Goal: Task Accomplishment & Management: Use online tool/utility

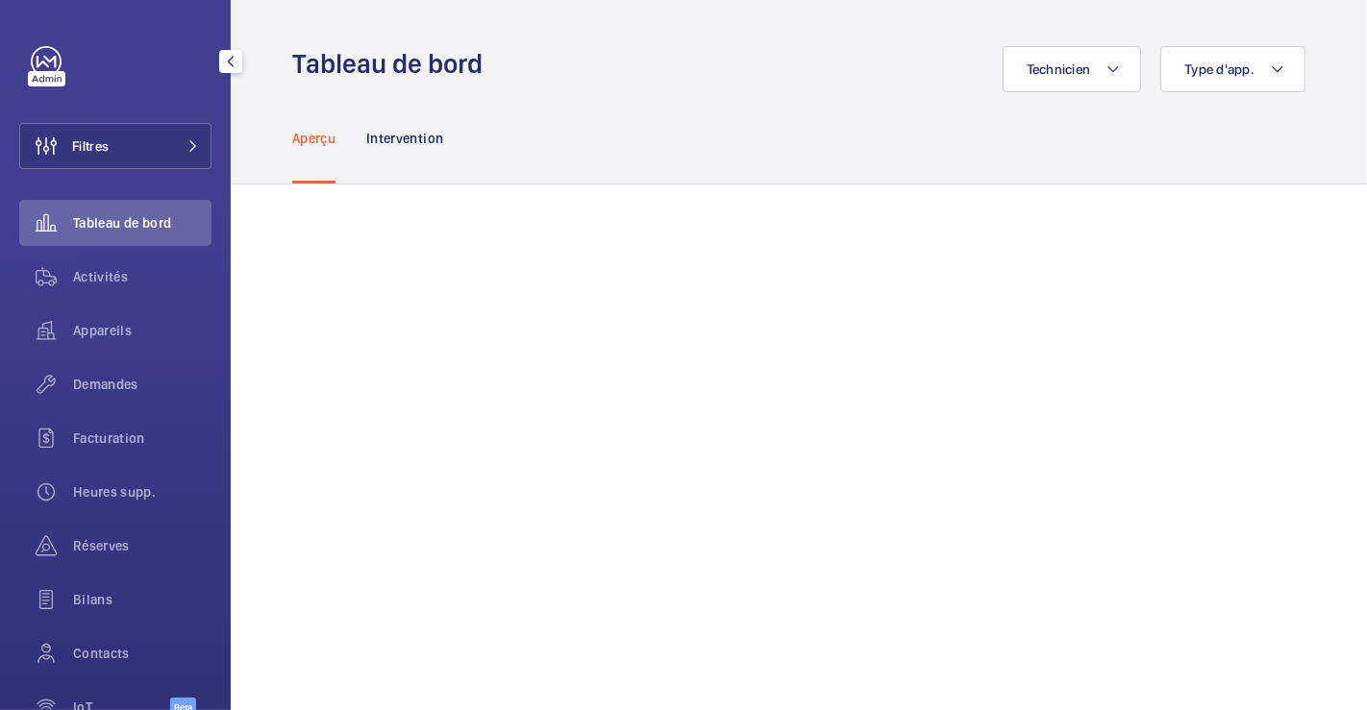
click at [139, 138] on button "Filtres" at bounding box center [115, 146] width 192 height 46
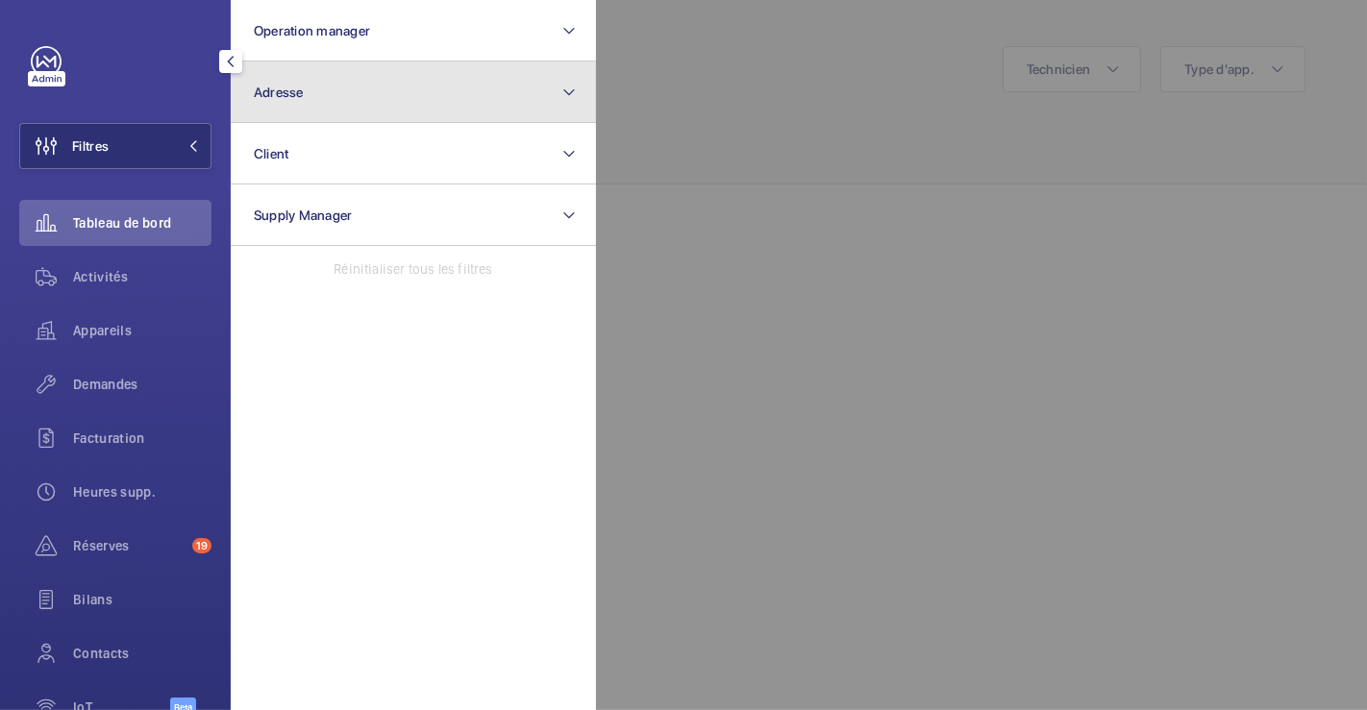
click at [316, 101] on button "Adresse" at bounding box center [413, 93] width 365 height 62
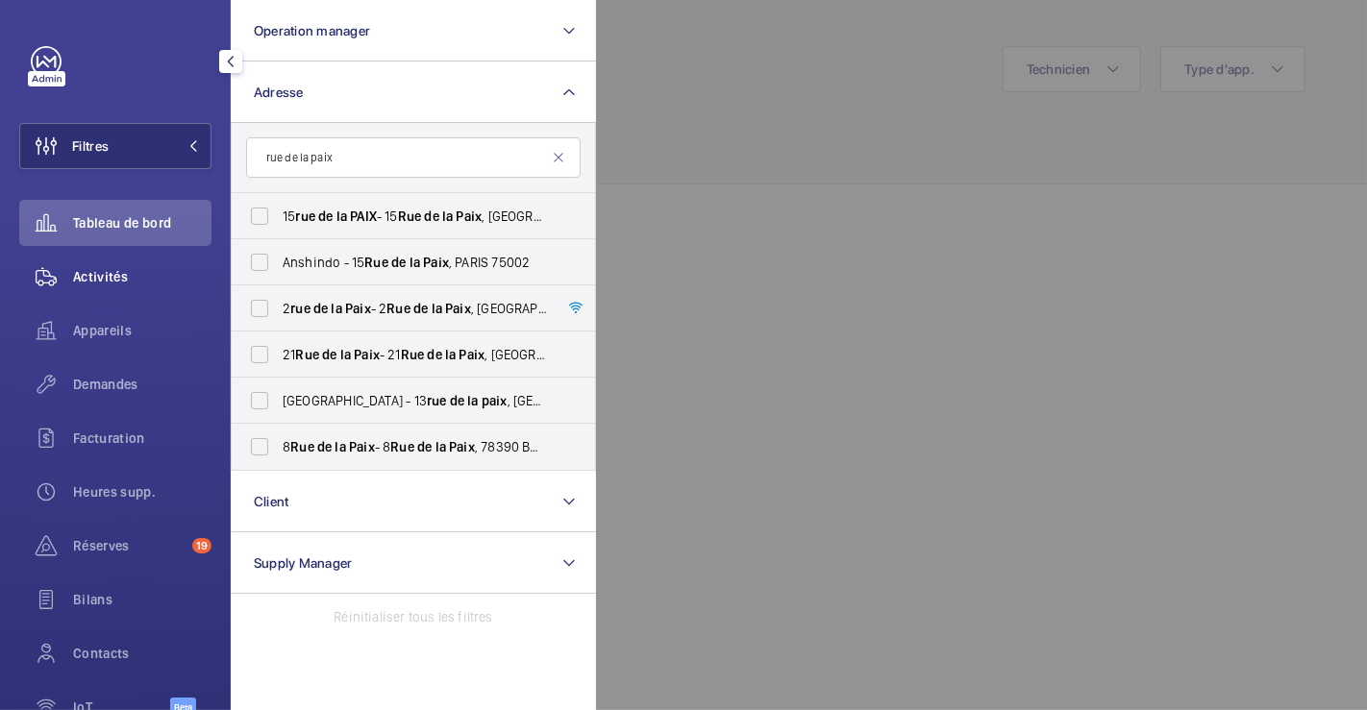
type input "rue de la paix"
drag, startPoint x: 118, startPoint y: 282, endPoint x: 174, endPoint y: 309, distance: 61.9
click at [118, 282] on span "Activités" at bounding box center [142, 276] width 138 height 19
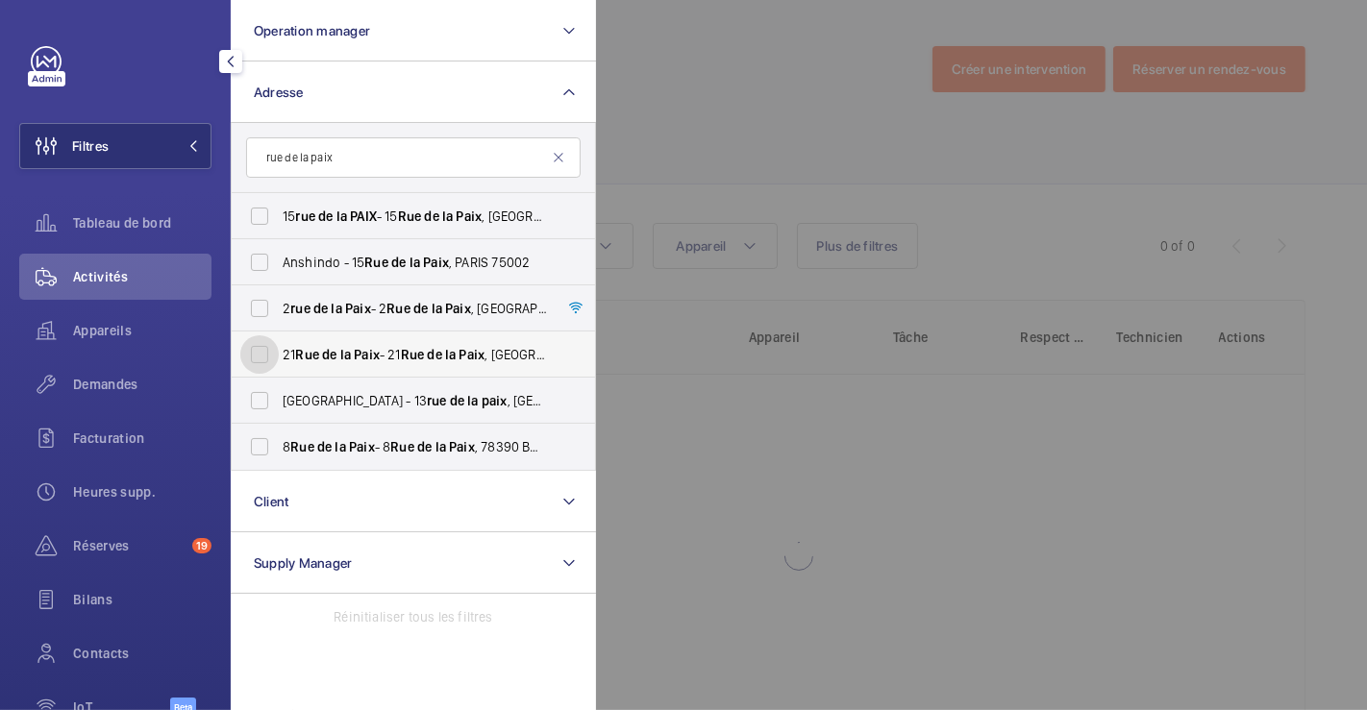
click at [254, 358] on input "[STREET_ADDRESS] - [STREET_ADDRESS]" at bounding box center [259, 354] width 38 height 38
checkbox input "true"
click at [741, 69] on div at bounding box center [1279, 355] width 1367 height 710
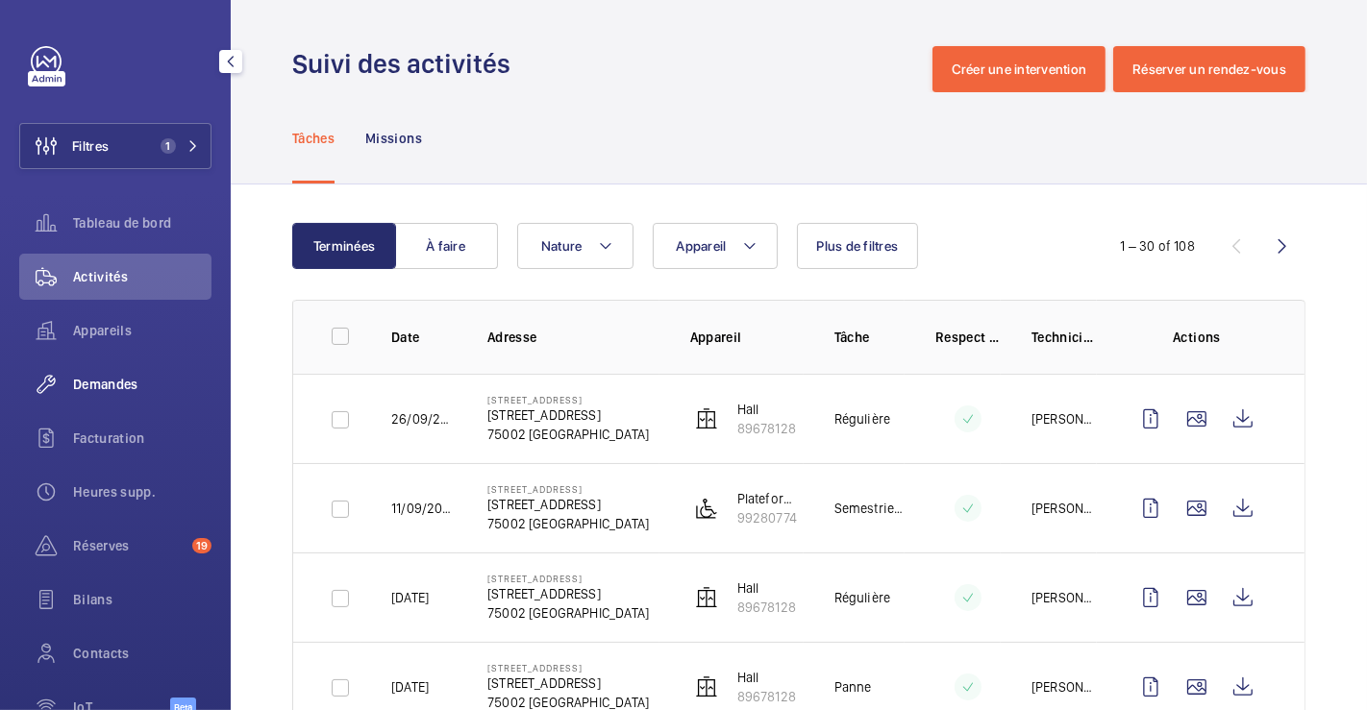
click at [126, 389] on span "Demandes" at bounding box center [142, 384] width 138 height 19
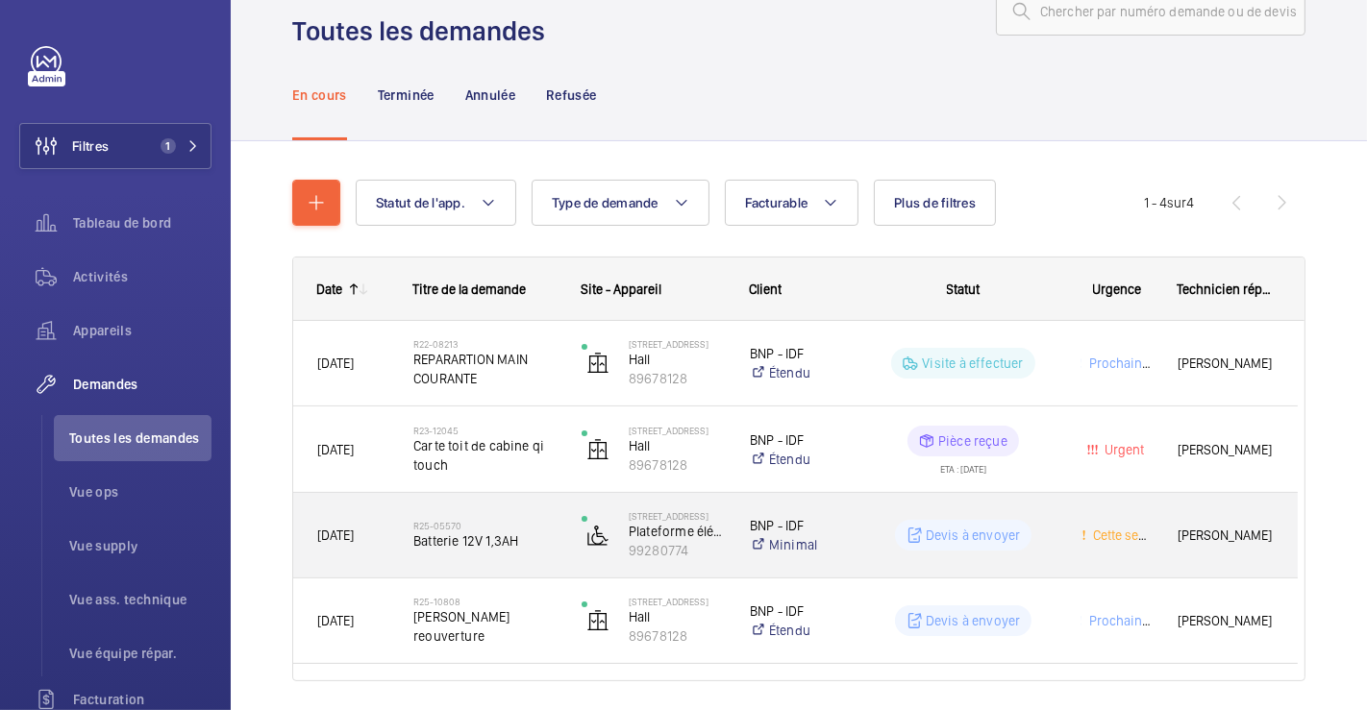
scroll to position [120, 0]
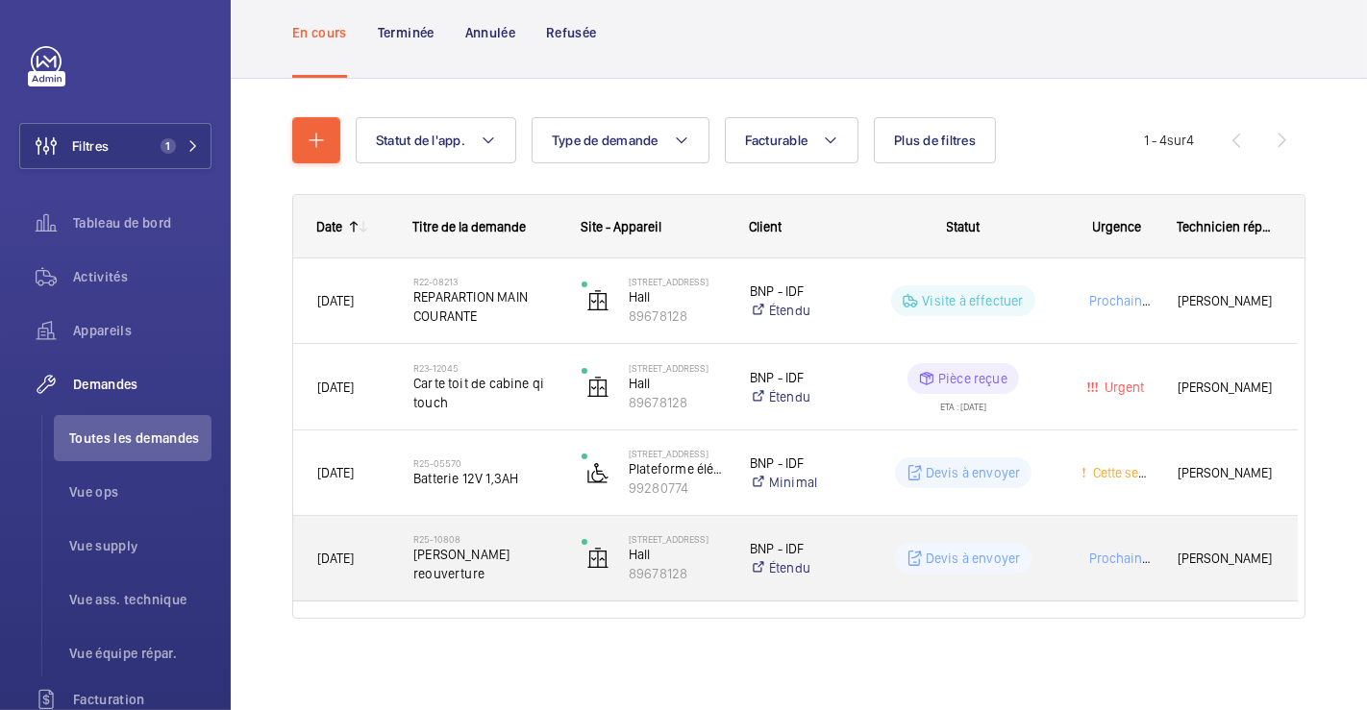
click at [521, 531] on div "R25-10808 [PERSON_NAME] reouverture" at bounding box center [484, 559] width 143 height 56
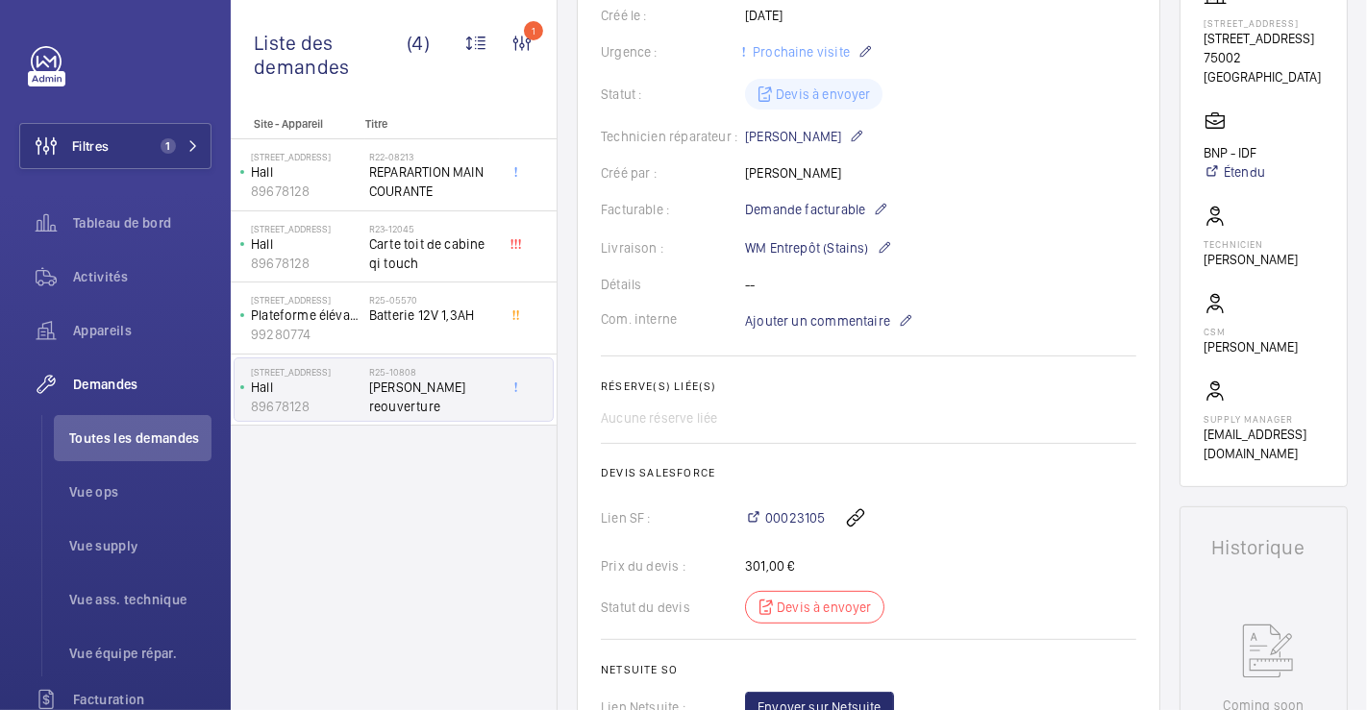
scroll to position [378, 0]
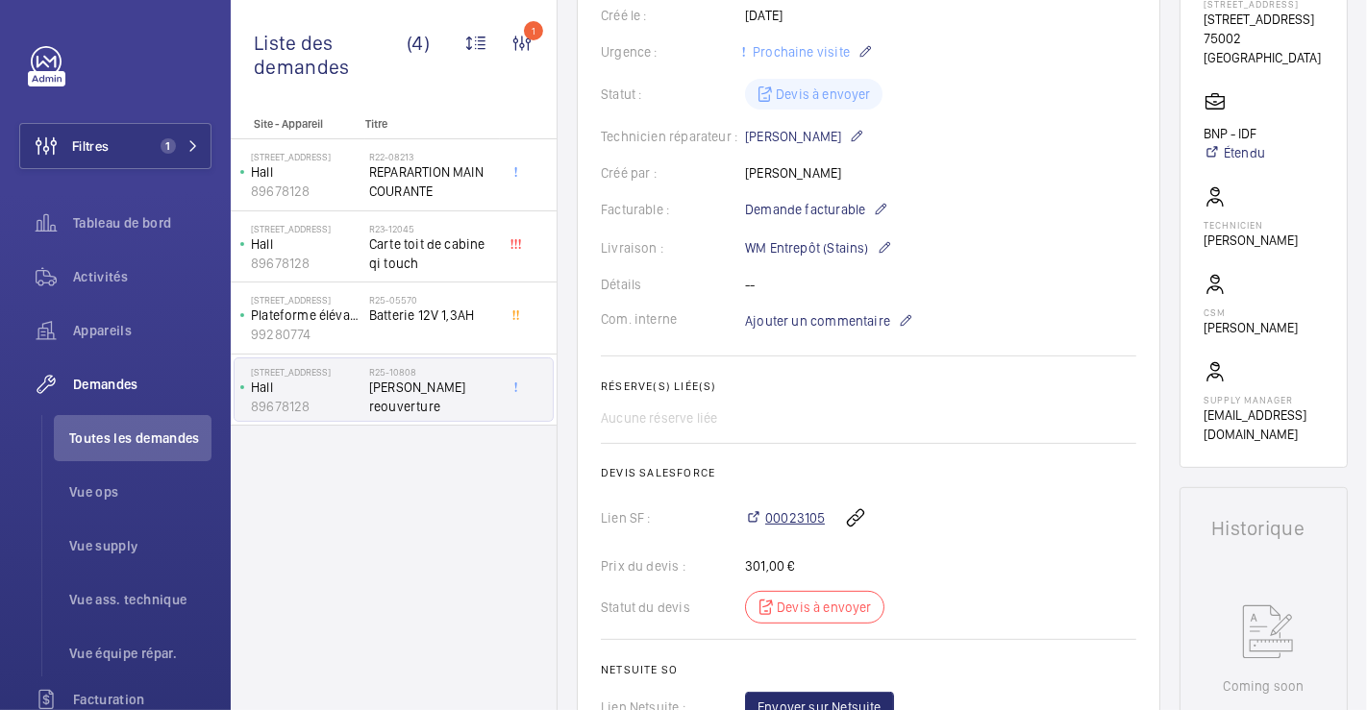
click at [796, 509] on span "00023105" at bounding box center [795, 517] width 60 height 19
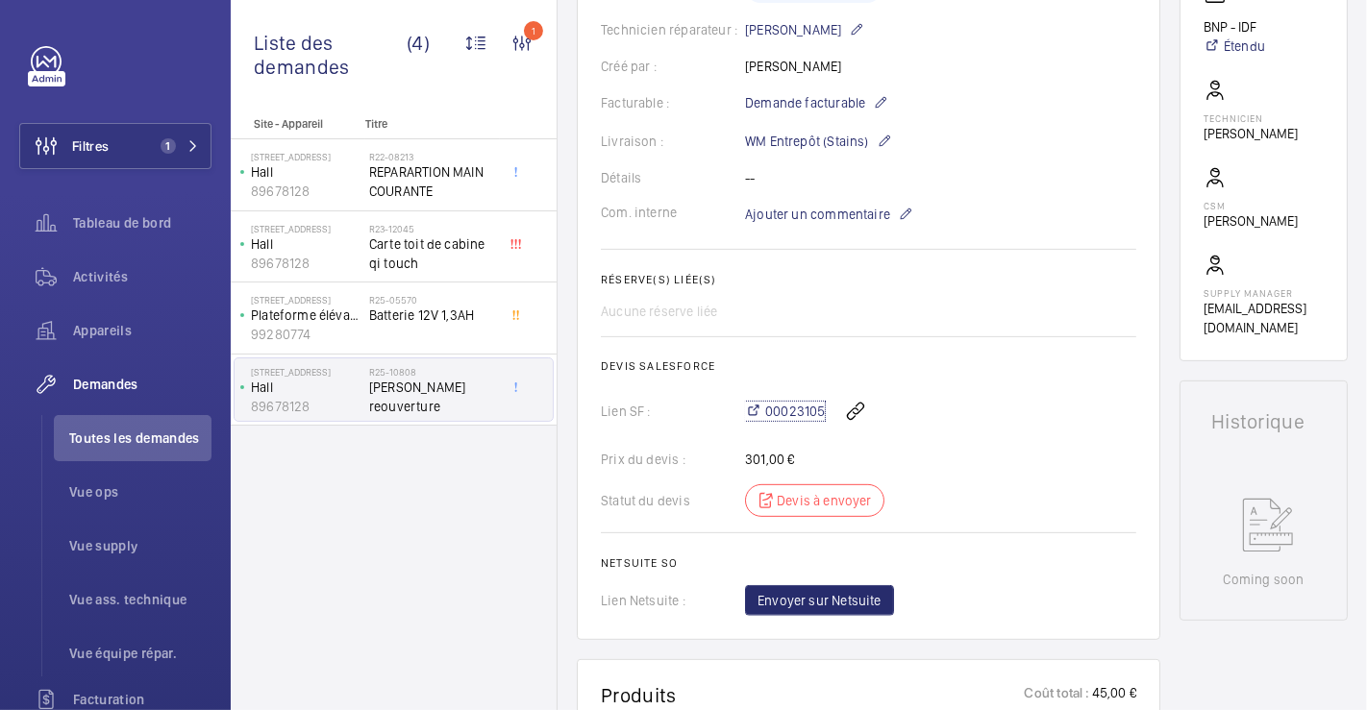
scroll to position [0, 0]
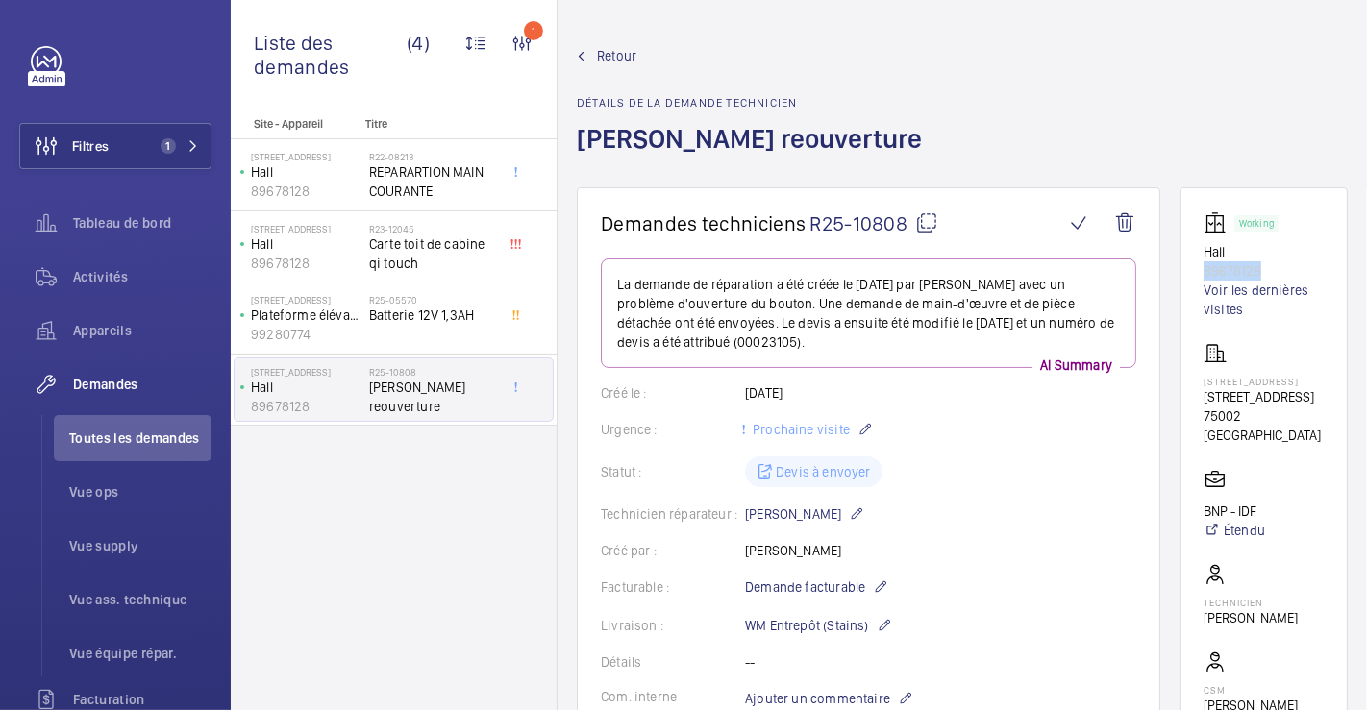
drag, startPoint x: 1258, startPoint y: 275, endPoint x: 1160, endPoint y: 278, distance: 98.1
copy p "89678128"
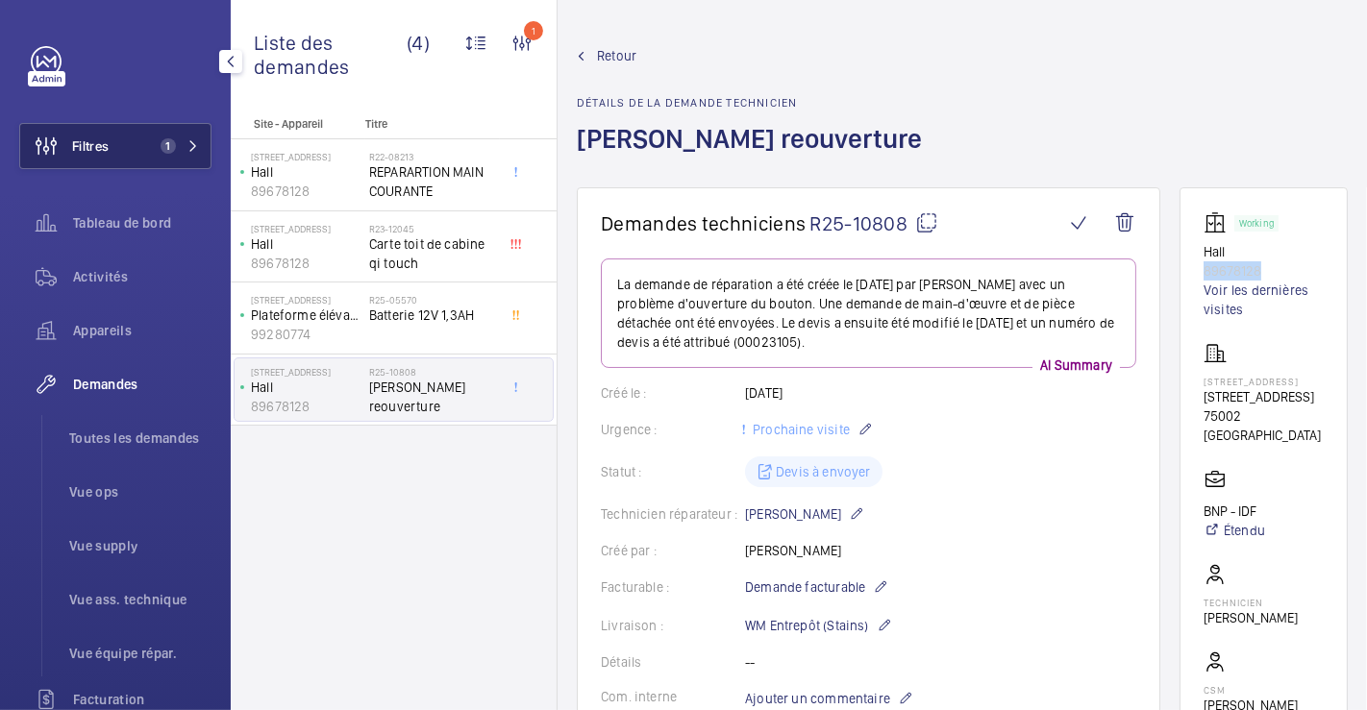
click at [97, 142] on span "Filtres" at bounding box center [90, 145] width 37 height 19
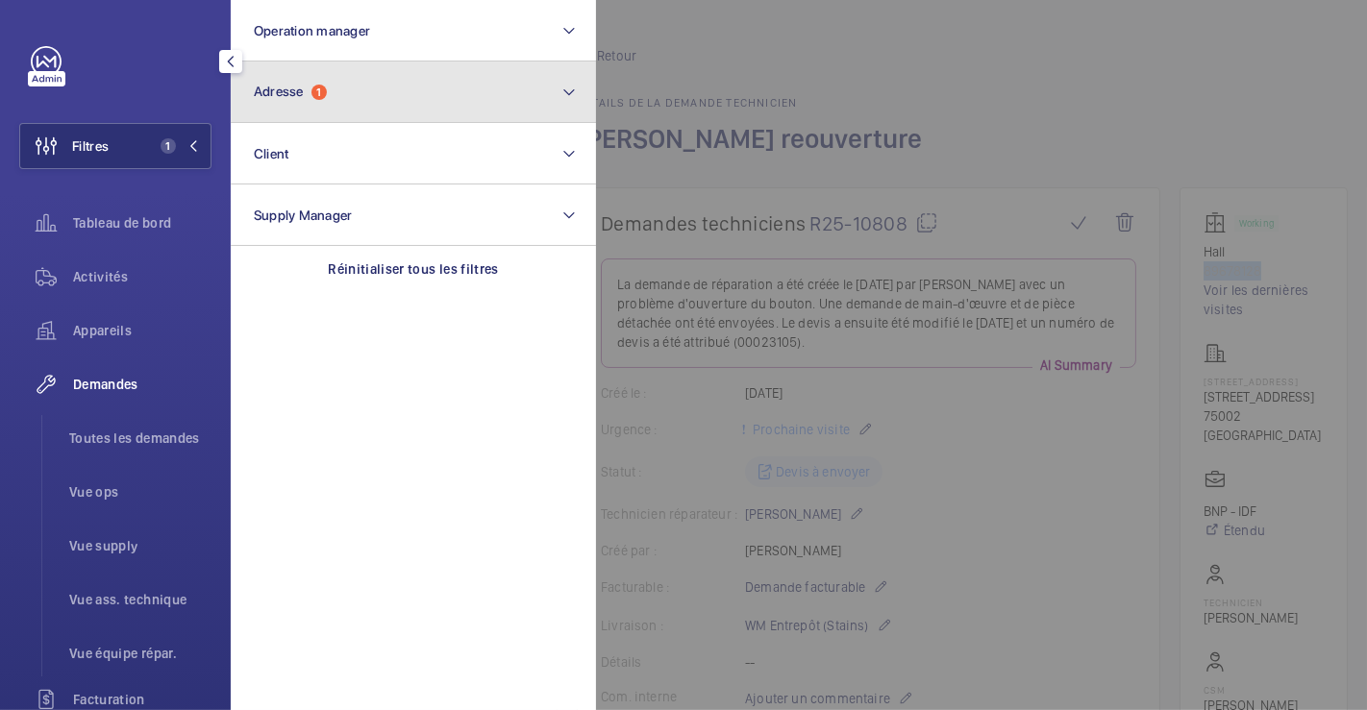
click at [351, 97] on button "Adresse 1" at bounding box center [413, 93] width 365 height 62
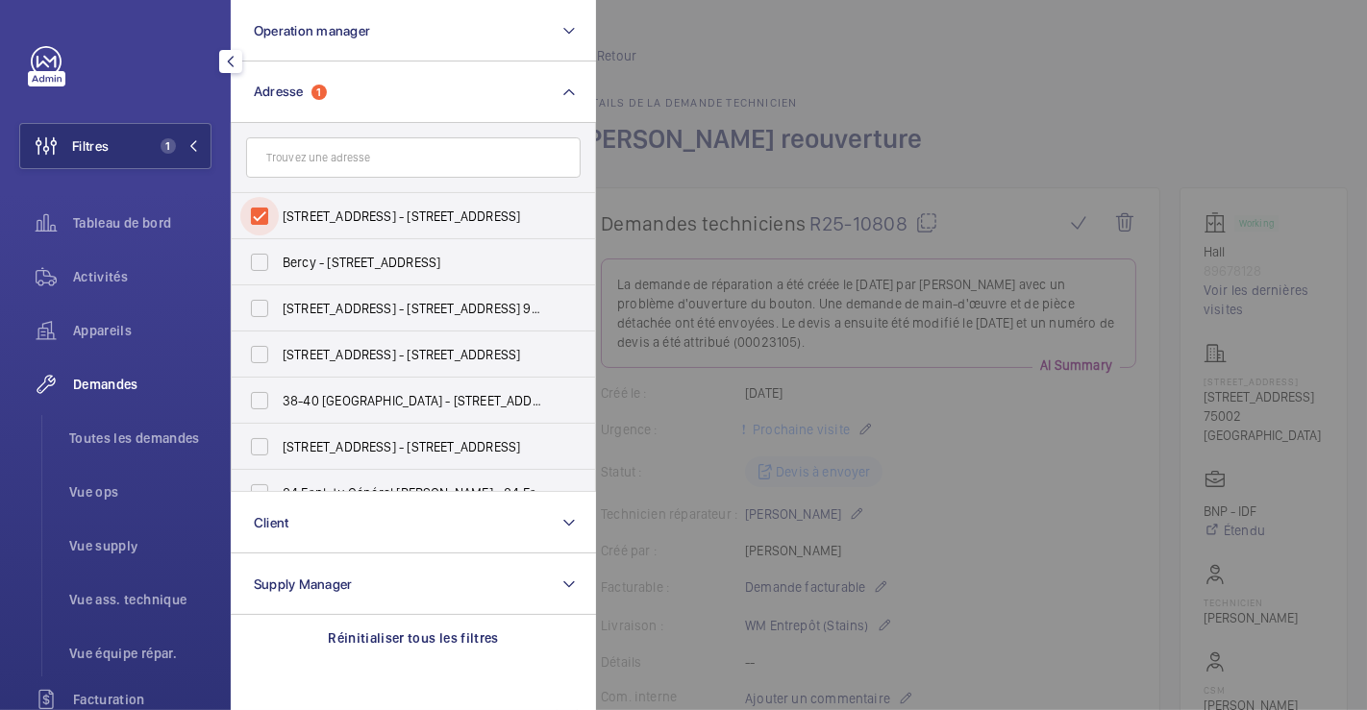
drag, startPoint x: 260, startPoint y: 206, endPoint x: 666, endPoint y: 165, distance: 407.6
click at [261, 206] on input "[STREET_ADDRESS] - [STREET_ADDRESS]" at bounding box center [259, 216] width 38 height 38
checkbox input "false"
drag, startPoint x: 978, startPoint y: 111, endPoint x: 904, endPoint y: 121, distance: 73.8
click at [978, 110] on div at bounding box center [1279, 355] width 1367 height 710
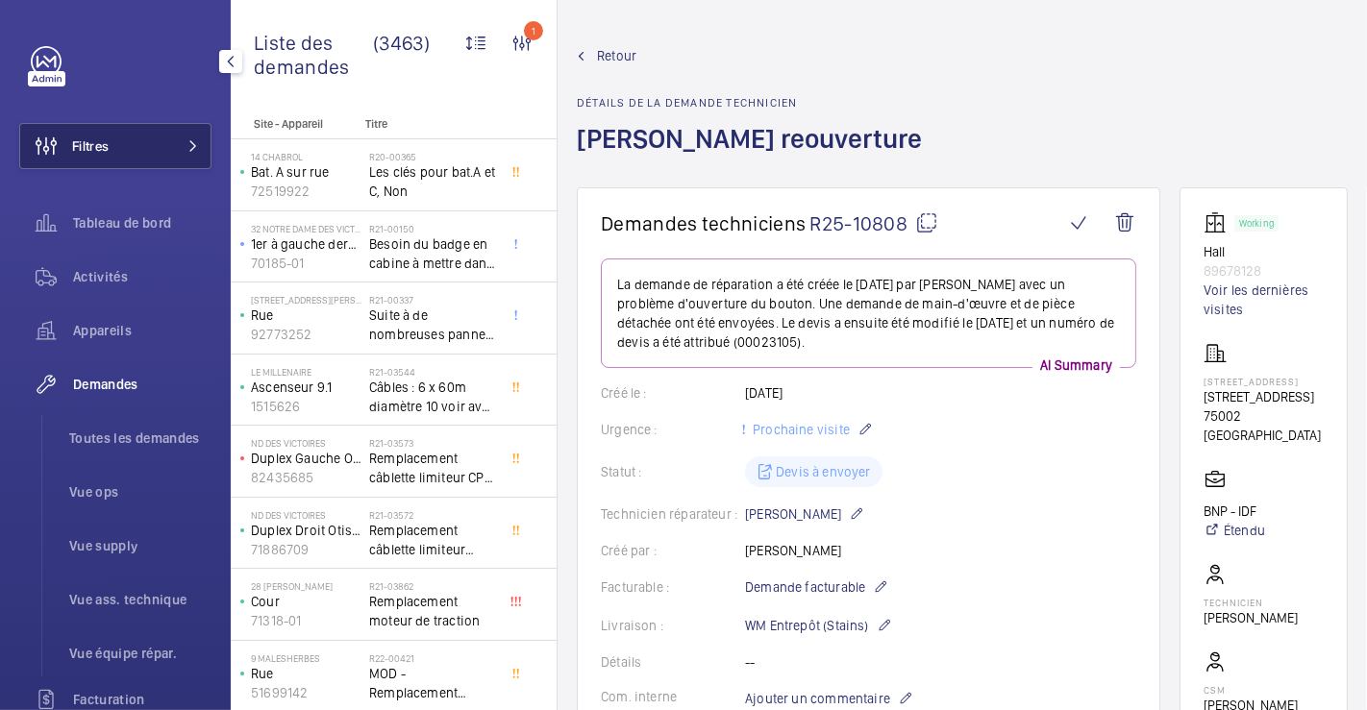
drag, startPoint x: 83, startPoint y: 141, endPoint x: 92, endPoint y: 143, distance: 9.8
click at [85, 141] on span "Filtres" at bounding box center [90, 145] width 37 height 19
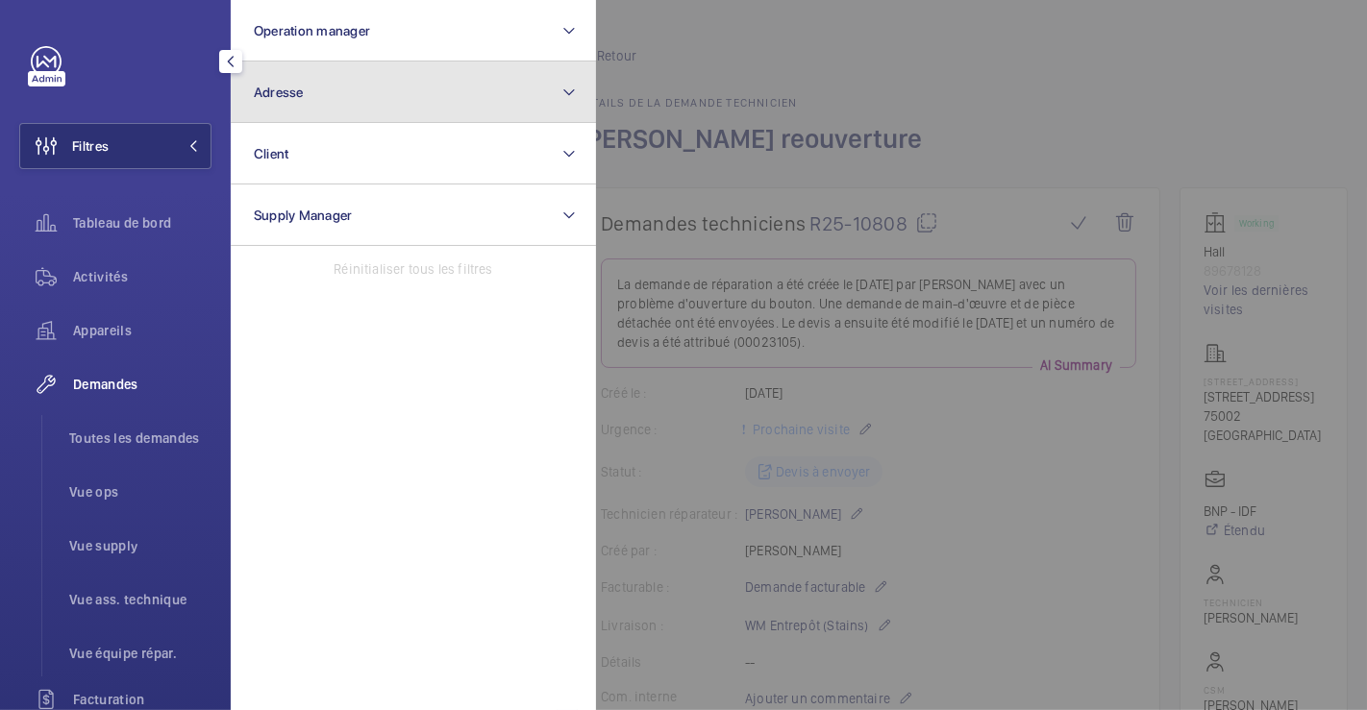
click at [308, 94] on button "Adresse" at bounding box center [413, 93] width 365 height 62
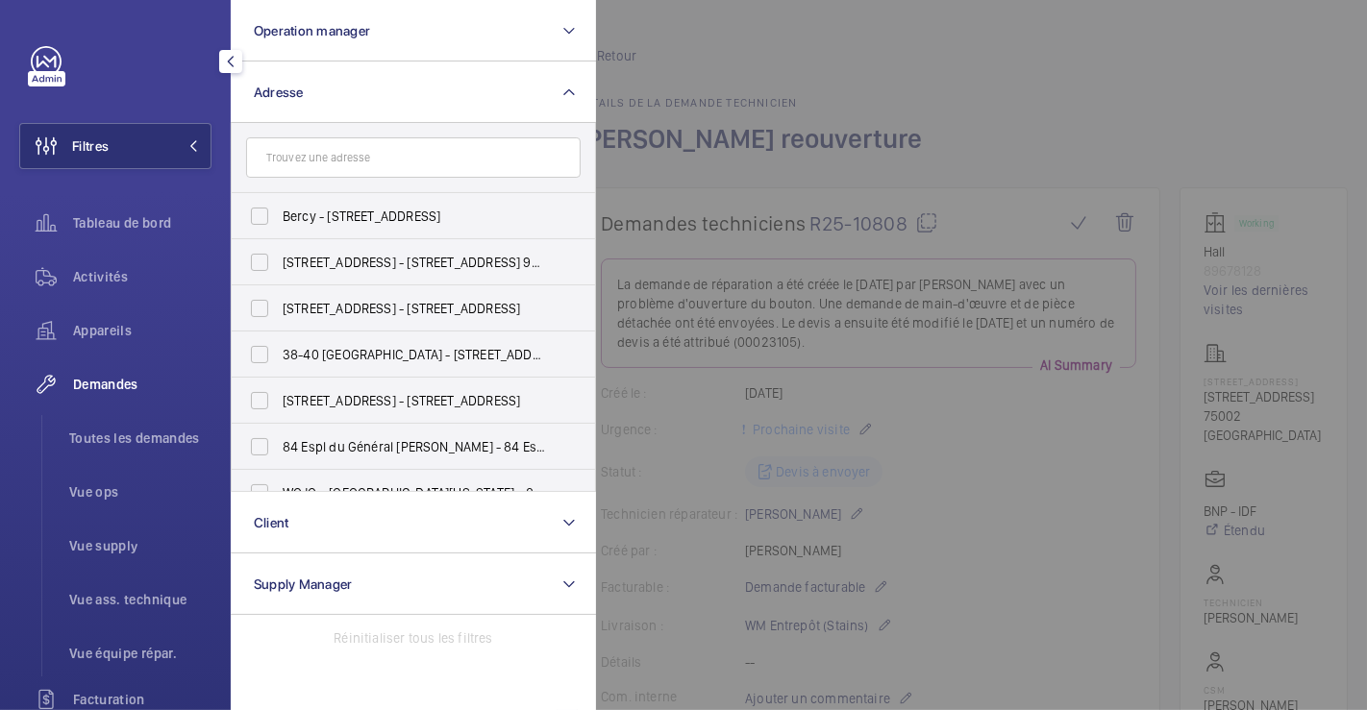
click at [318, 161] on input "text" at bounding box center [413, 157] width 334 height 40
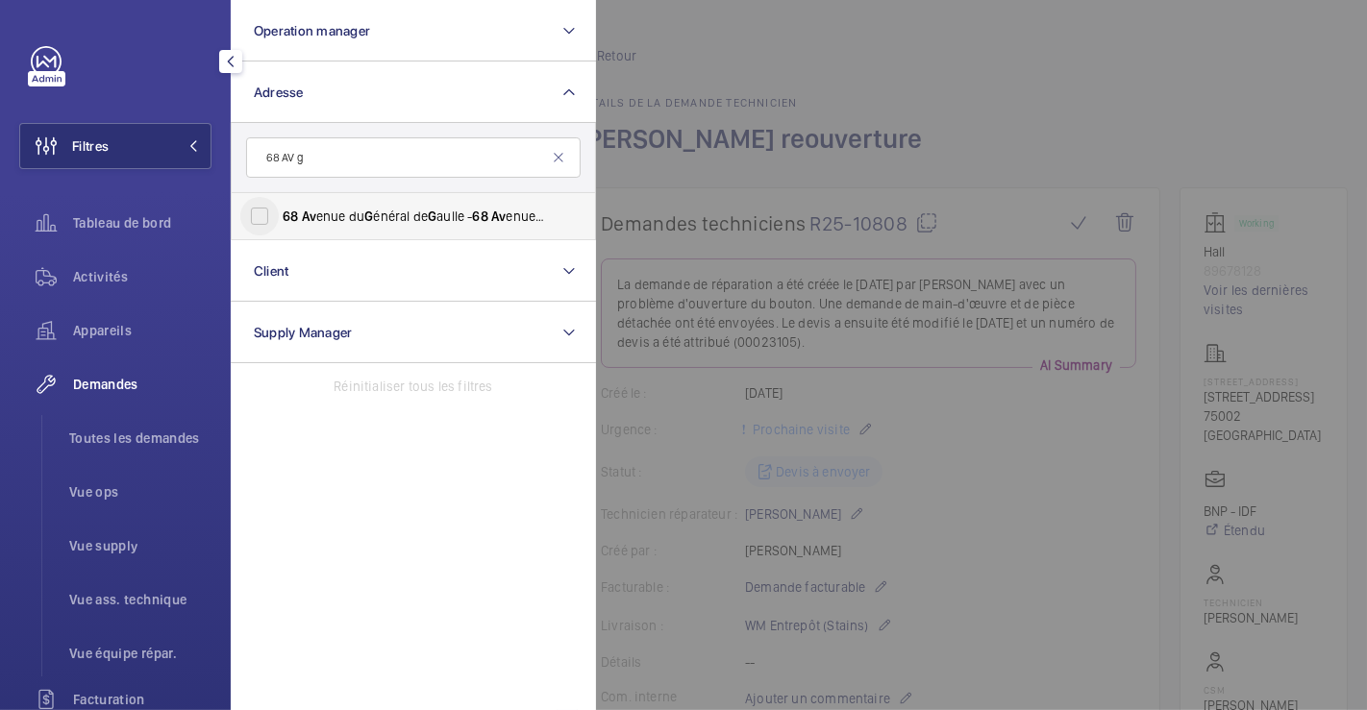
type input "68 AV g"
click at [252, 212] on input "68 Av enue du G énéral de G aulle - 68 Av enue du G énéral de G aulle, [GEOGRAP…" at bounding box center [259, 216] width 38 height 38
checkbox input "true"
click at [93, 277] on span "Activités" at bounding box center [142, 276] width 138 height 19
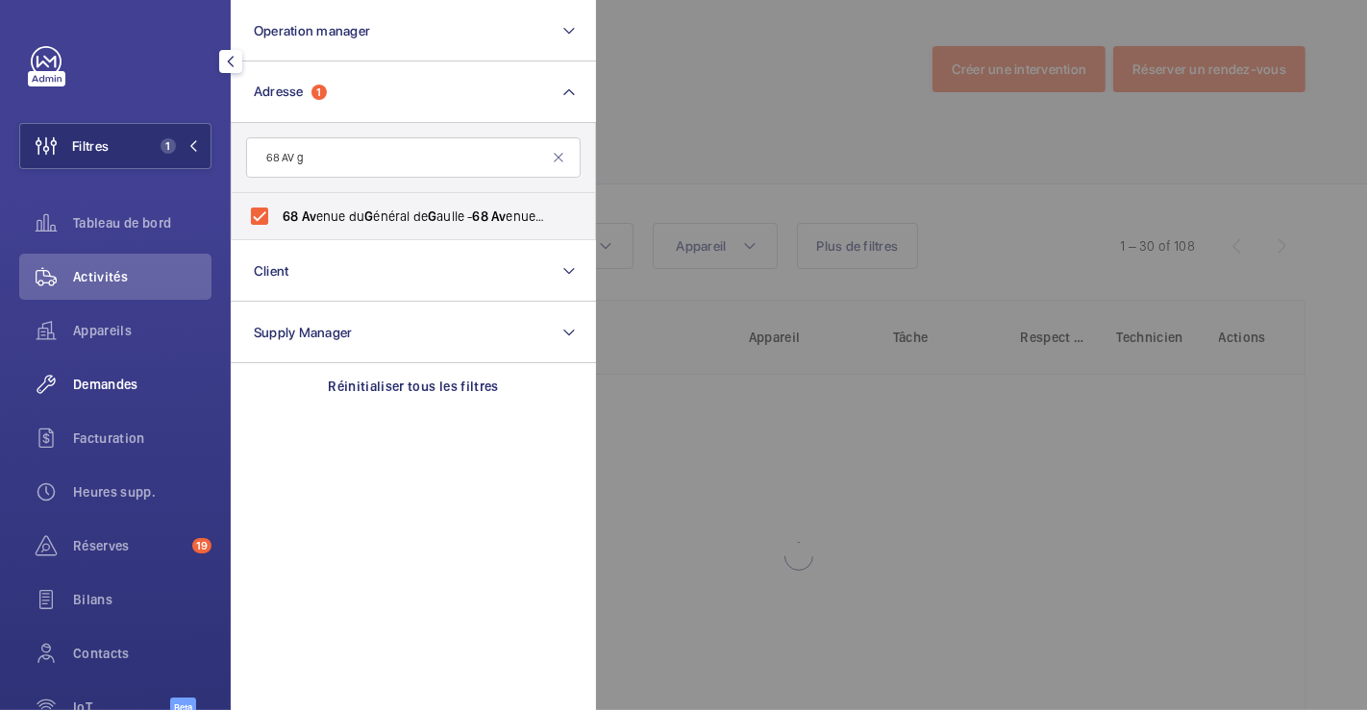
click at [130, 384] on span "Demandes" at bounding box center [142, 384] width 138 height 19
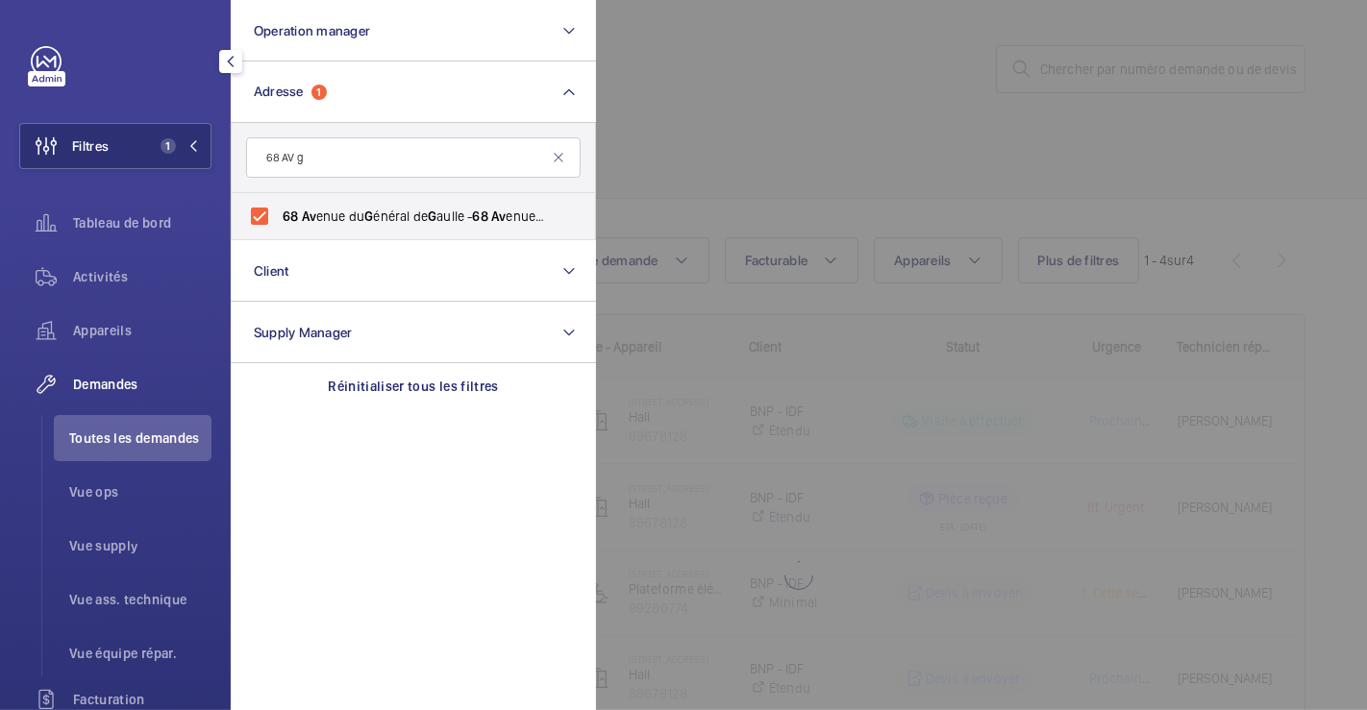
click at [821, 141] on div at bounding box center [1279, 355] width 1367 height 710
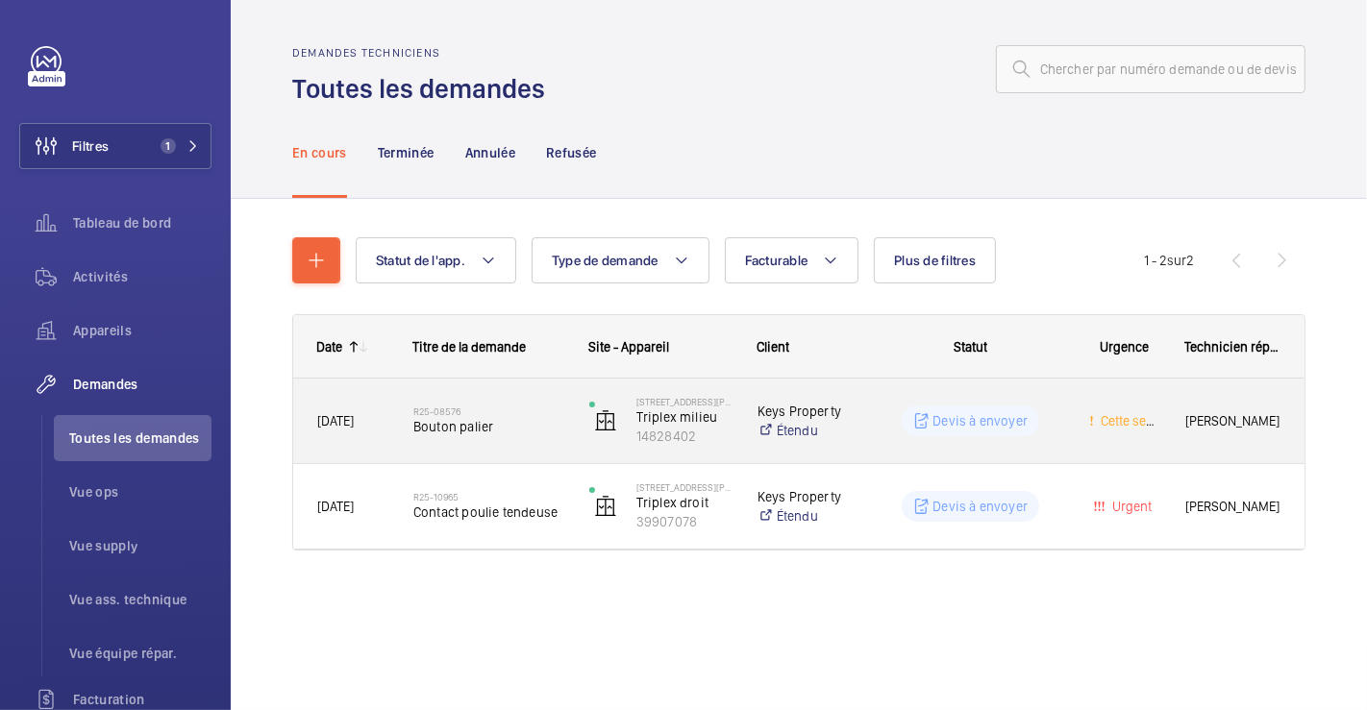
click at [543, 400] on div "R25-08576 [GEOGRAPHIC_DATA]" at bounding box center [488, 421] width 151 height 56
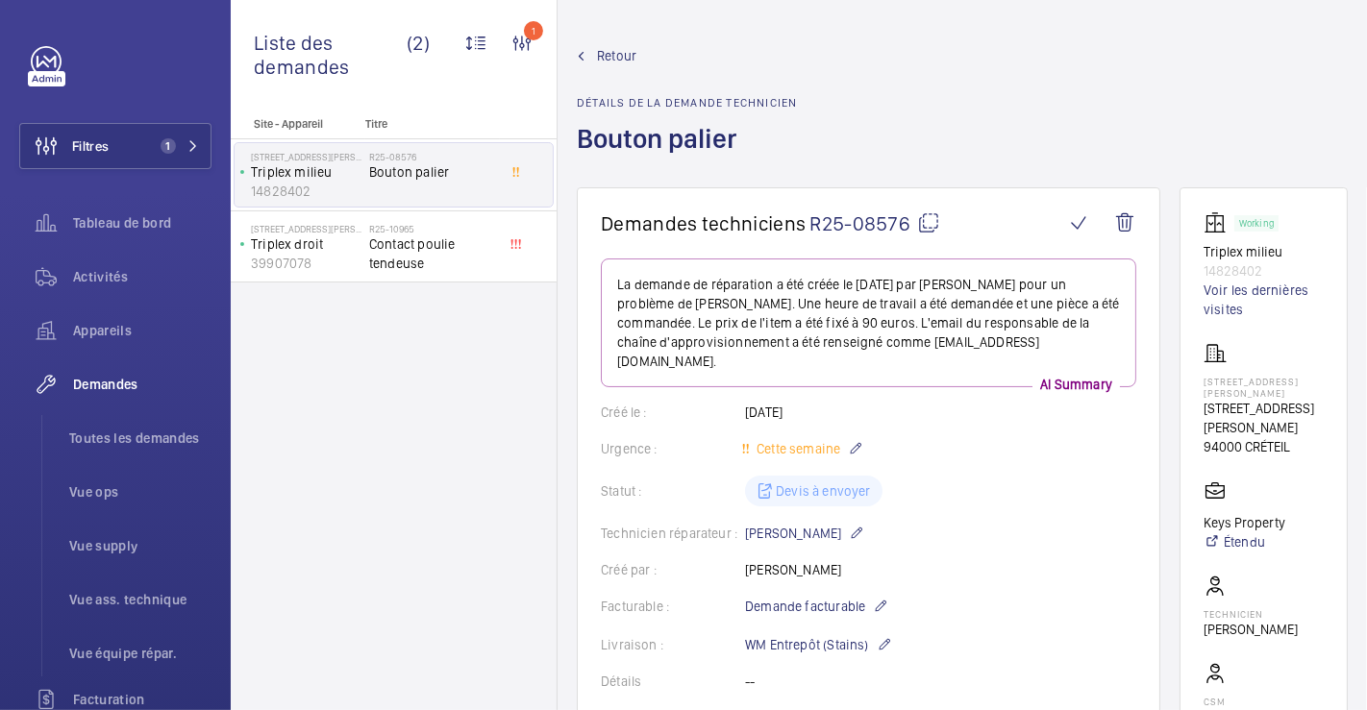
click at [601, 48] on span "Retour" at bounding box center [616, 55] width 39 height 19
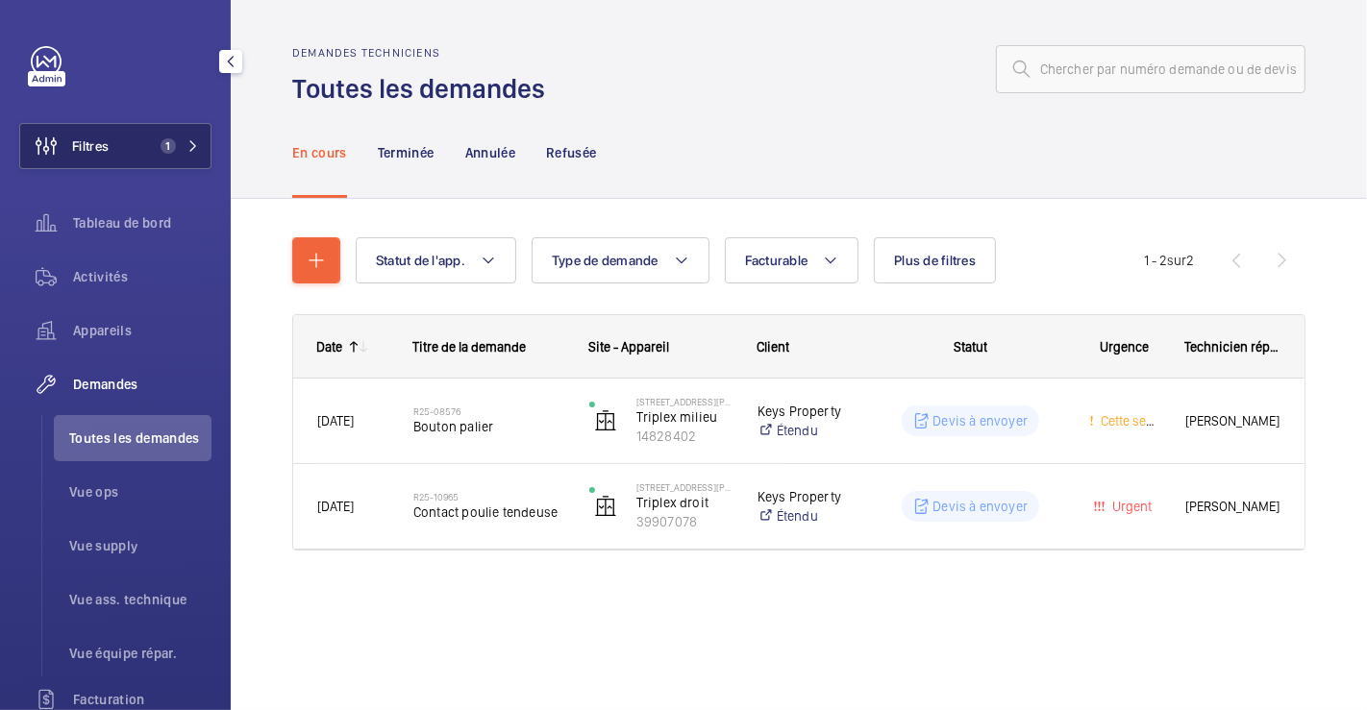
click at [110, 137] on button "Filtres 1" at bounding box center [115, 146] width 192 height 46
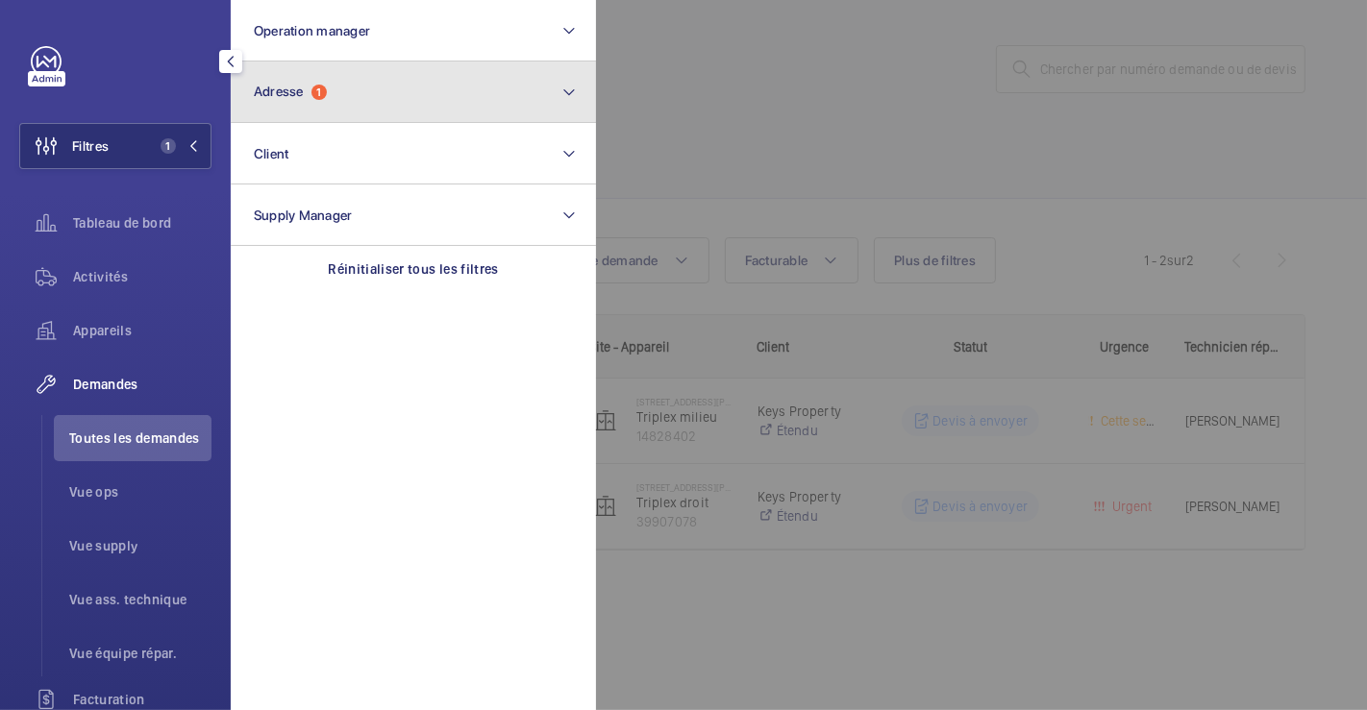
click at [357, 103] on button "Adresse 1" at bounding box center [413, 93] width 365 height 62
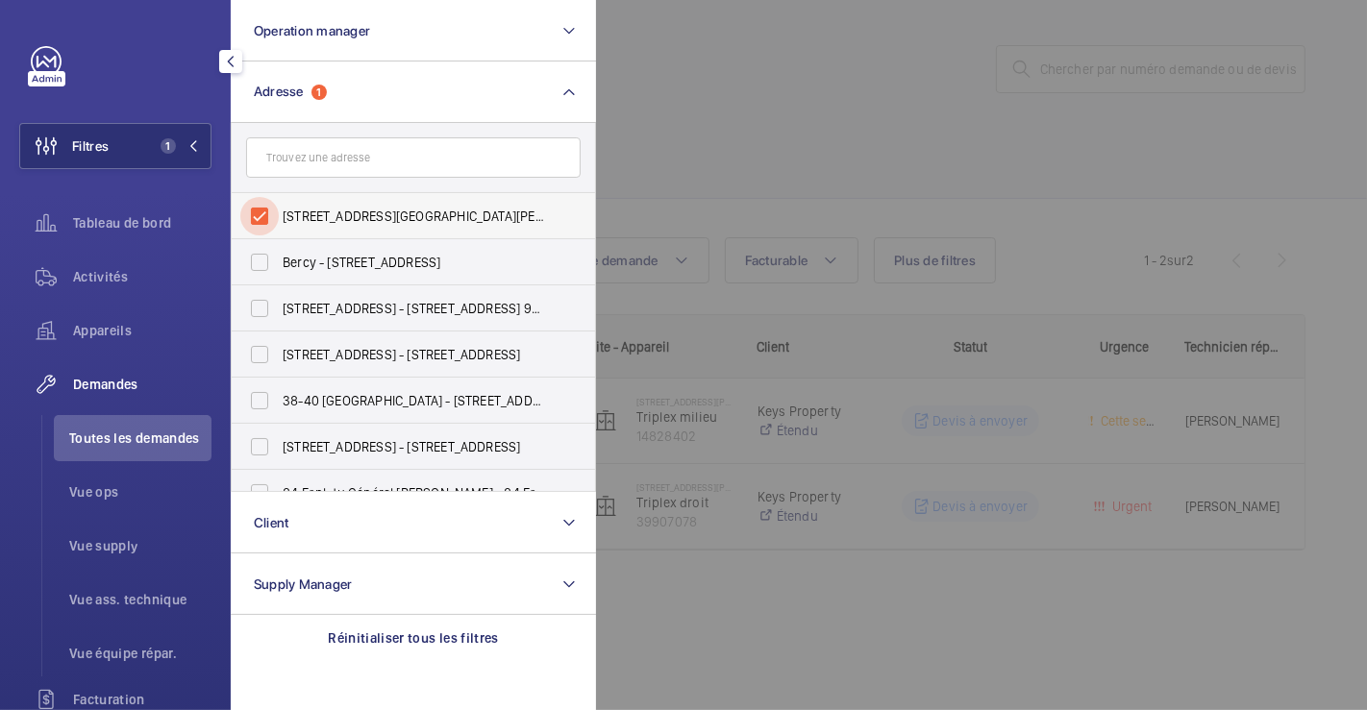
click at [255, 214] on input "[STREET_ADDRESS][GEOGRAPHIC_DATA][PERSON_NAME][STREET_ADDRESS][PERSON_NAME]" at bounding box center [259, 216] width 38 height 38
checkbox input "false"
click at [812, 123] on div at bounding box center [1279, 355] width 1367 height 710
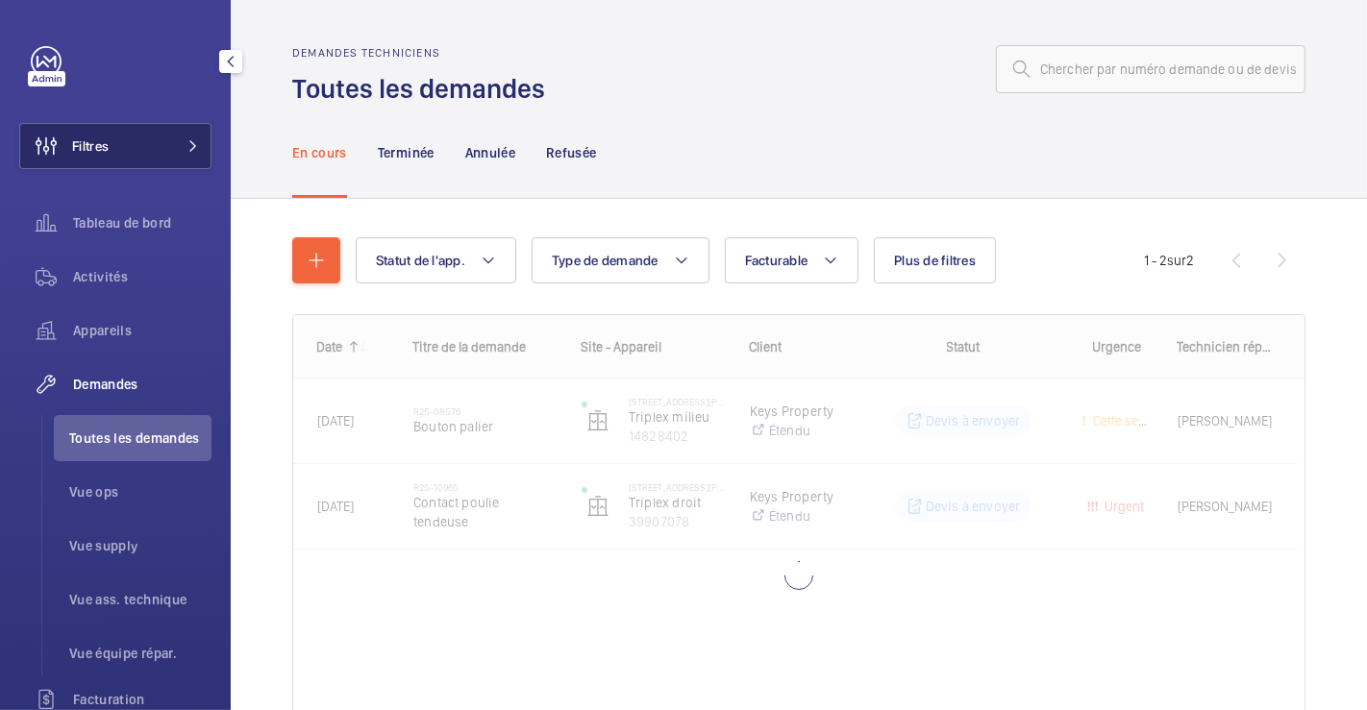
click at [77, 139] on span "Filtres" at bounding box center [90, 145] width 37 height 19
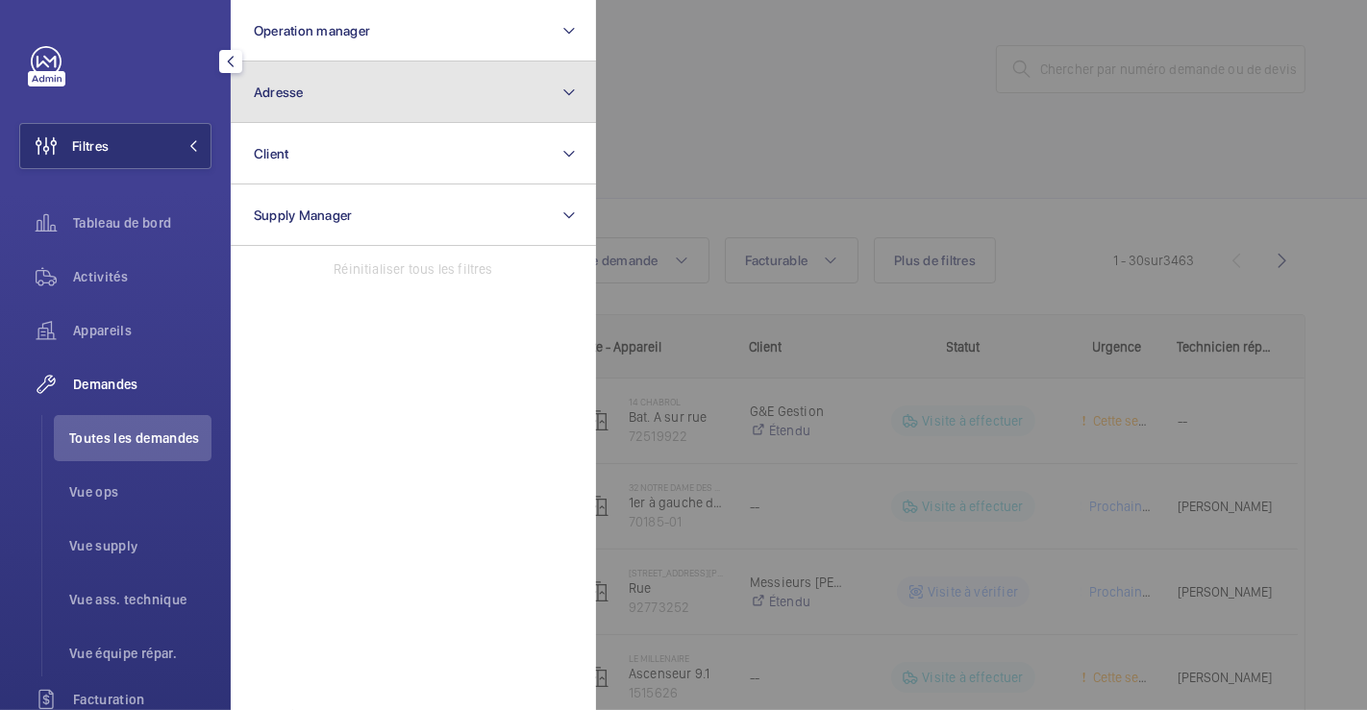
click at [297, 69] on button "Adresse" at bounding box center [413, 93] width 365 height 62
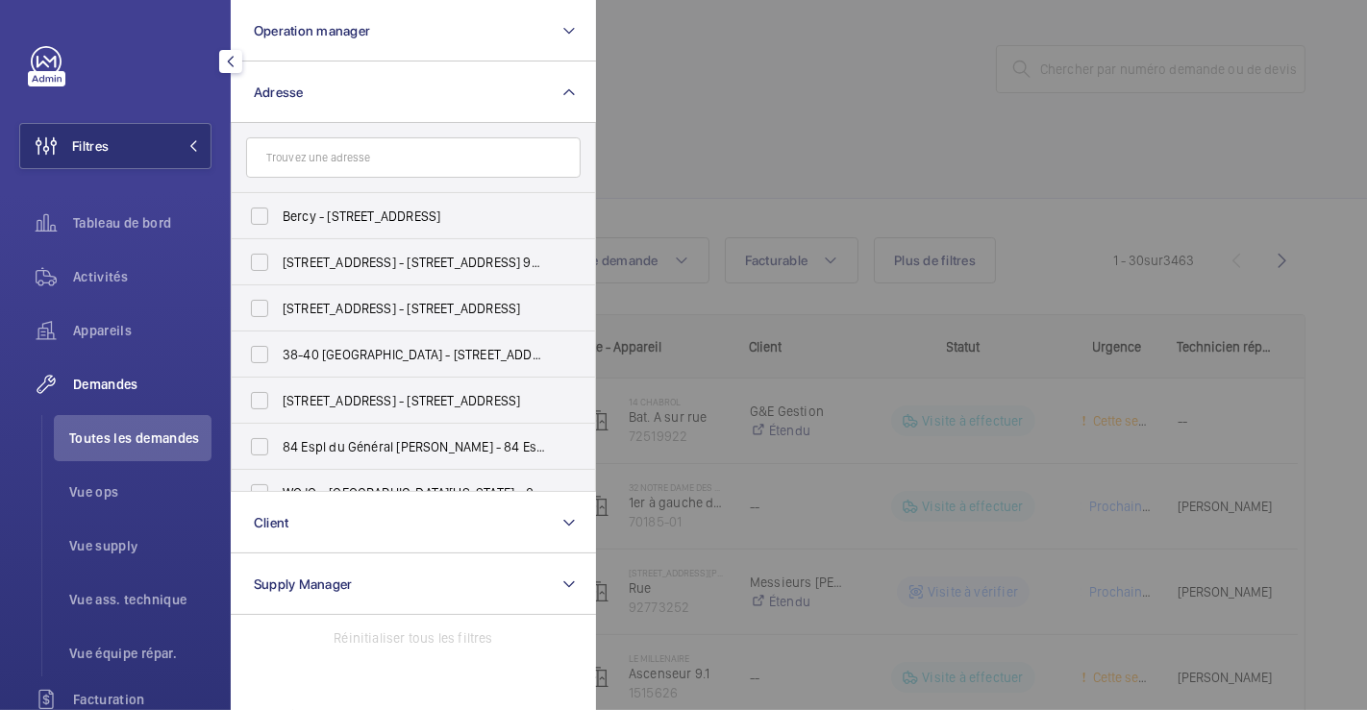
click at [301, 159] on input "text" at bounding box center [413, 157] width 334 height 40
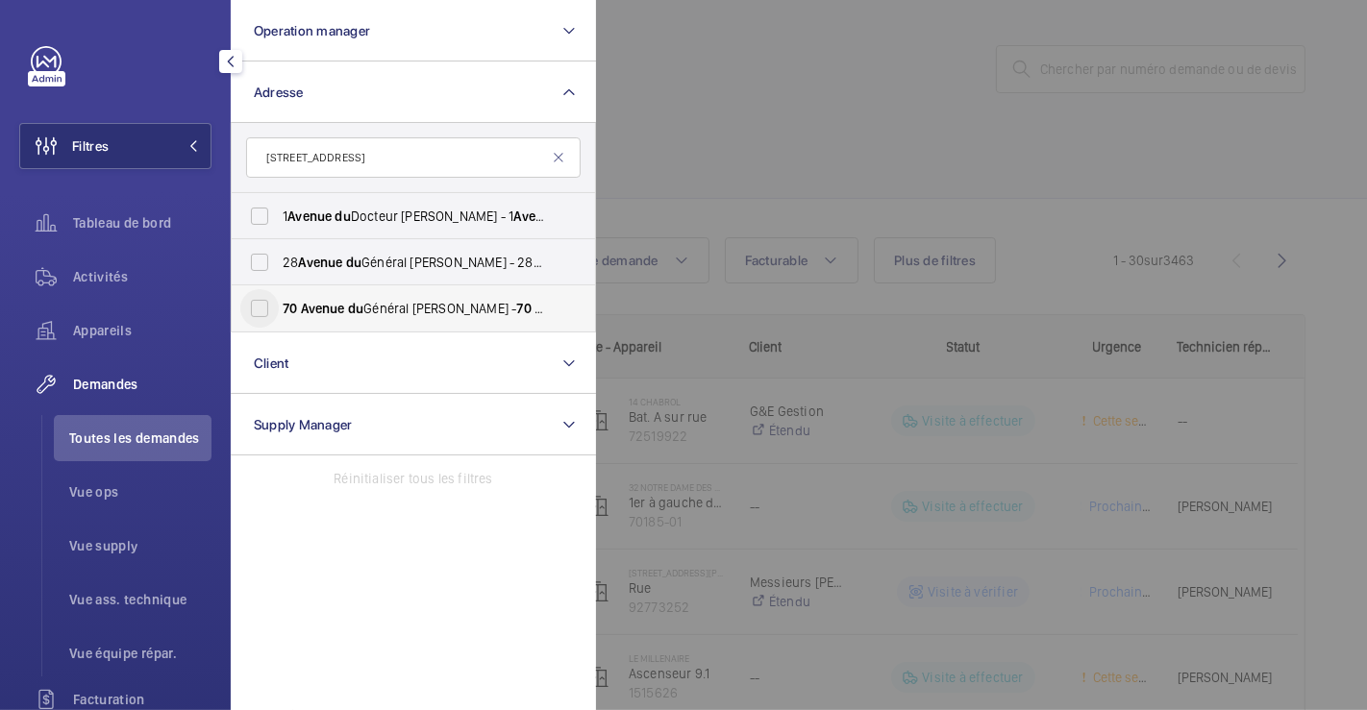
type input "[STREET_ADDRESS]"
click at [254, 307] on input "[STREET_ADDRESS][GEOGRAPHIC_DATA][STREET_ADDRESS][PERSON_NAME]" at bounding box center [259, 308] width 38 height 38
checkbox input "true"
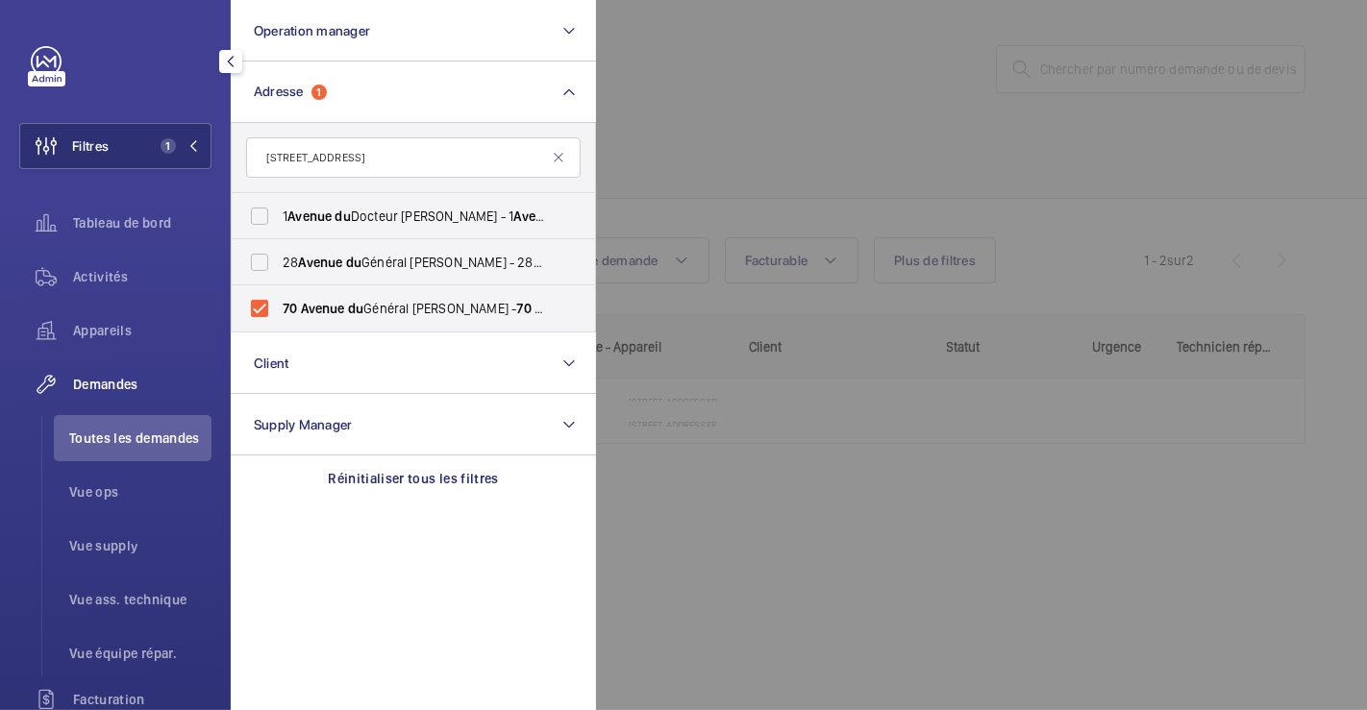
click at [788, 144] on div at bounding box center [1279, 355] width 1367 height 710
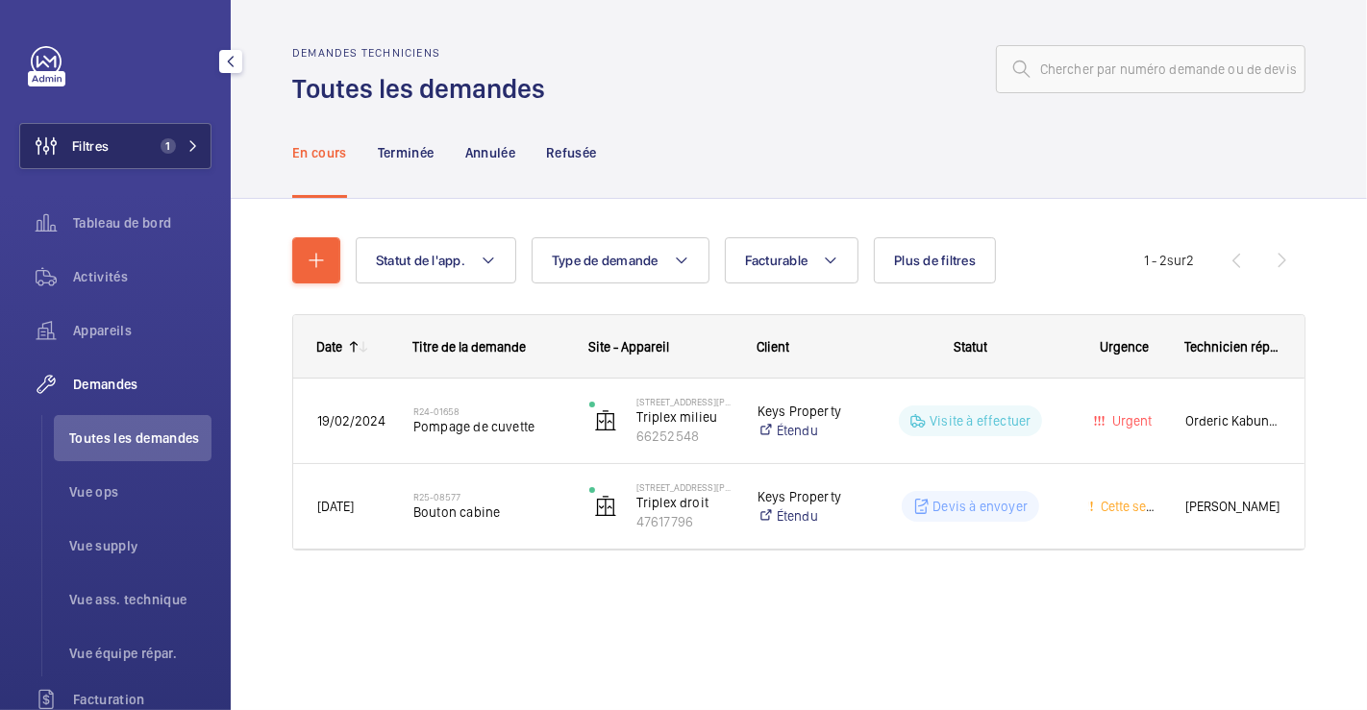
click at [119, 148] on button "Filtres 1" at bounding box center [115, 146] width 192 height 46
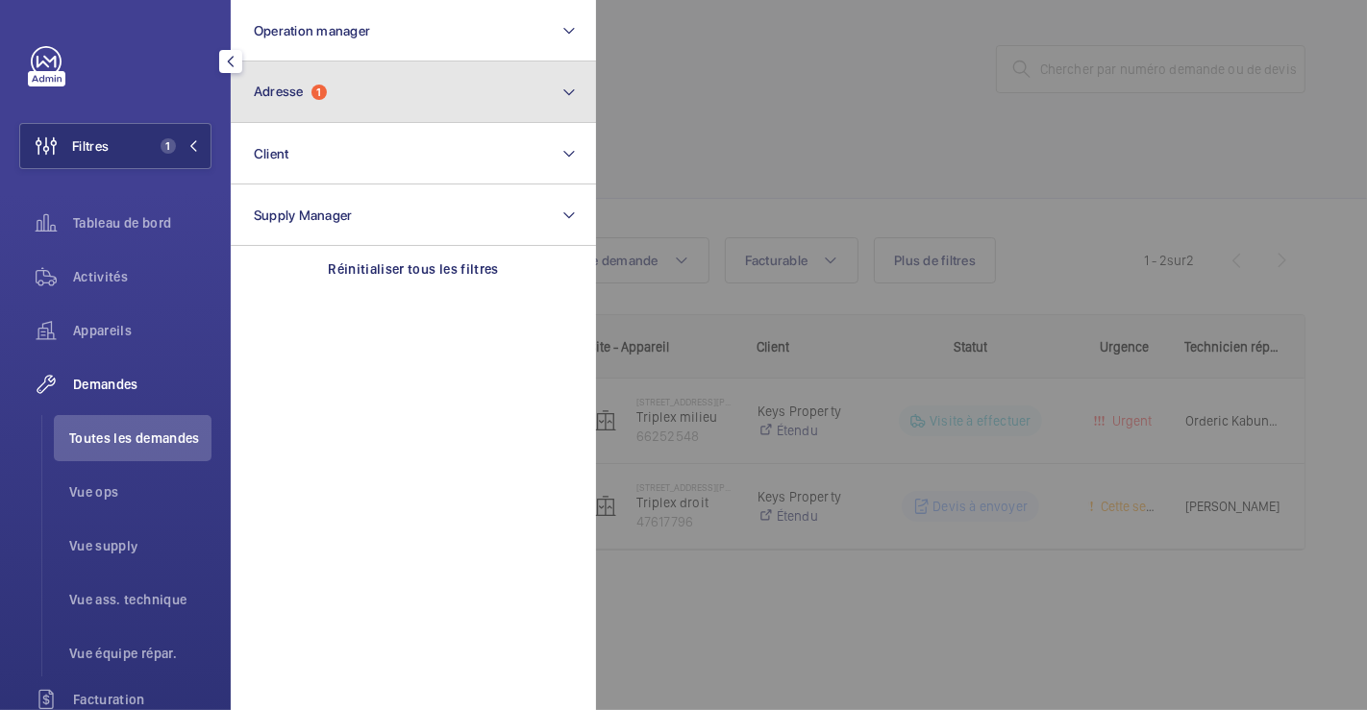
click at [573, 87] on mat-icon at bounding box center [568, 92] width 15 height 23
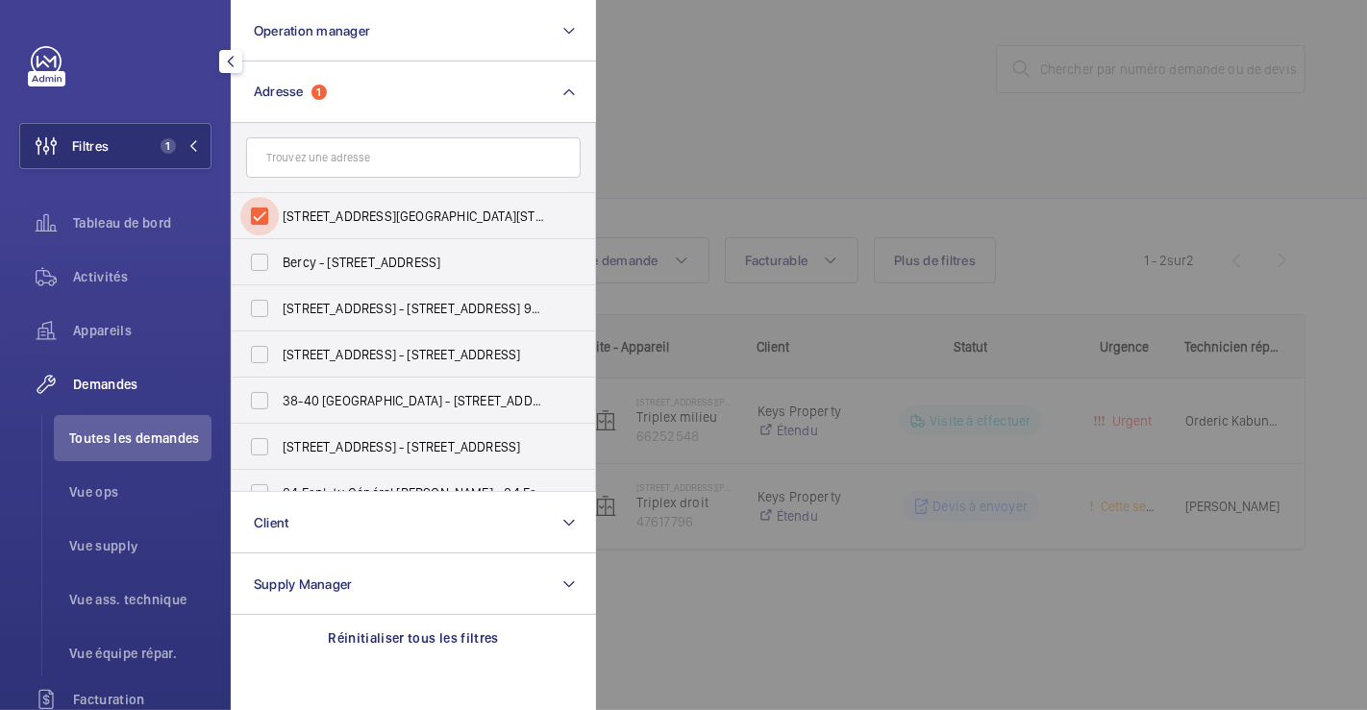
drag, startPoint x: 266, startPoint y: 207, endPoint x: 564, endPoint y: 155, distance: 302.4
click at [267, 207] on input "[STREET_ADDRESS][GEOGRAPHIC_DATA][STREET_ADDRESS][PERSON_NAME]" at bounding box center [259, 216] width 38 height 38
checkbox input "false"
click at [797, 100] on div at bounding box center [1279, 355] width 1367 height 710
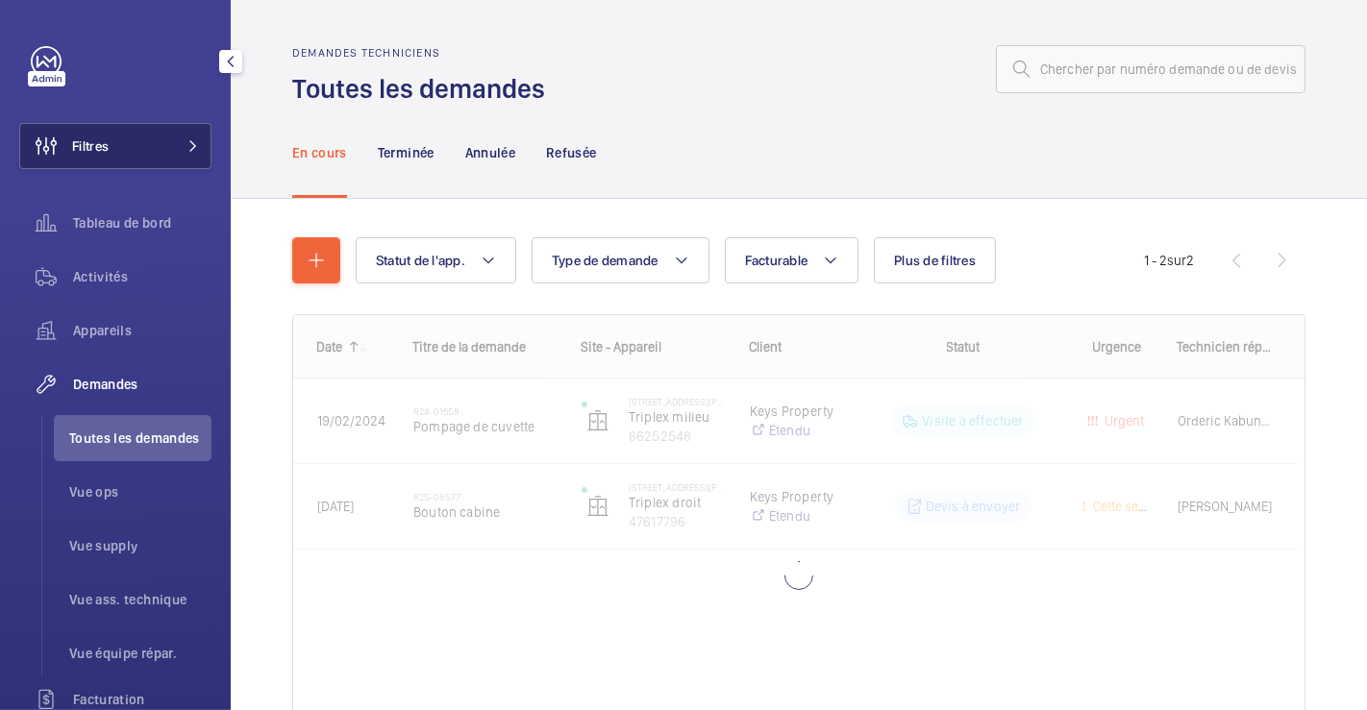
drag, startPoint x: 106, startPoint y: 148, endPoint x: 197, endPoint y: 128, distance: 93.5
click at [107, 148] on span "Filtres" at bounding box center [90, 145] width 37 height 19
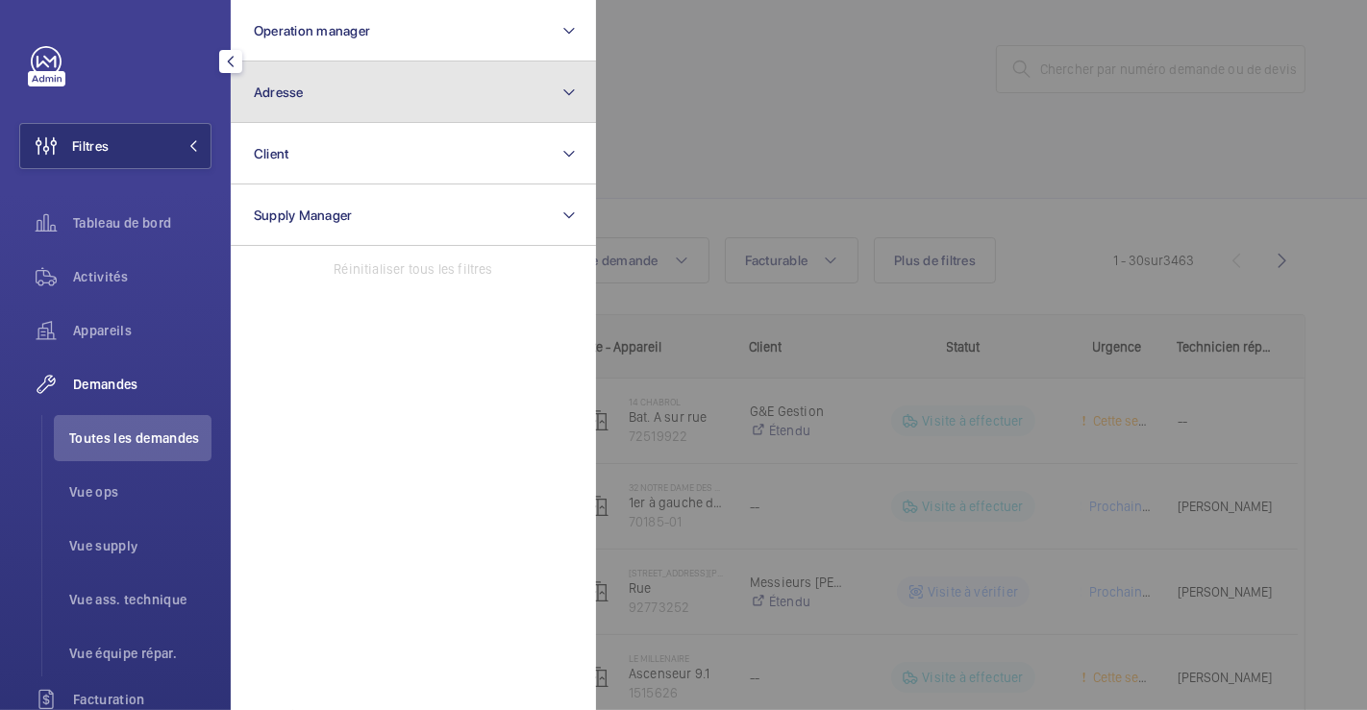
click at [370, 79] on button "Adresse" at bounding box center [413, 93] width 365 height 62
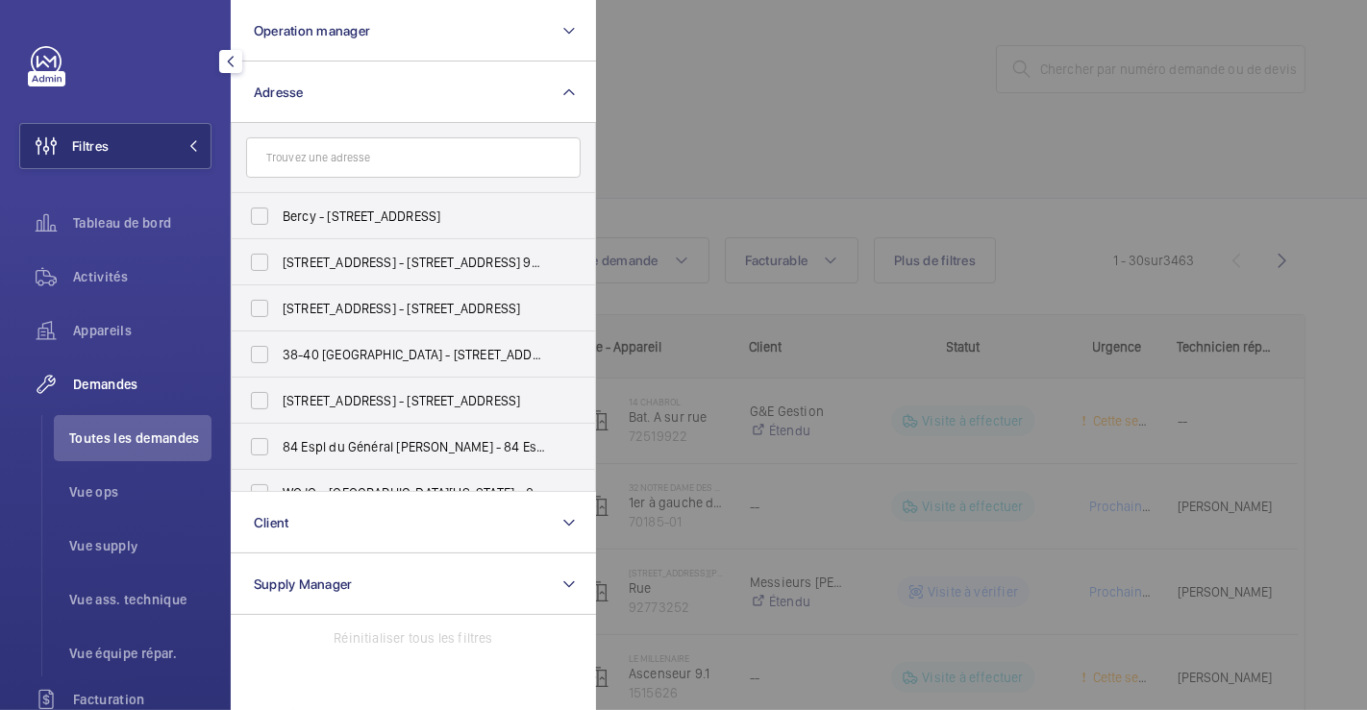
click at [362, 156] on input "text" at bounding box center [413, 157] width 334 height 40
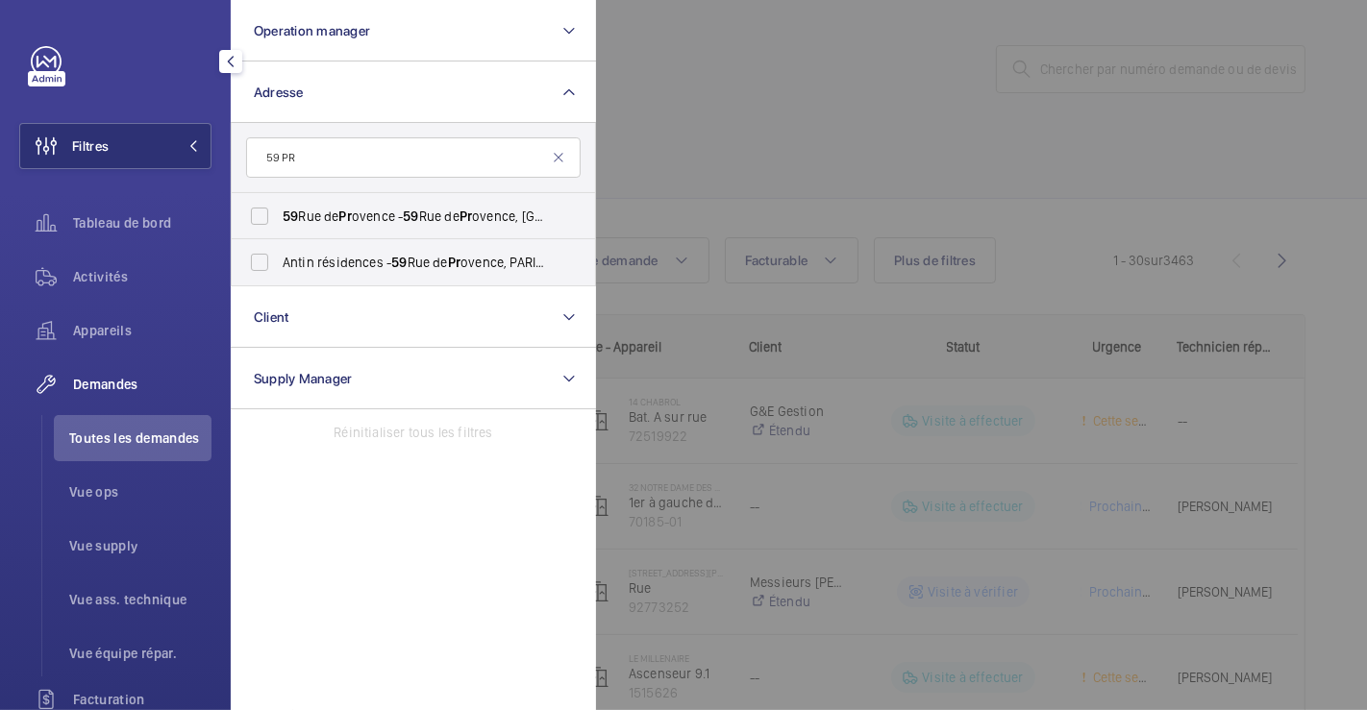
type input "59 PR"
drag, startPoint x: 967, startPoint y: 91, endPoint x: 848, endPoint y: 75, distance: 120.3
click at [966, 91] on div at bounding box center [1279, 355] width 1367 height 710
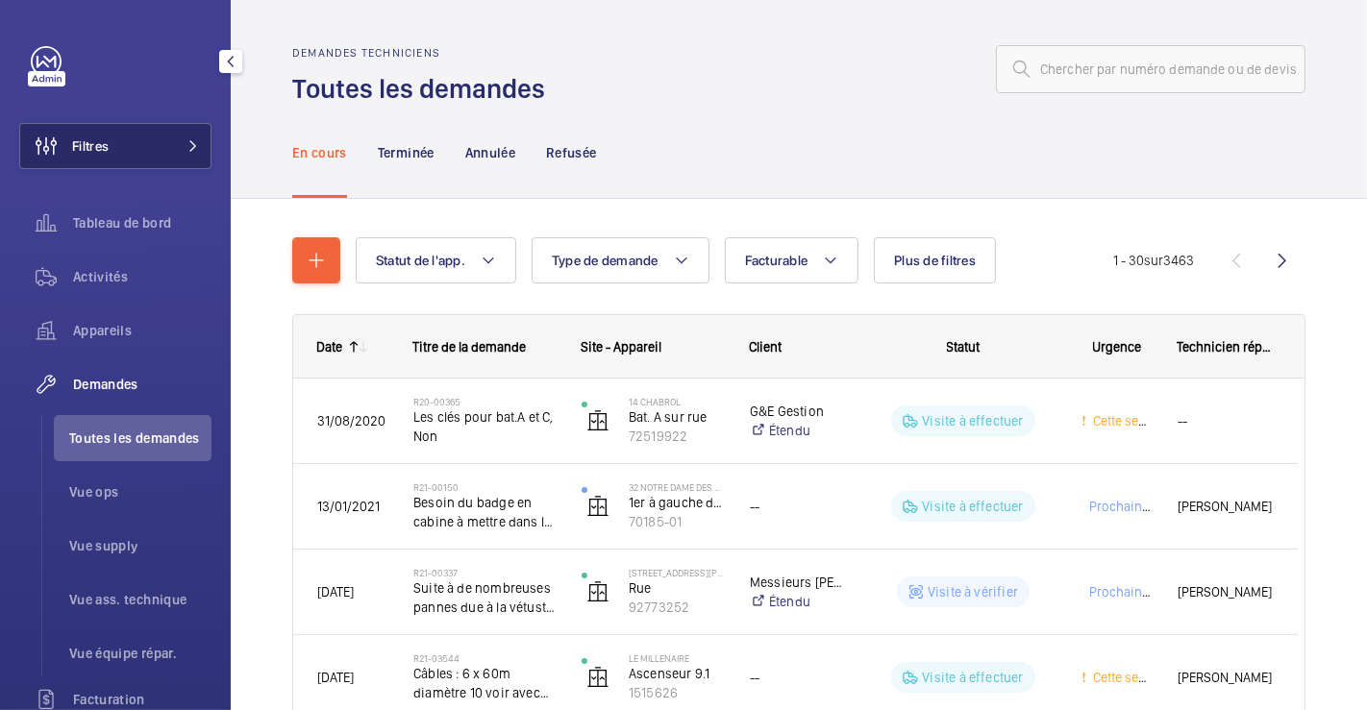
click at [135, 143] on button "Filtres" at bounding box center [115, 146] width 192 height 46
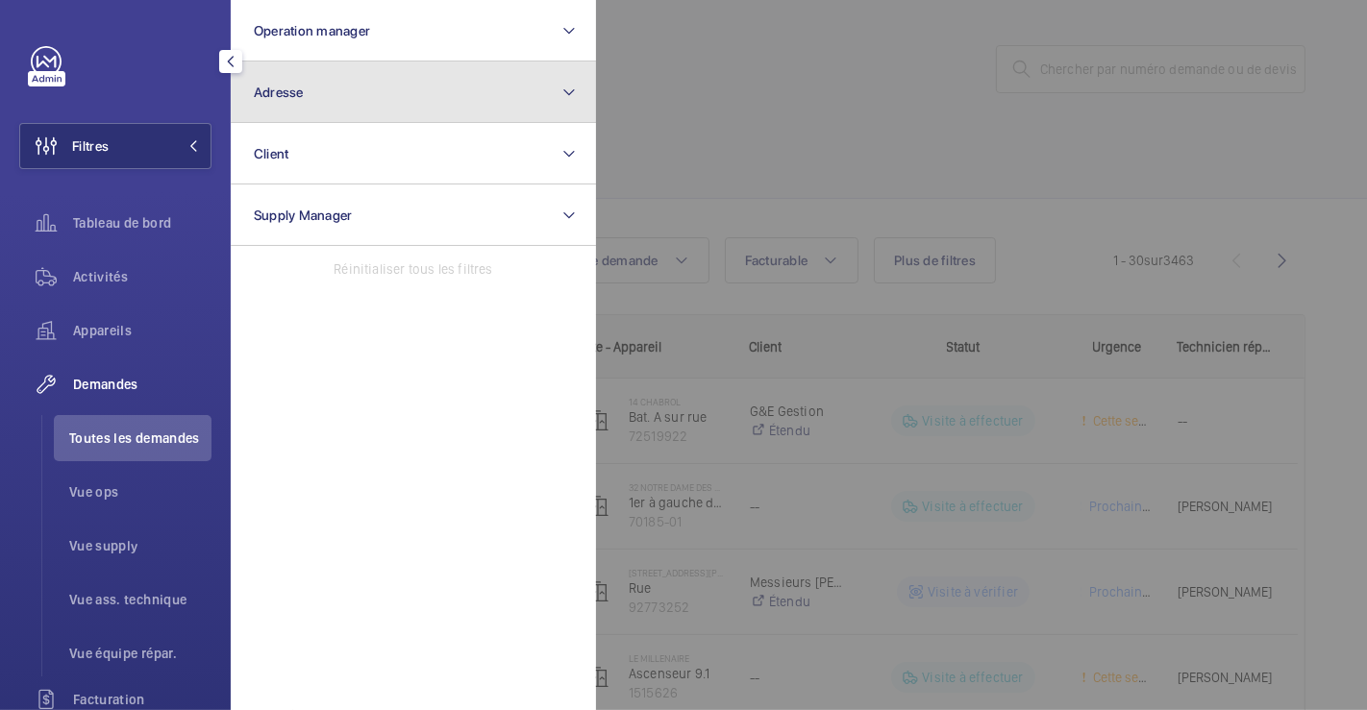
click at [325, 91] on button "Adresse" at bounding box center [413, 93] width 365 height 62
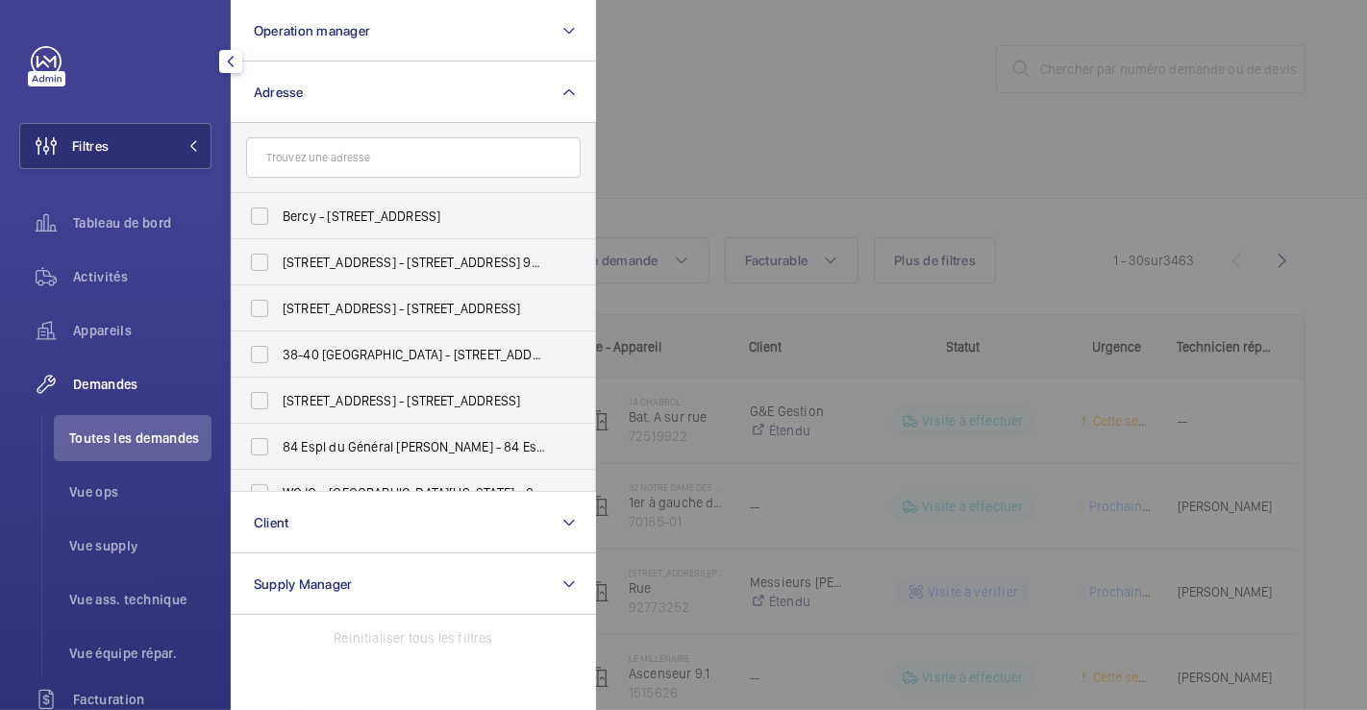
click at [331, 159] on input "text" at bounding box center [413, 157] width 334 height 40
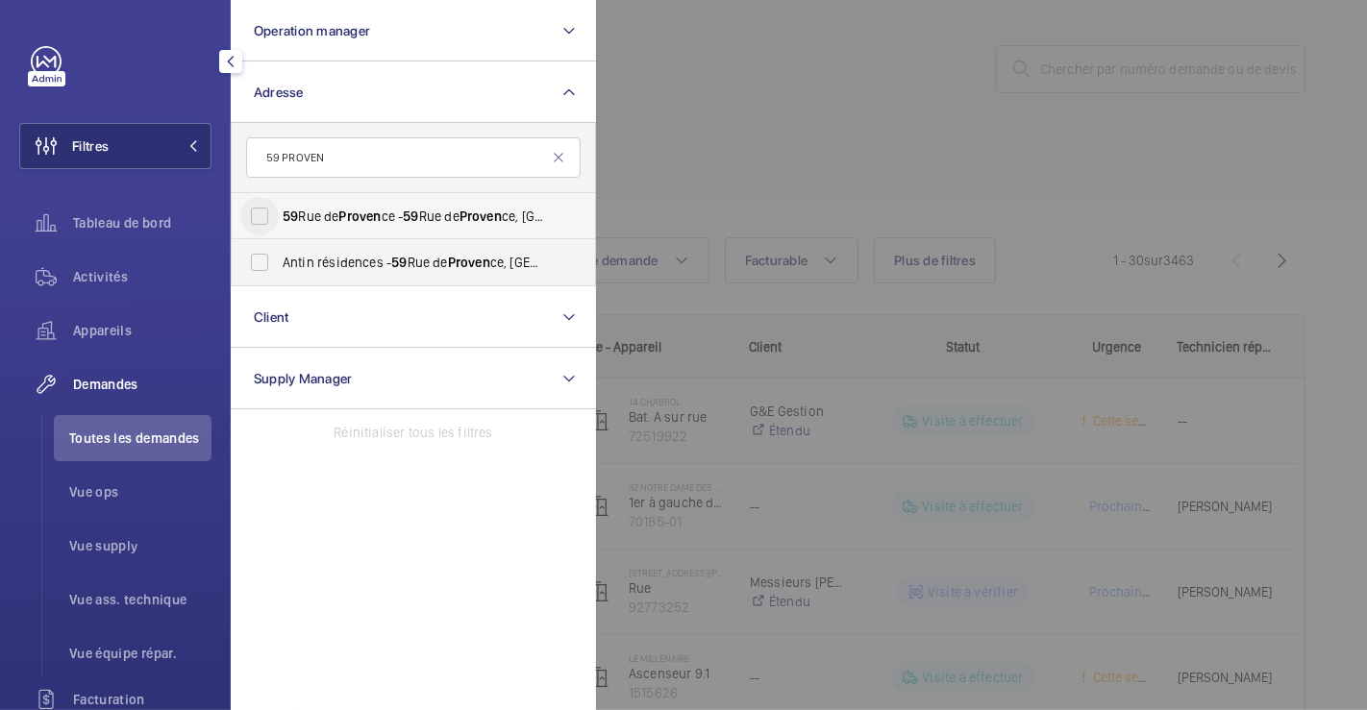
type input "59 PROVEN"
click at [262, 214] on input "[STREET_ADDRESS] - [STREET_ADDRESS]" at bounding box center [259, 216] width 38 height 38
checkbox input "true"
click at [839, 129] on div at bounding box center [1279, 355] width 1367 height 710
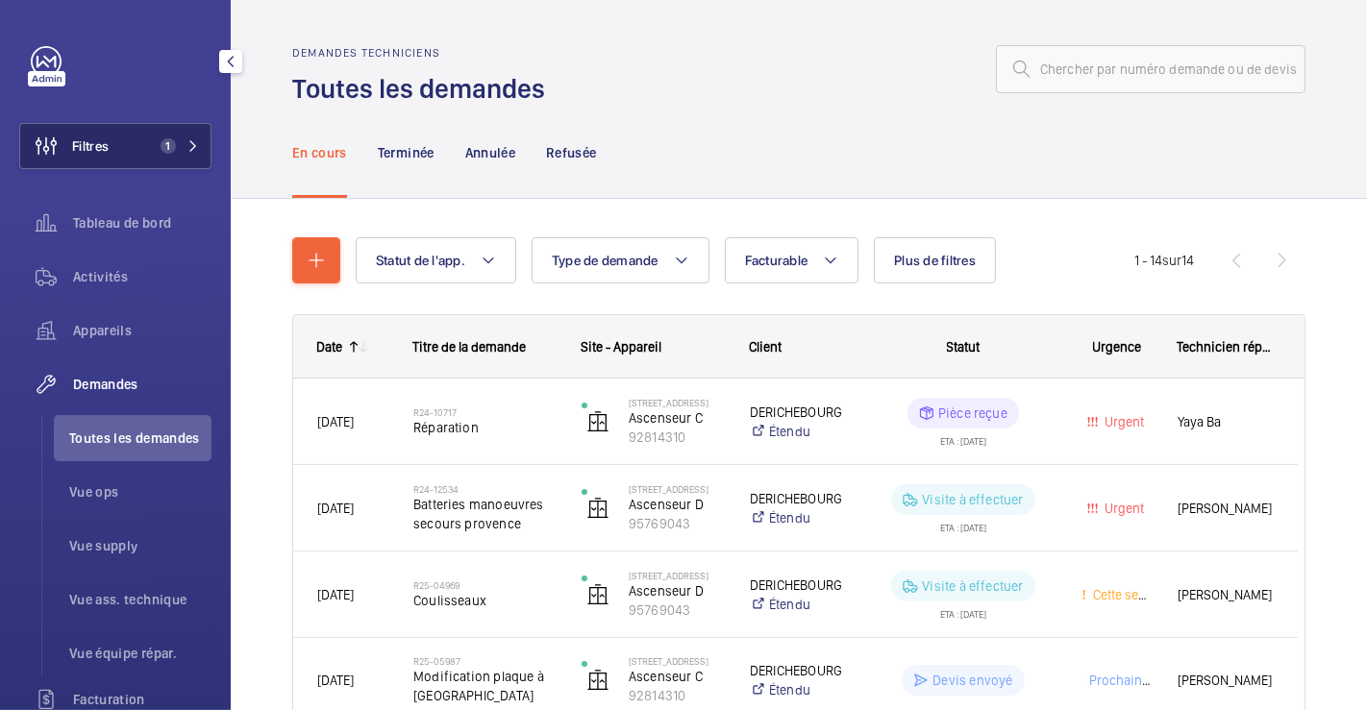
drag, startPoint x: 96, startPoint y: 146, endPoint x: 180, endPoint y: 136, distance: 84.3
click at [96, 146] on span "Filtres" at bounding box center [90, 145] width 37 height 19
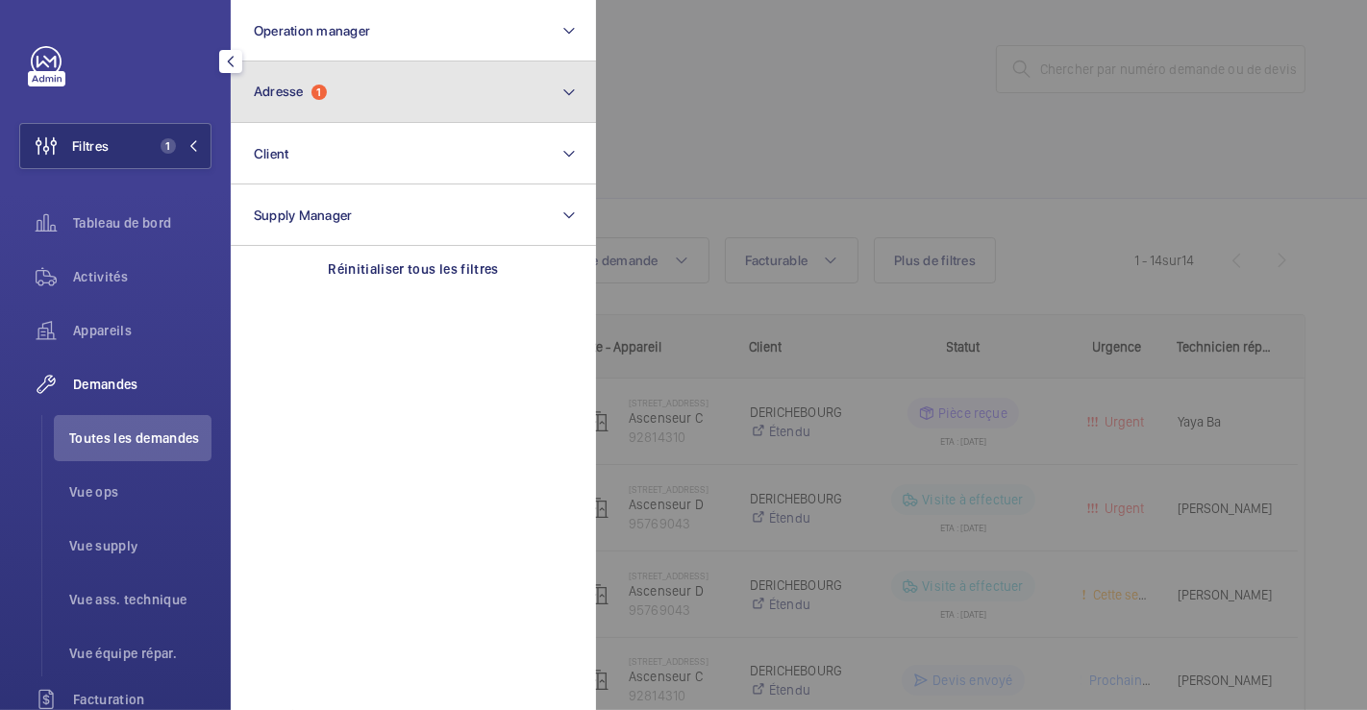
click at [345, 94] on button "Adresse 1" at bounding box center [413, 93] width 365 height 62
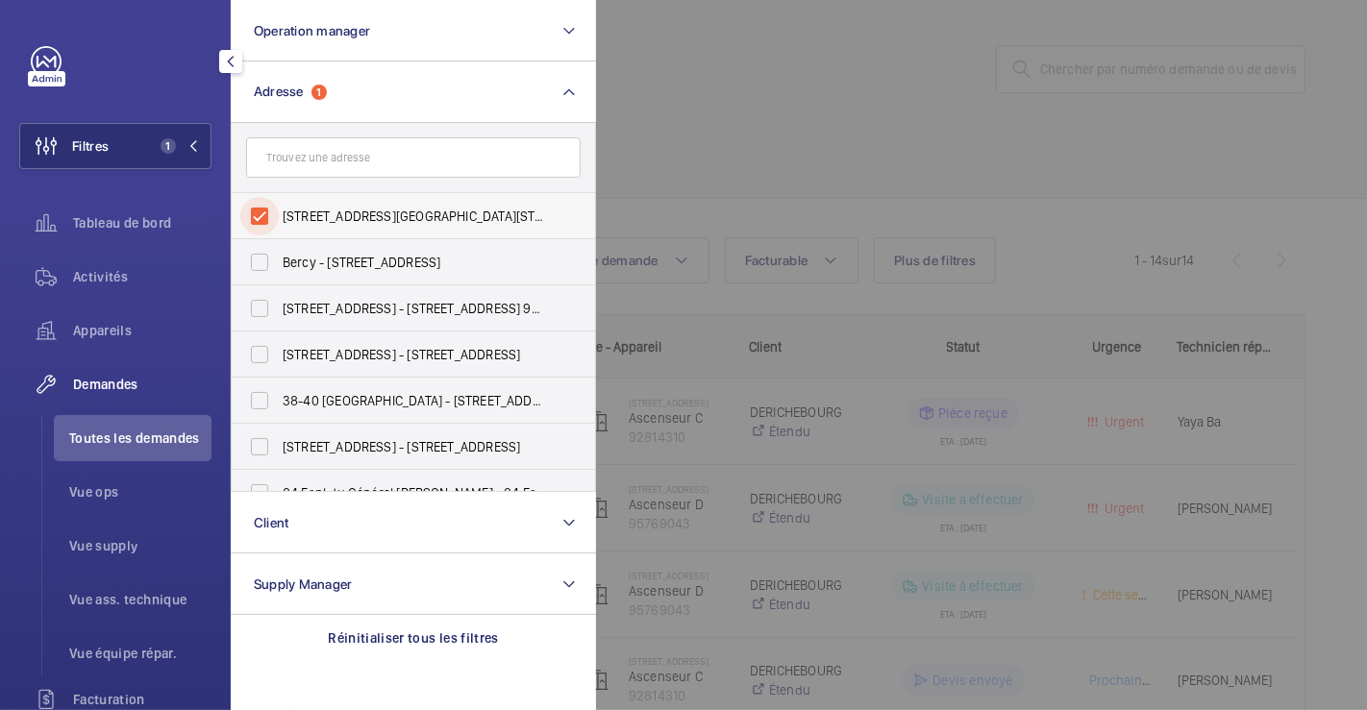
click at [268, 210] on input "[STREET_ADDRESS][GEOGRAPHIC_DATA][STREET_ADDRESS]" at bounding box center [259, 216] width 38 height 38
checkbox input "false"
click at [851, 161] on div at bounding box center [1279, 355] width 1367 height 710
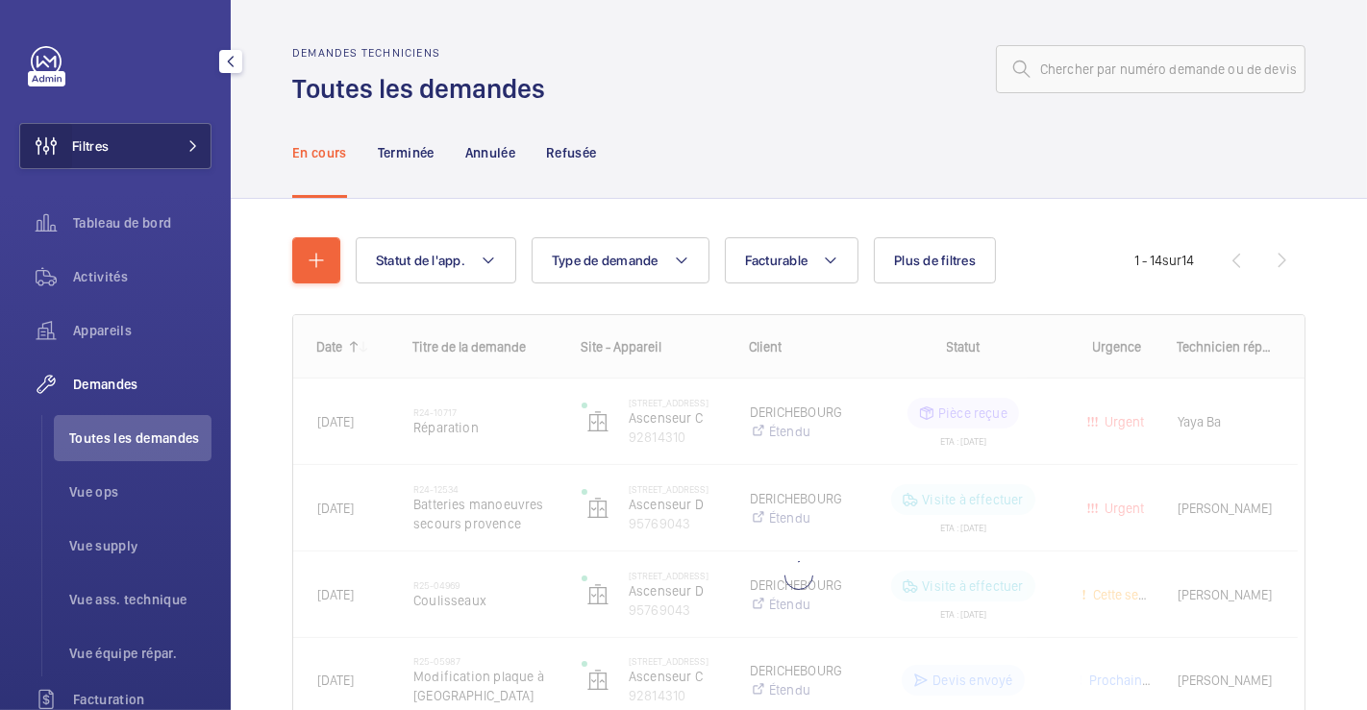
click at [62, 146] on wm-front-icon-button at bounding box center [46, 146] width 52 height 46
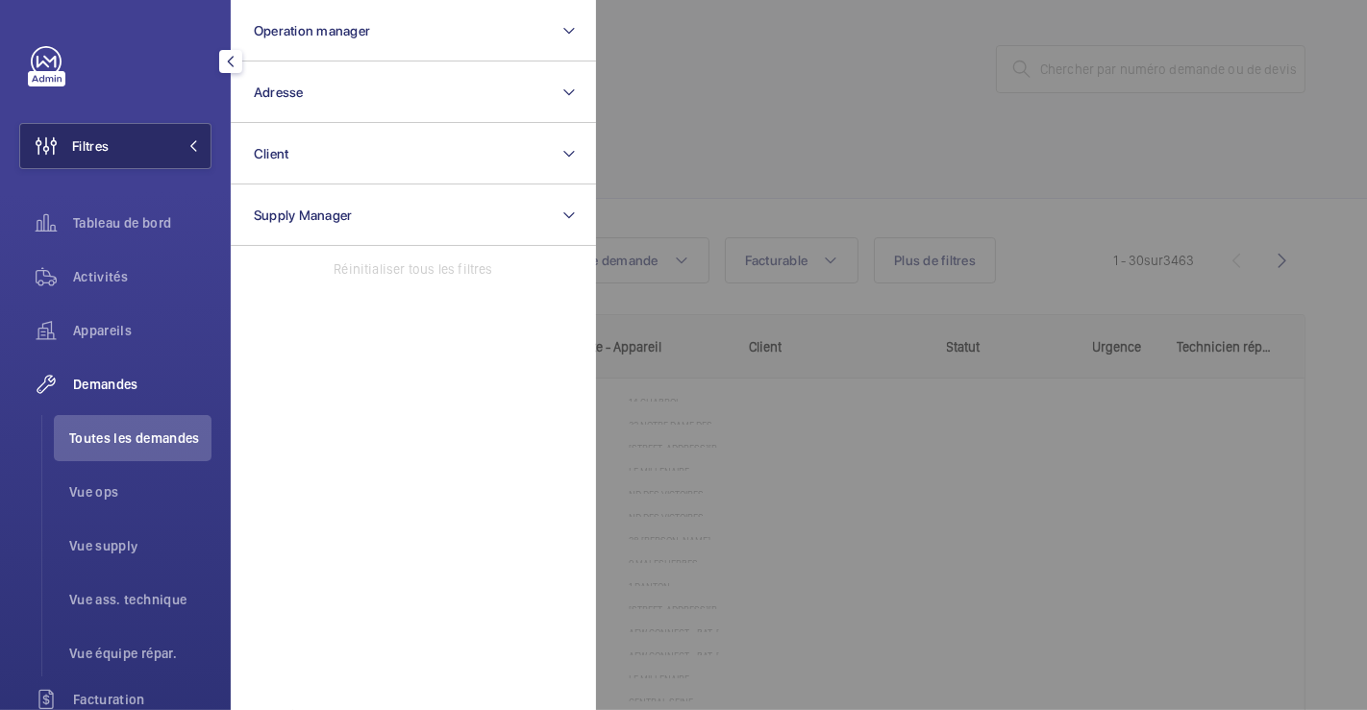
click at [86, 146] on span "Filtres" at bounding box center [90, 145] width 37 height 19
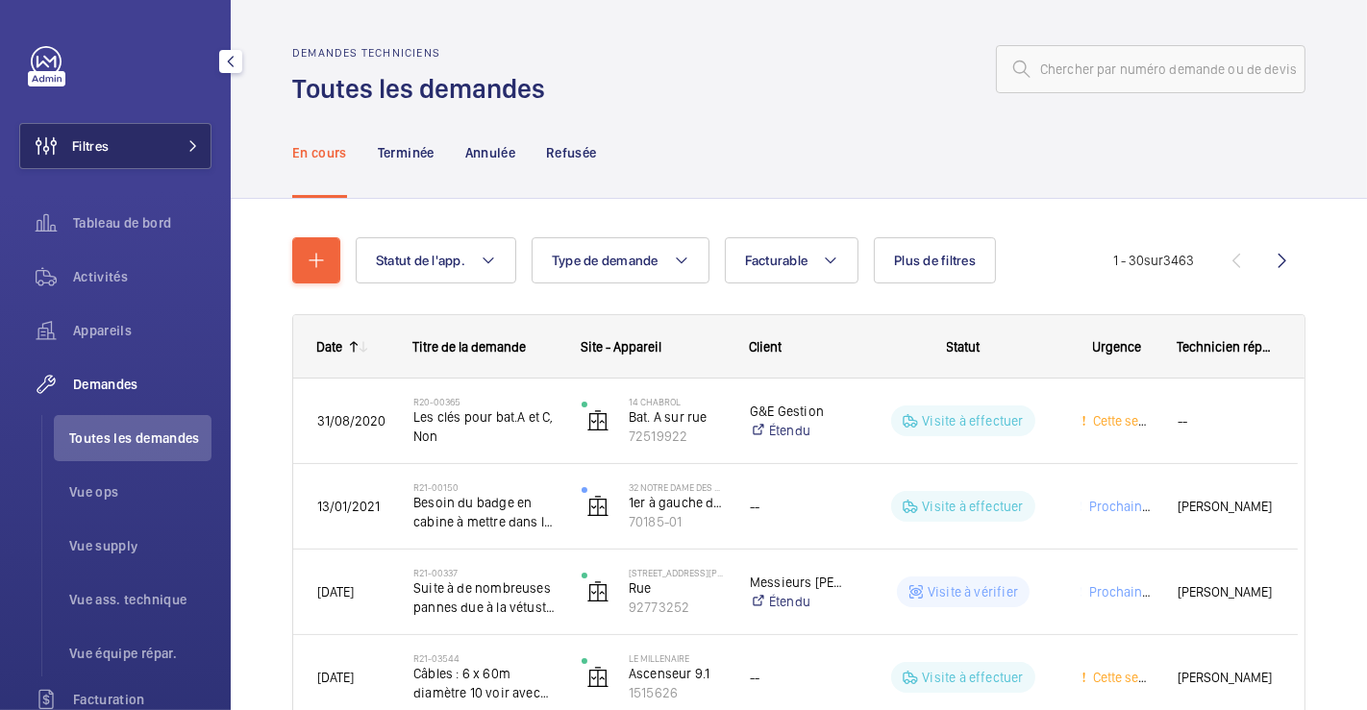
click at [96, 142] on span "Filtres" at bounding box center [90, 145] width 37 height 19
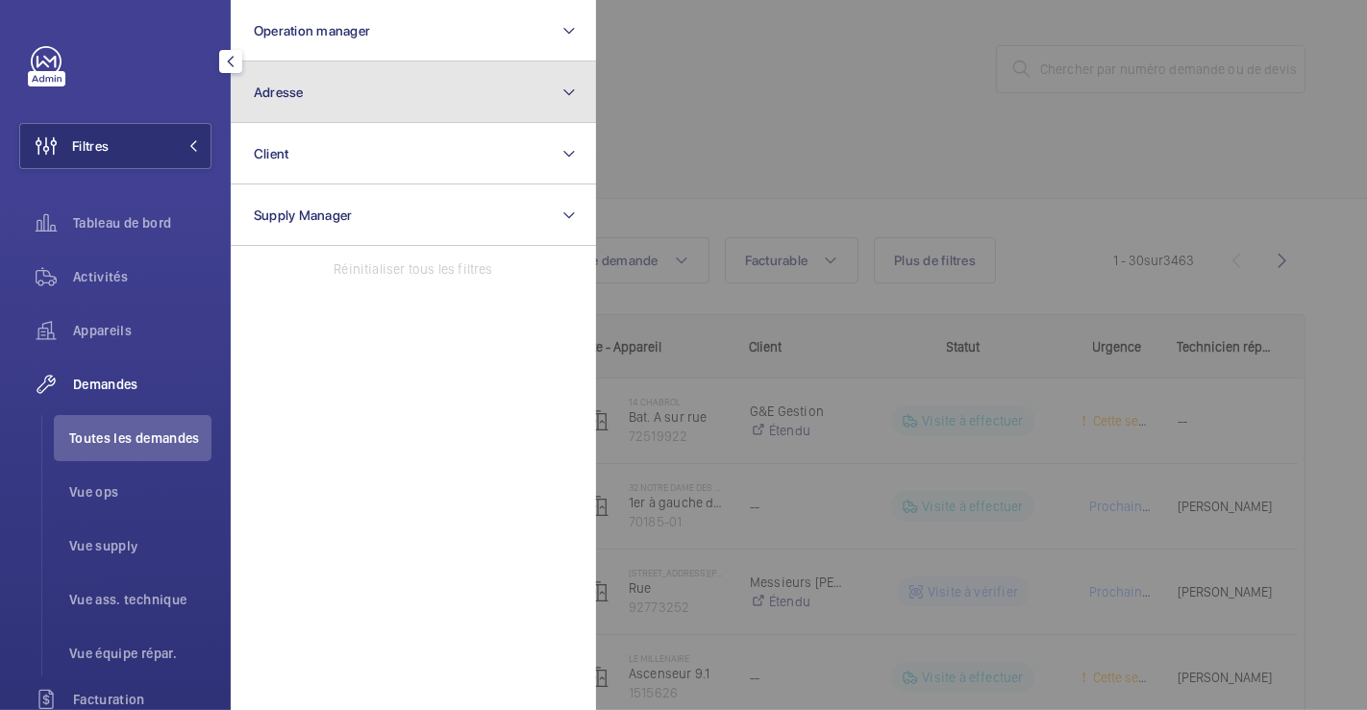
click at [329, 101] on button "Adresse" at bounding box center [413, 93] width 365 height 62
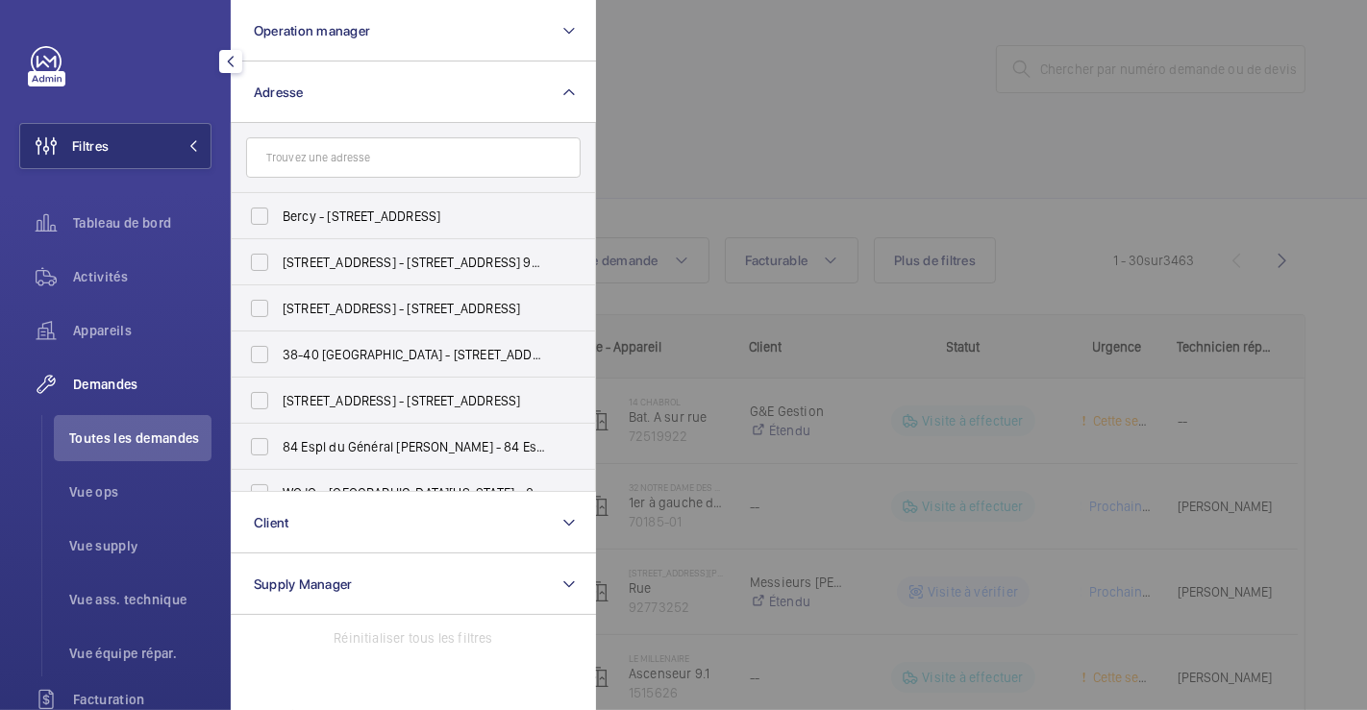
click at [334, 174] on input "text" at bounding box center [413, 157] width 334 height 40
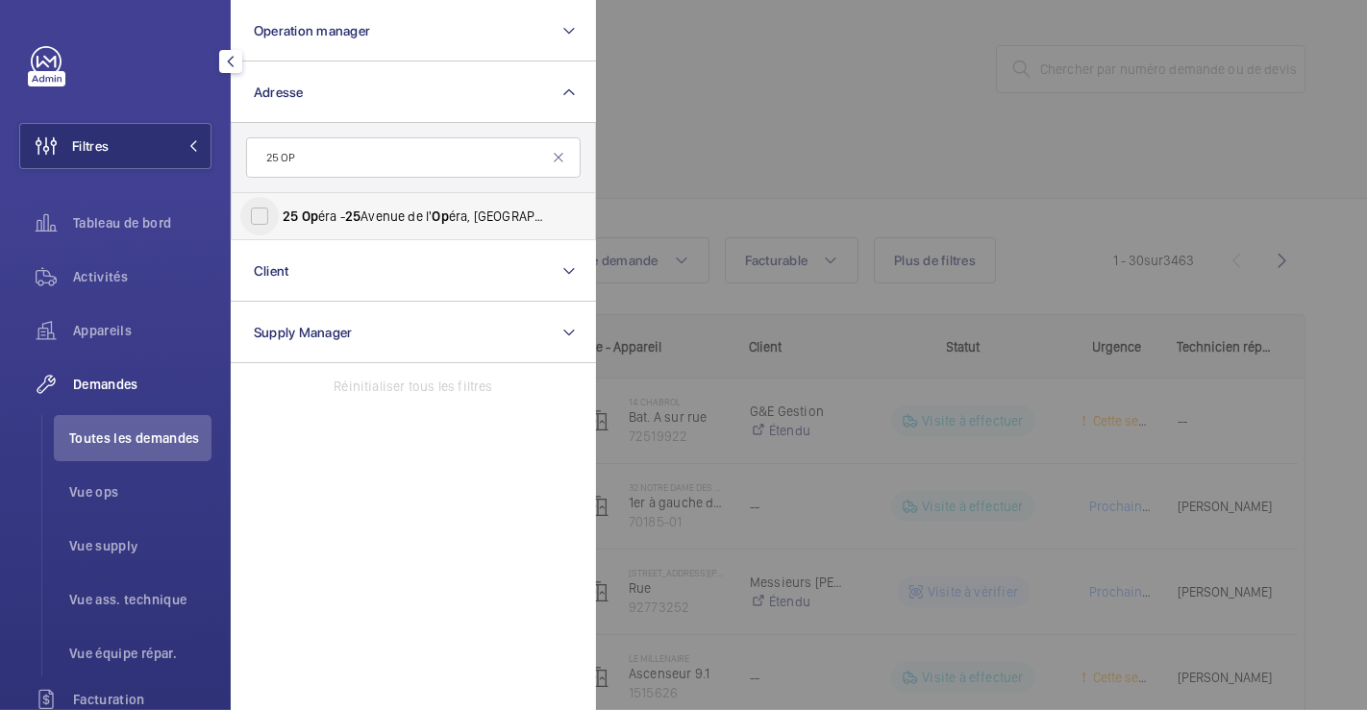
type input "25 OP"
click at [260, 215] on input "25 Op éra - [STREET_ADDRESS]" at bounding box center [259, 216] width 38 height 38
checkbox input "true"
click at [740, 109] on div at bounding box center [1279, 355] width 1367 height 710
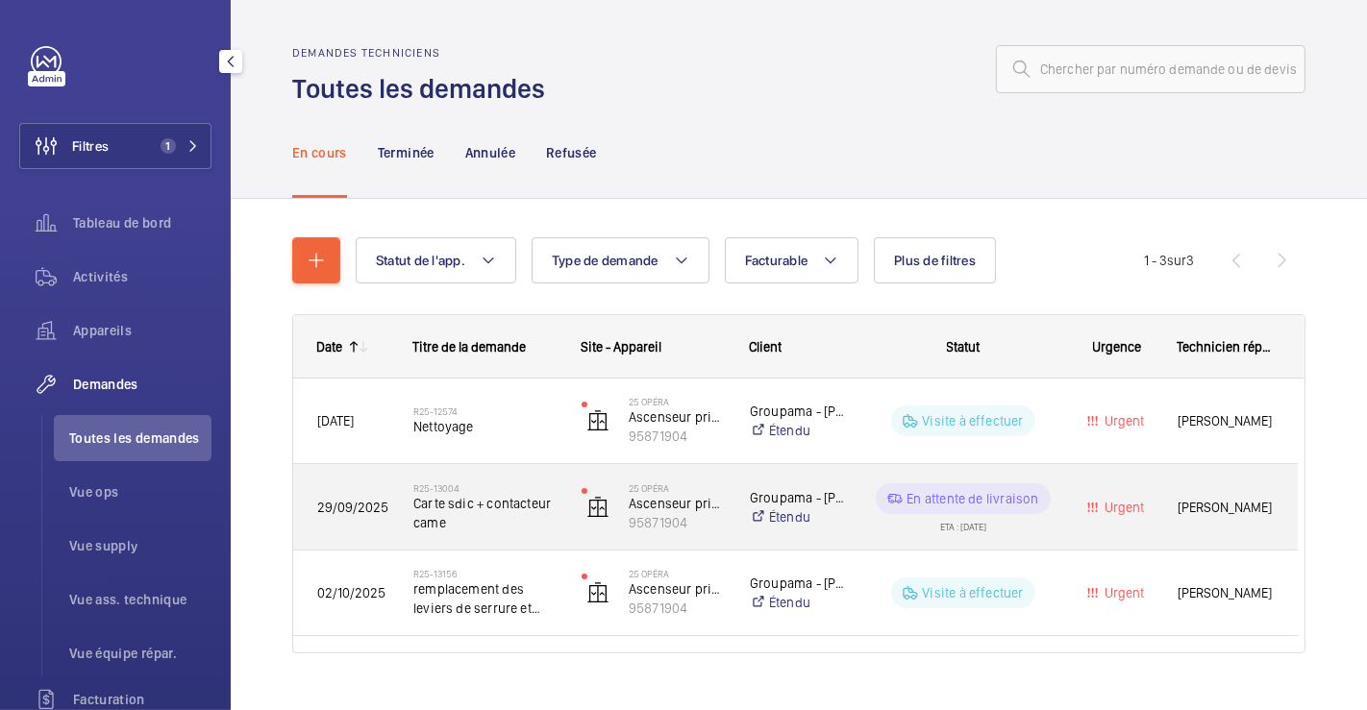
click at [522, 533] on div "R25-13004 Carte sdic + contacteur came" at bounding box center [473, 507] width 166 height 87
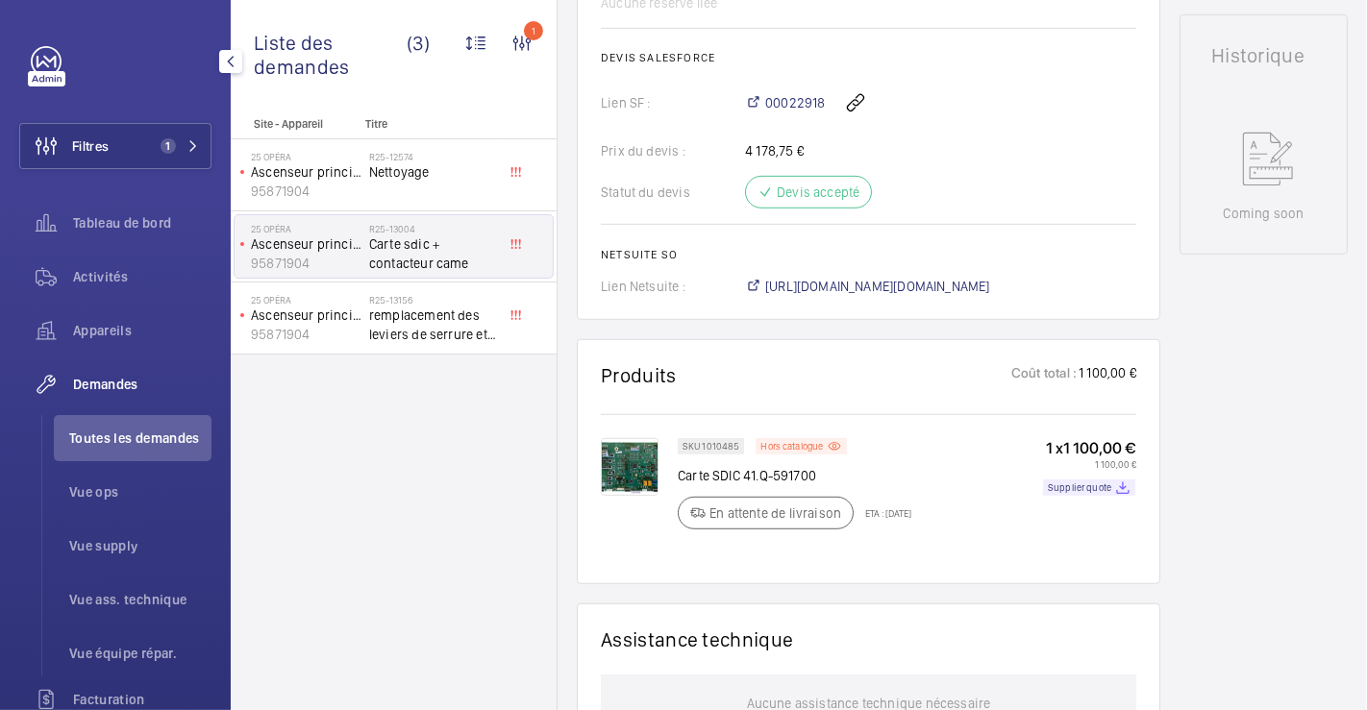
scroll to position [961, 0]
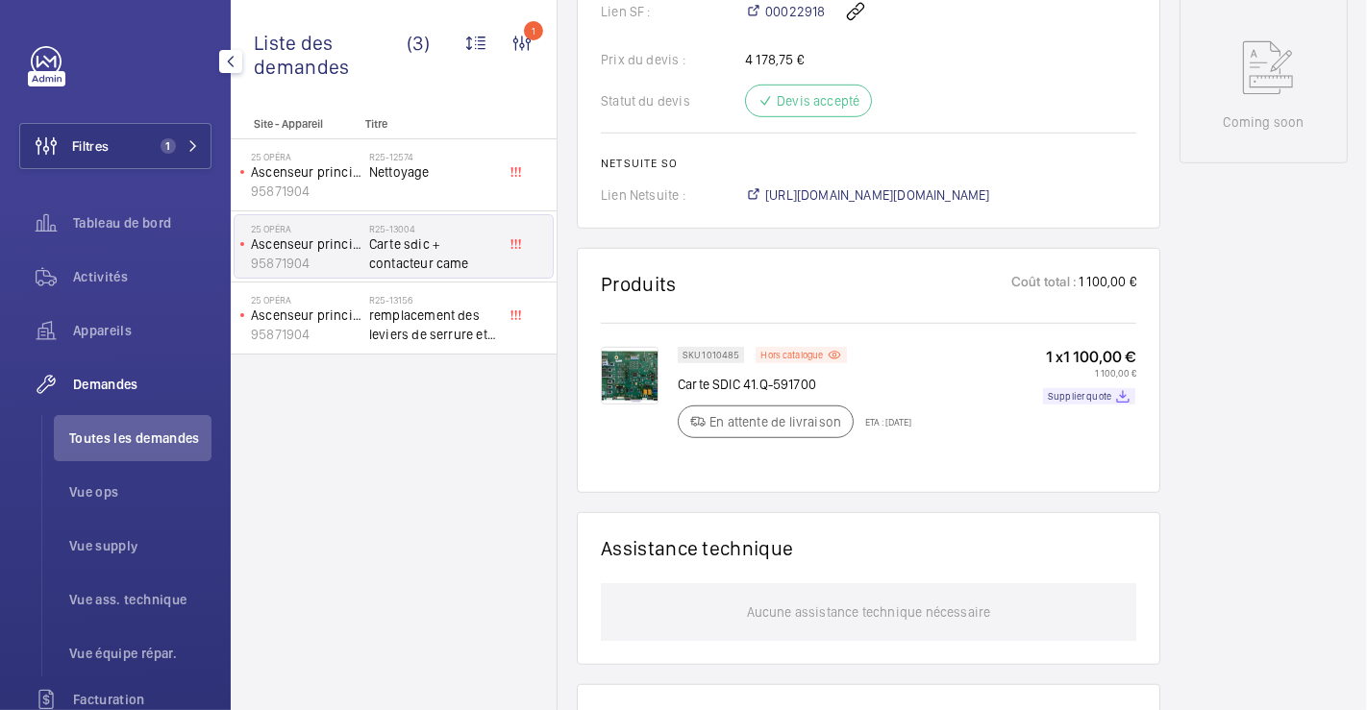
click at [612, 390] on img at bounding box center [630, 376] width 58 height 58
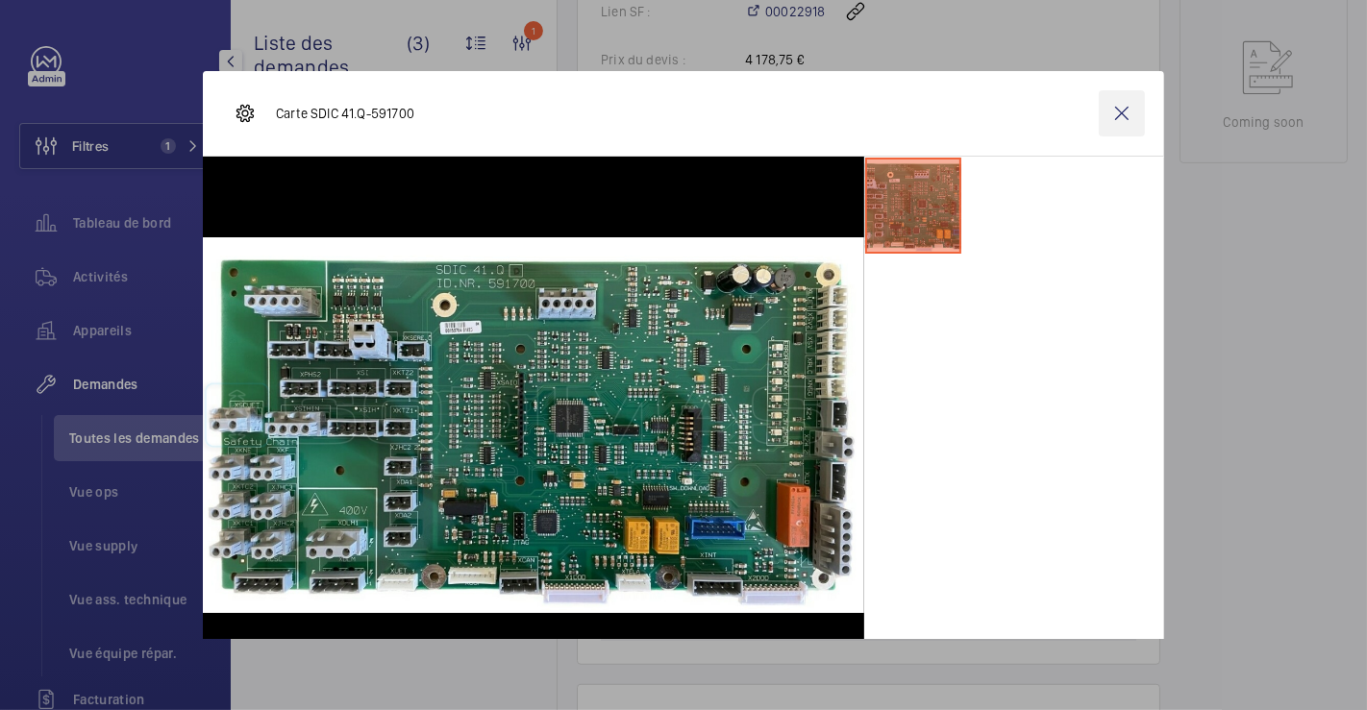
click at [1109, 106] on wm-front-icon-button at bounding box center [1122, 113] width 46 height 46
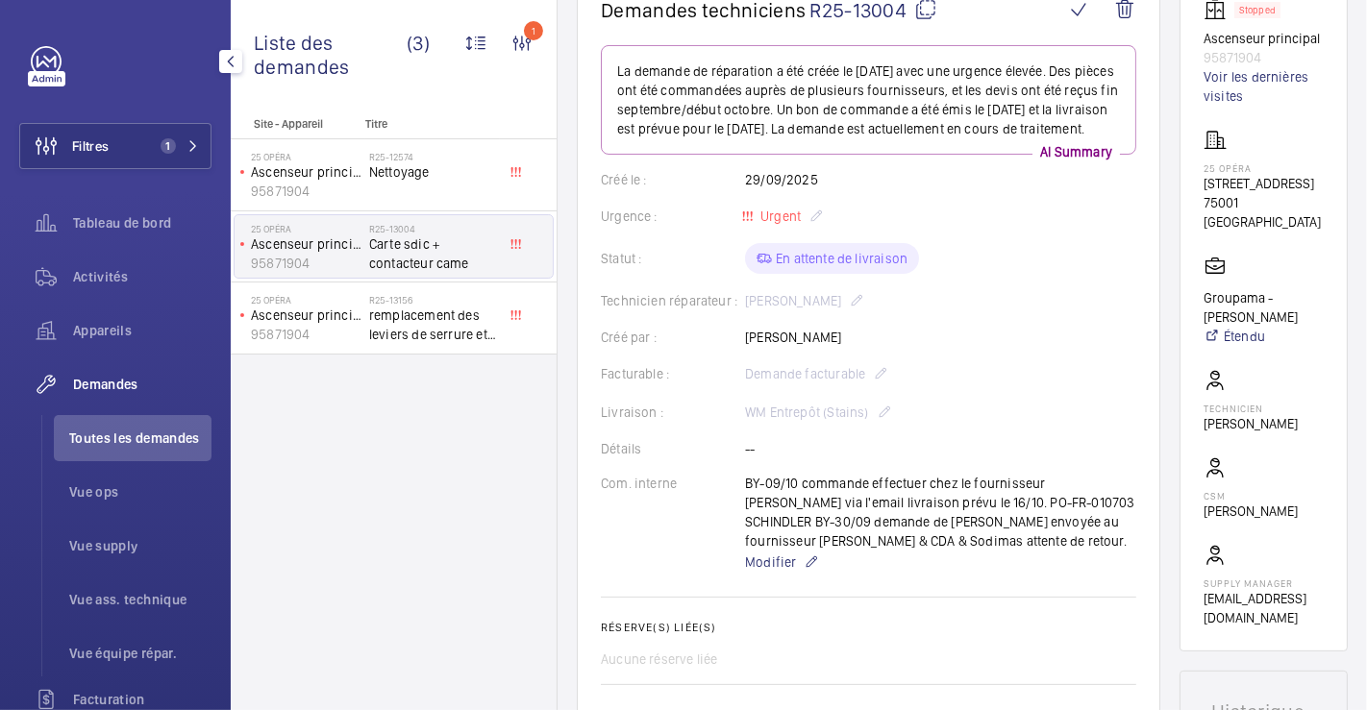
scroll to position [0, 0]
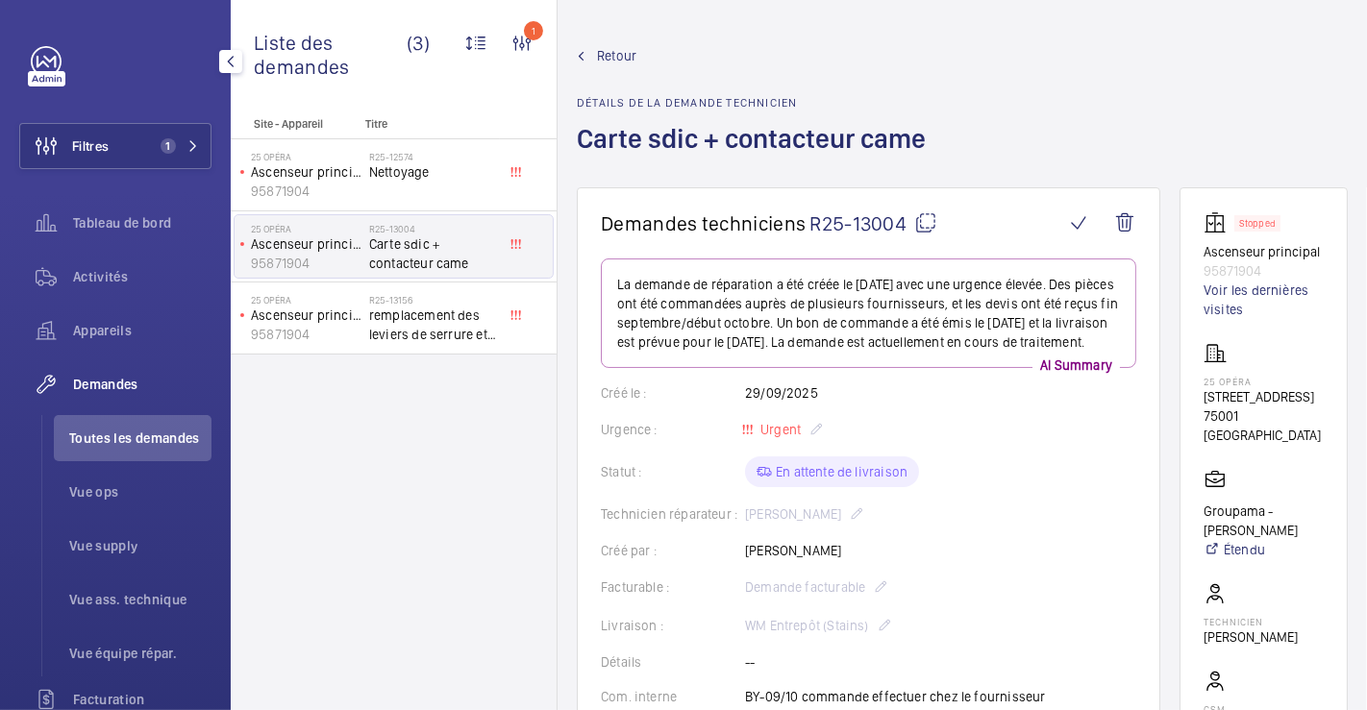
click at [604, 50] on span "Retour" at bounding box center [616, 55] width 39 height 19
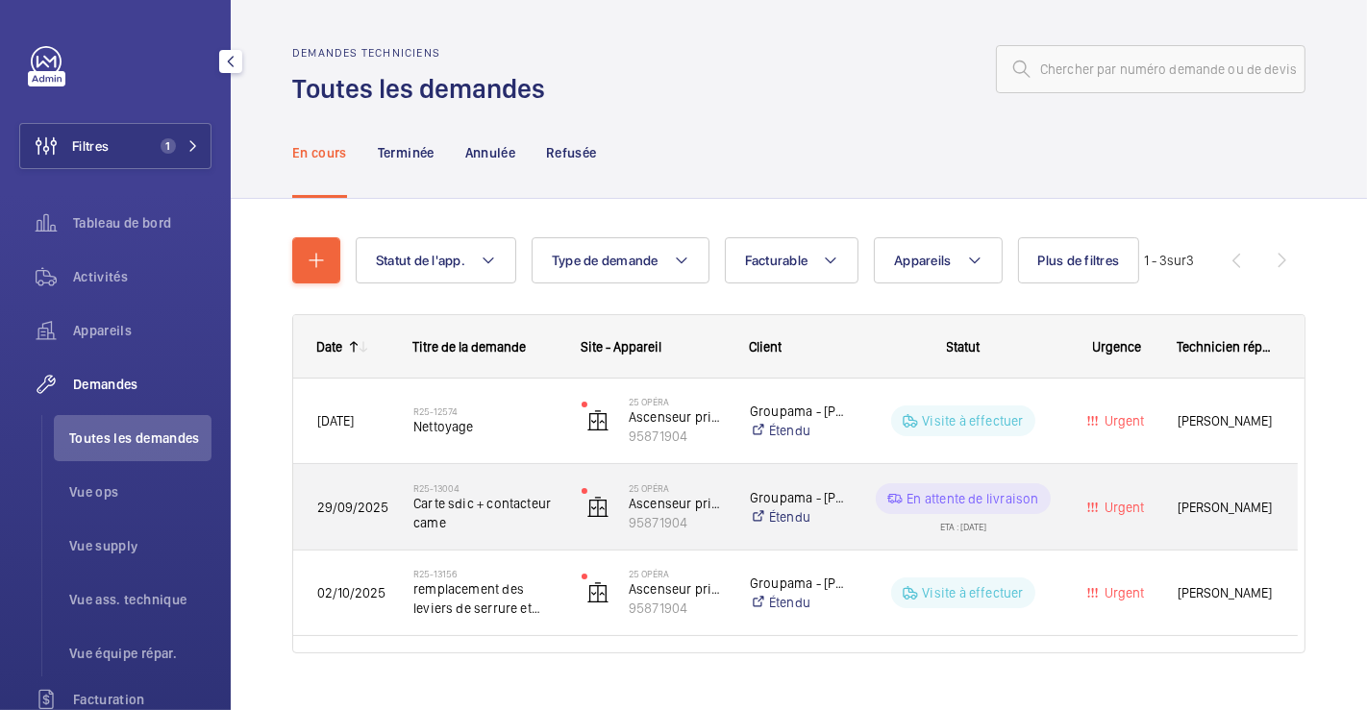
click at [547, 473] on div "R25-13004 Carte sdic + contacteur came" at bounding box center [473, 507] width 166 height 87
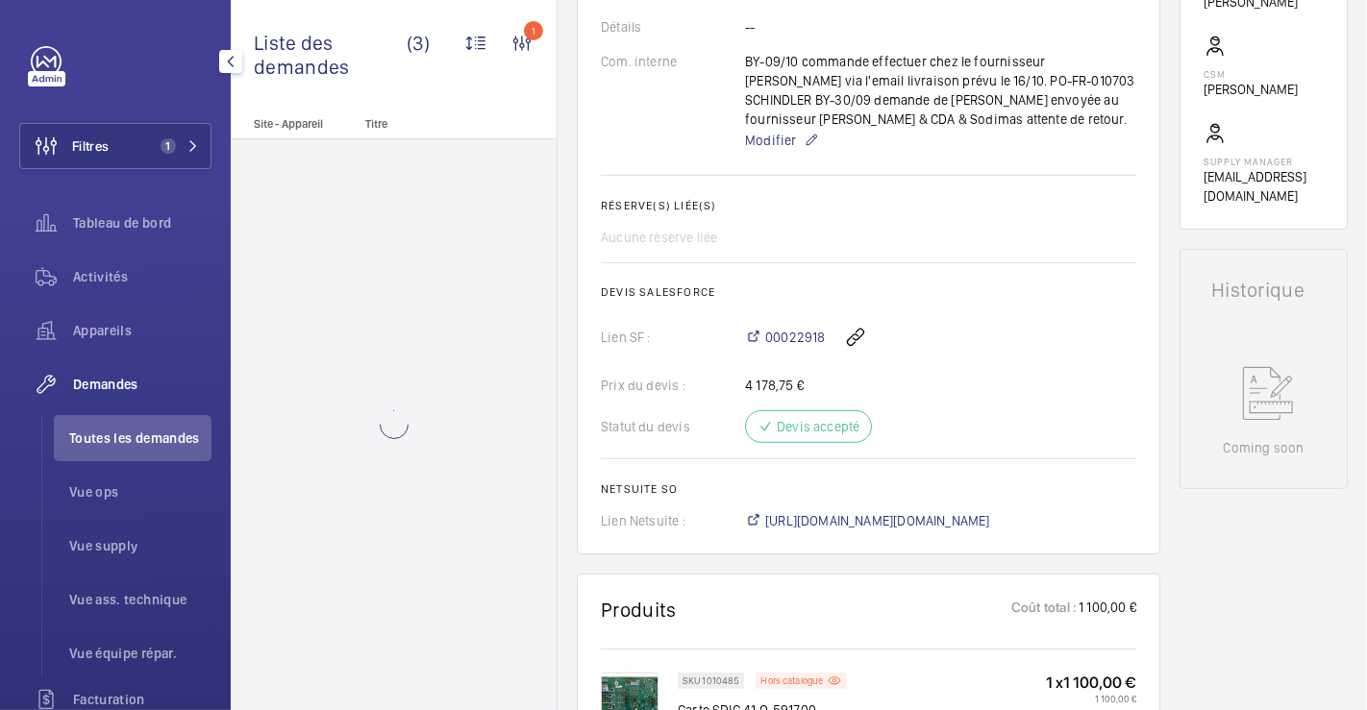
scroll to position [640, 0]
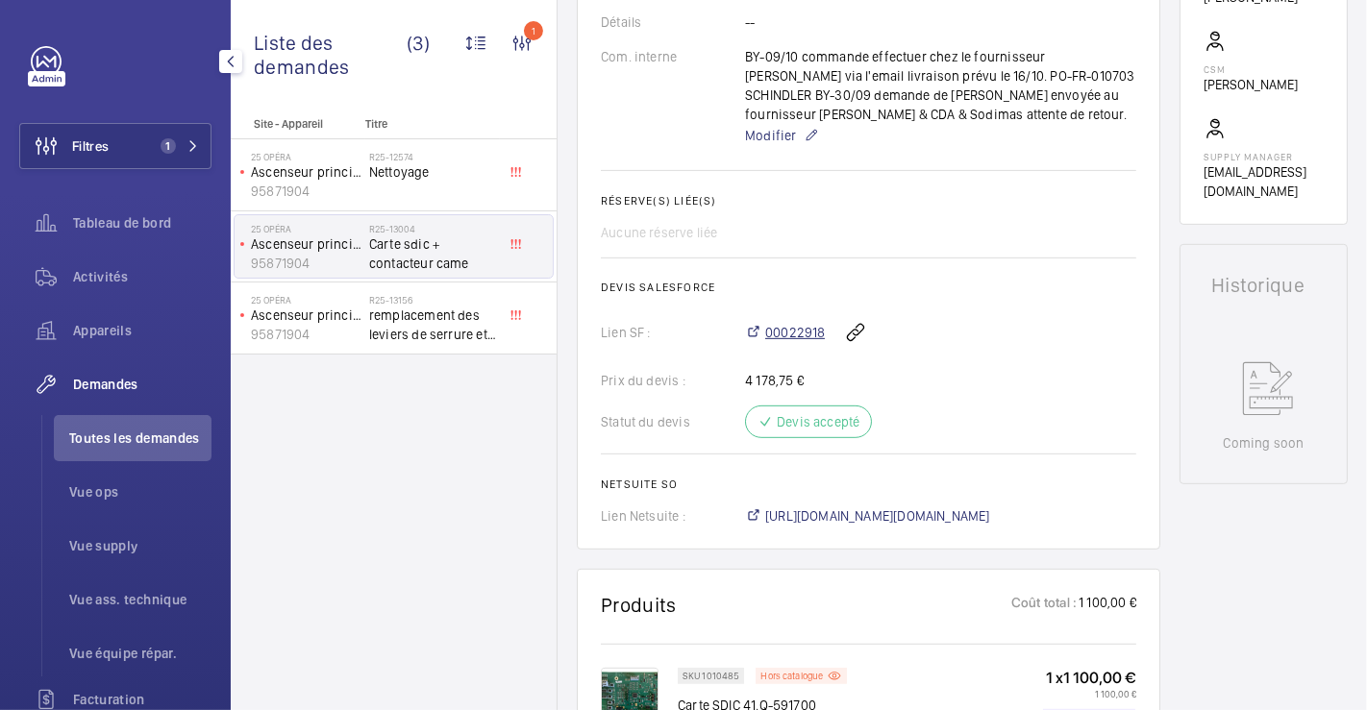
click at [790, 342] on span "00022918" at bounding box center [795, 332] width 60 height 19
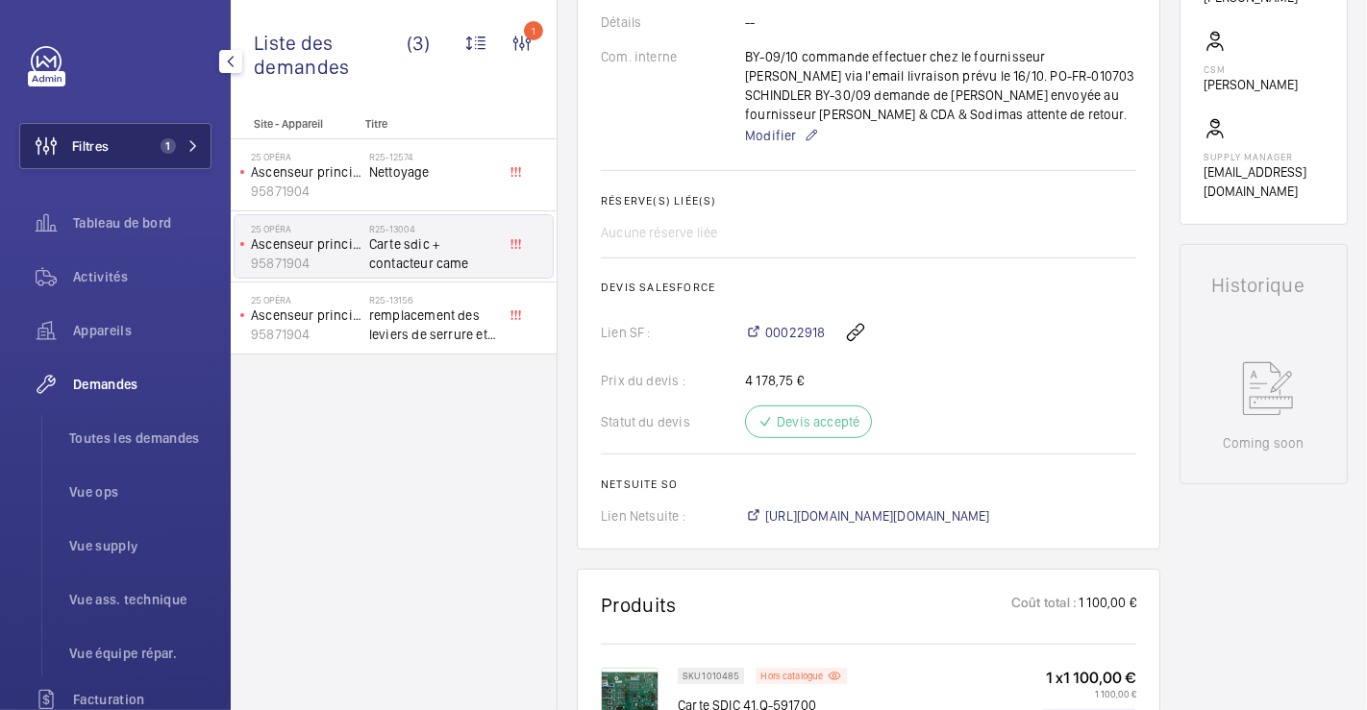
click at [129, 150] on button "Filtres 1" at bounding box center [115, 146] width 192 height 46
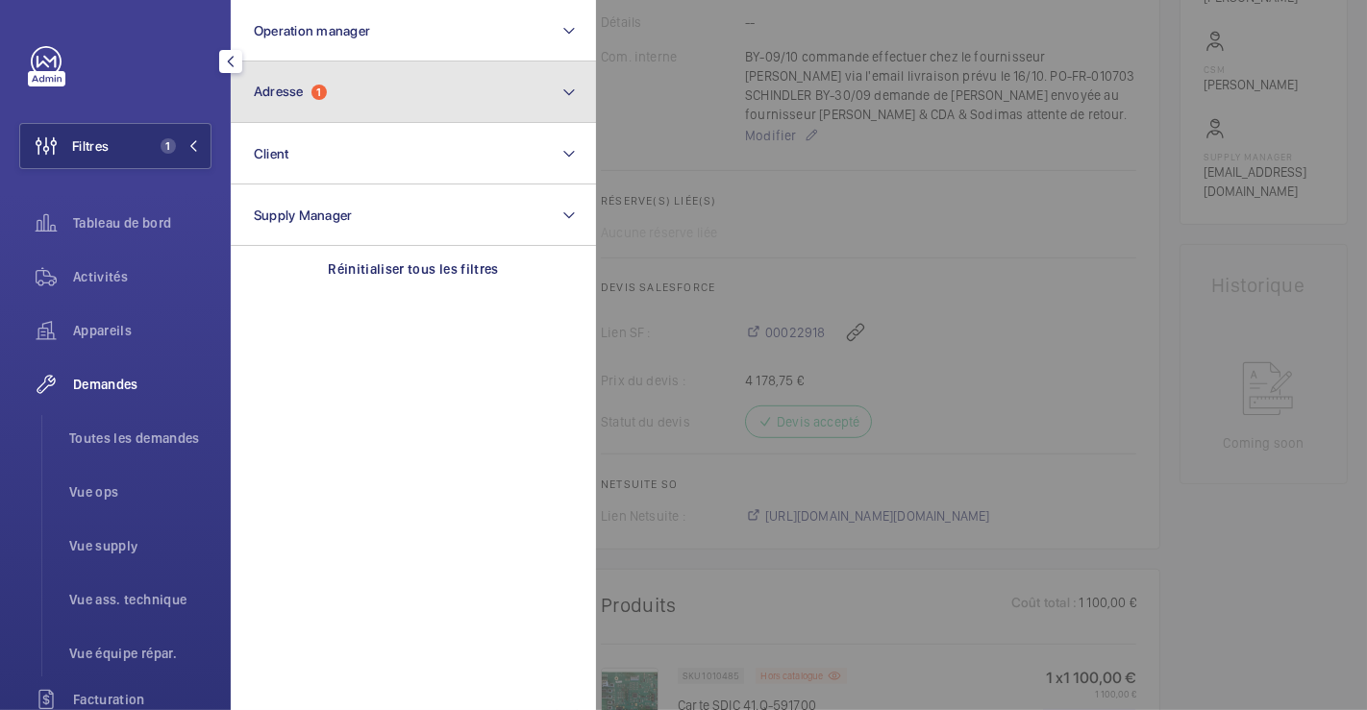
click at [364, 88] on button "Adresse 1" at bounding box center [413, 93] width 365 height 62
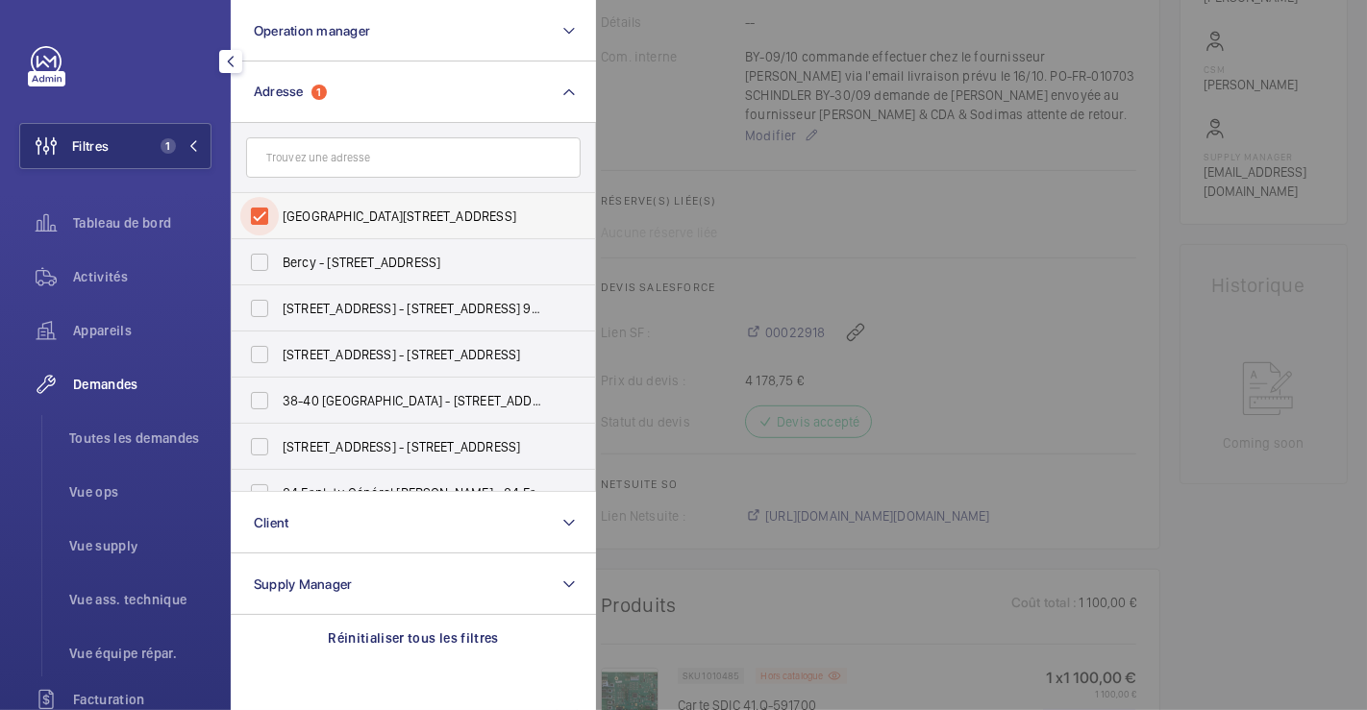
click at [267, 218] on input "[GEOGRAPHIC_DATA][STREET_ADDRESS]" at bounding box center [259, 216] width 38 height 38
checkbox input "false"
drag, startPoint x: 879, startPoint y: 215, endPoint x: 428, endPoint y: 195, distance: 452.2
click at [880, 216] on div at bounding box center [1279, 355] width 1367 height 710
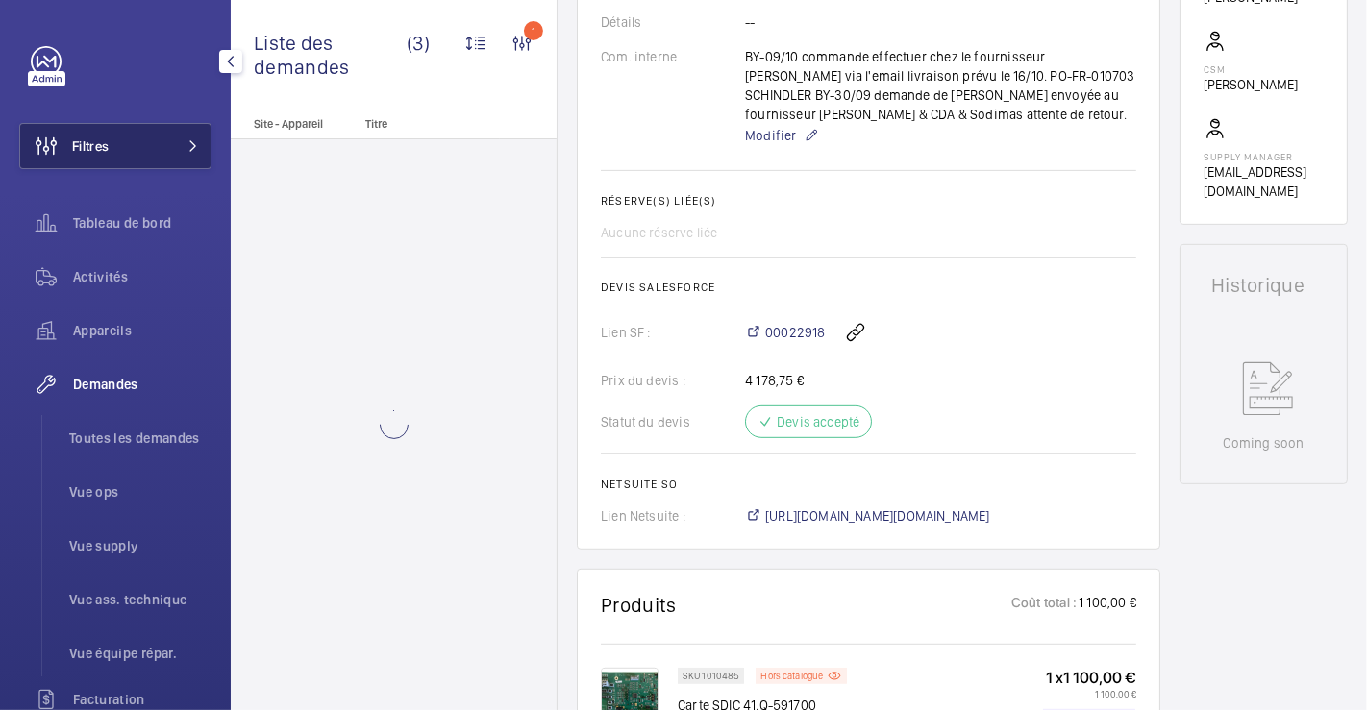
click at [116, 143] on button "Filtres" at bounding box center [115, 146] width 192 height 46
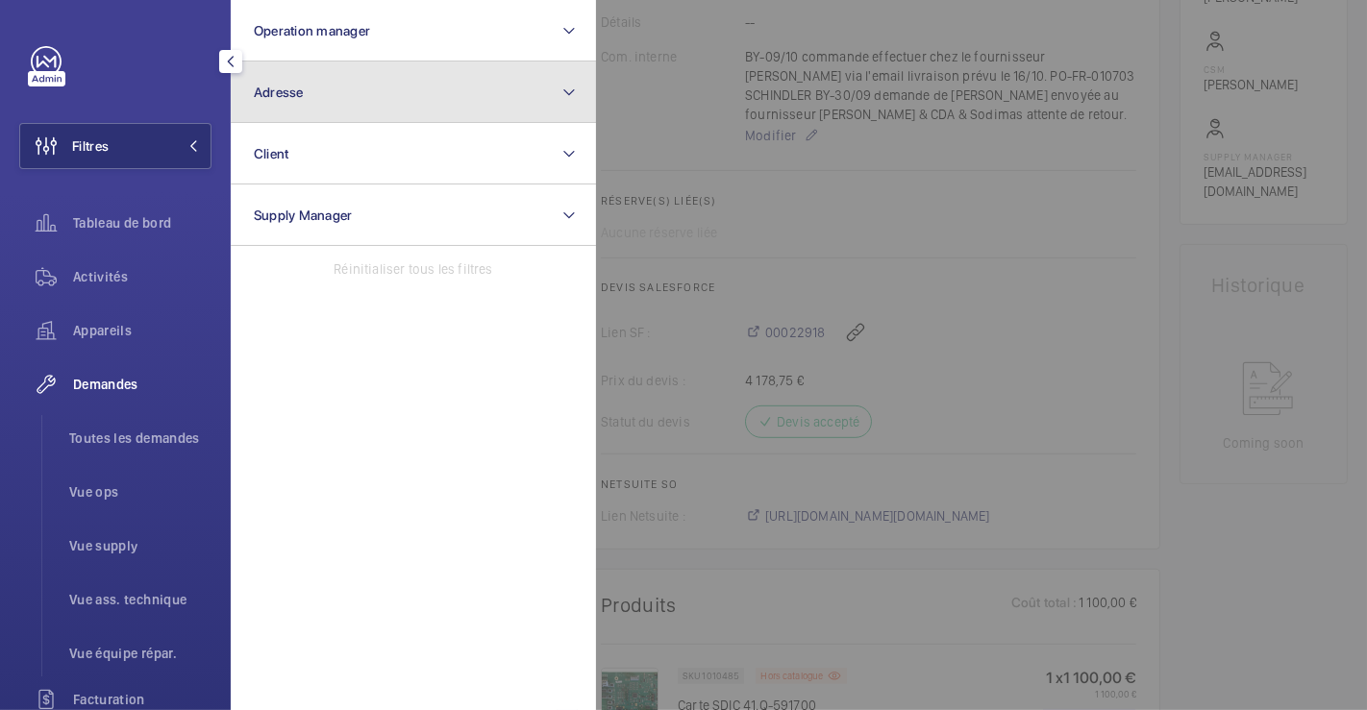
click at [332, 102] on button "Adresse" at bounding box center [413, 93] width 365 height 62
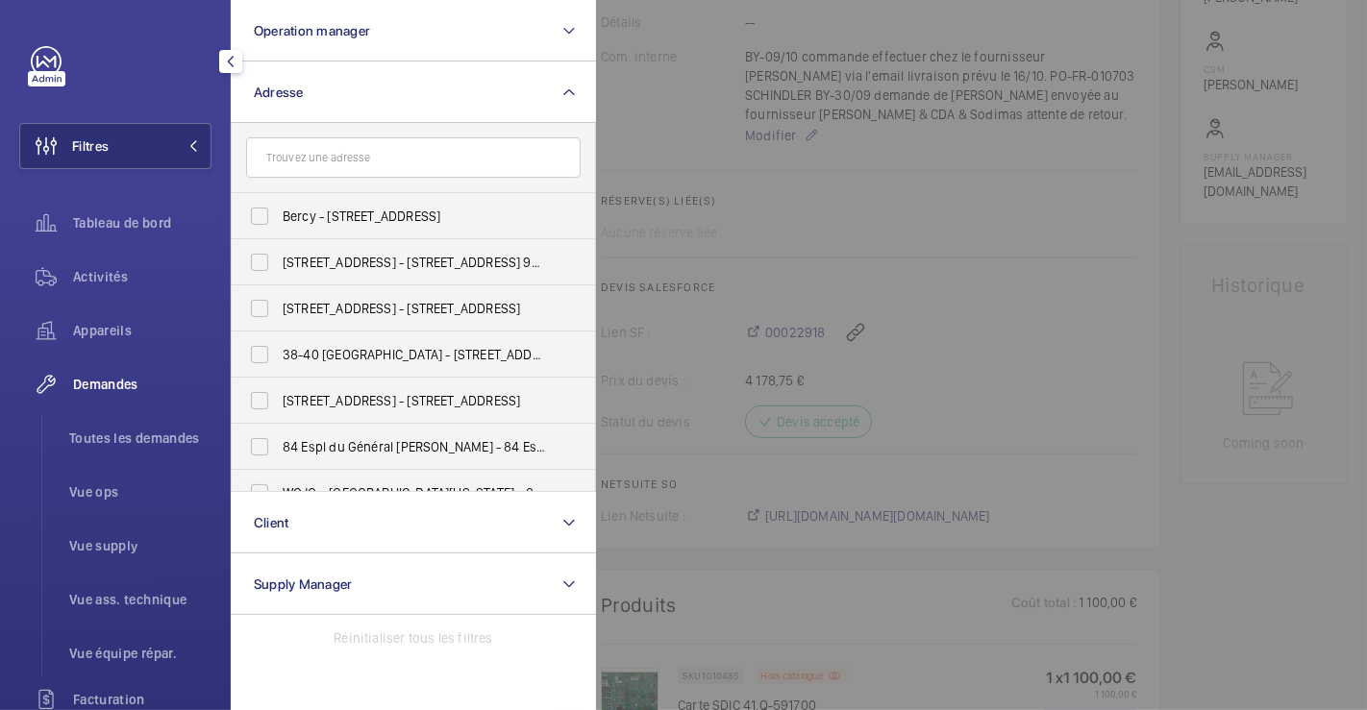
click at [327, 161] on input "text" at bounding box center [413, 157] width 334 height 40
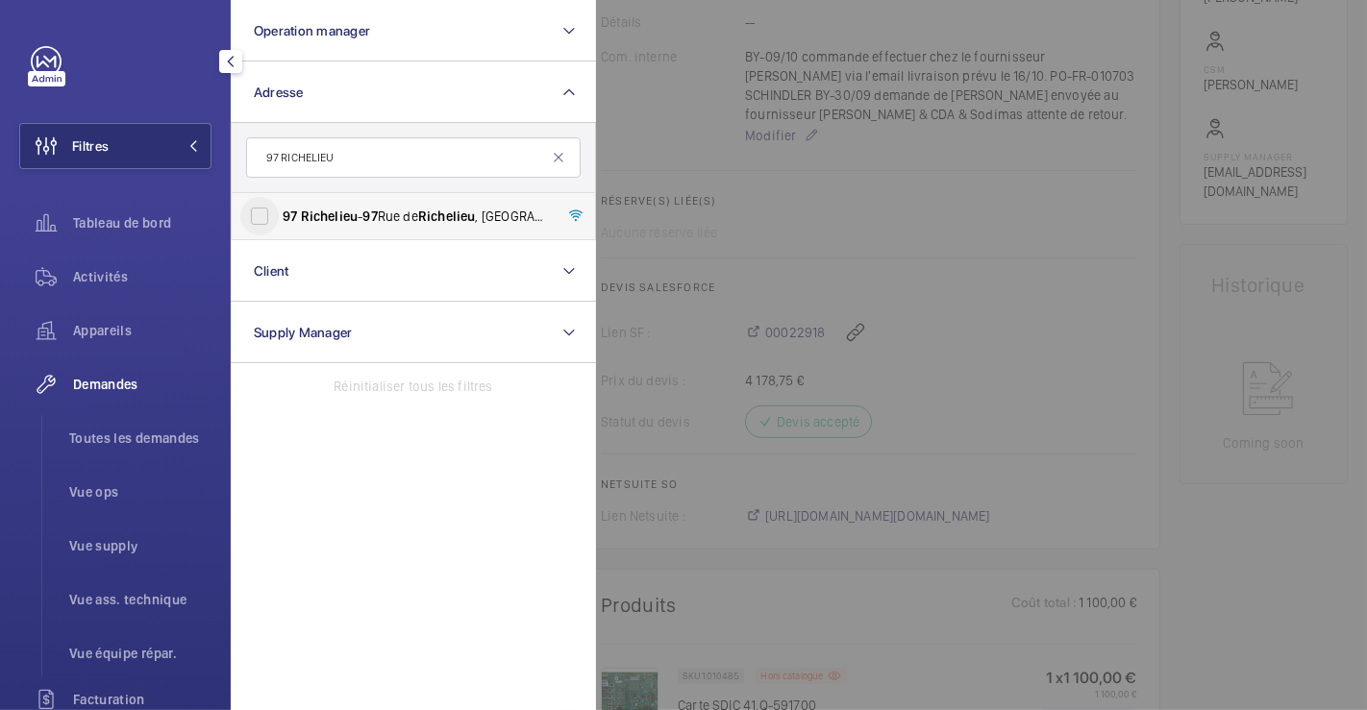
type input "97 RICHELIEU"
drag, startPoint x: 256, startPoint y: 216, endPoint x: 241, endPoint y: 230, distance: 19.7
click at [258, 216] on input "97 Richelieu - [STREET_ADDRESS]" at bounding box center [259, 216] width 38 height 38
checkbox input "true"
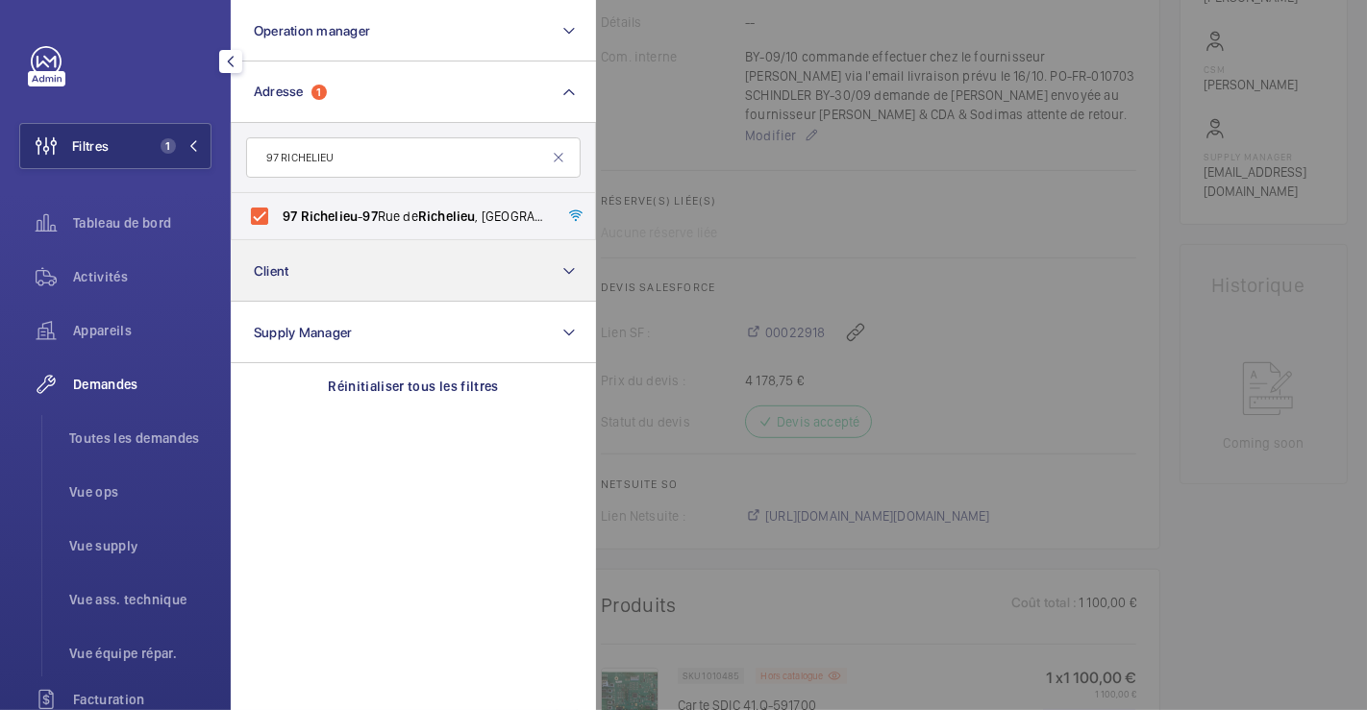
drag, startPoint x: 84, startPoint y: 276, endPoint x: 258, endPoint y: 286, distance: 174.3
click at [85, 276] on span "Activités" at bounding box center [142, 276] width 138 height 19
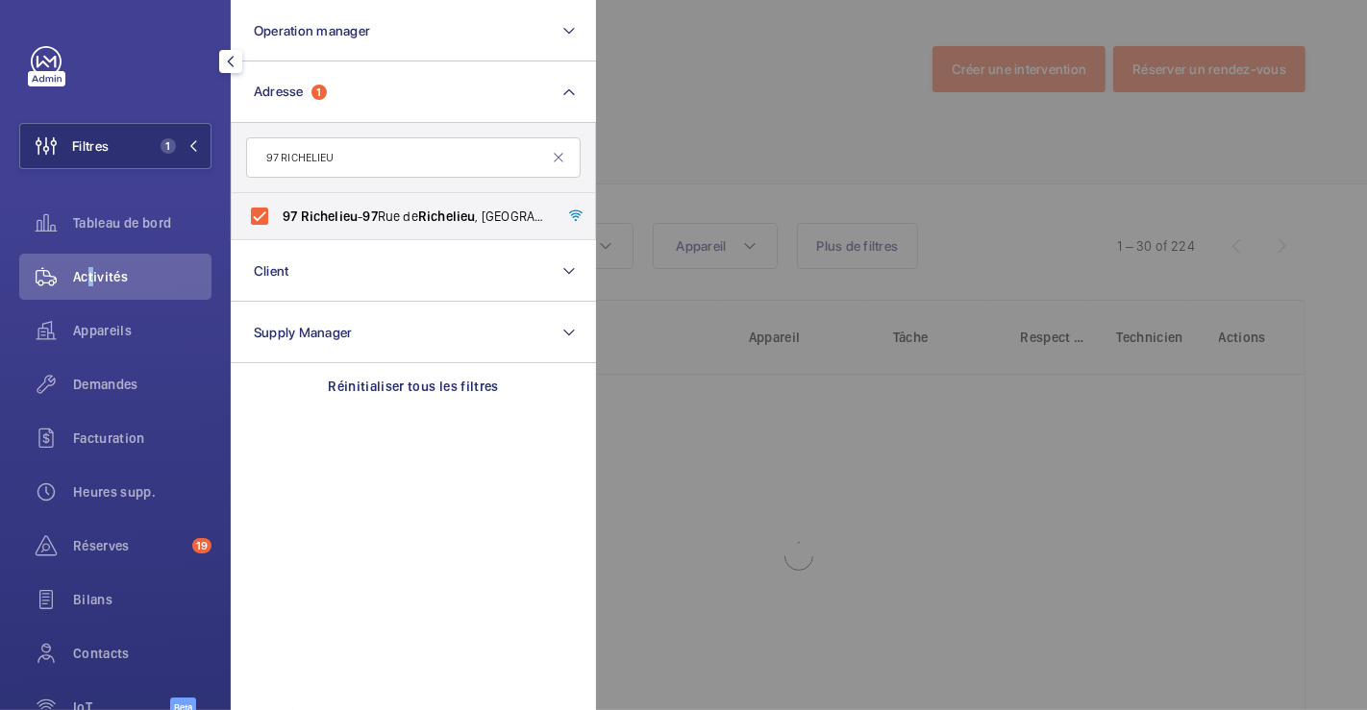
click at [696, 98] on div at bounding box center [1279, 355] width 1367 height 710
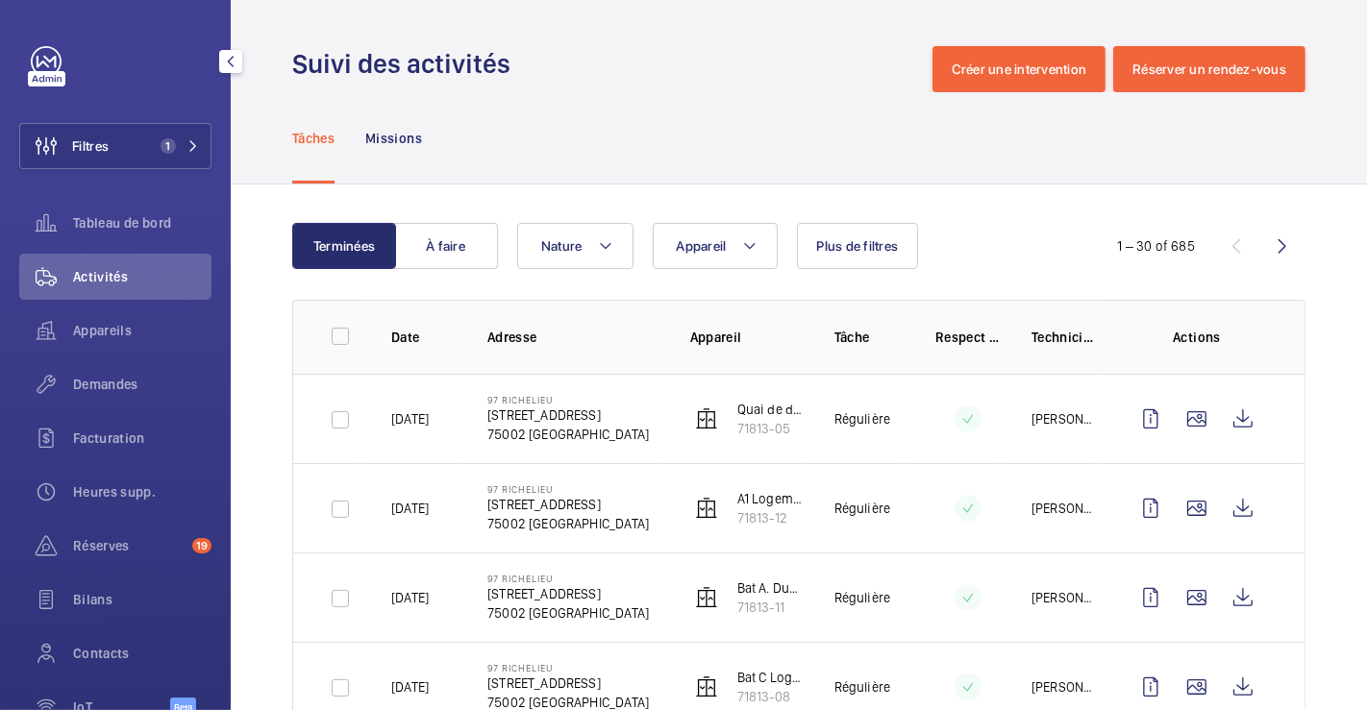
scroll to position [213, 0]
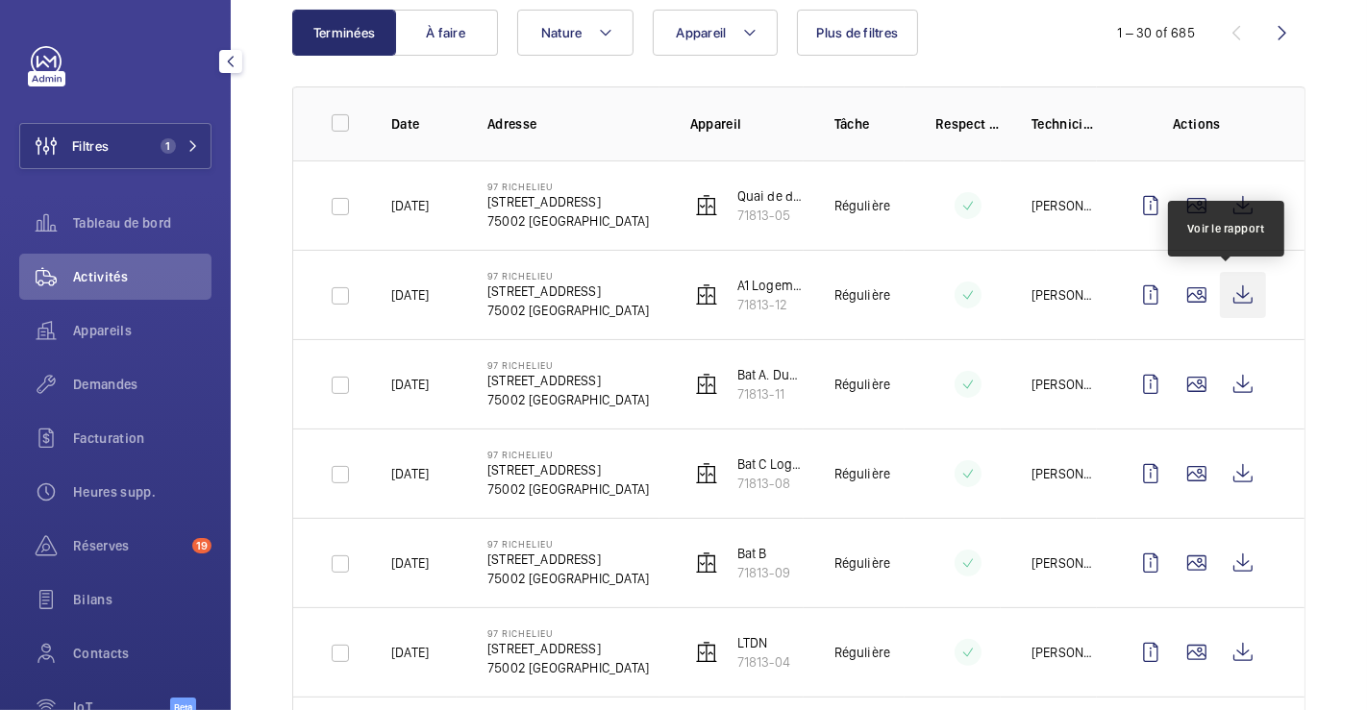
click at [1229, 301] on wm-front-icon-button at bounding box center [1243, 295] width 46 height 46
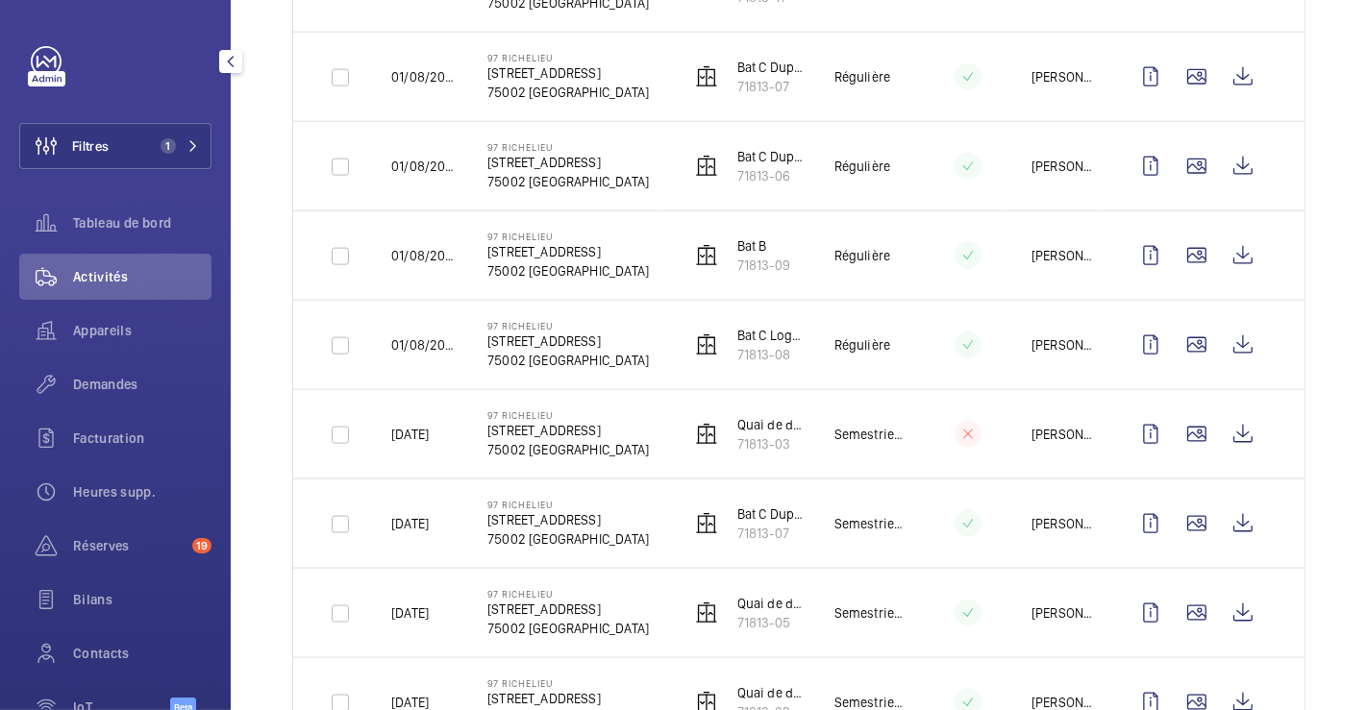
scroll to position [2242, 0]
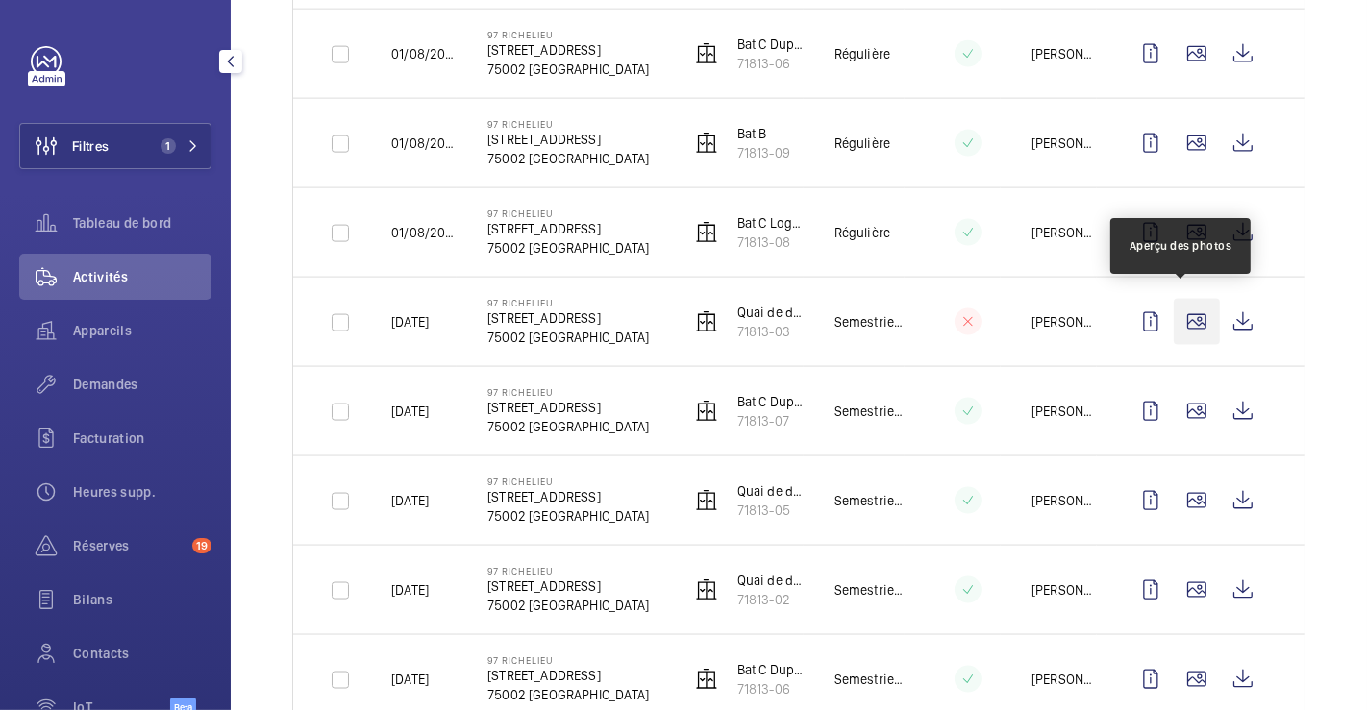
click at [1174, 311] on wm-front-icon-button at bounding box center [1197, 322] width 46 height 46
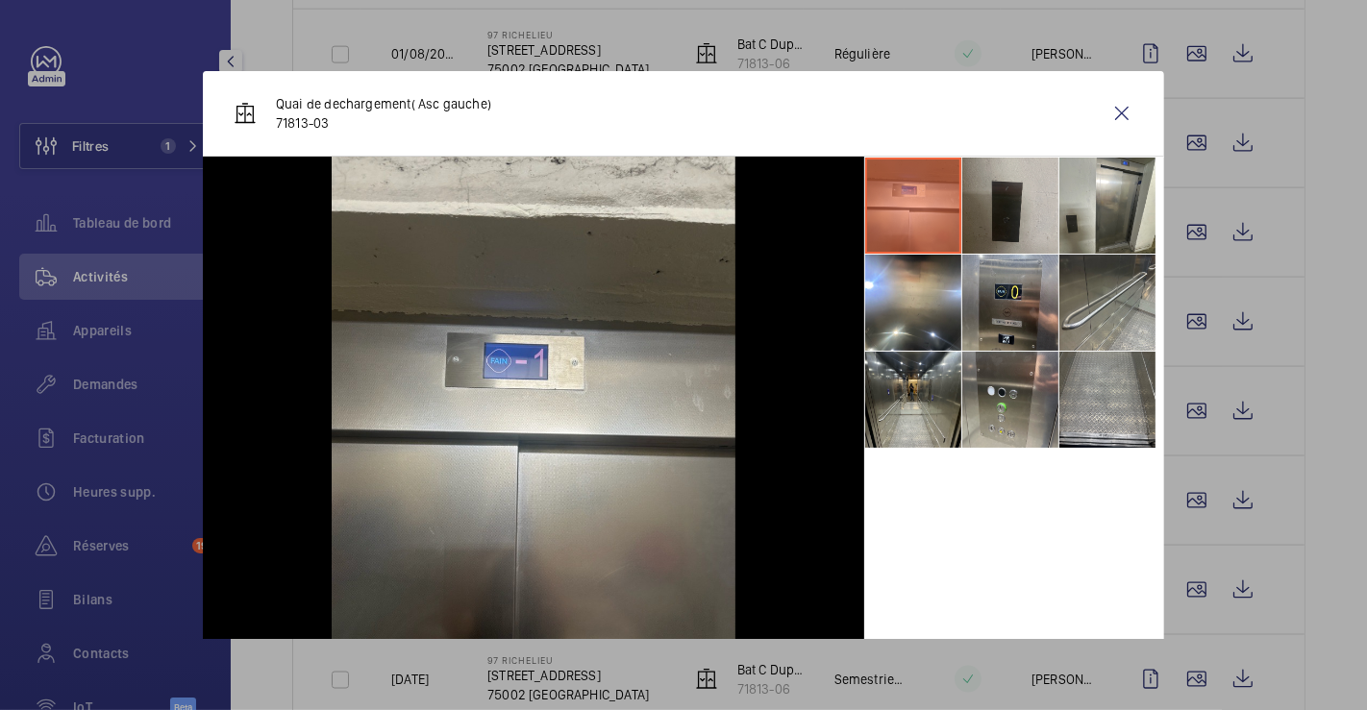
click at [988, 207] on li at bounding box center [1010, 206] width 96 height 96
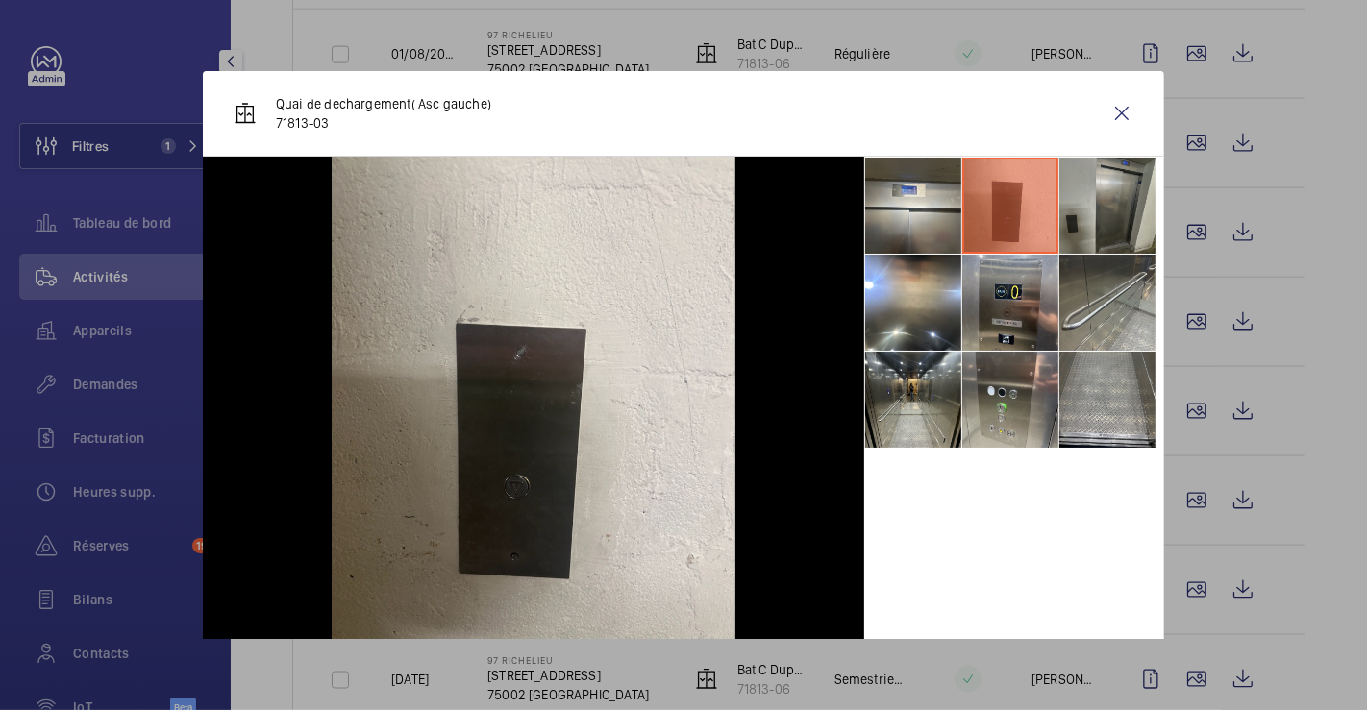
click at [1101, 202] on li at bounding box center [1107, 206] width 96 height 96
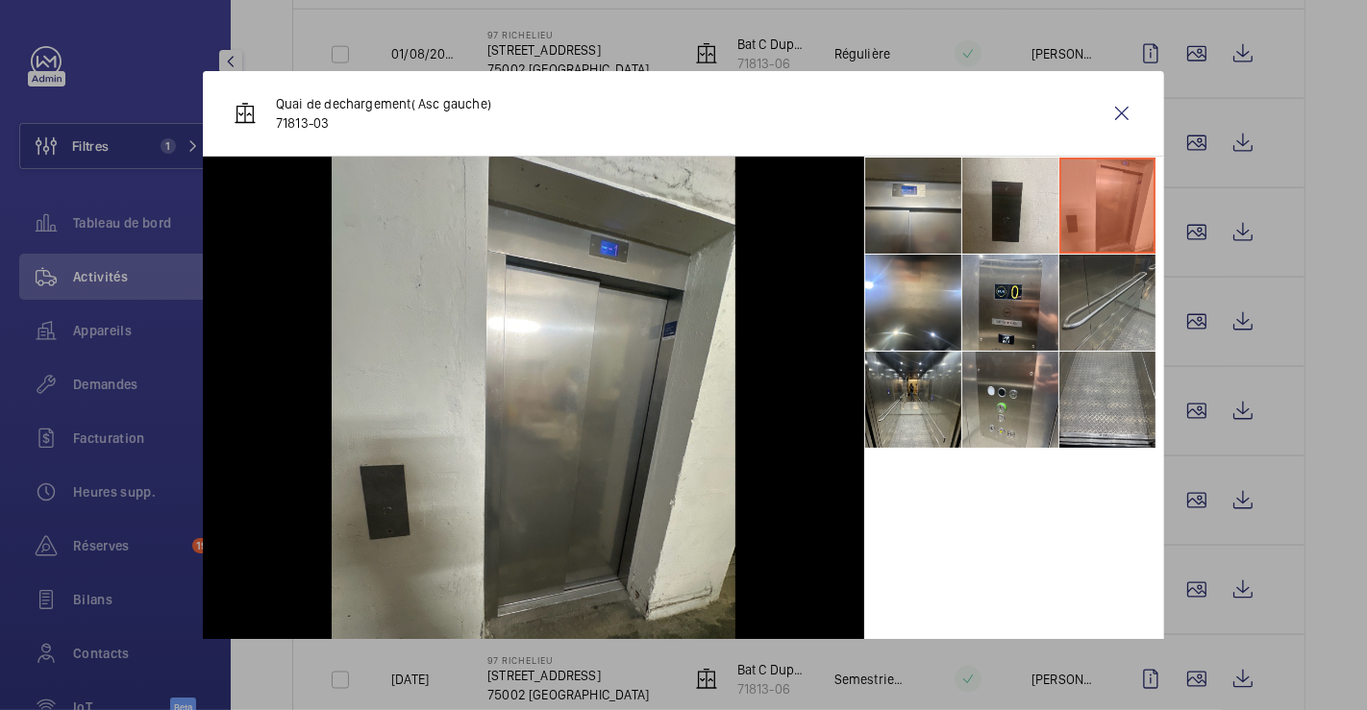
click at [1103, 278] on li at bounding box center [1107, 303] width 96 height 96
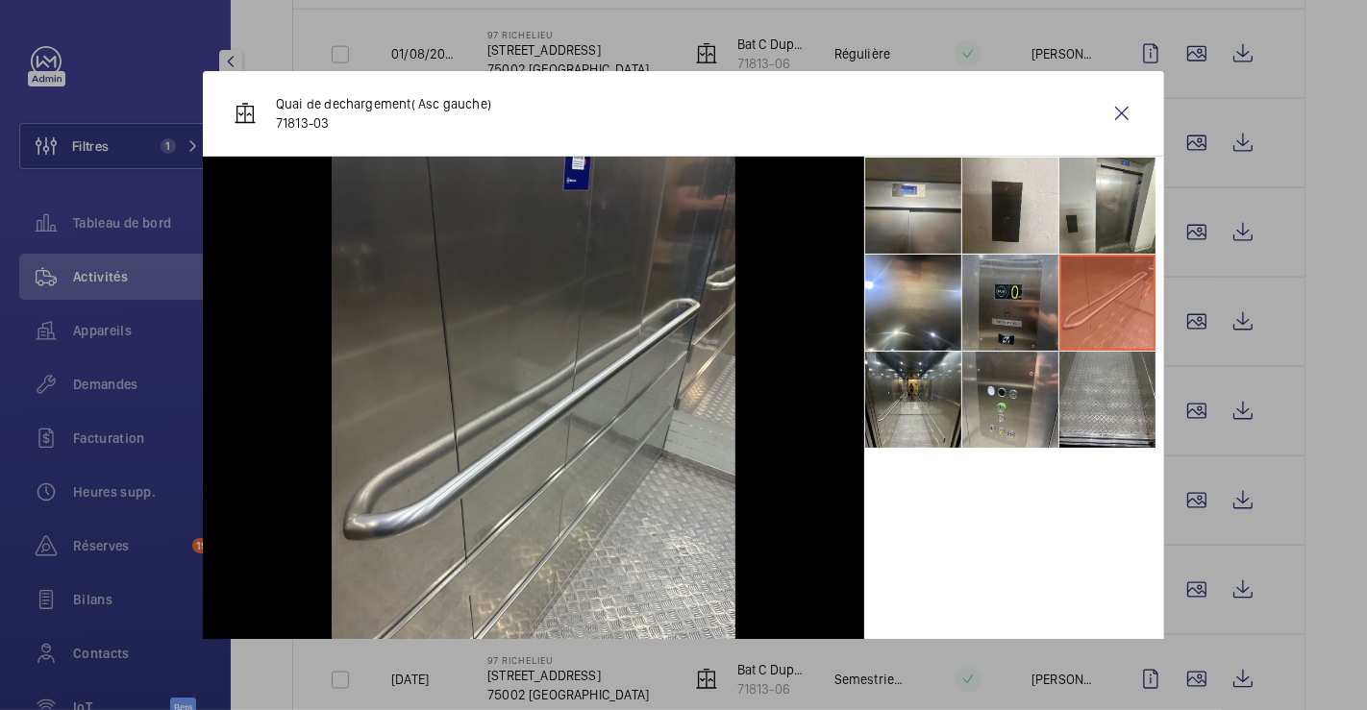
click at [988, 300] on li at bounding box center [1010, 303] width 96 height 96
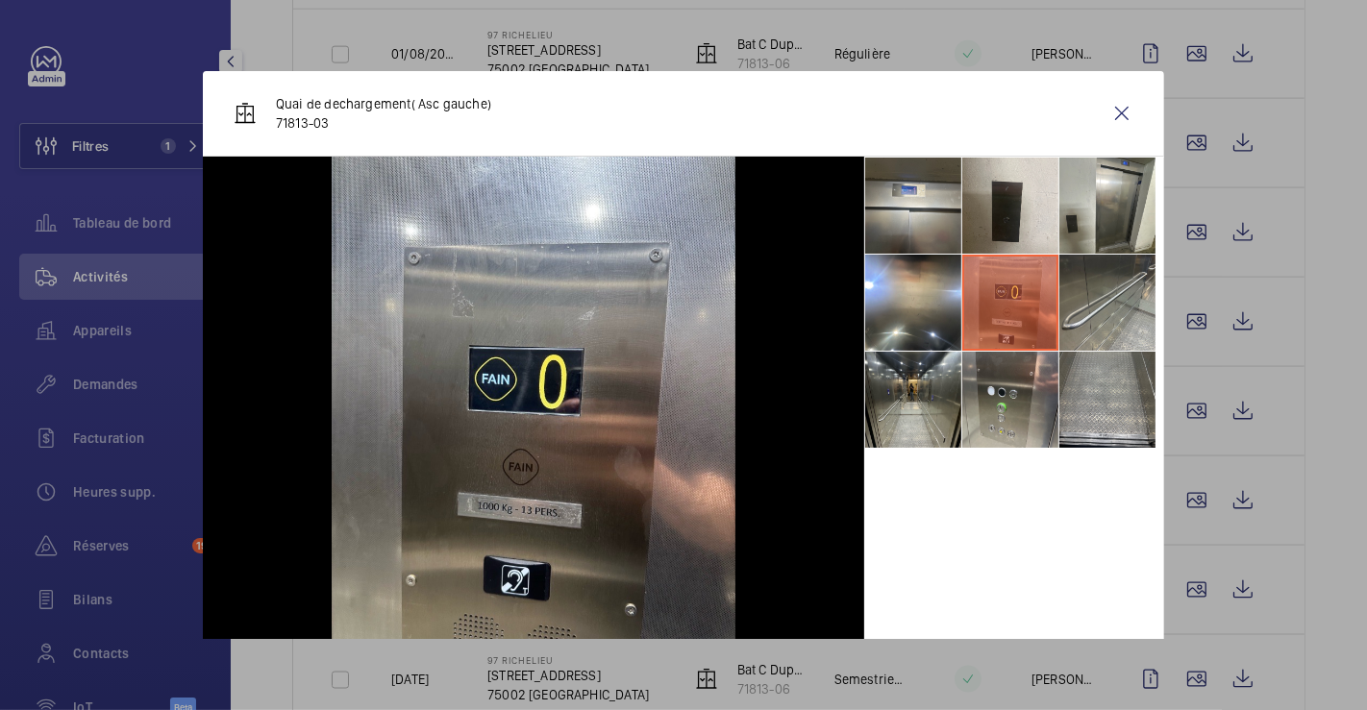
click at [962, 295] on li at bounding box center [1010, 303] width 96 height 96
click at [867, 308] on li at bounding box center [913, 303] width 96 height 96
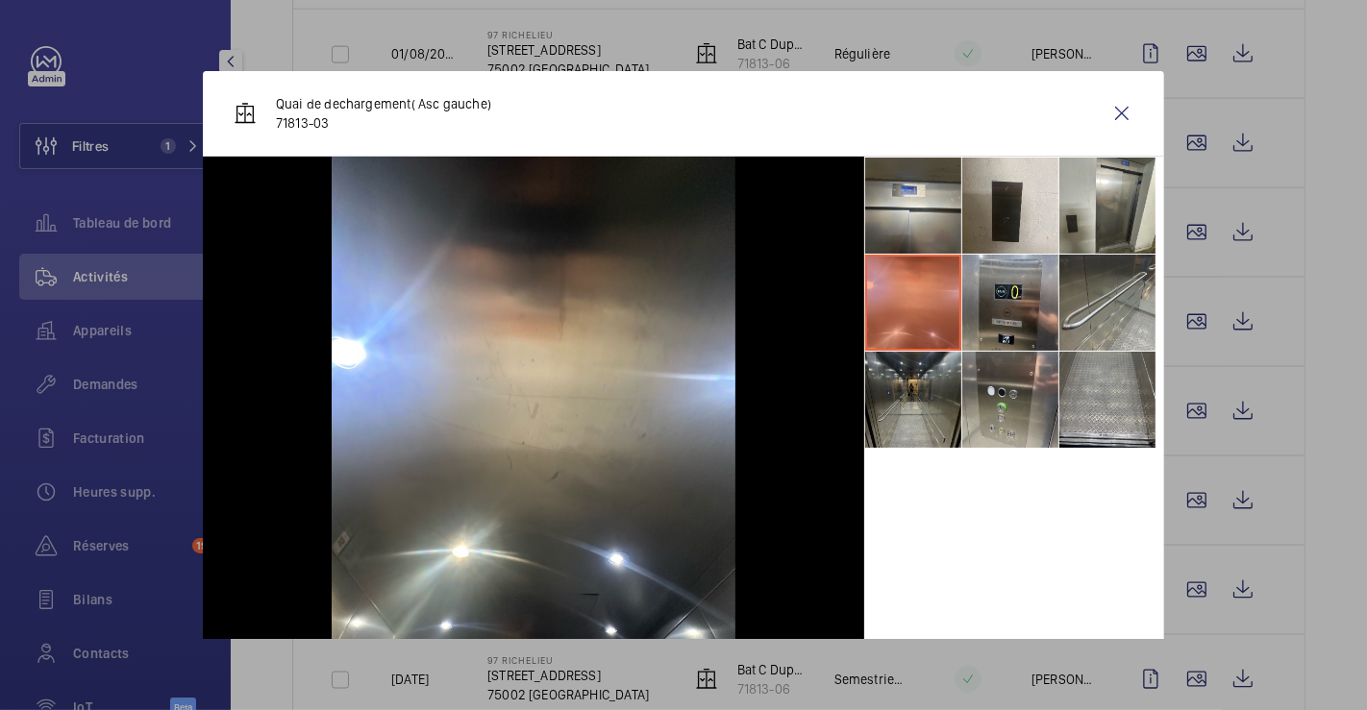
click at [902, 399] on li at bounding box center [913, 400] width 96 height 96
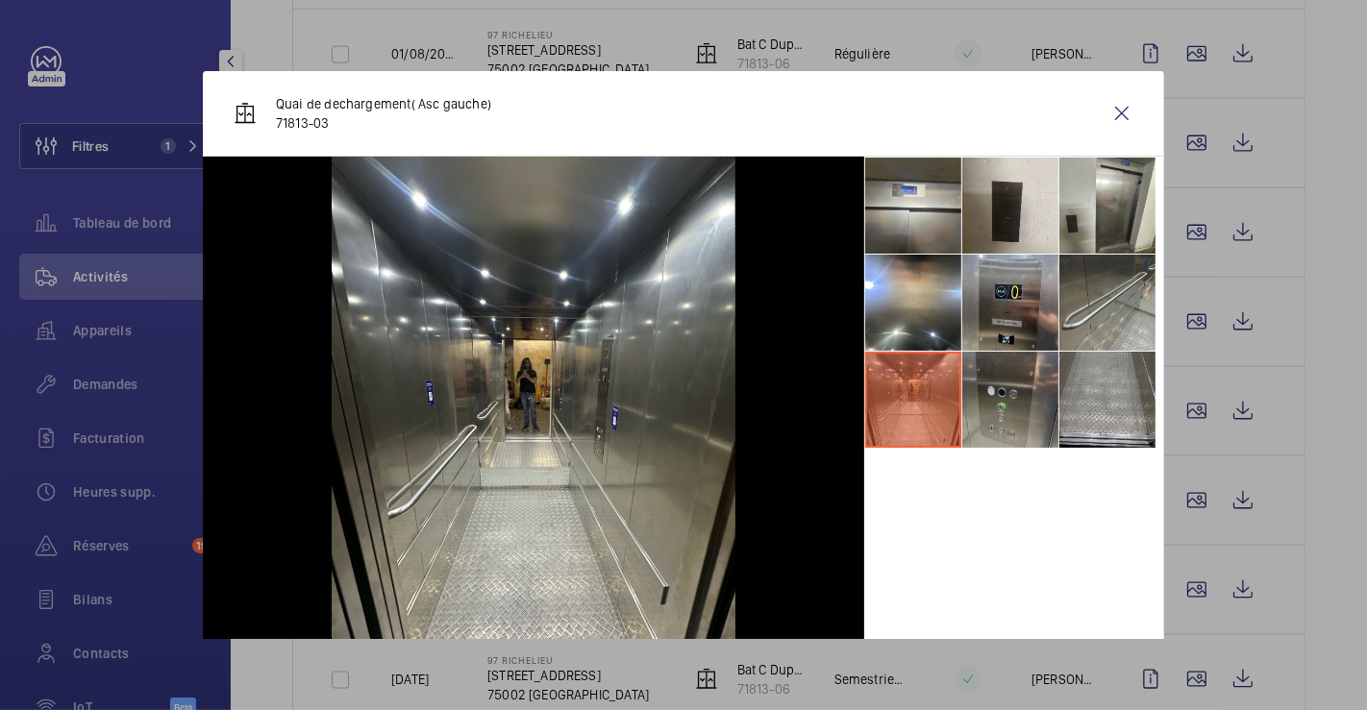
click at [1005, 386] on li at bounding box center [1010, 400] width 96 height 96
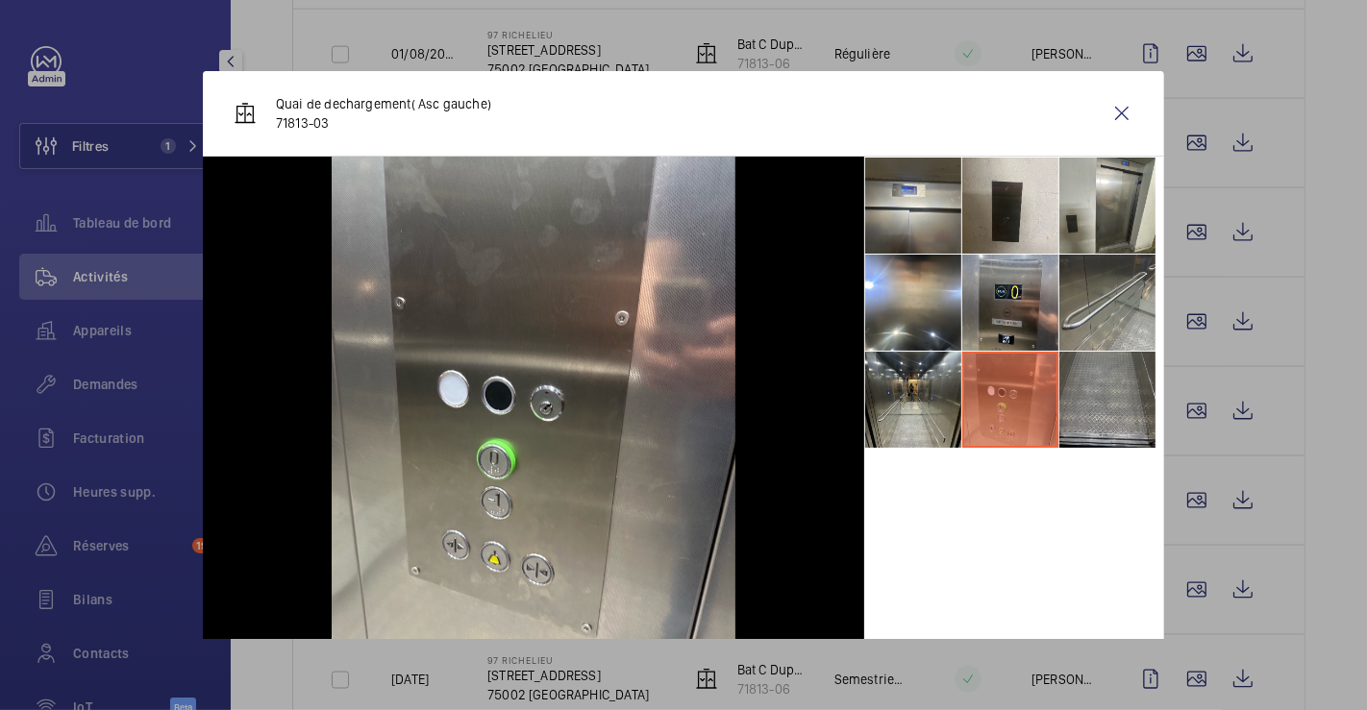
click at [1088, 380] on li at bounding box center [1107, 400] width 96 height 96
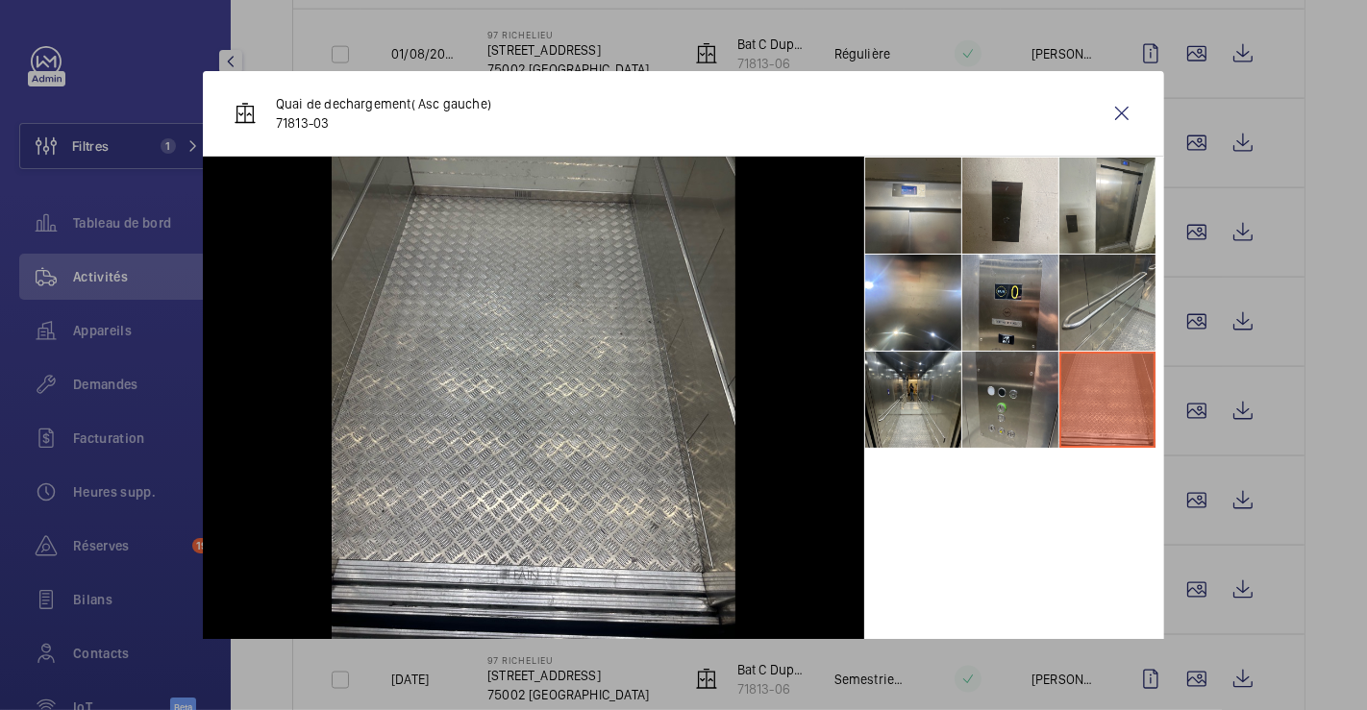
click at [1004, 388] on li at bounding box center [1010, 400] width 96 height 96
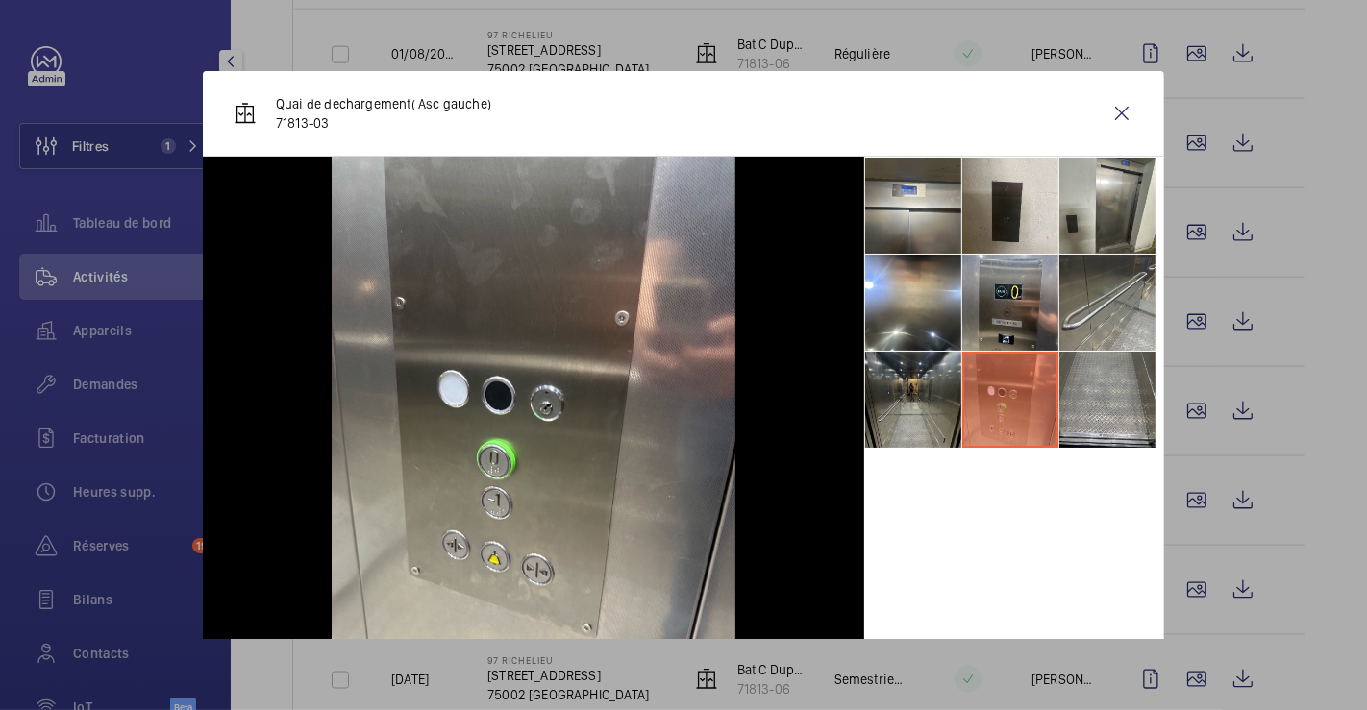
click at [923, 388] on li at bounding box center [913, 400] width 96 height 96
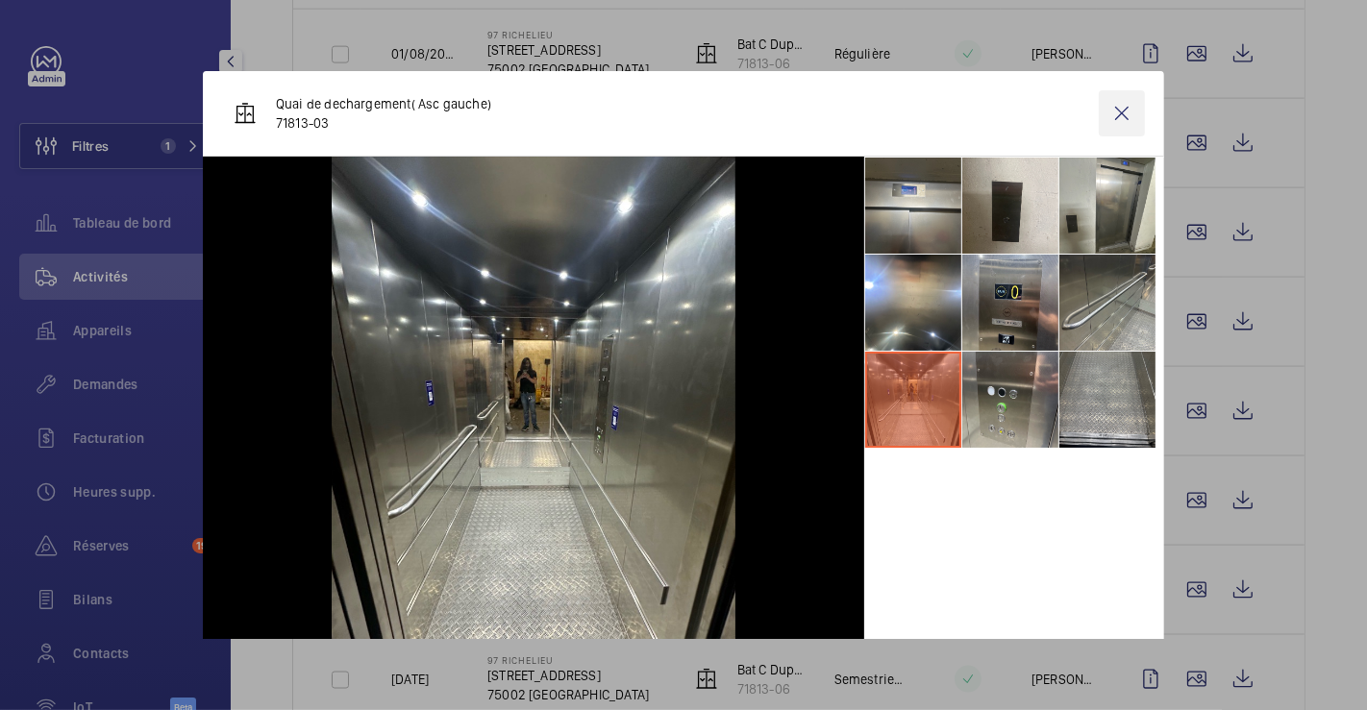
click at [1103, 113] on wm-front-icon-button at bounding box center [1122, 113] width 46 height 46
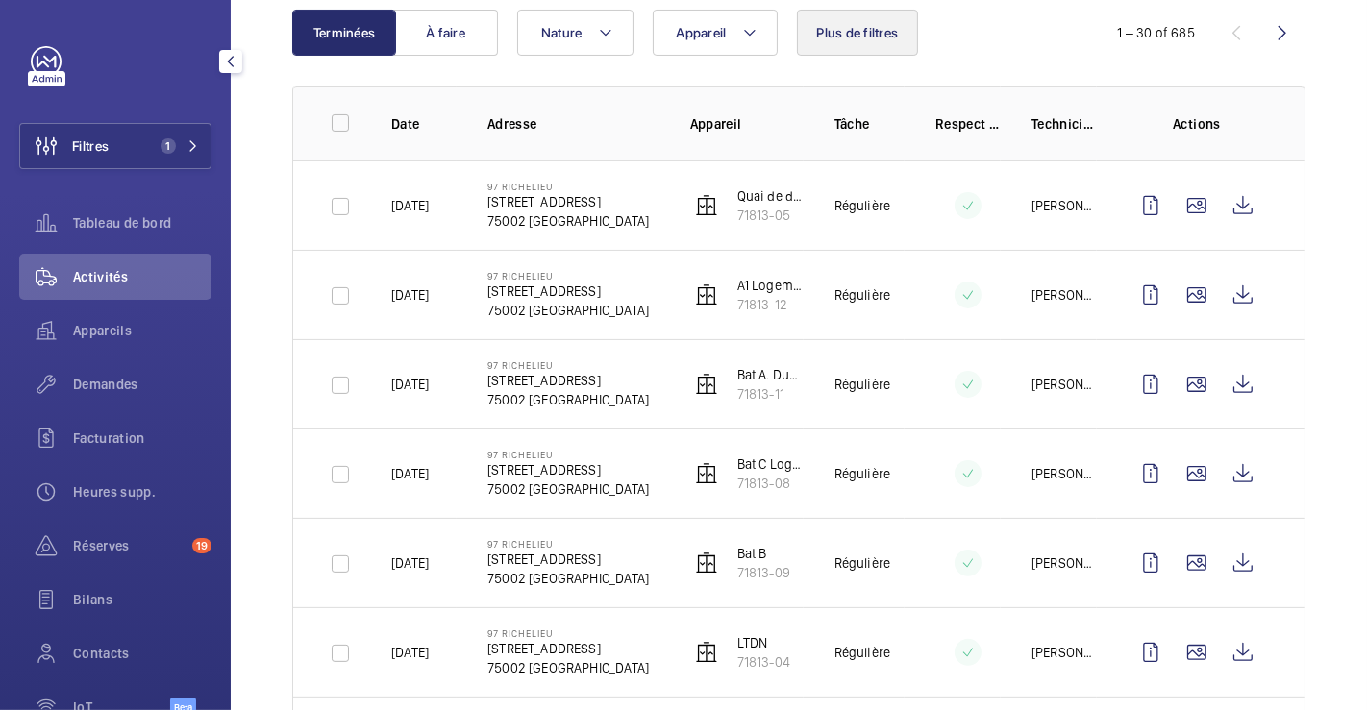
scroll to position [320, 0]
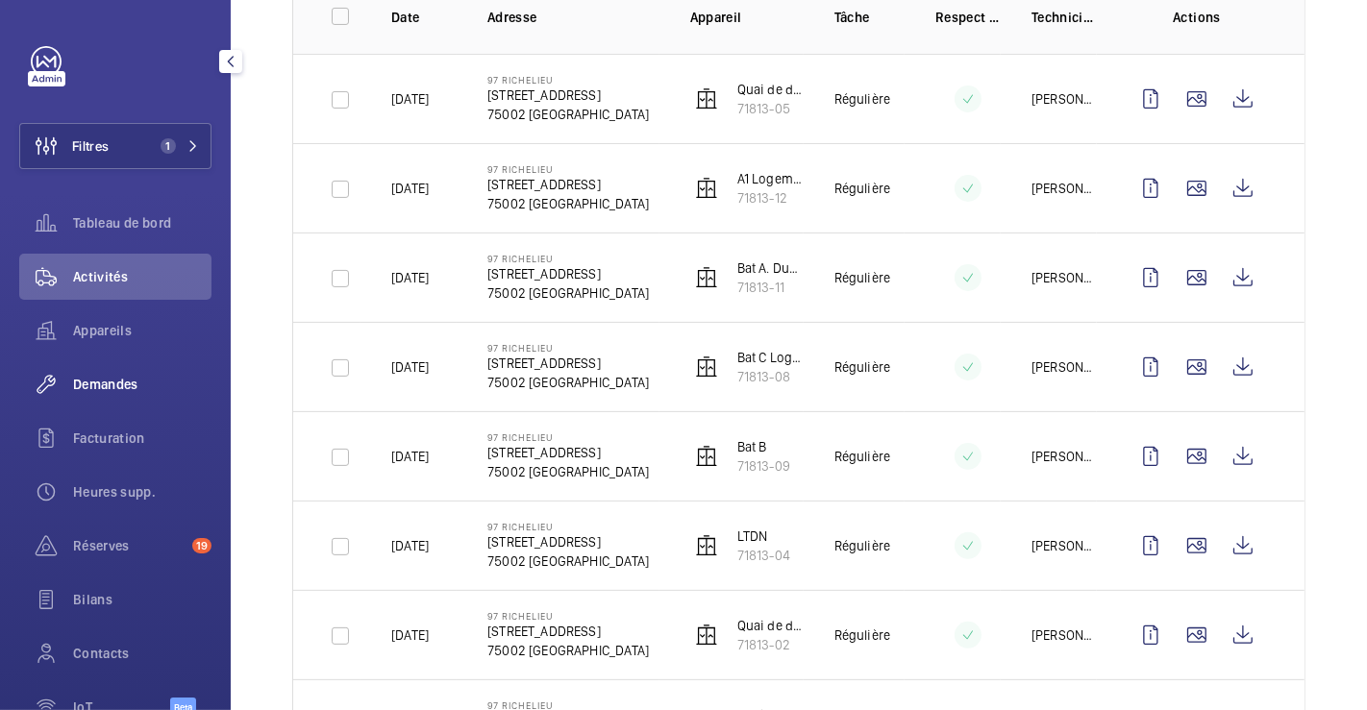
click at [110, 382] on span "Demandes" at bounding box center [142, 384] width 138 height 19
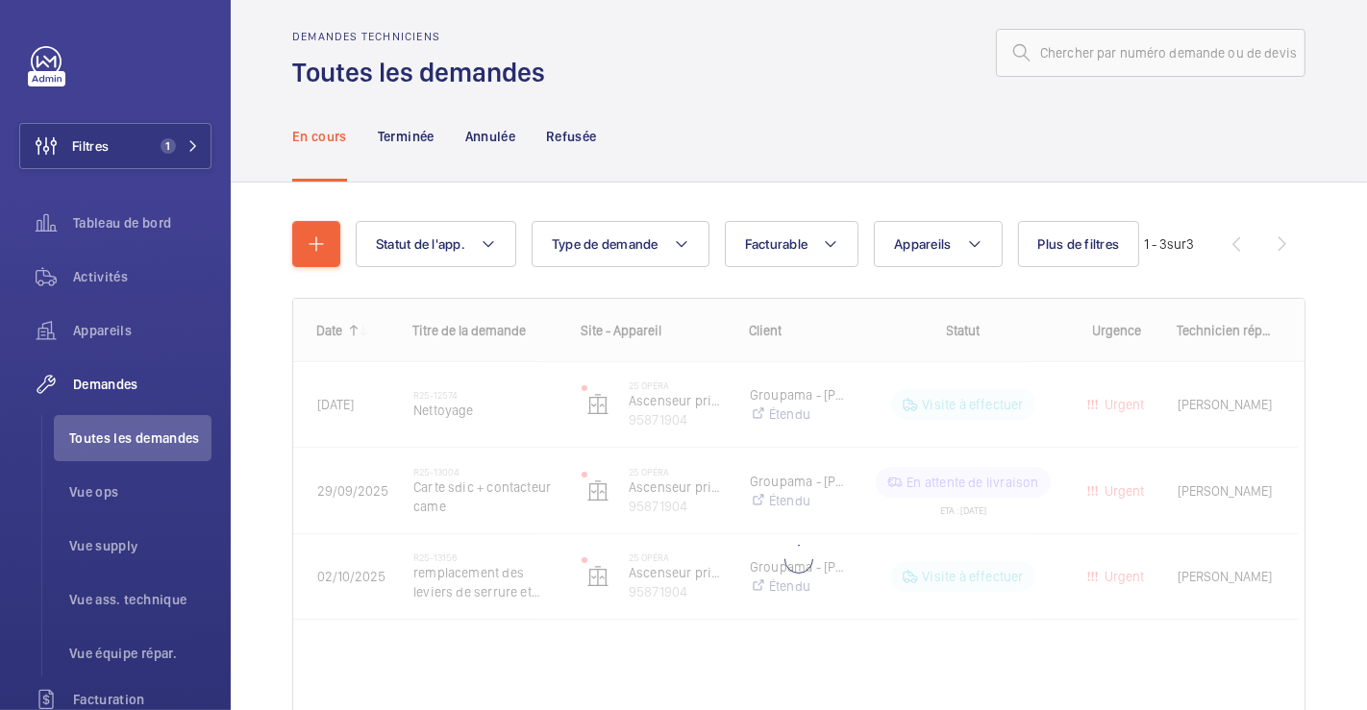
scroll to position [155, 0]
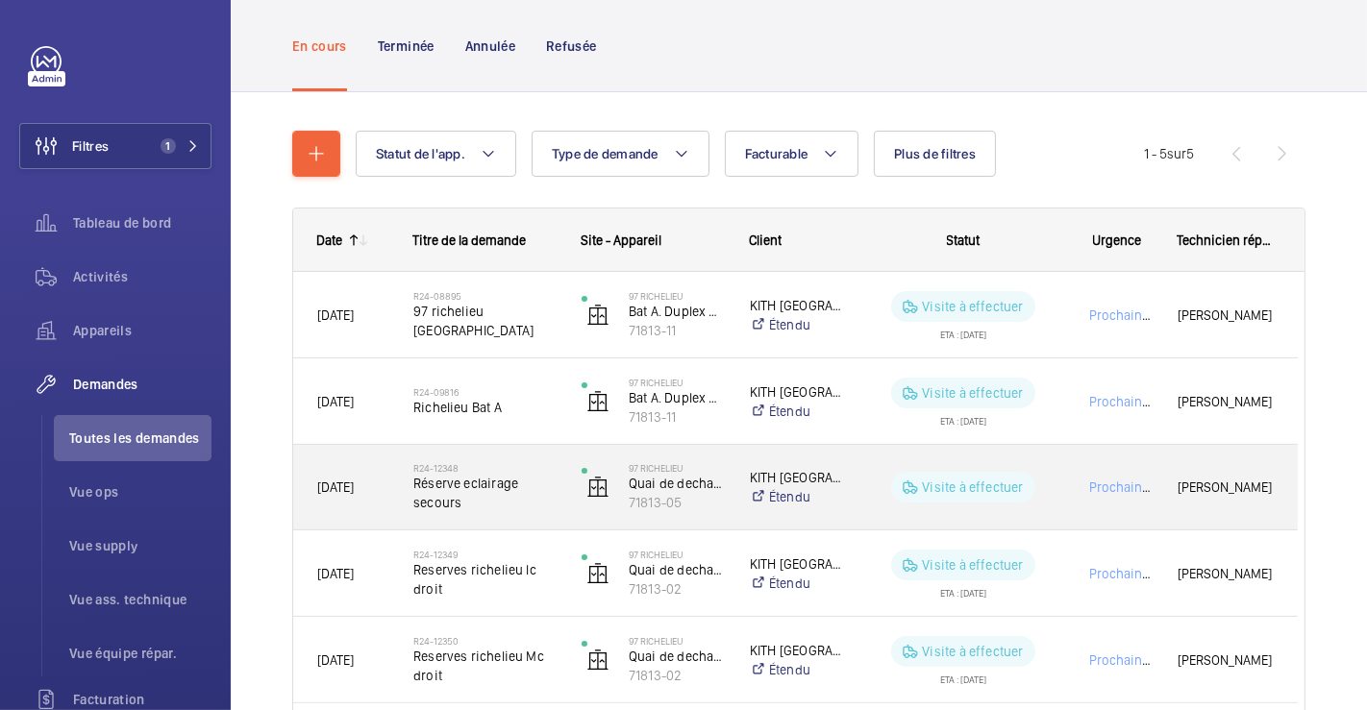
scroll to position [209, 0]
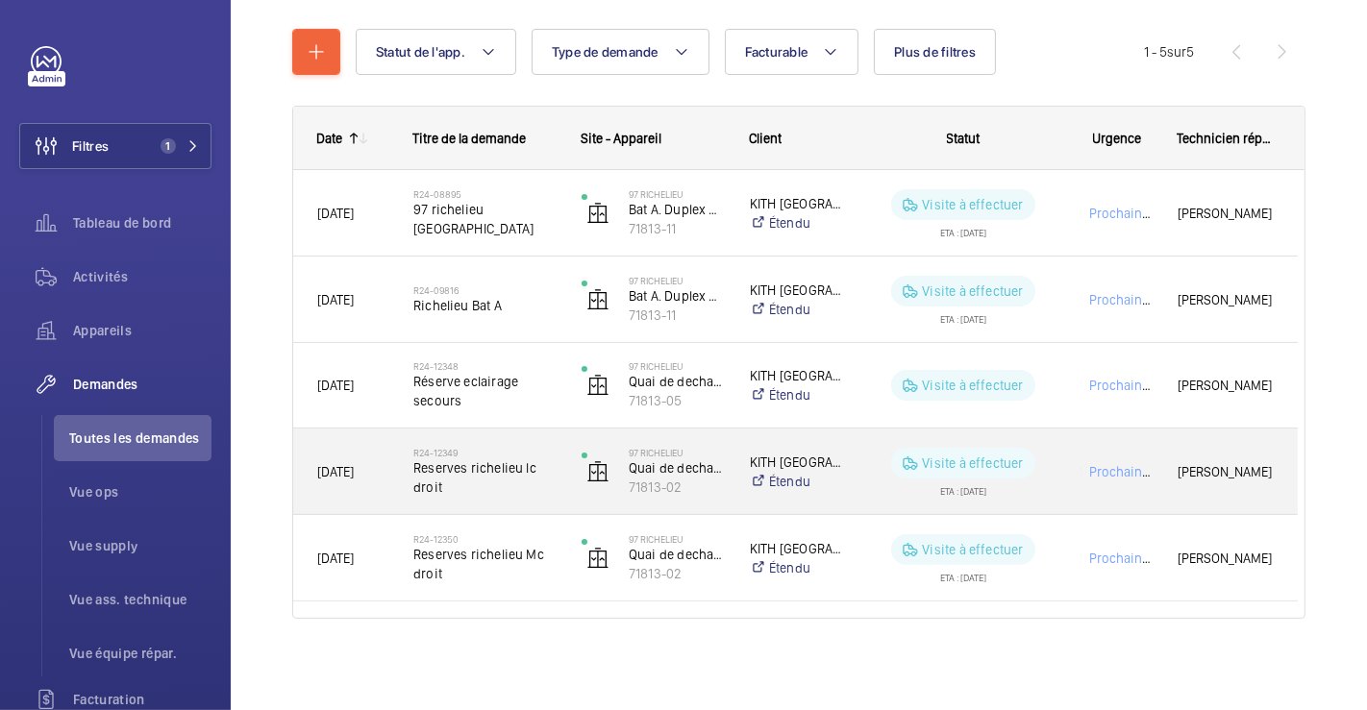
click at [531, 437] on div "R24-12349 Reserves richelieu lc droit" at bounding box center [473, 472] width 166 height 87
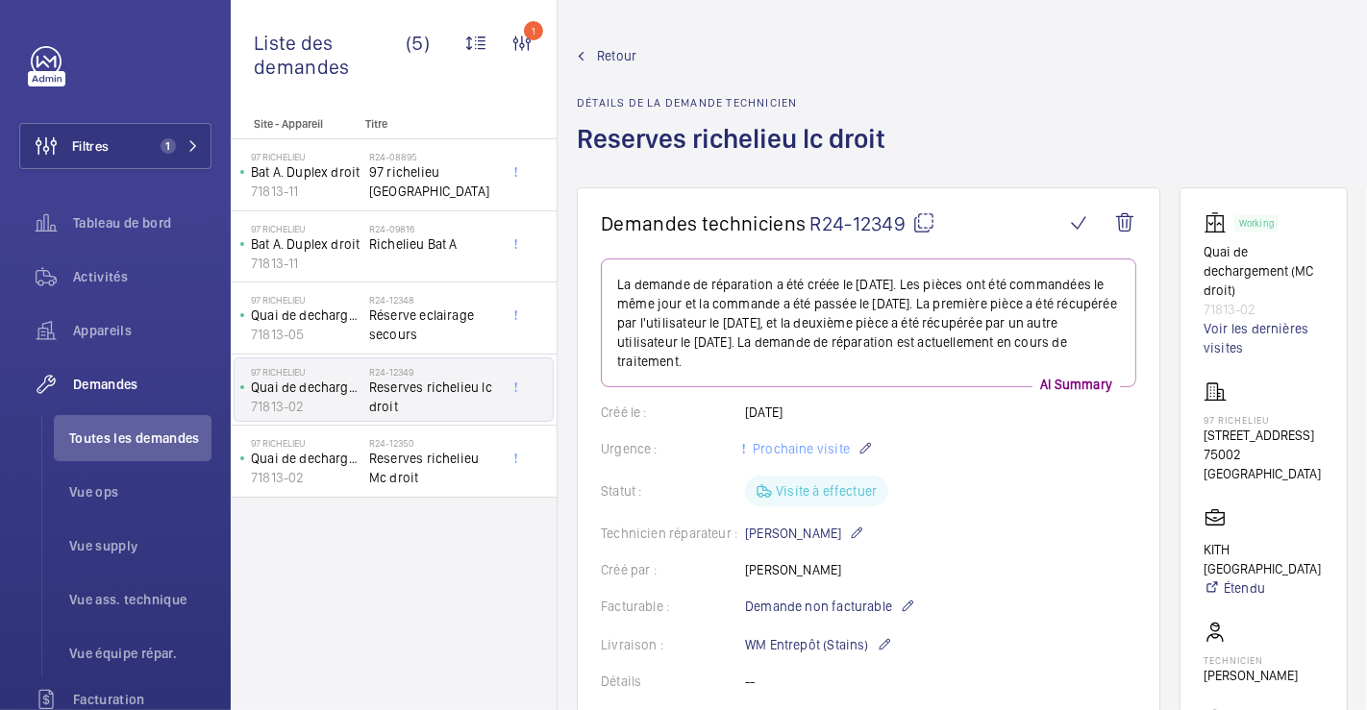
click at [620, 56] on span "Retour" at bounding box center [616, 55] width 39 height 19
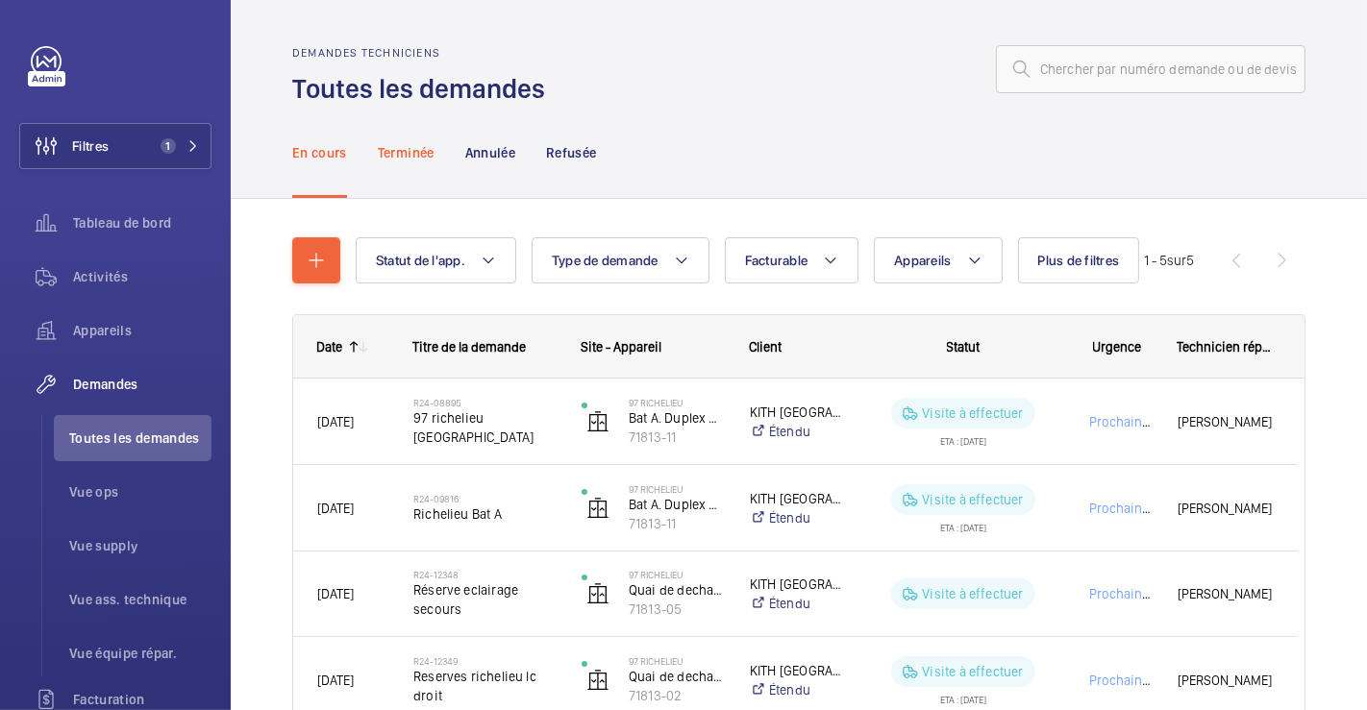
click at [408, 144] on p "Terminée" at bounding box center [406, 152] width 57 height 19
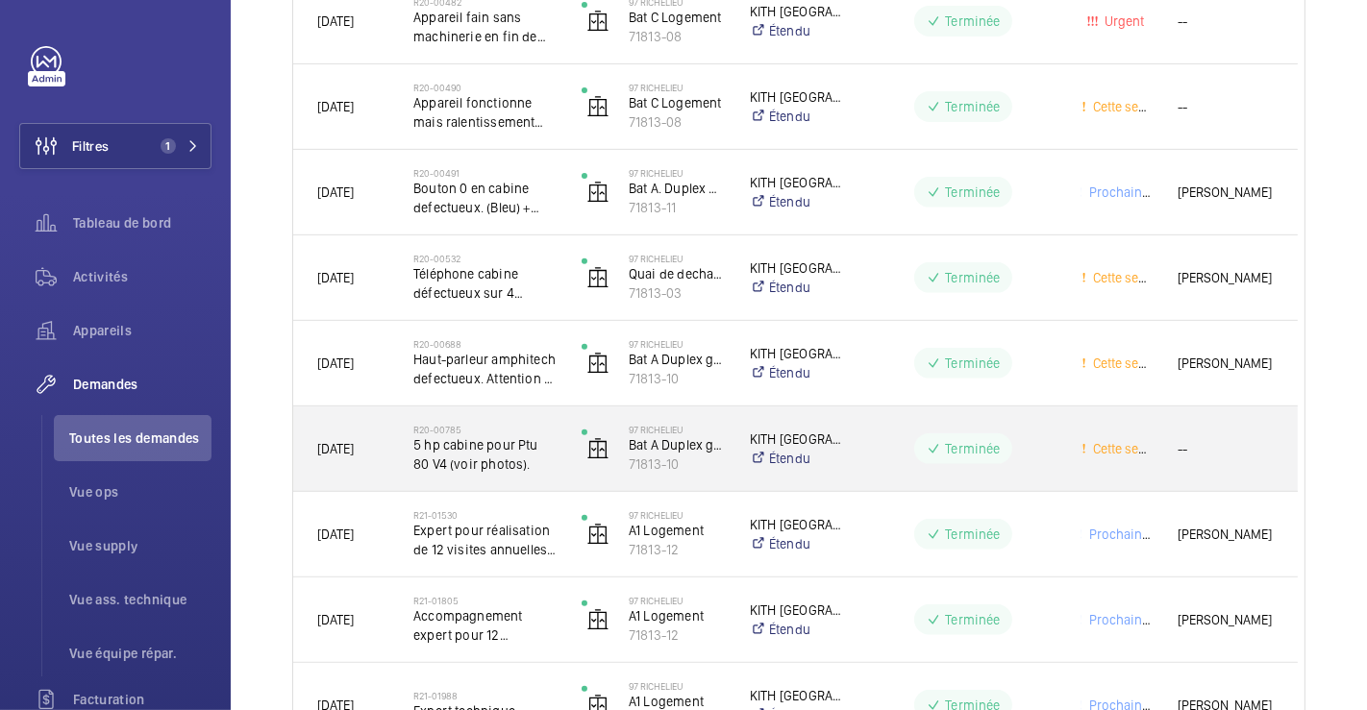
scroll to position [528, 0]
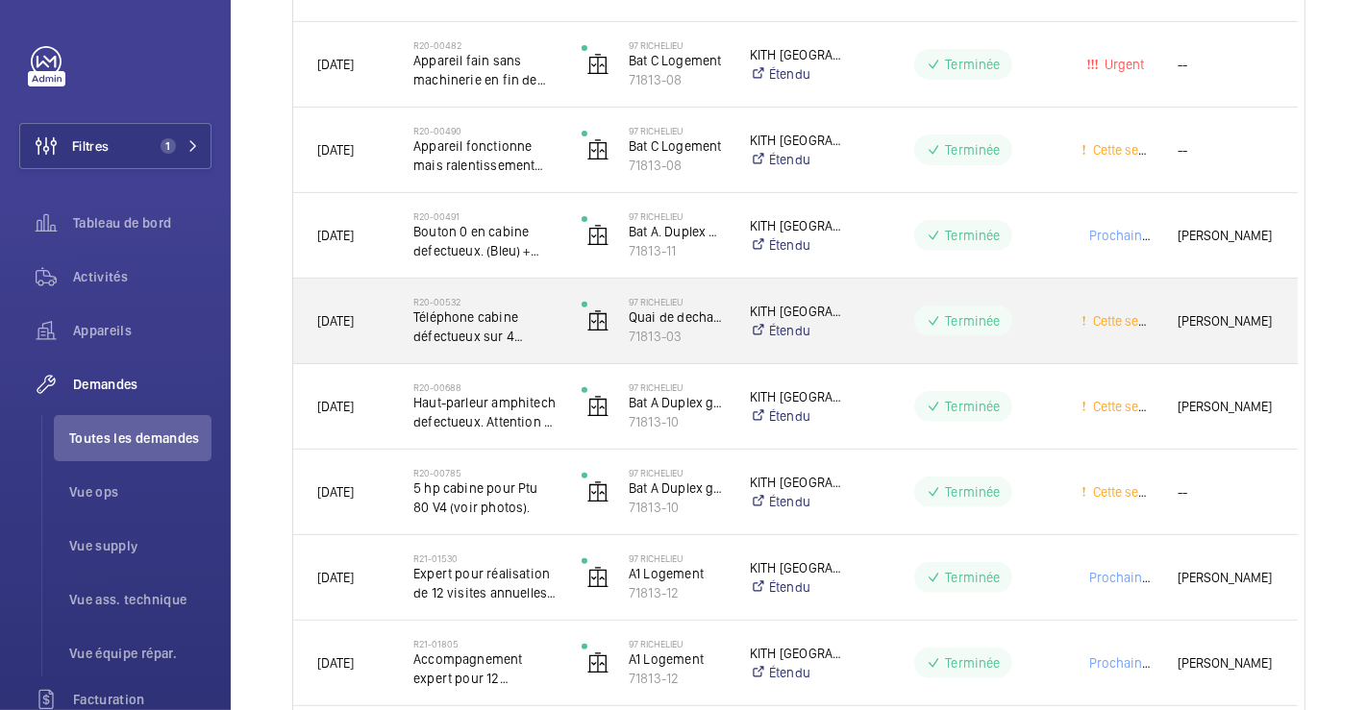
click at [538, 289] on div "R20-00532 Téléphone cabine défectueux sur 4 ascenseurs. A commander : 4 télé al…" at bounding box center [473, 321] width 166 height 87
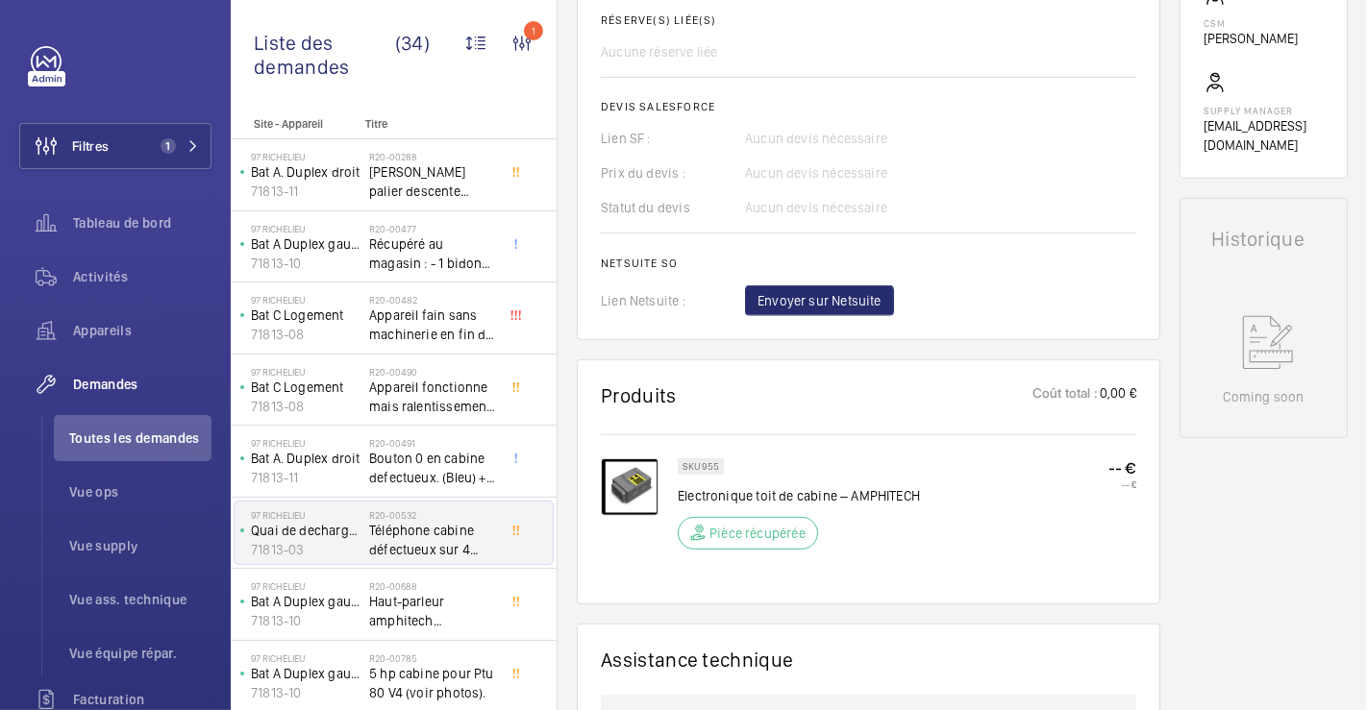
scroll to position [961, 0]
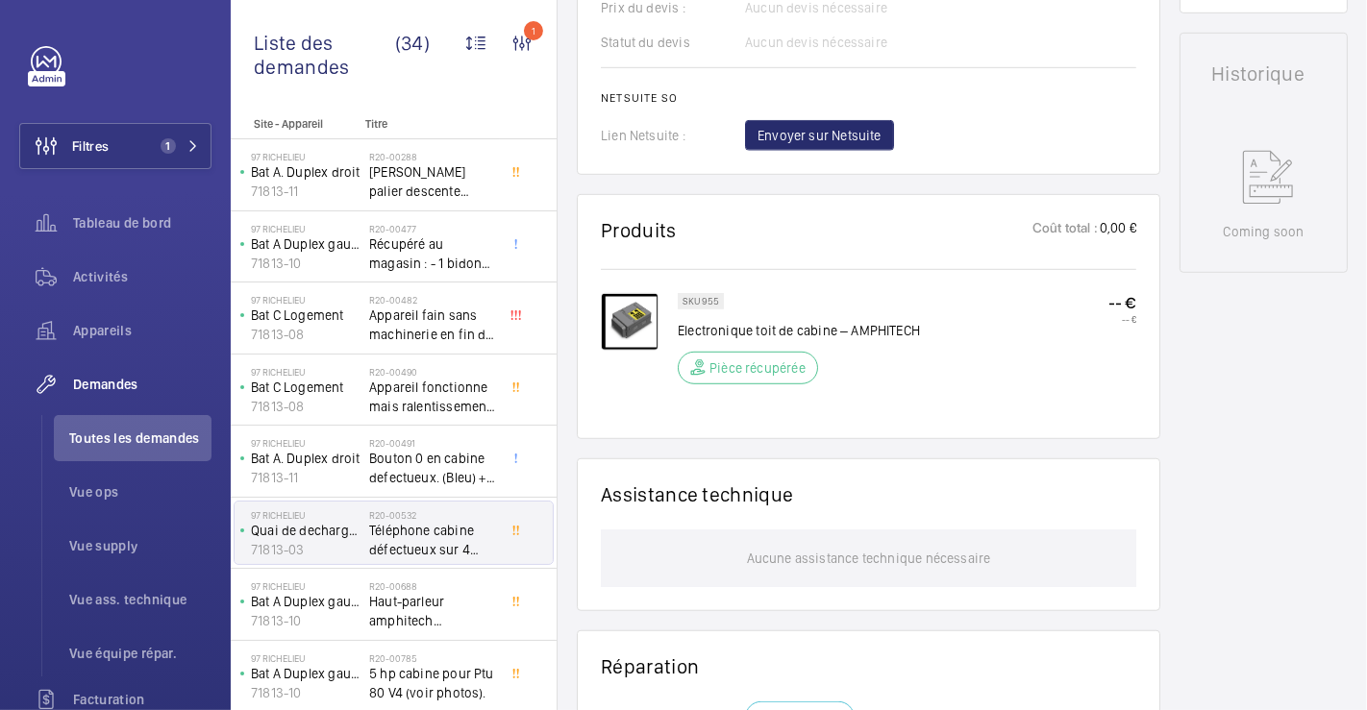
click at [623, 338] on img at bounding box center [630, 322] width 58 height 58
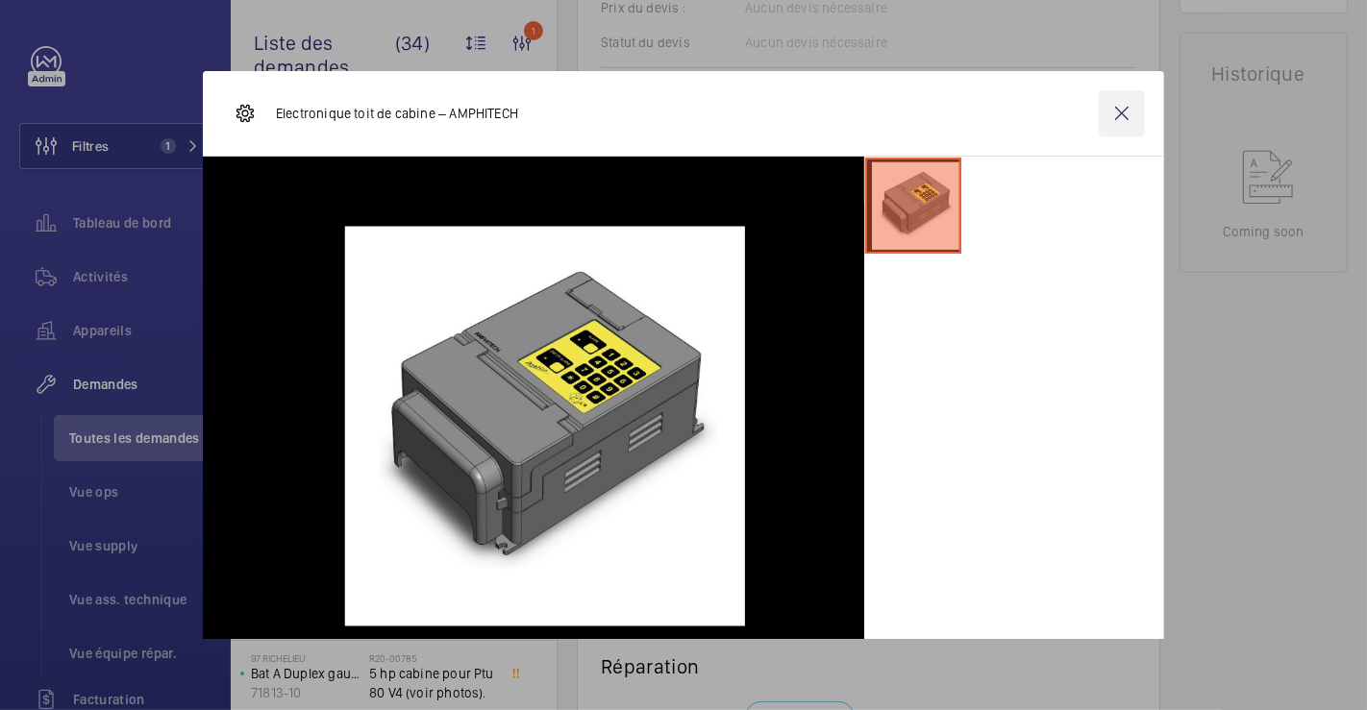
click at [1105, 106] on wm-front-icon-button at bounding box center [1122, 113] width 46 height 46
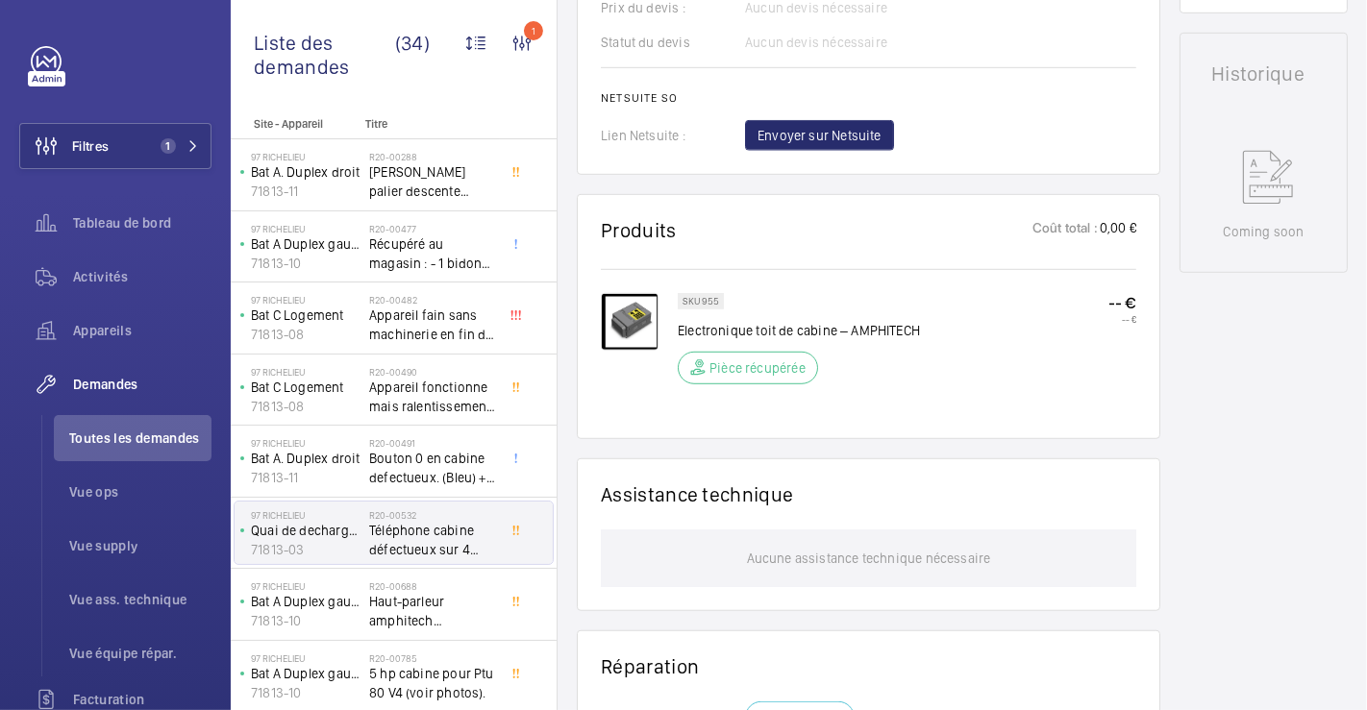
scroll to position [0, 0]
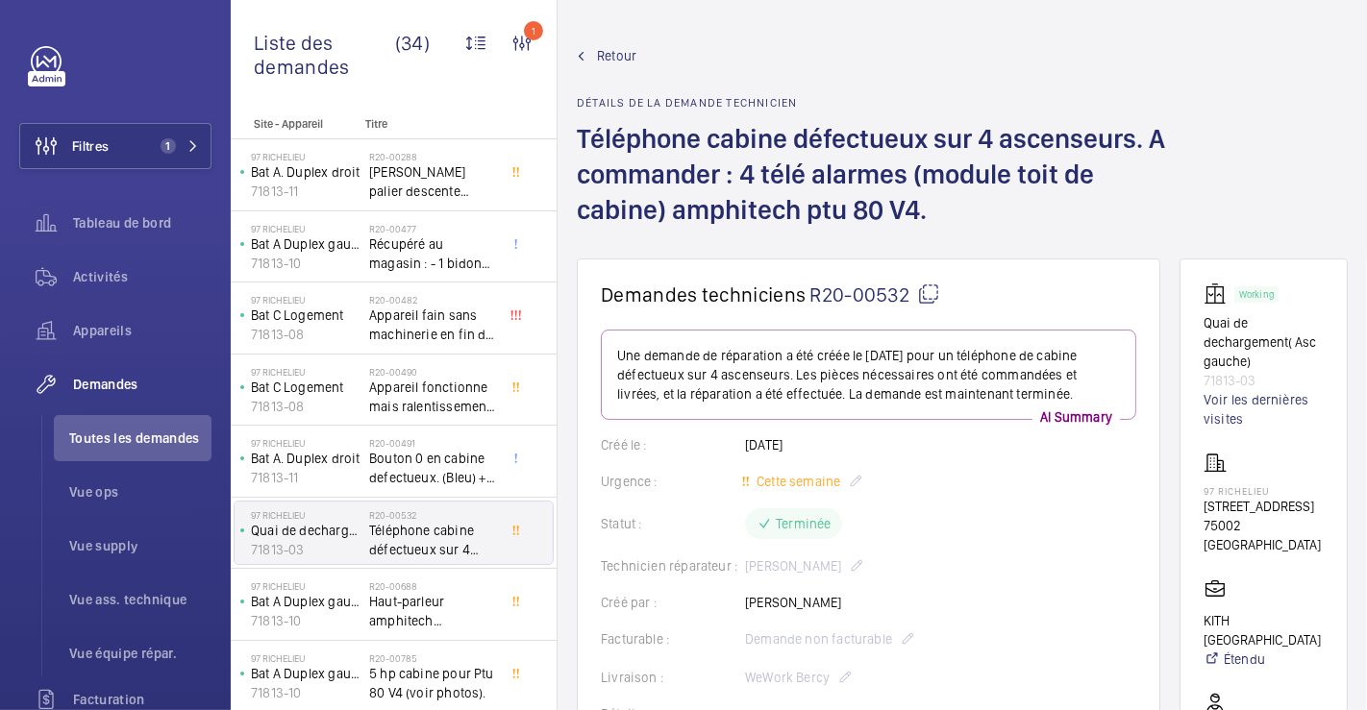
click at [616, 52] on span "Retour" at bounding box center [616, 55] width 39 height 19
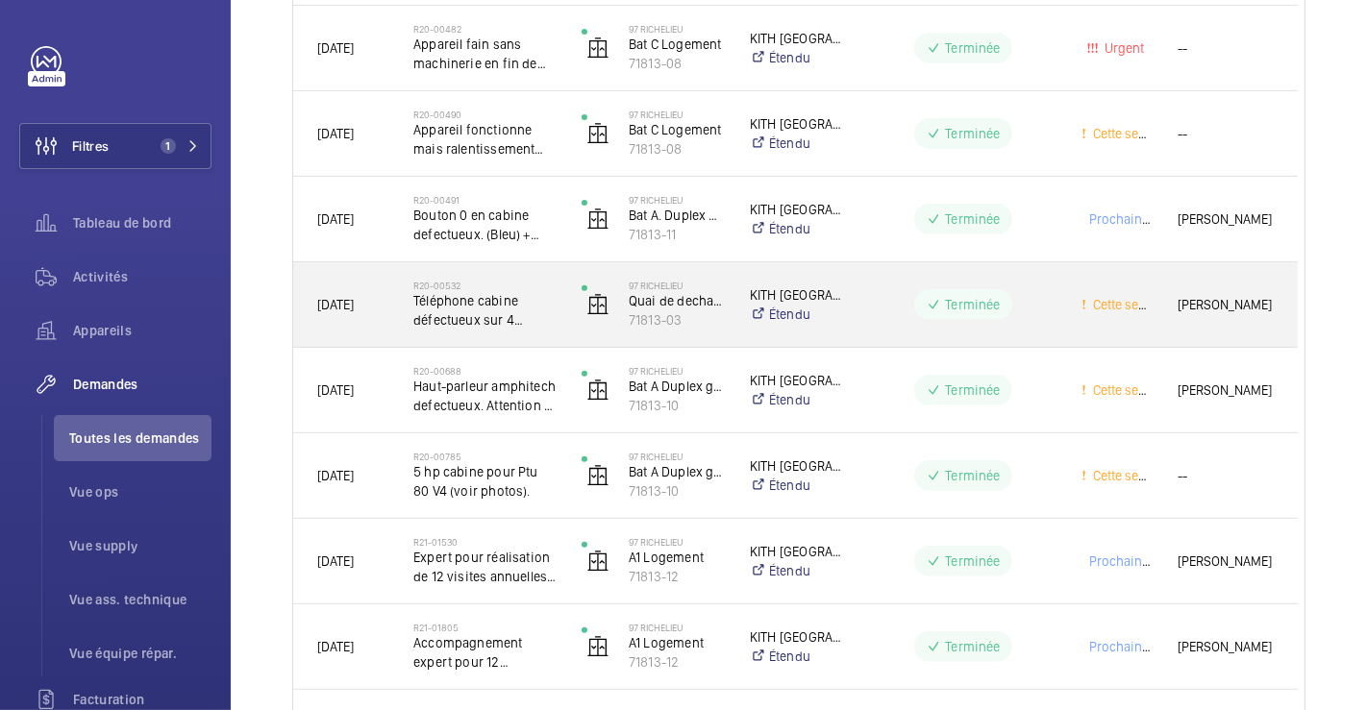
scroll to position [640, 0]
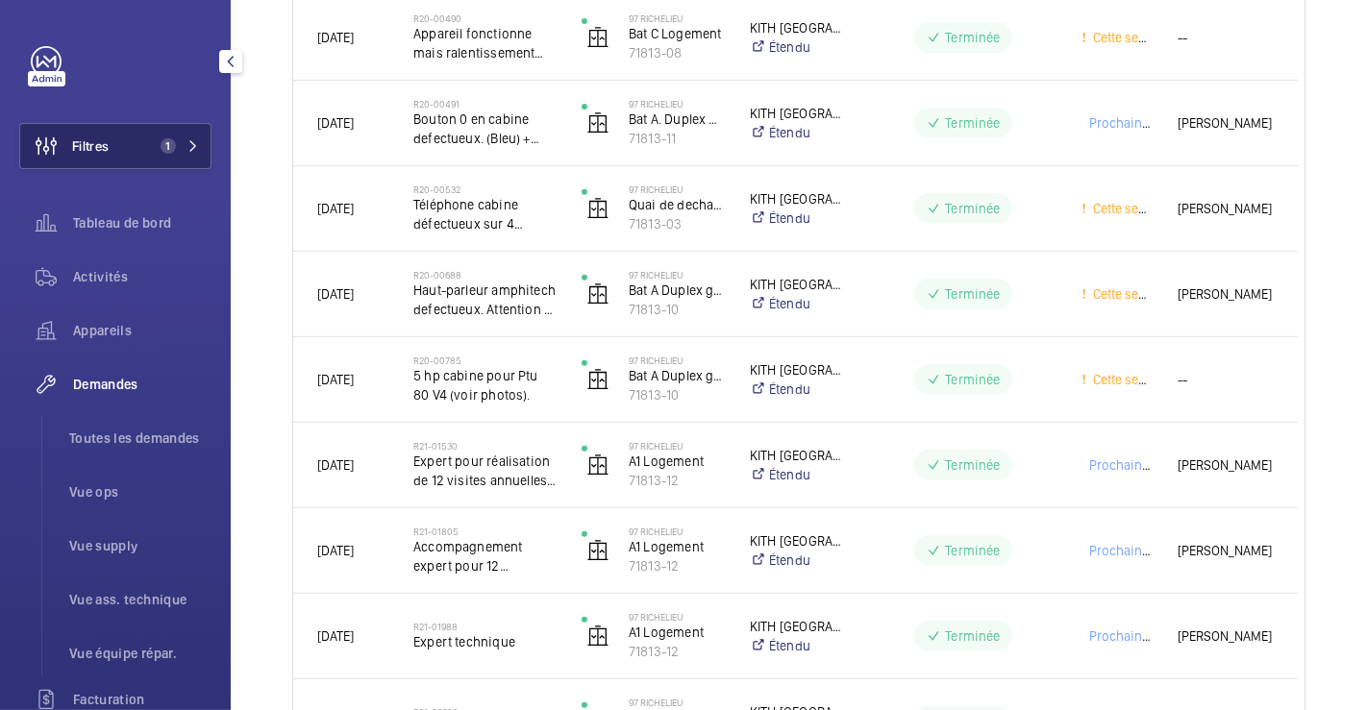
click at [102, 136] on span "Filtres" at bounding box center [64, 146] width 88 height 46
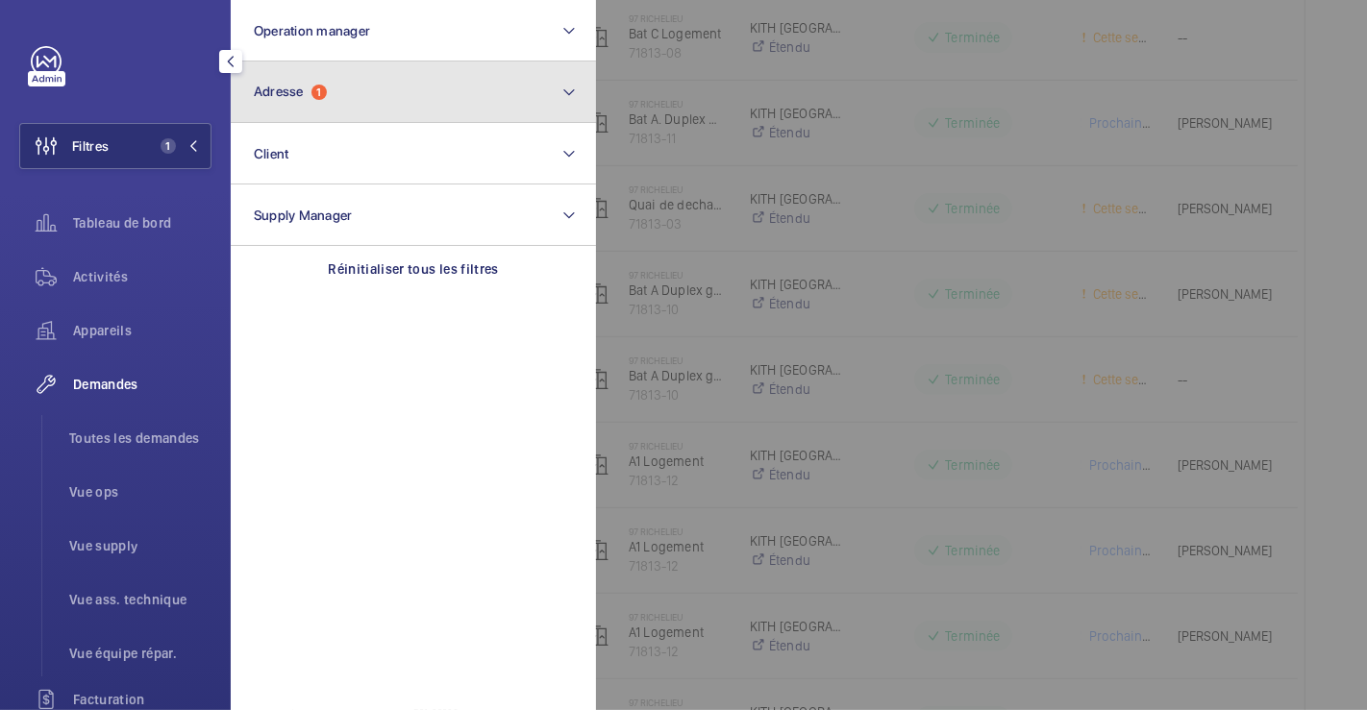
click at [327, 97] on span "Adresse 1" at bounding box center [290, 92] width 73 height 16
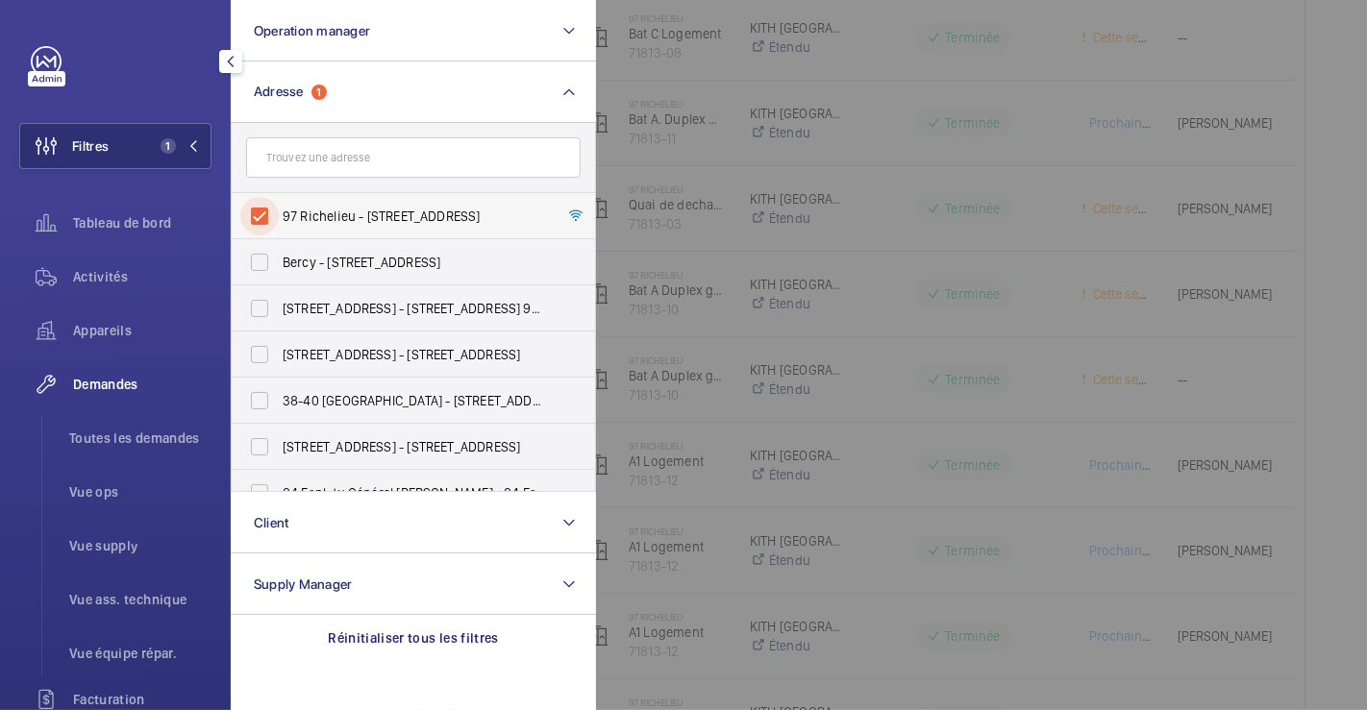
click at [271, 212] on input "97 Richelieu - [STREET_ADDRESS]" at bounding box center [259, 216] width 38 height 38
checkbox input "false"
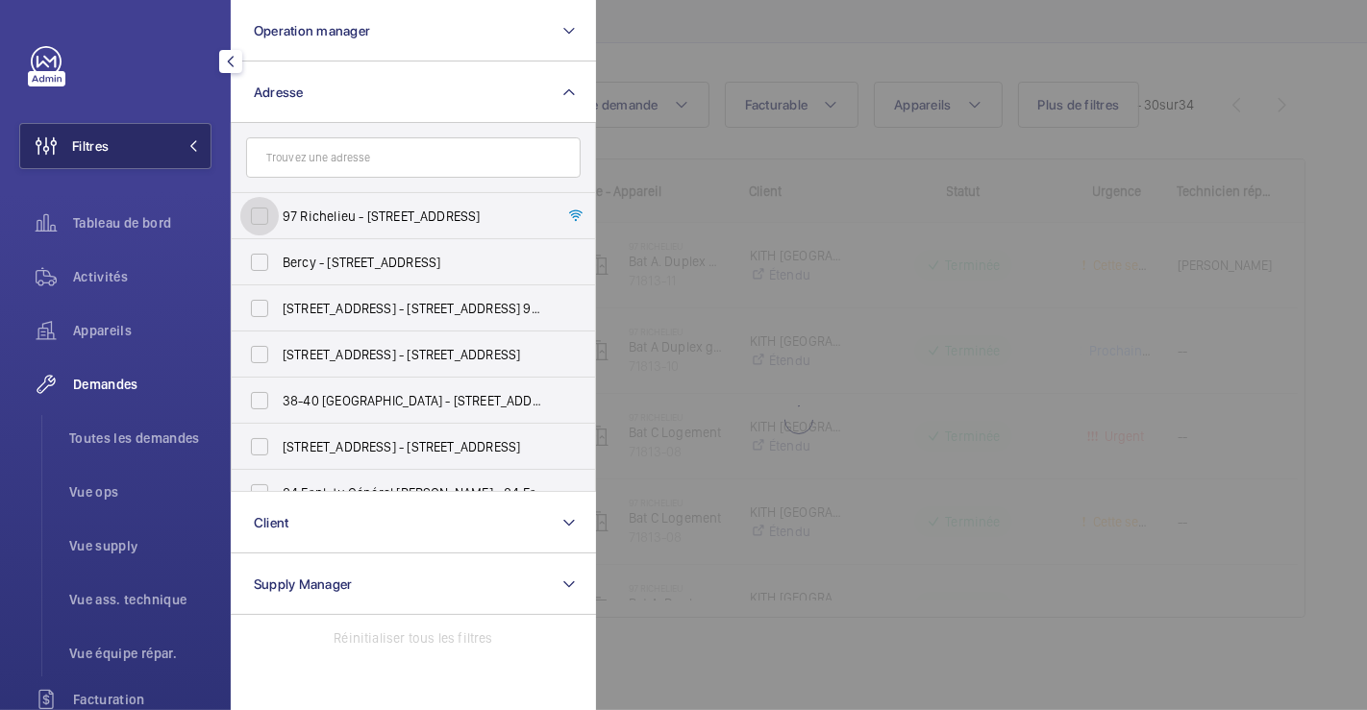
scroll to position [155, 0]
click at [123, 131] on button "Filtres 1" at bounding box center [115, 146] width 192 height 46
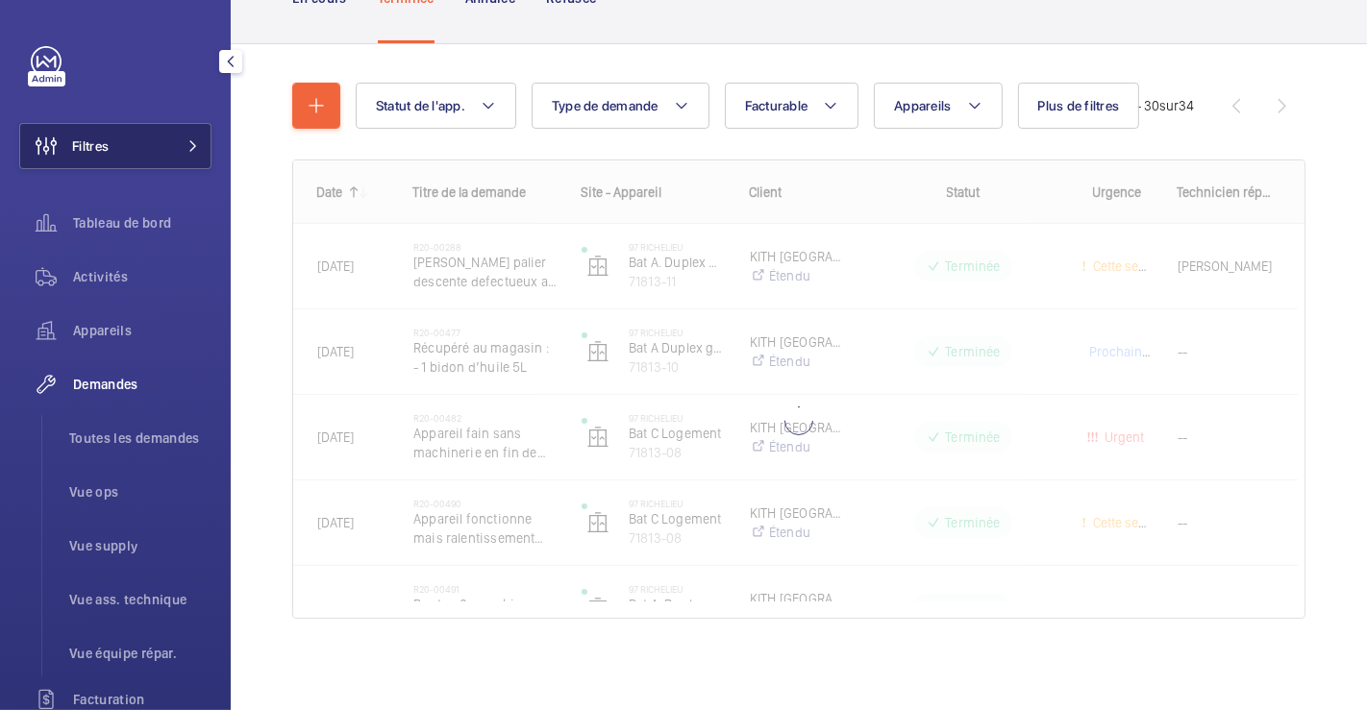
drag, startPoint x: 98, startPoint y: 139, endPoint x: 186, endPoint y: 139, distance: 88.4
click at [98, 139] on span "Filtres" at bounding box center [90, 145] width 37 height 19
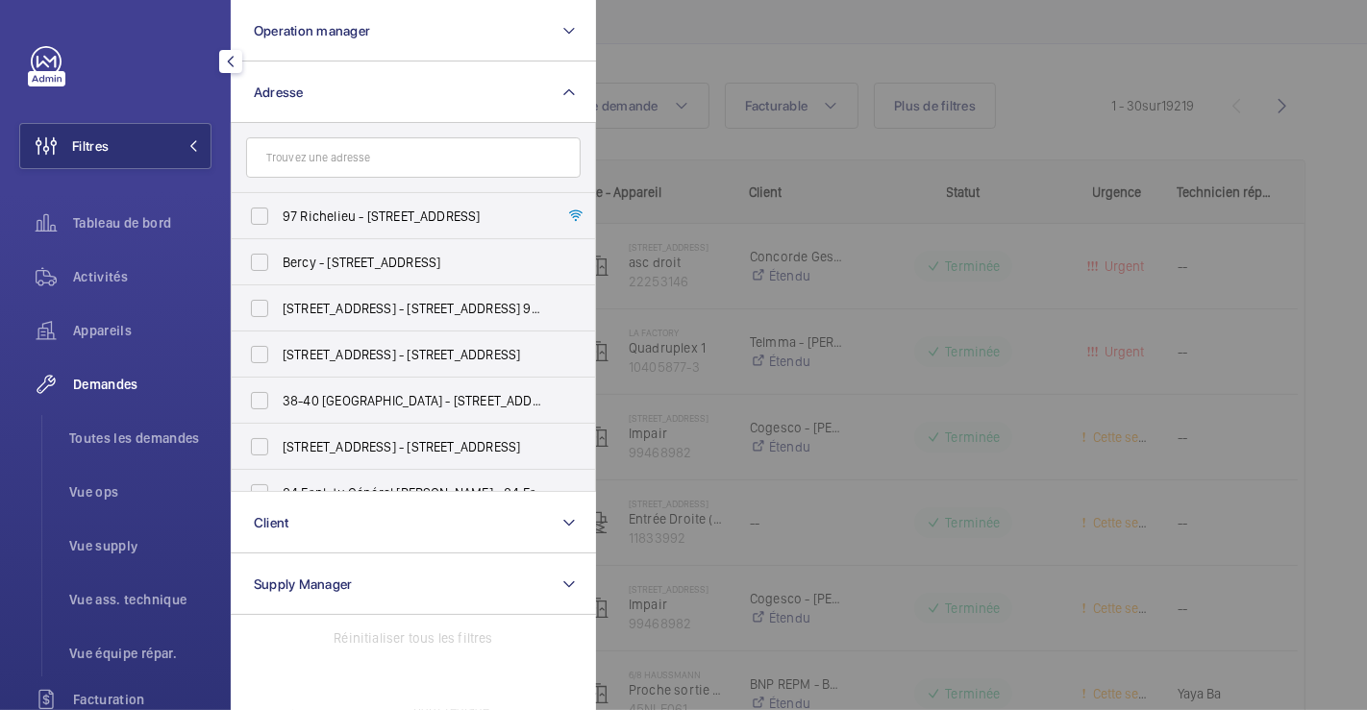
click at [339, 162] on input "text" at bounding box center [413, 157] width 334 height 40
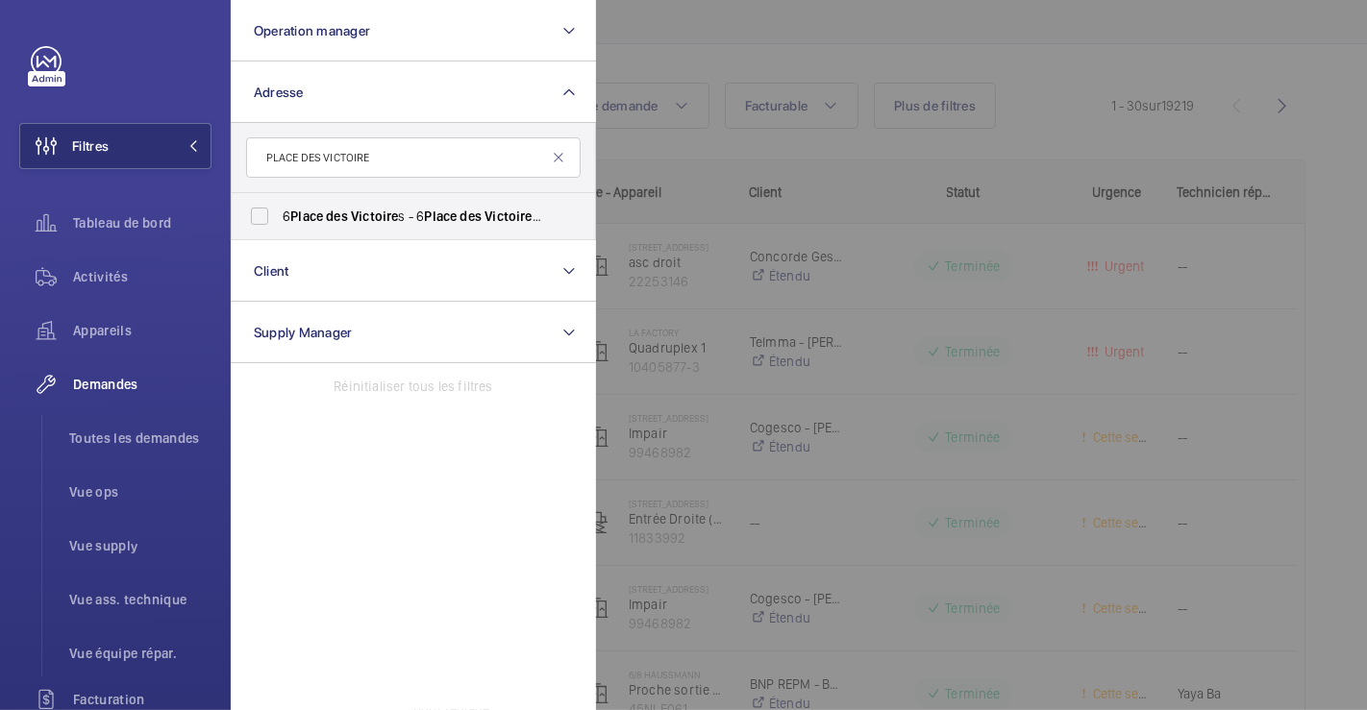
type input "PLACE DES VICTOIRE"
click at [722, 27] on div at bounding box center [1279, 355] width 1367 height 710
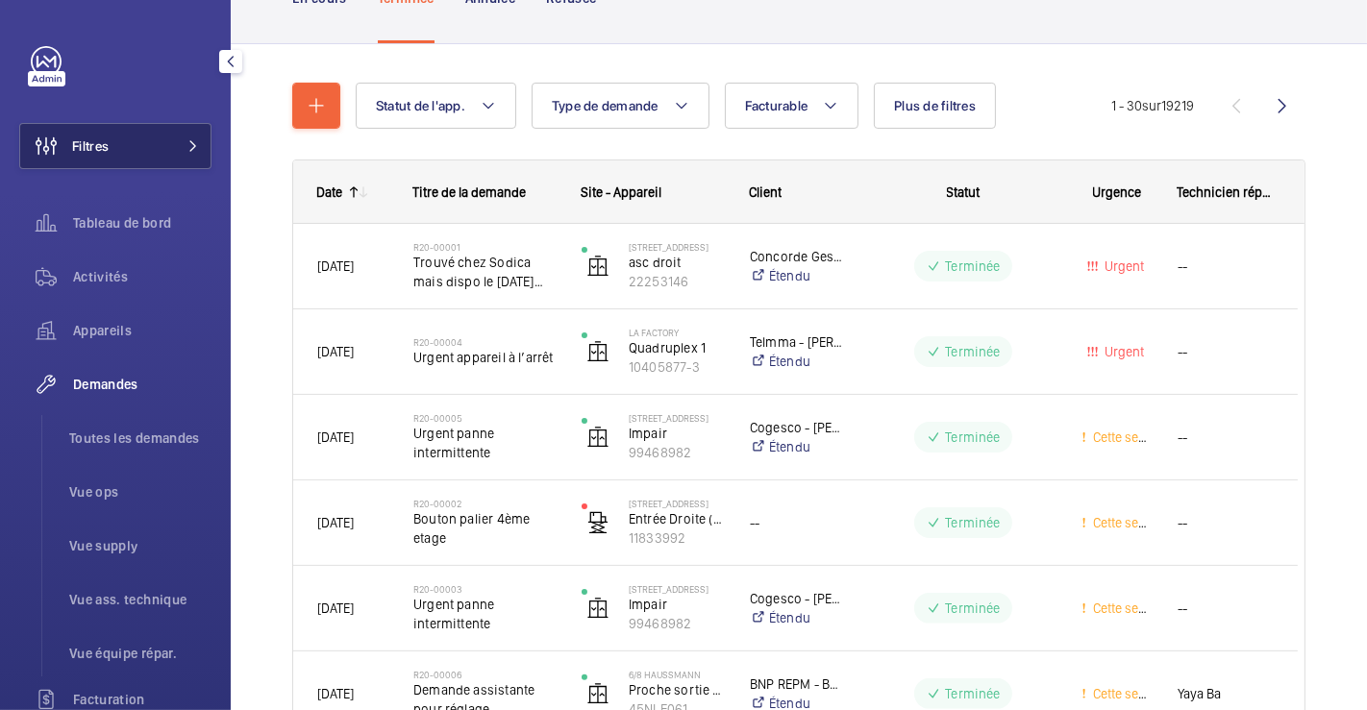
click at [87, 133] on span "Filtres" at bounding box center [64, 146] width 88 height 46
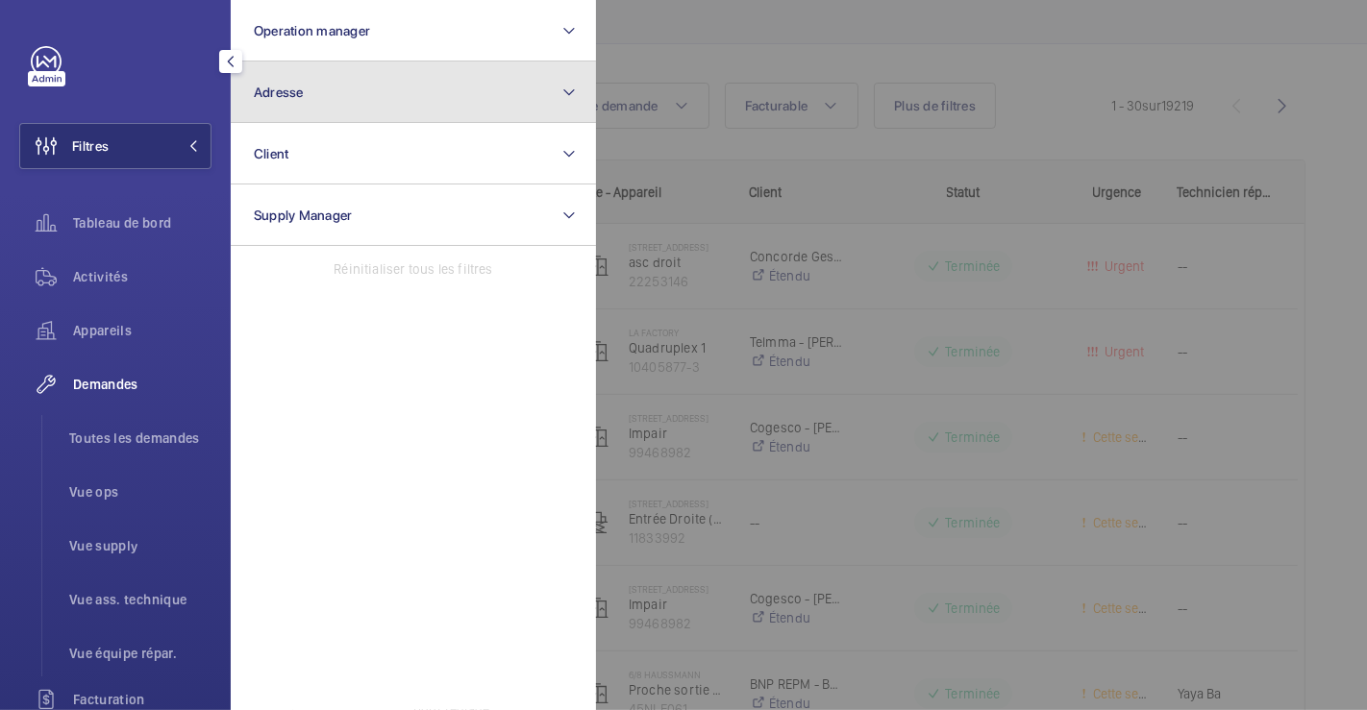
click at [311, 101] on button "Adresse" at bounding box center [413, 93] width 365 height 62
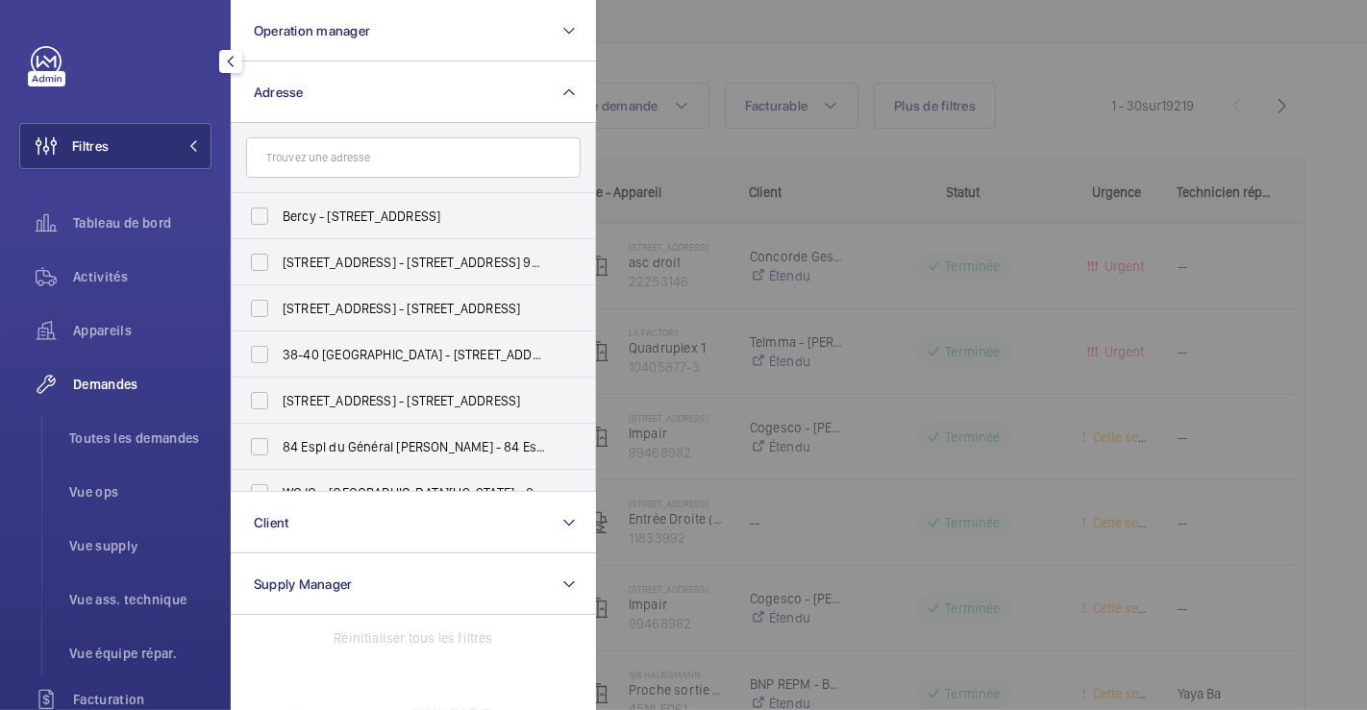
click at [312, 165] on input "text" at bounding box center [413, 157] width 334 height 40
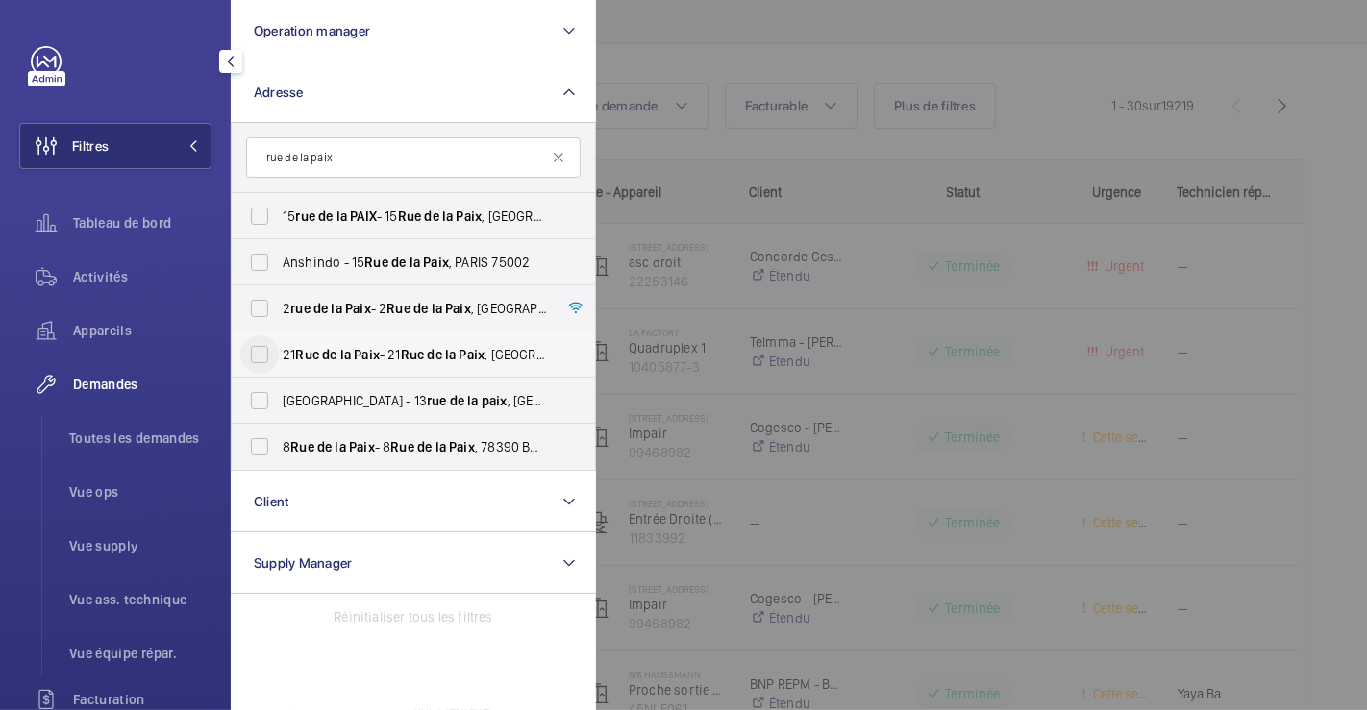
type input "rue de la paix"
click at [260, 359] on input "[STREET_ADDRESS] - [STREET_ADDRESS]" at bounding box center [259, 354] width 38 height 38
checkbox input "true"
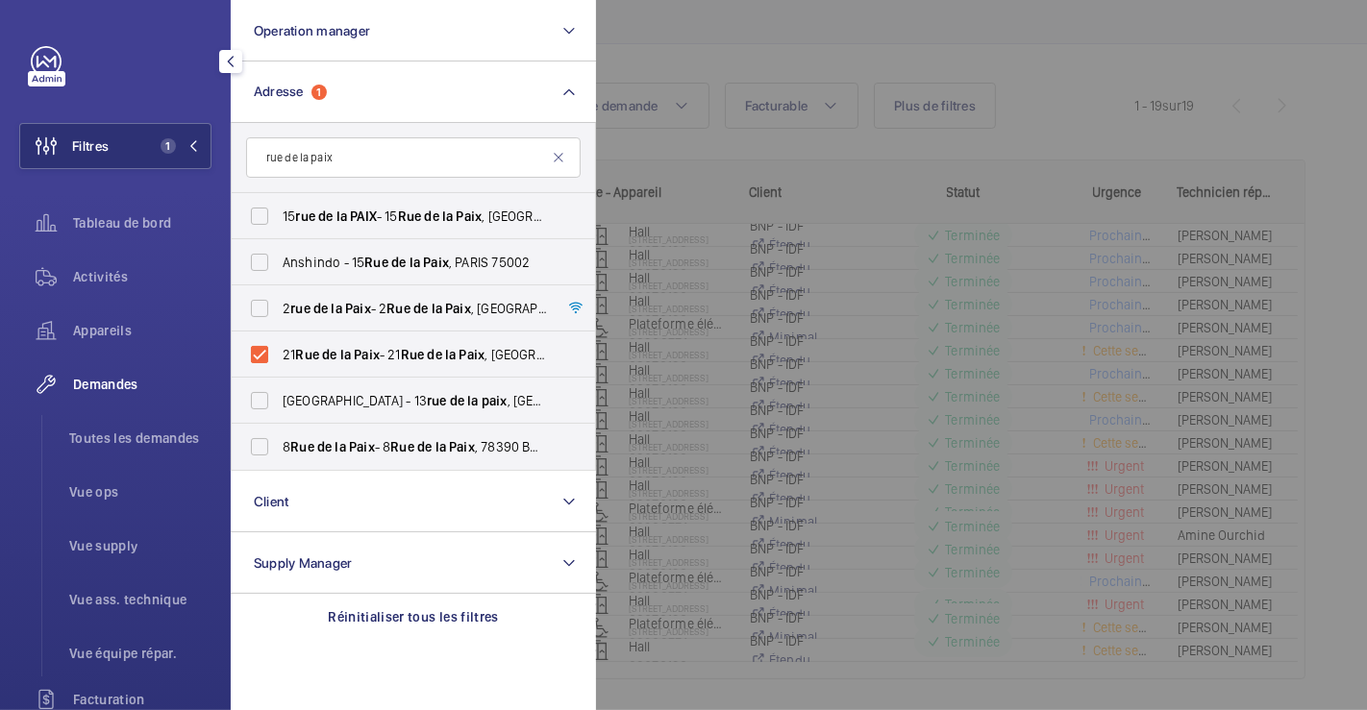
click at [768, 24] on div at bounding box center [1279, 355] width 1367 height 710
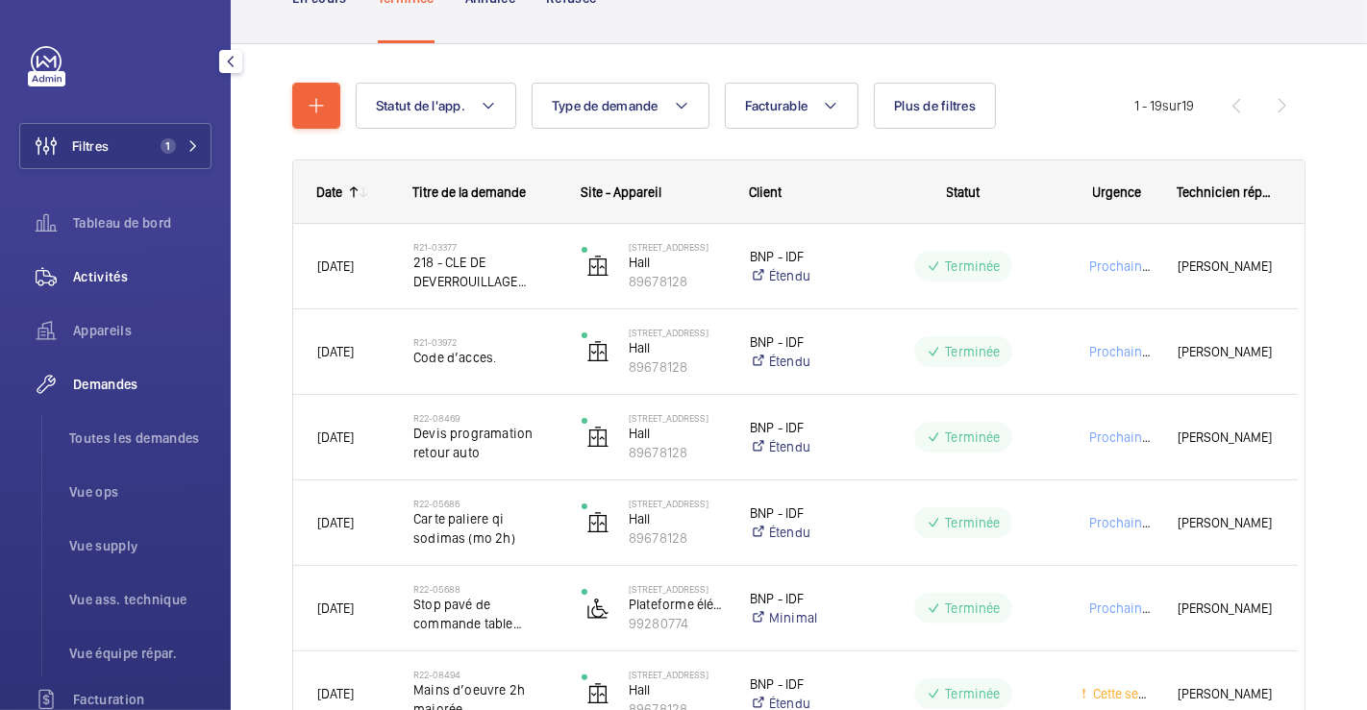
click at [100, 271] on span "Activités" at bounding box center [142, 276] width 138 height 19
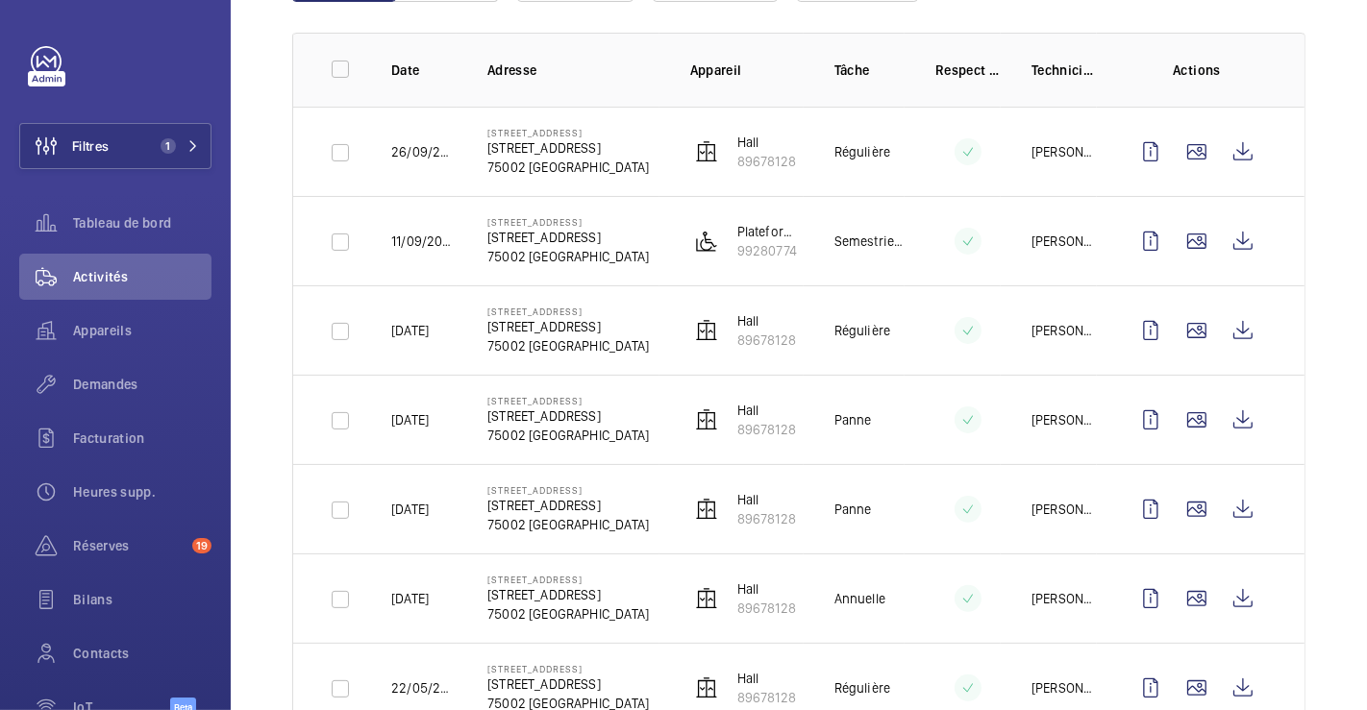
scroll to position [320, 0]
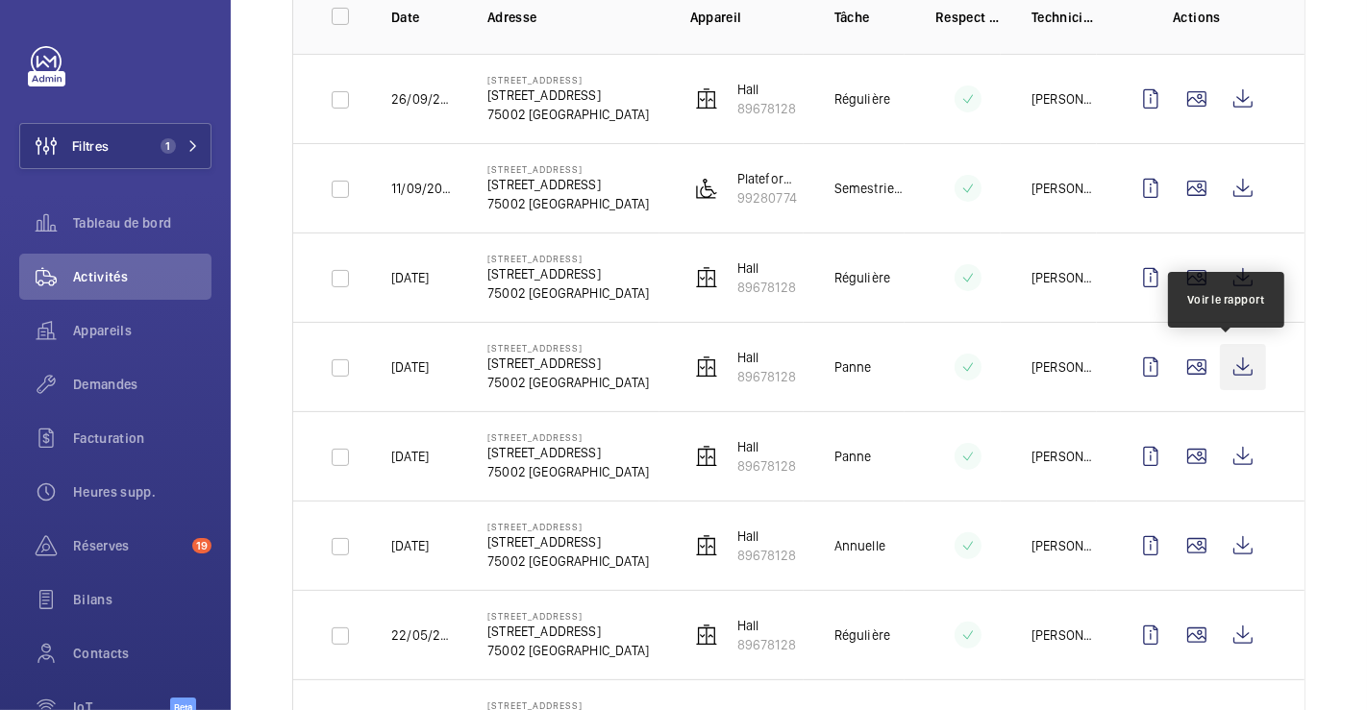
click at [1225, 366] on wm-front-icon-button at bounding box center [1243, 367] width 46 height 46
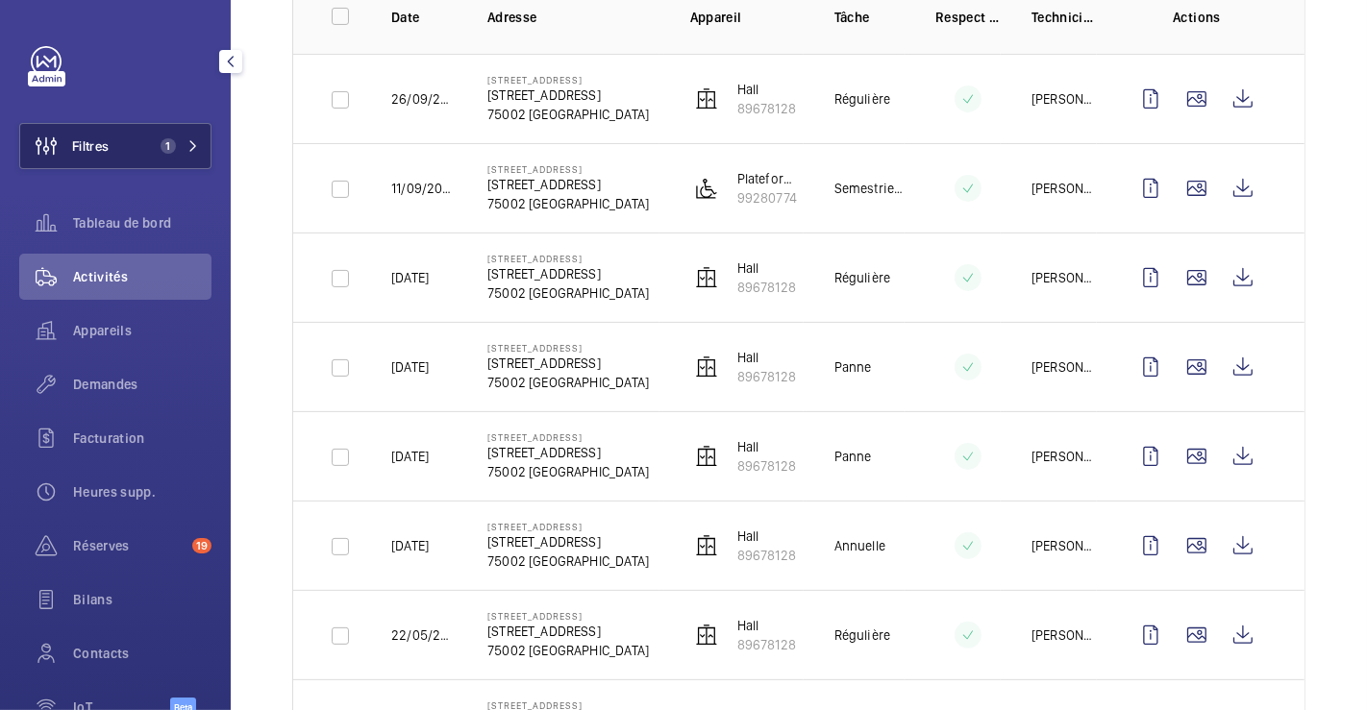
click at [84, 135] on span "Filtres" at bounding box center [64, 146] width 88 height 46
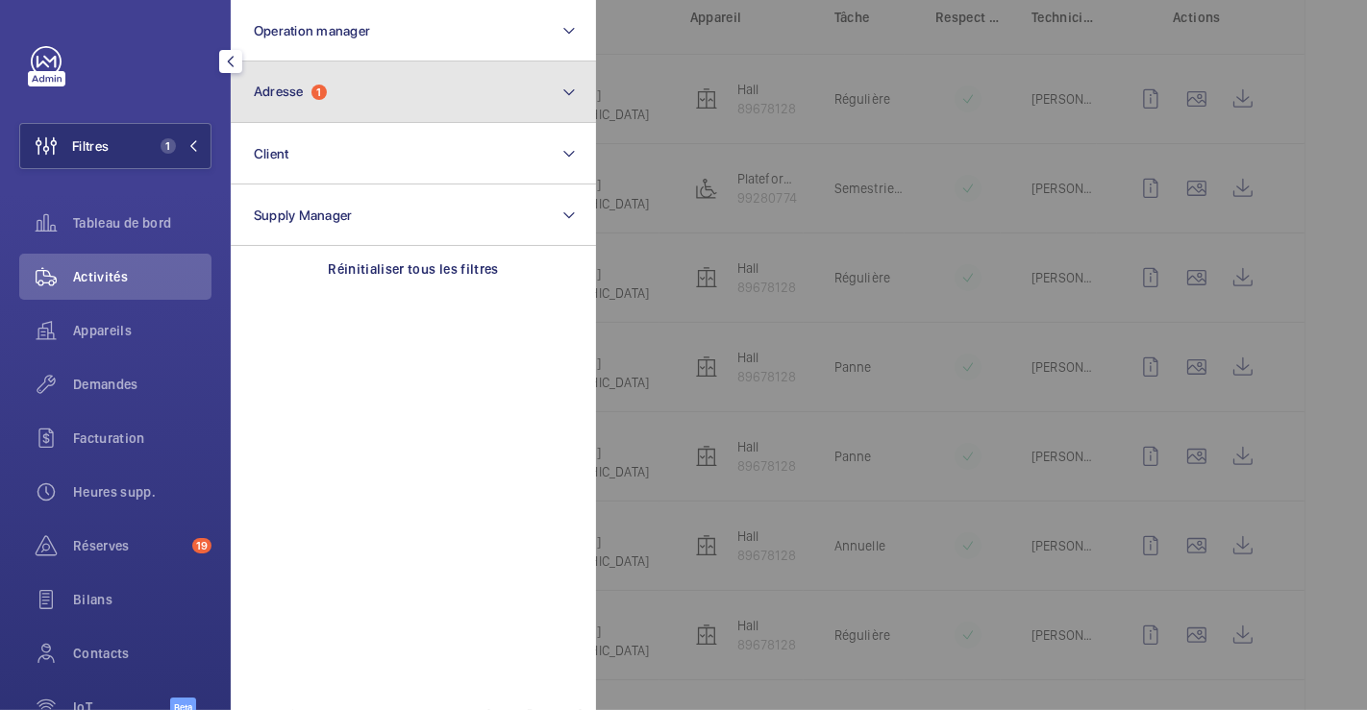
click at [280, 89] on span "Adresse" at bounding box center [279, 91] width 50 height 15
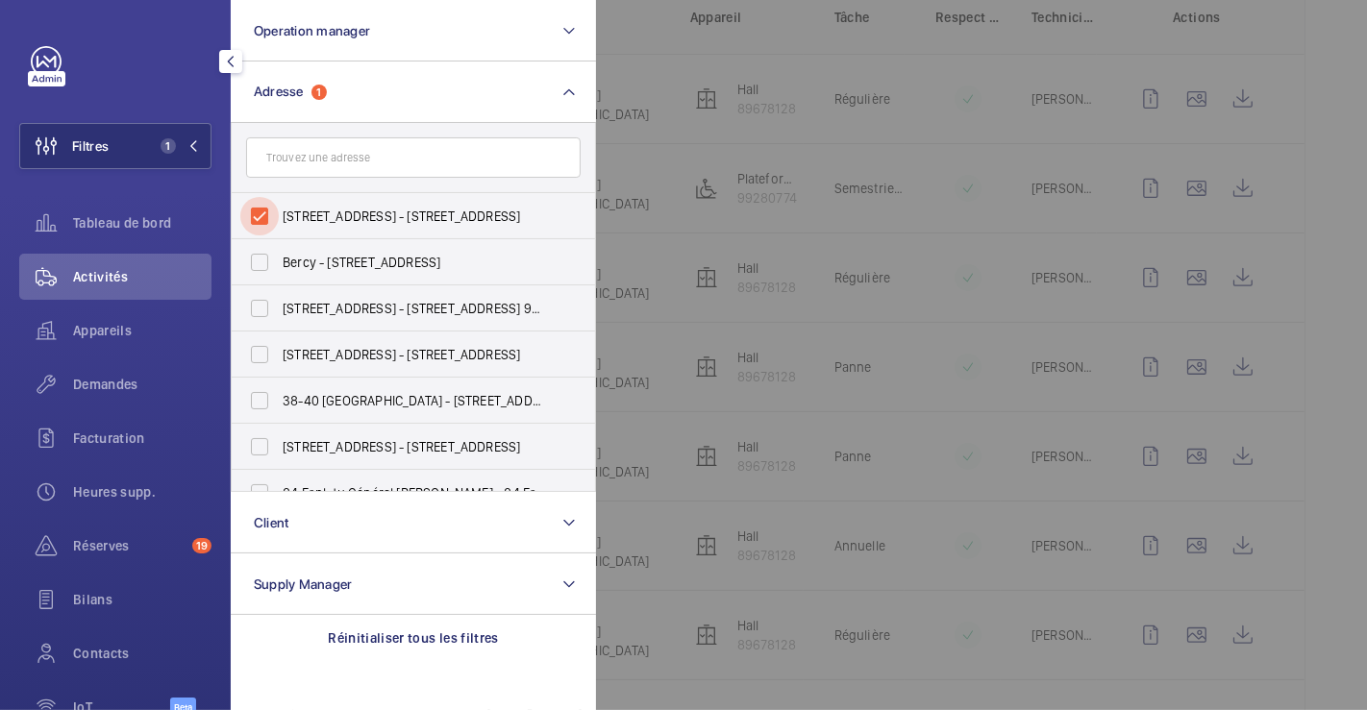
drag, startPoint x: 260, startPoint y: 203, endPoint x: 209, endPoint y: 180, distance: 56.8
click at [260, 204] on input "[STREET_ADDRESS] - [STREET_ADDRESS]" at bounding box center [259, 216] width 38 height 38
checkbox input "false"
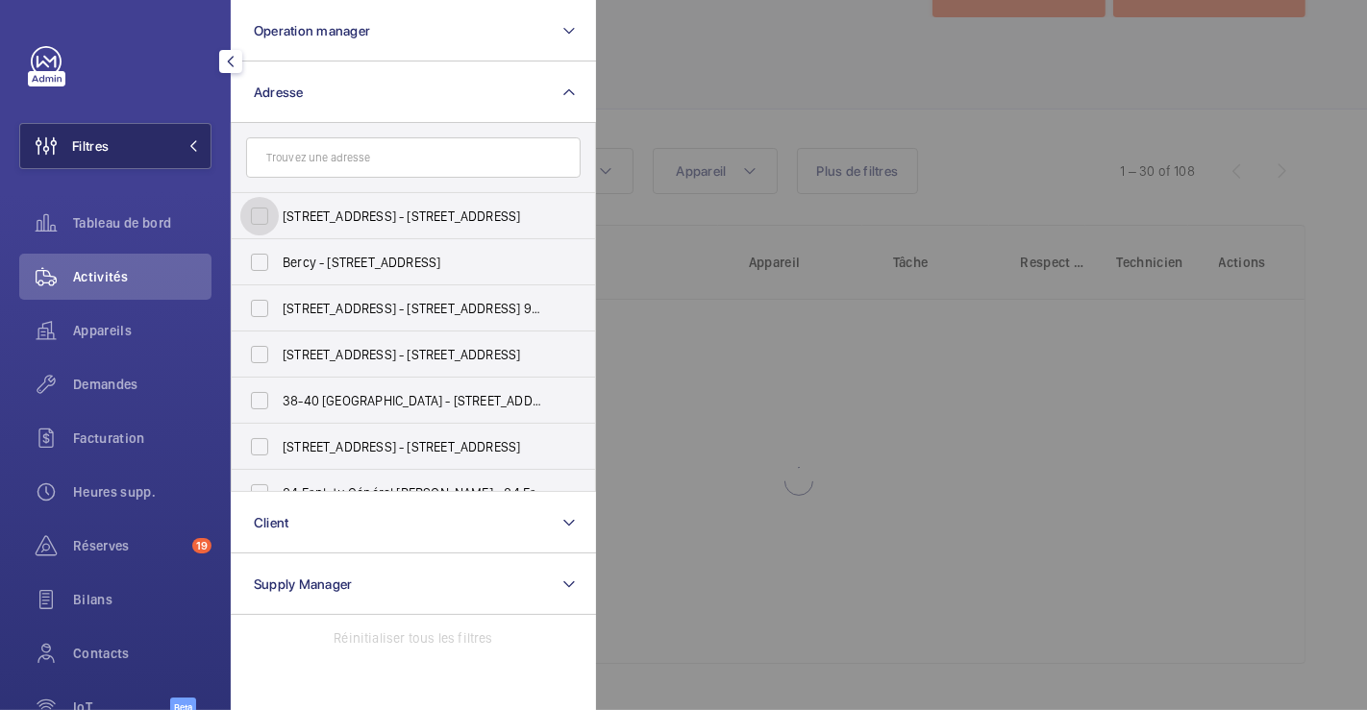
scroll to position [74, 0]
click at [90, 140] on span "Filtres" at bounding box center [90, 145] width 37 height 19
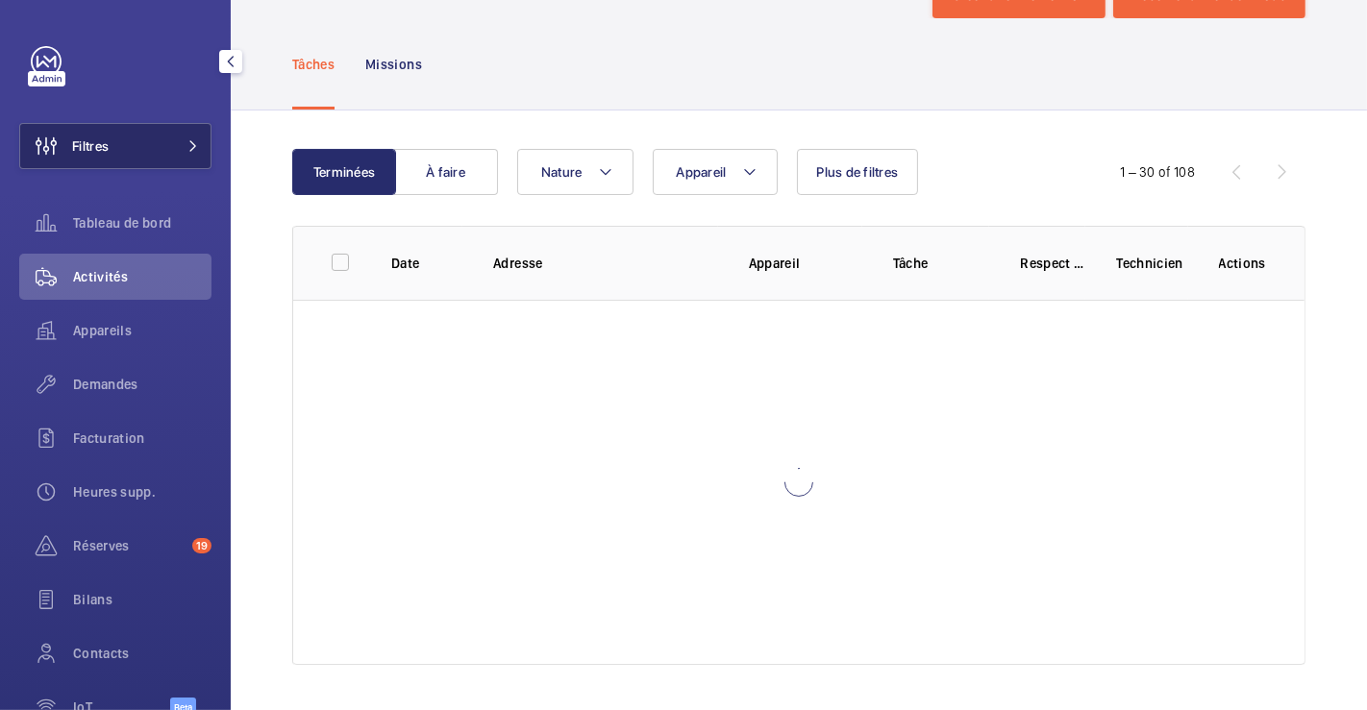
click at [85, 141] on span "Filtres" at bounding box center [90, 145] width 37 height 19
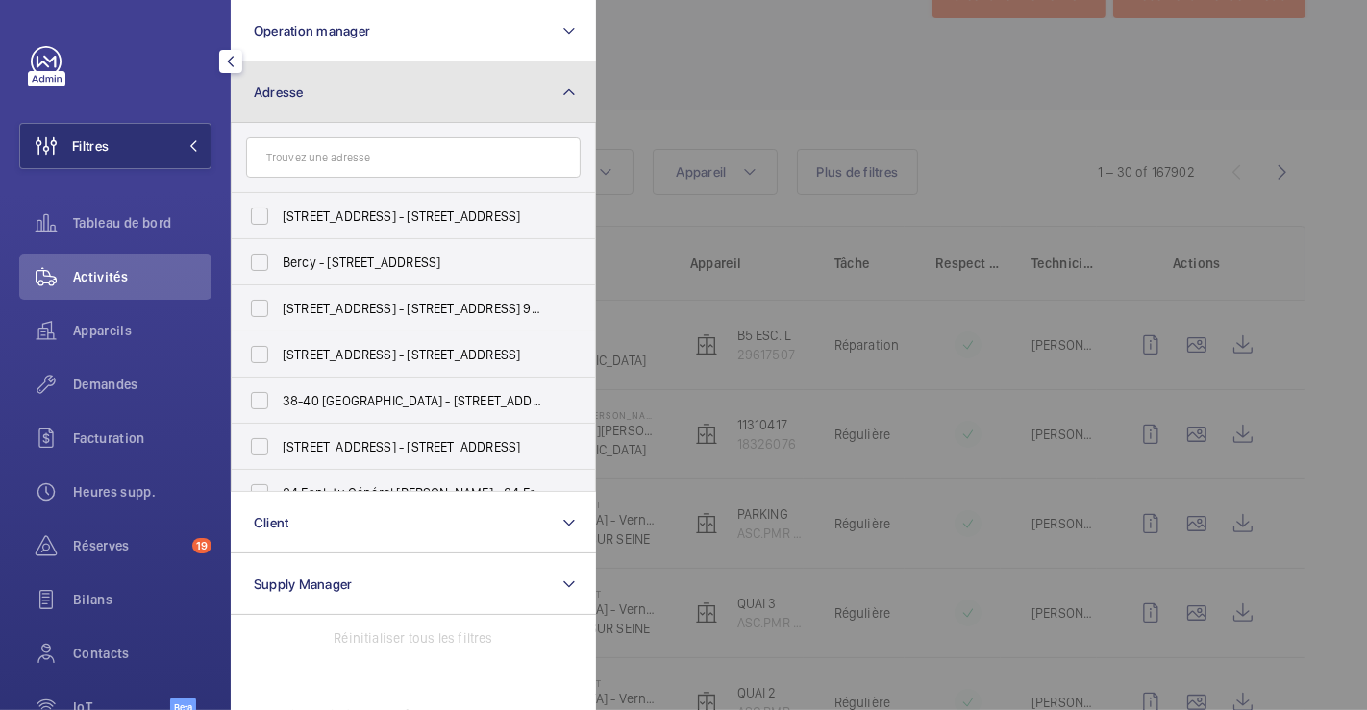
scroll to position [320, 0]
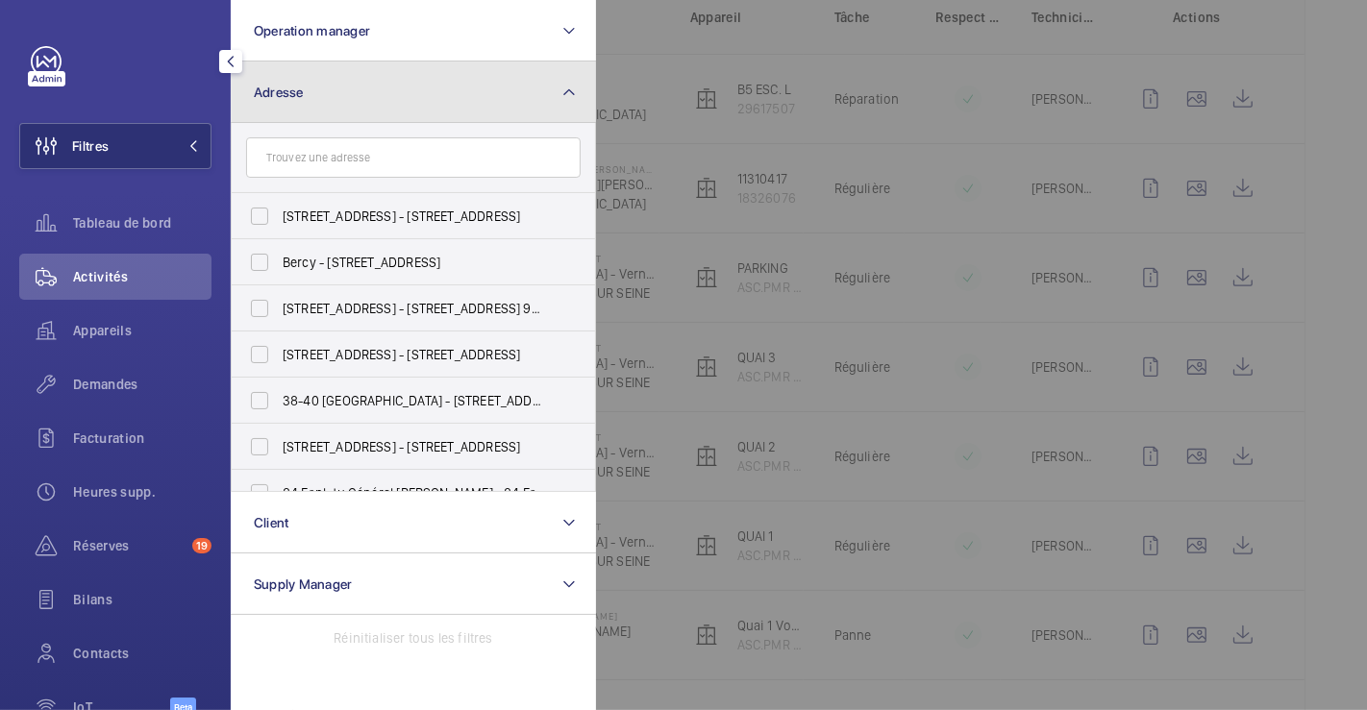
click at [294, 93] on span "Adresse" at bounding box center [279, 92] width 50 height 15
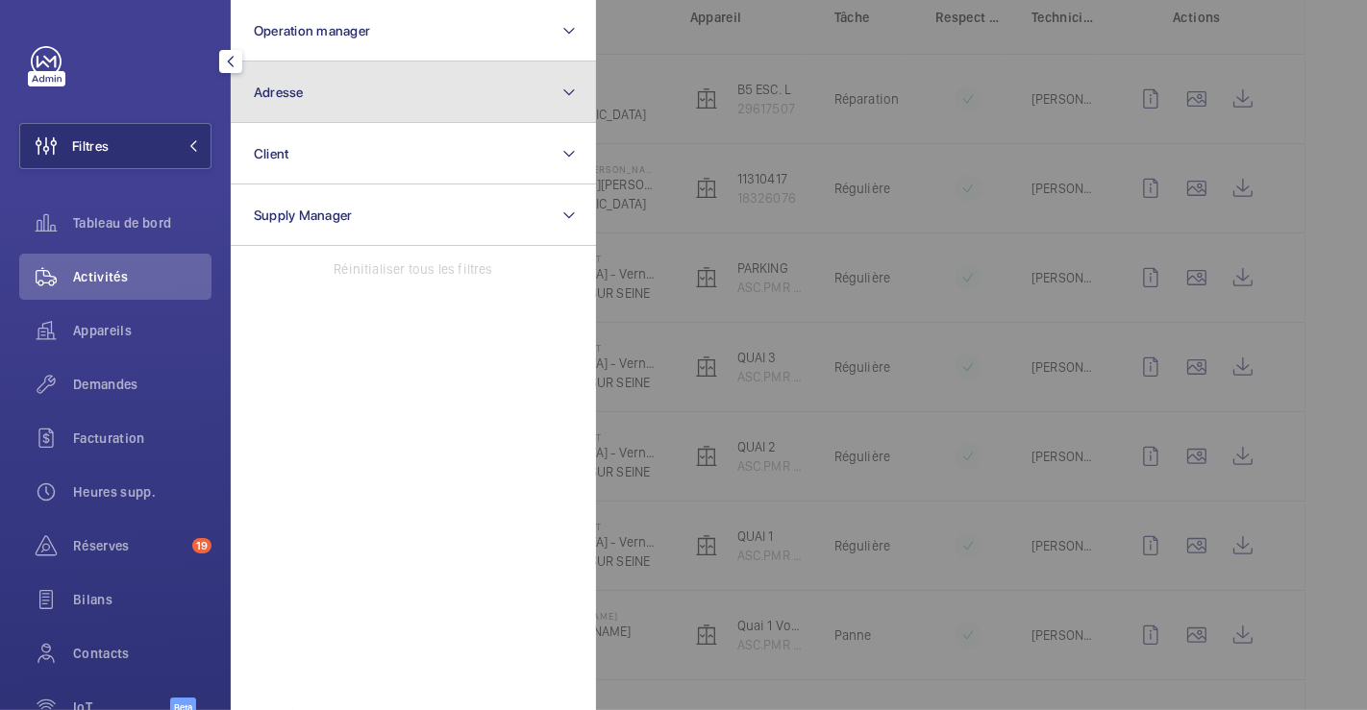
click at [315, 94] on button "Adresse" at bounding box center [413, 93] width 365 height 62
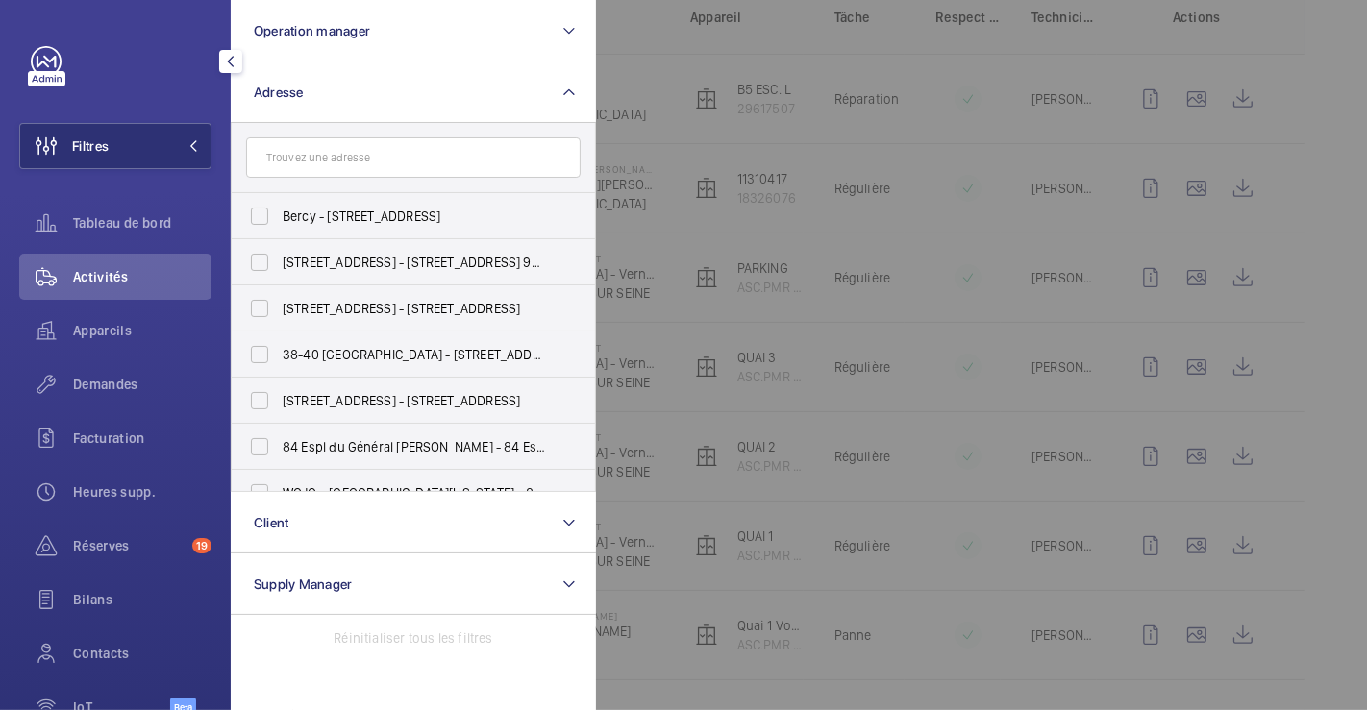
click at [319, 156] on input "text" at bounding box center [413, 157] width 334 height 40
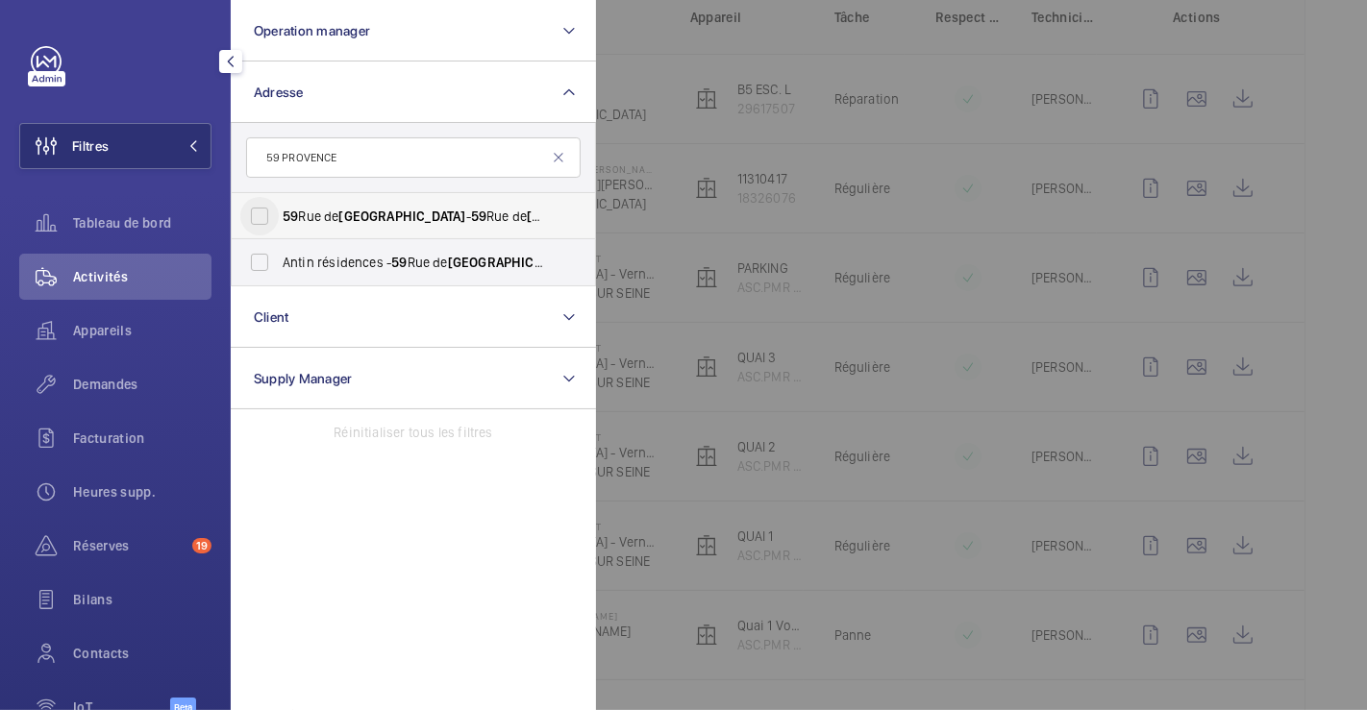
type input "59 PROVENCE"
click at [275, 218] on input "[STREET_ADDRESS][GEOGRAPHIC_DATA][STREET_ADDRESS]" at bounding box center [259, 216] width 38 height 38
checkbox input "true"
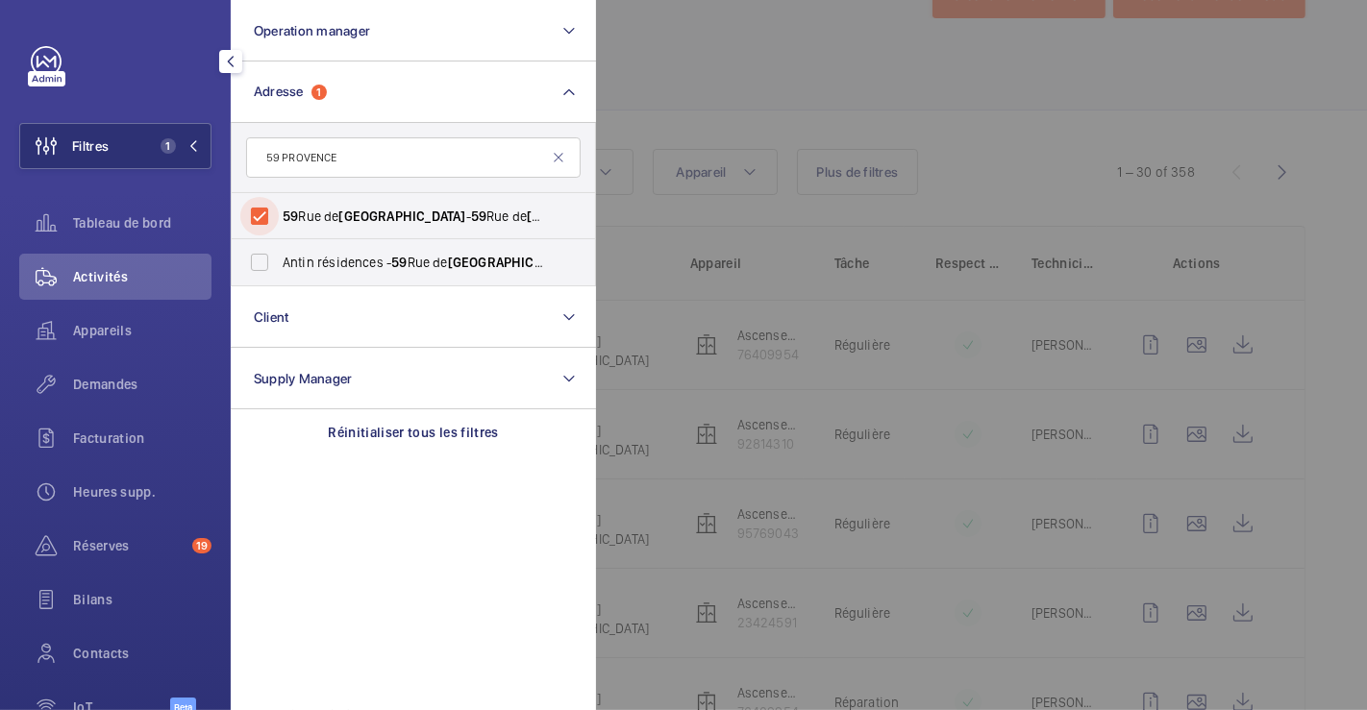
scroll to position [320, 0]
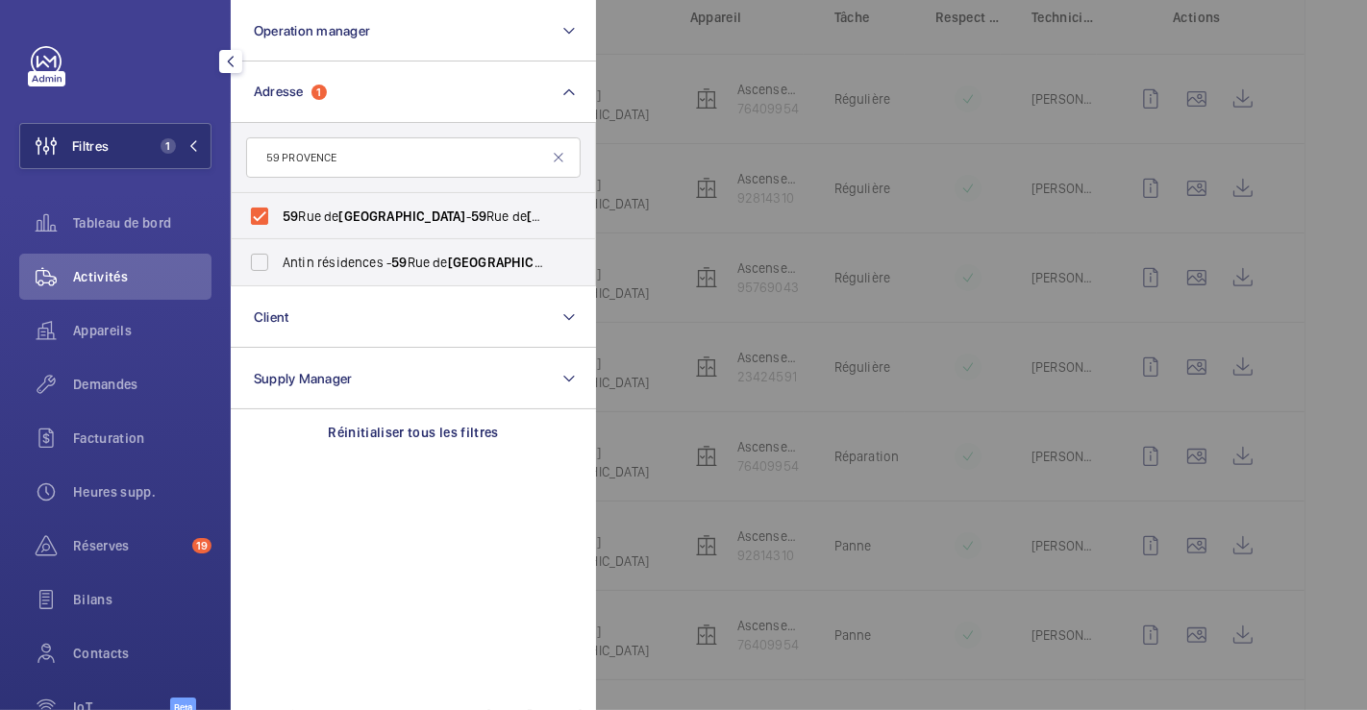
click at [790, 67] on div at bounding box center [1279, 355] width 1367 height 710
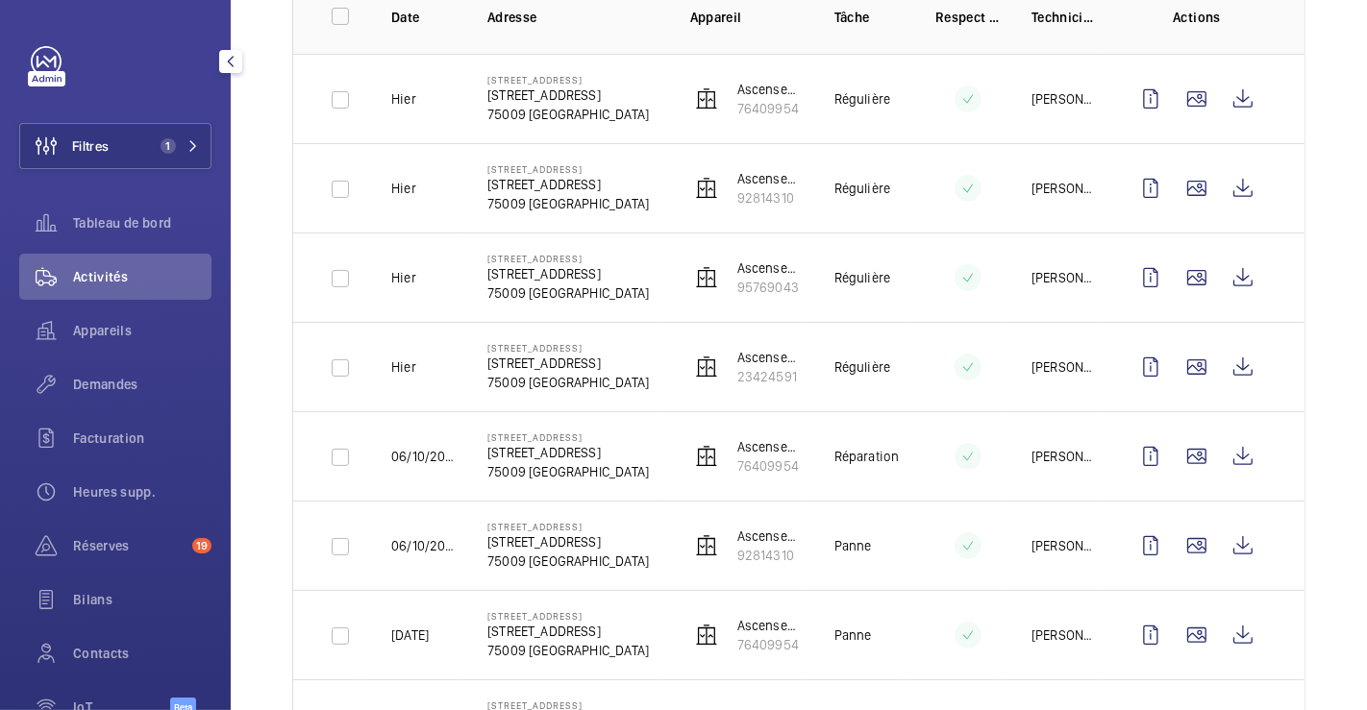
scroll to position [0, 0]
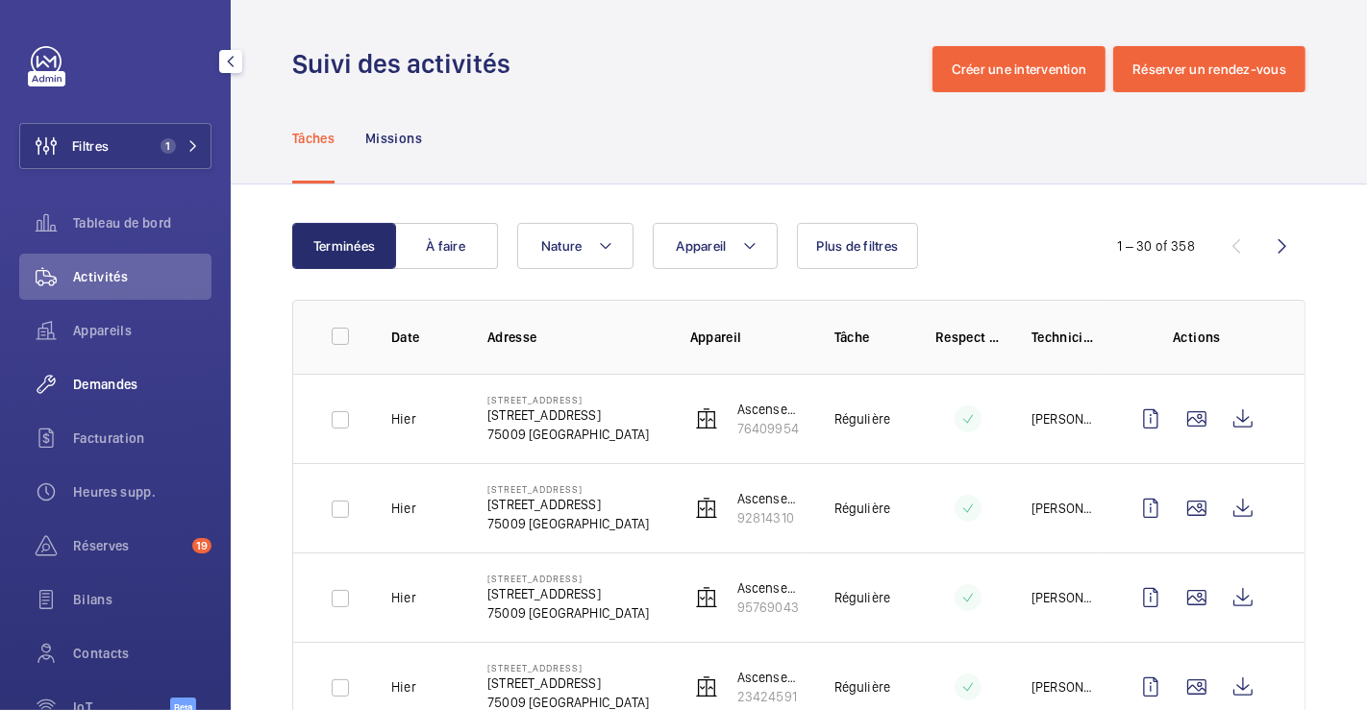
click at [123, 383] on span "Demandes" at bounding box center [142, 384] width 138 height 19
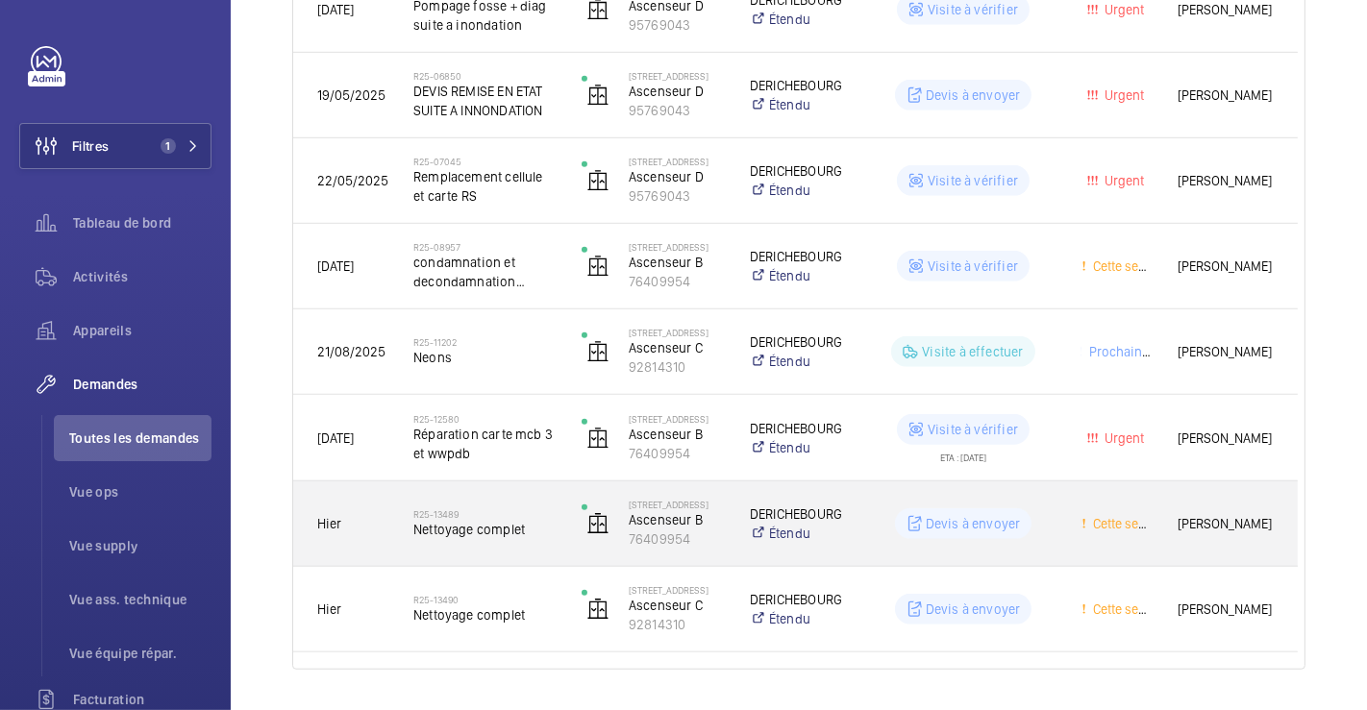
scroll to position [978, 0]
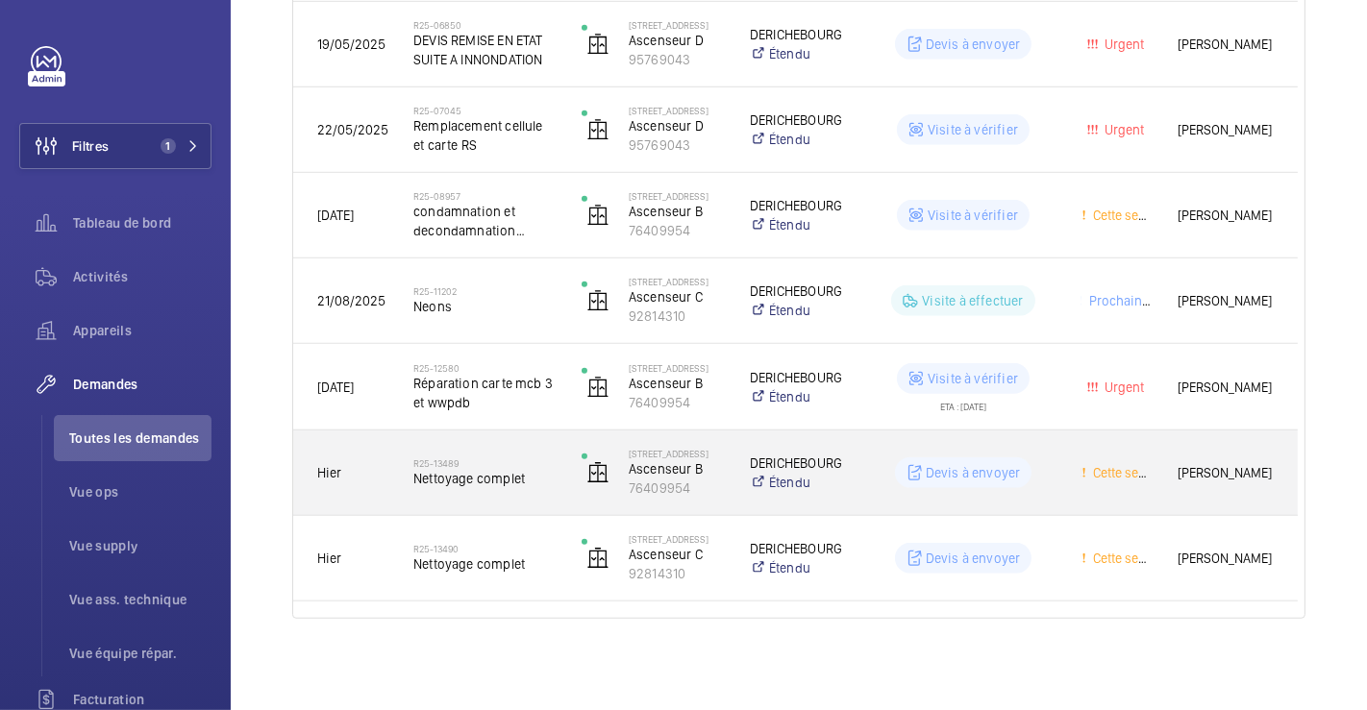
click at [515, 458] on h2 "R25-13489" at bounding box center [484, 464] width 143 height 12
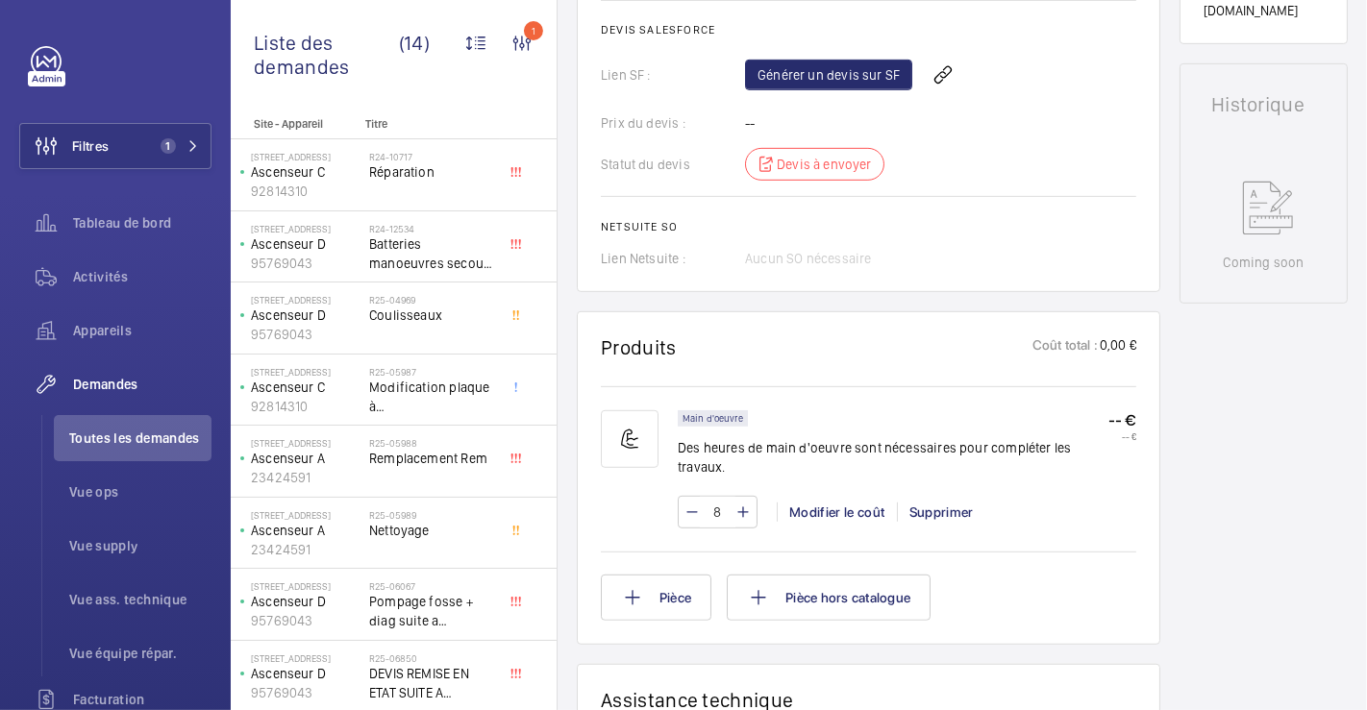
scroll to position [679, 0]
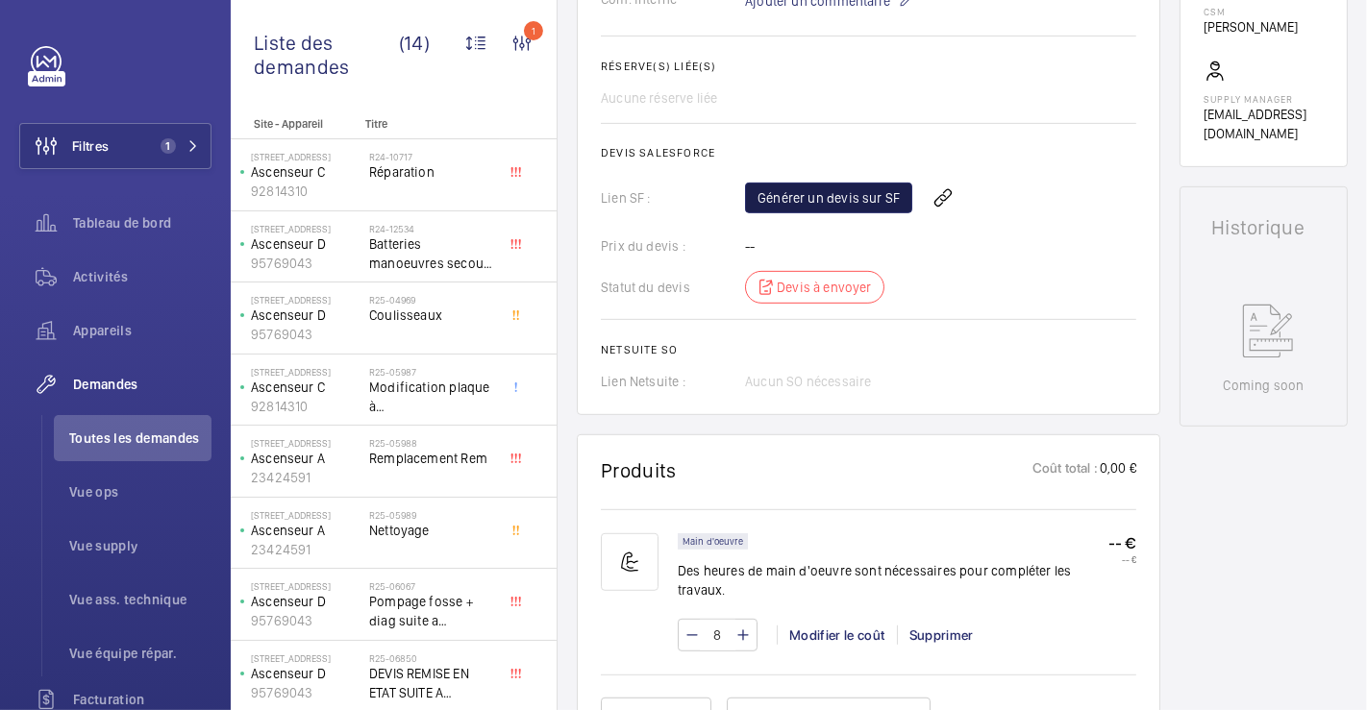
click at [859, 190] on link "Générer un devis sur SF" at bounding box center [828, 198] width 167 height 31
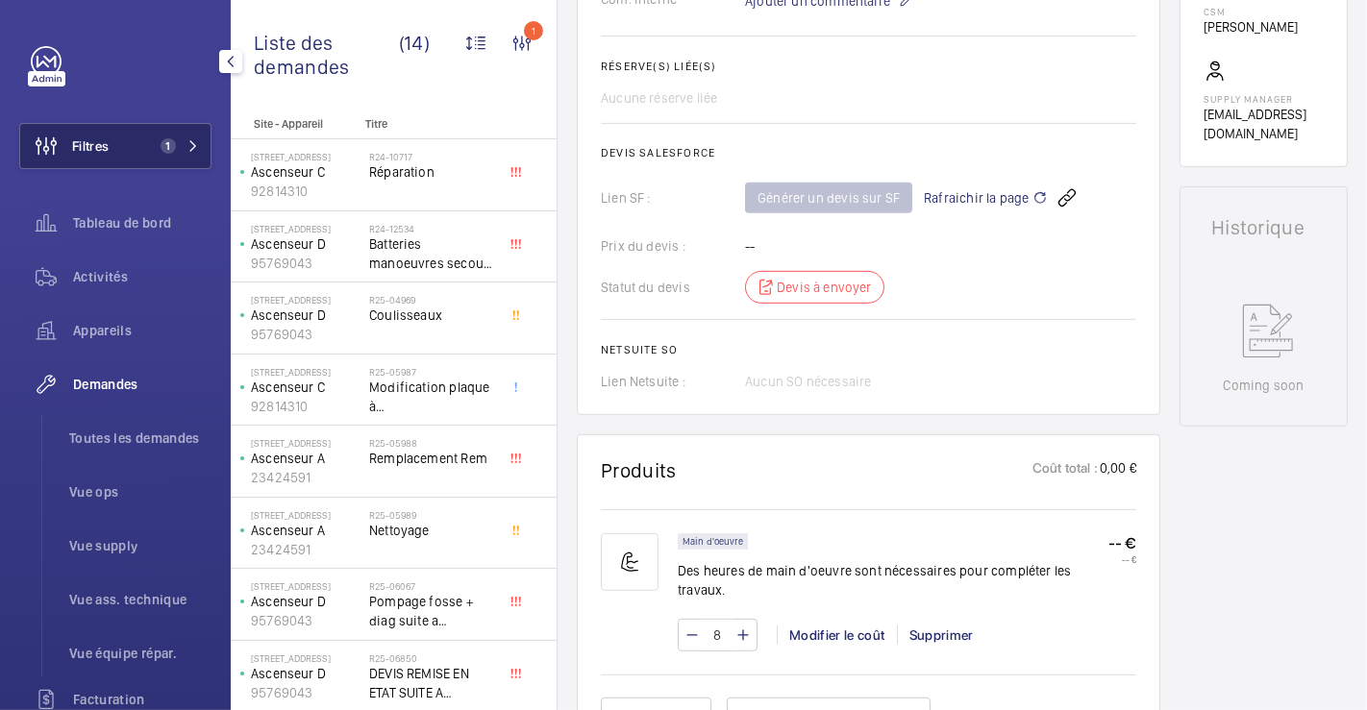
click at [120, 142] on button "Filtres 1" at bounding box center [115, 146] width 192 height 46
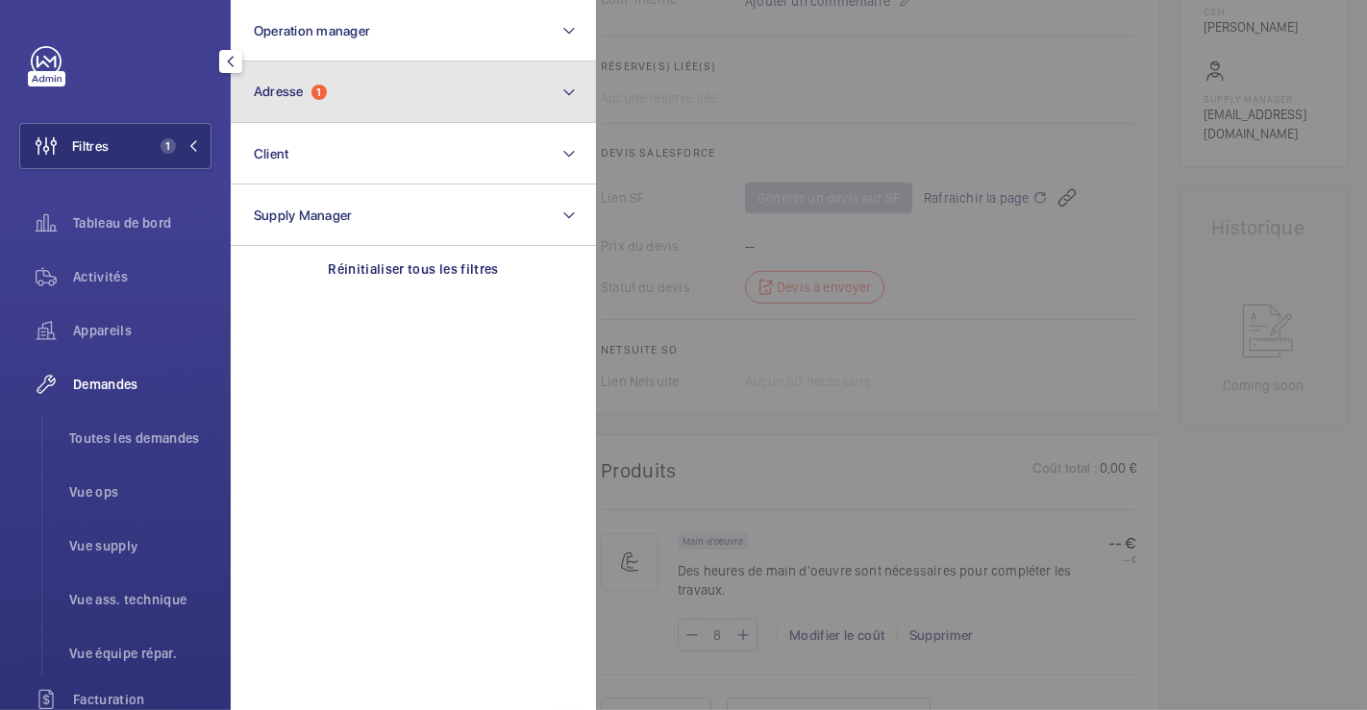
click at [344, 92] on button "Adresse 1" at bounding box center [413, 93] width 365 height 62
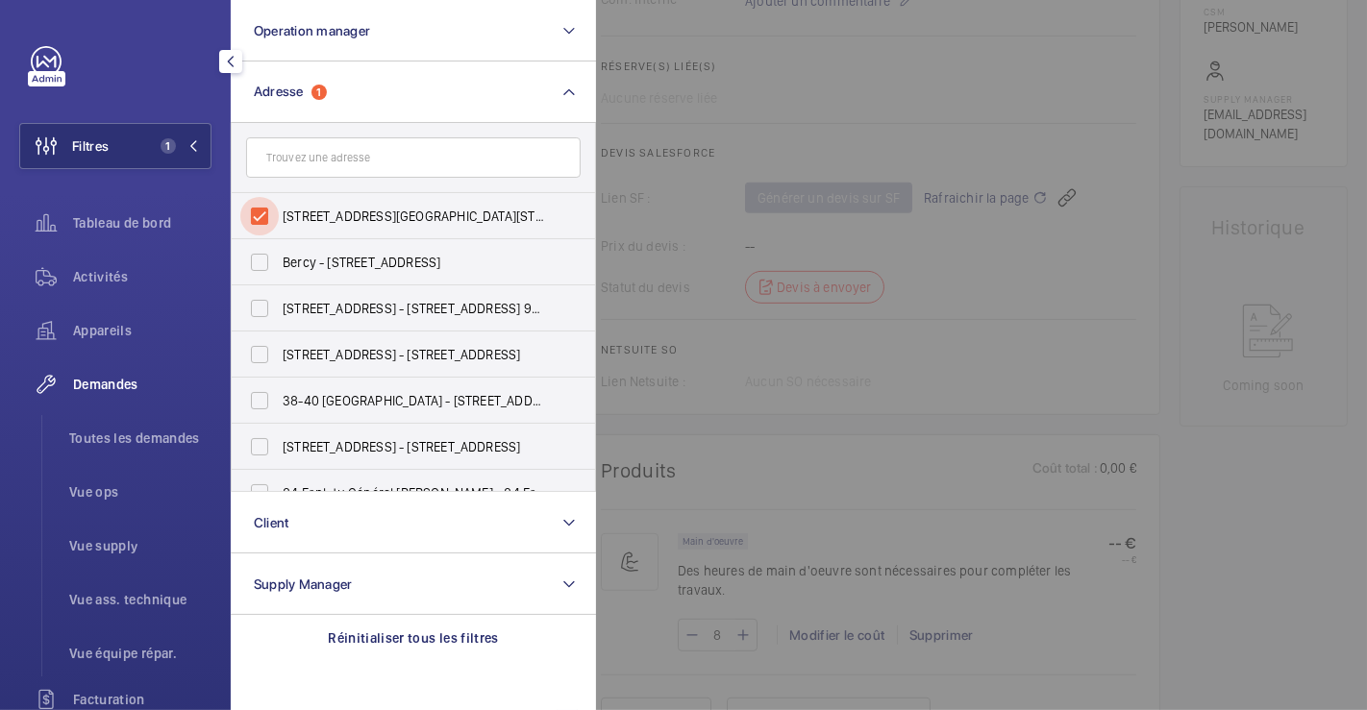
drag, startPoint x: 248, startPoint y: 210, endPoint x: 401, endPoint y: 188, distance: 154.4
click at [249, 210] on input "[STREET_ADDRESS][GEOGRAPHIC_DATA][STREET_ADDRESS]" at bounding box center [259, 216] width 38 height 38
checkbox input "false"
click at [816, 113] on div at bounding box center [1279, 355] width 1367 height 710
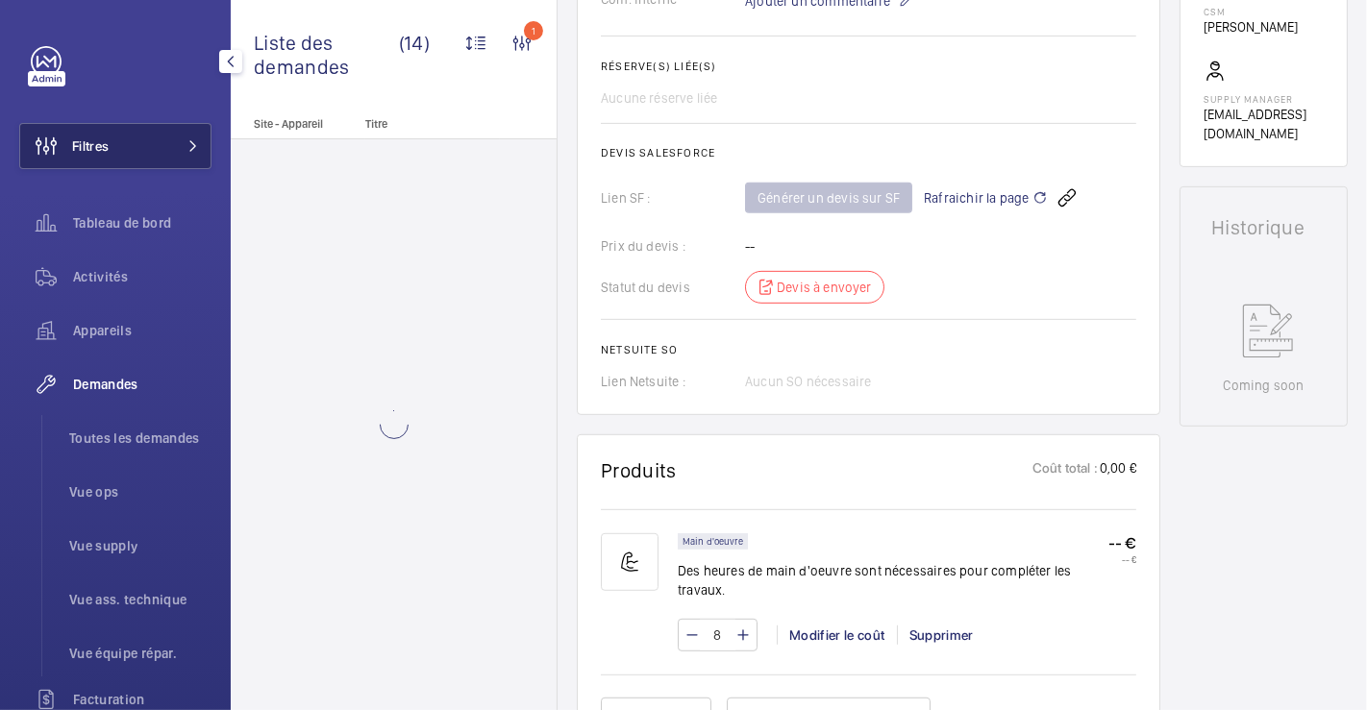
drag, startPoint x: 112, startPoint y: 141, endPoint x: 140, endPoint y: 144, distance: 28.0
click at [112, 143] on button "Filtres" at bounding box center [115, 146] width 192 height 46
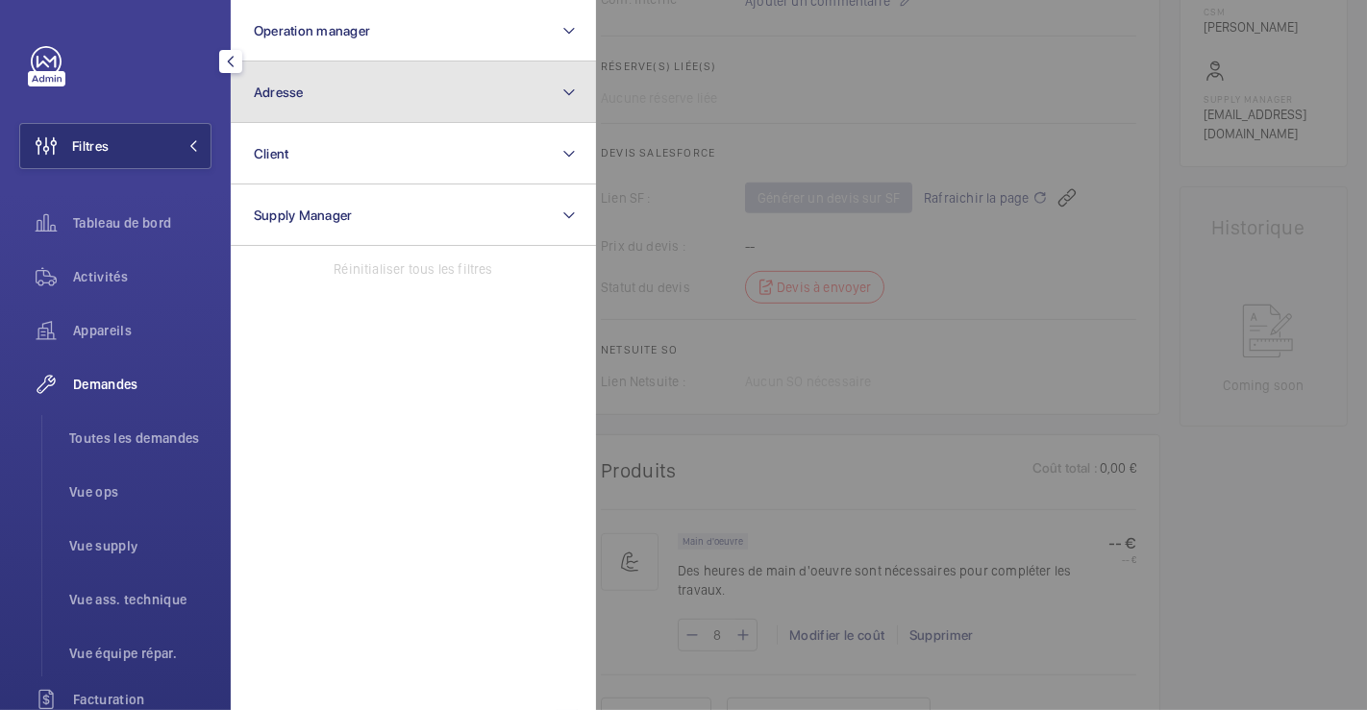
click at [290, 87] on span "Adresse" at bounding box center [279, 92] width 50 height 15
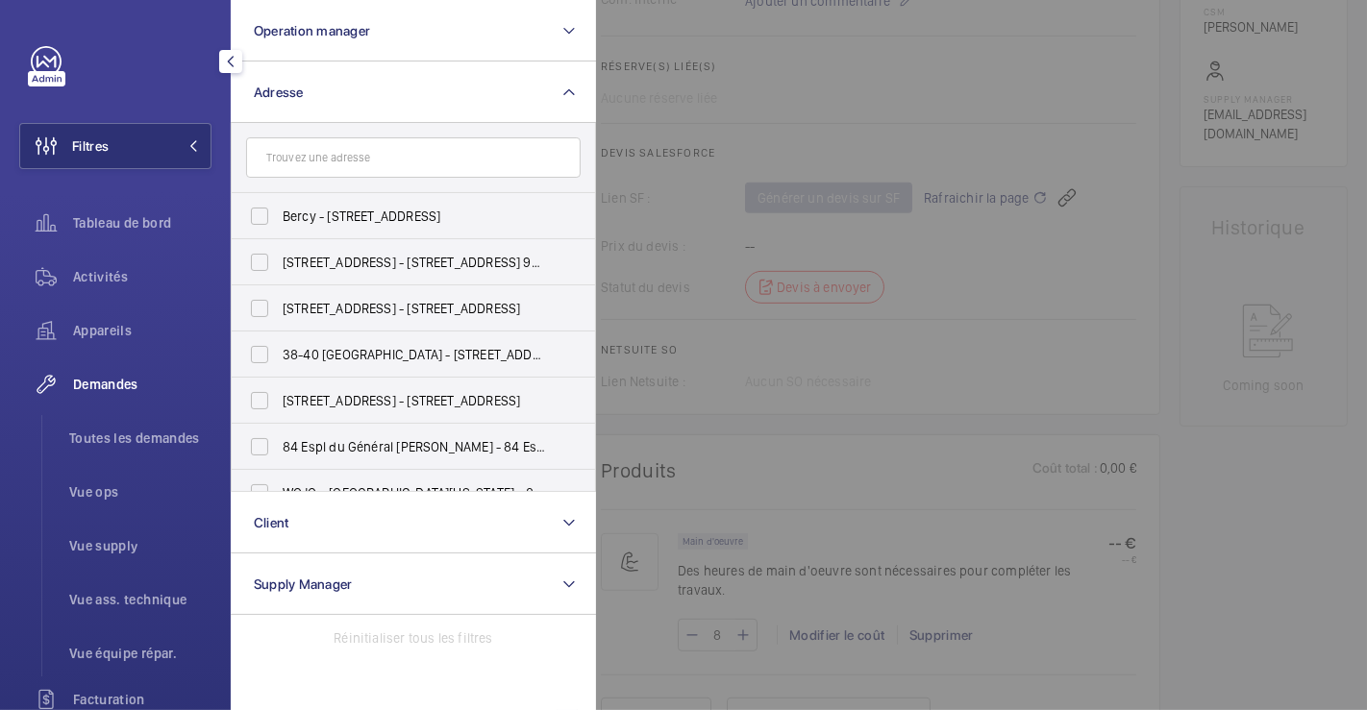
click at [366, 157] on input "text" at bounding box center [413, 157] width 334 height 40
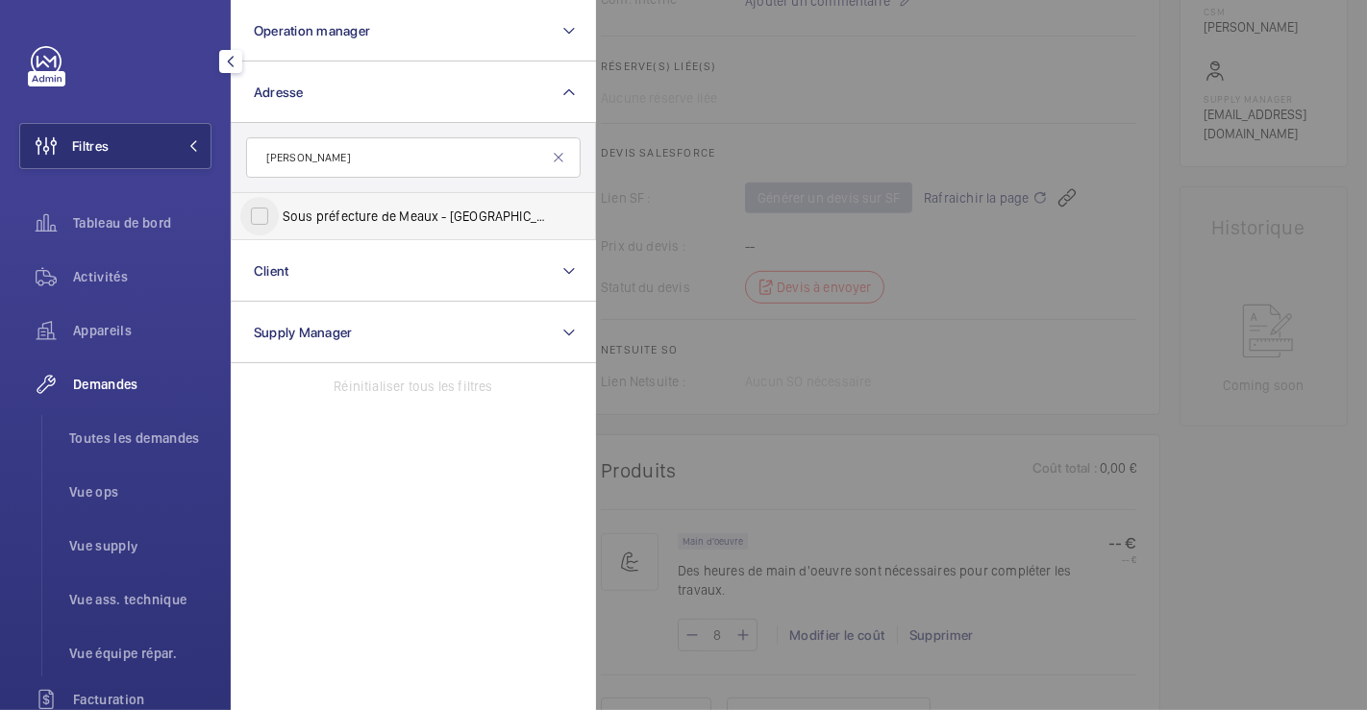
type input "[PERSON_NAME]"
drag, startPoint x: 265, startPoint y: 210, endPoint x: 410, endPoint y: 185, distance: 147.3
click at [264, 210] on input "Sous préfecture de Meaux - [STREET_ADDRESS][PERSON_NAME]" at bounding box center [259, 216] width 38 height 38
checkbox input "true"
click at [818, 58] on div at bounding box center [1279, 355] width 1367 height 710
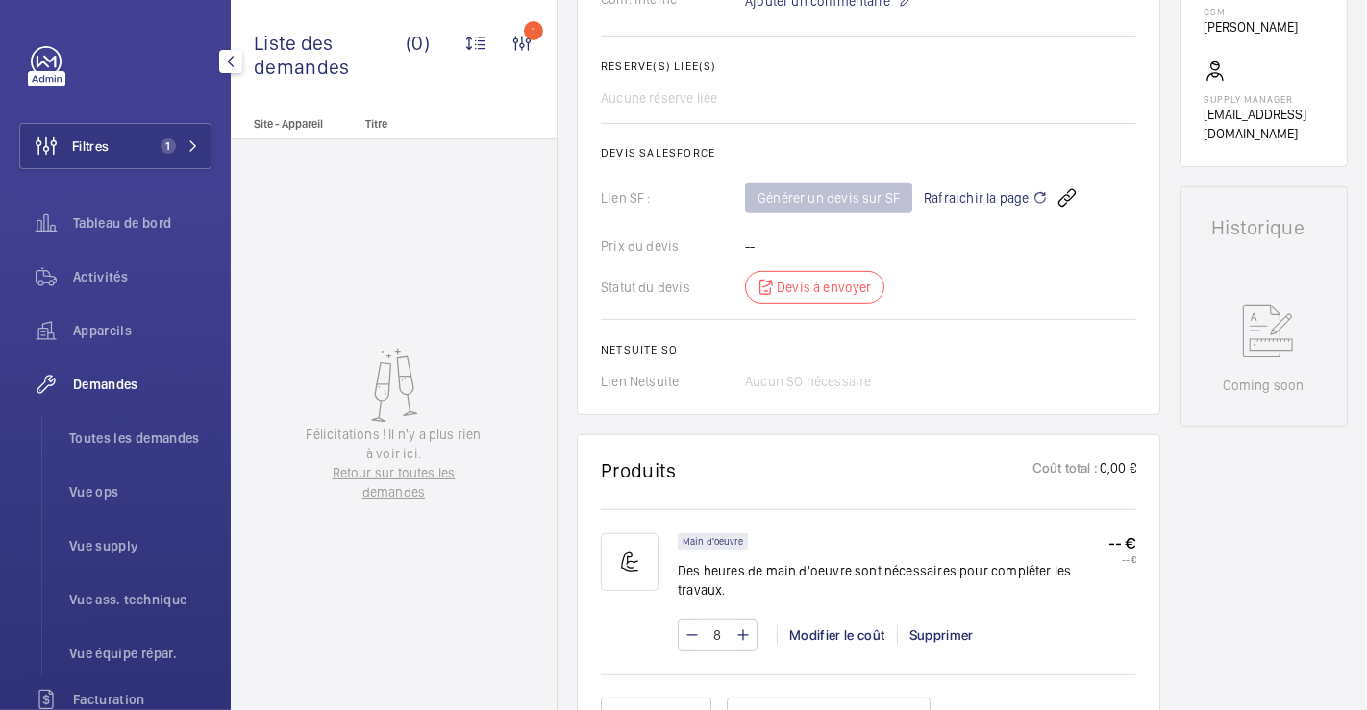
click at [107, 375] on span "Demandes" at bounding box center [142, 384] width 138 height 19
click at [110, 433] on span "Toutes les demandes" at bounding box center [140, 438] width 142 height 19
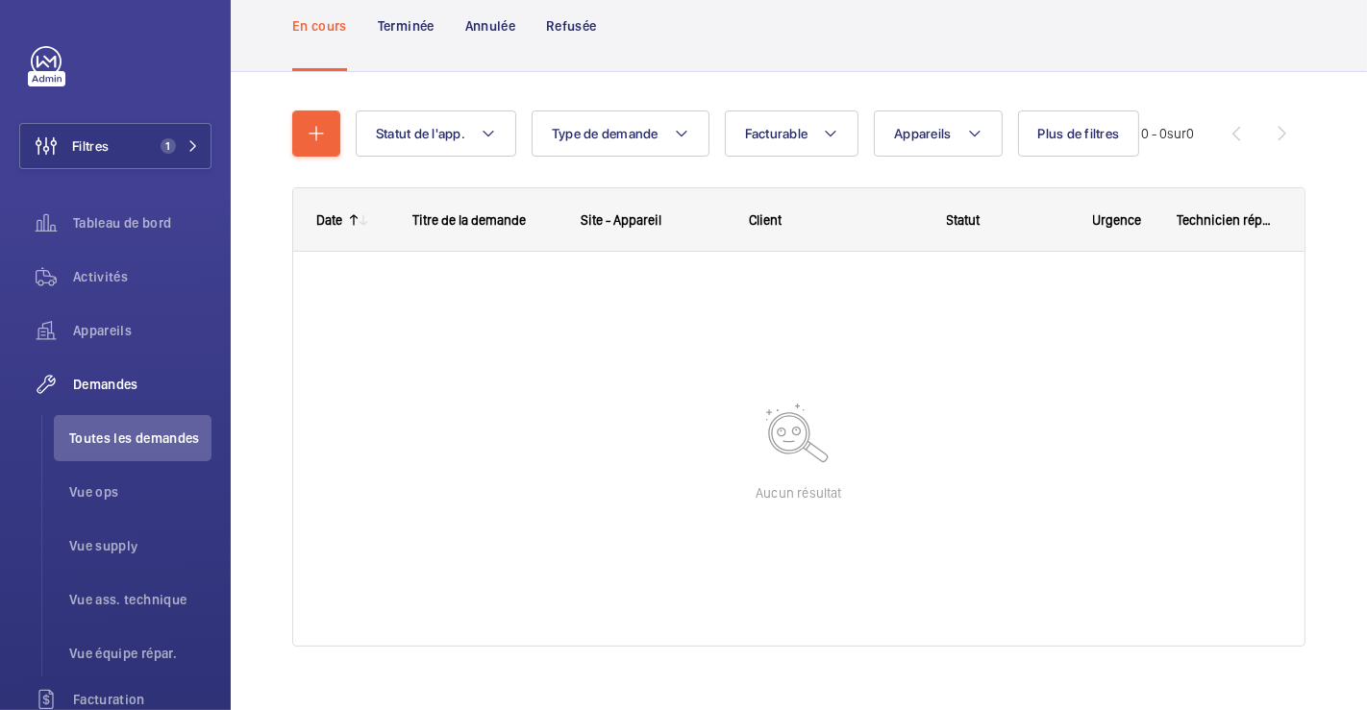
scroll to position [155, 0]
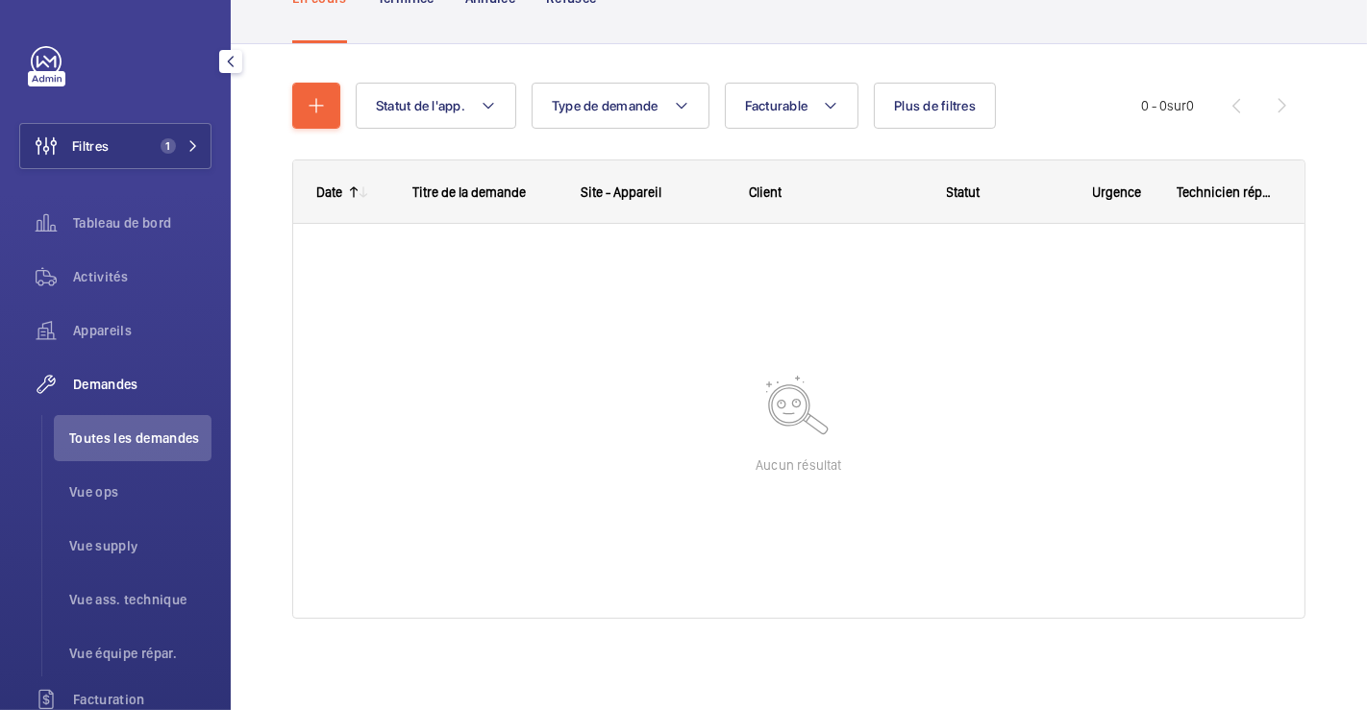
click at [109, 439] on span "Toutes les demandes" at bounding box center [140, 438] width 142 height 19
click at [110, 268] on span "Activités" at bounding box center [142, 276] width 138 height 19
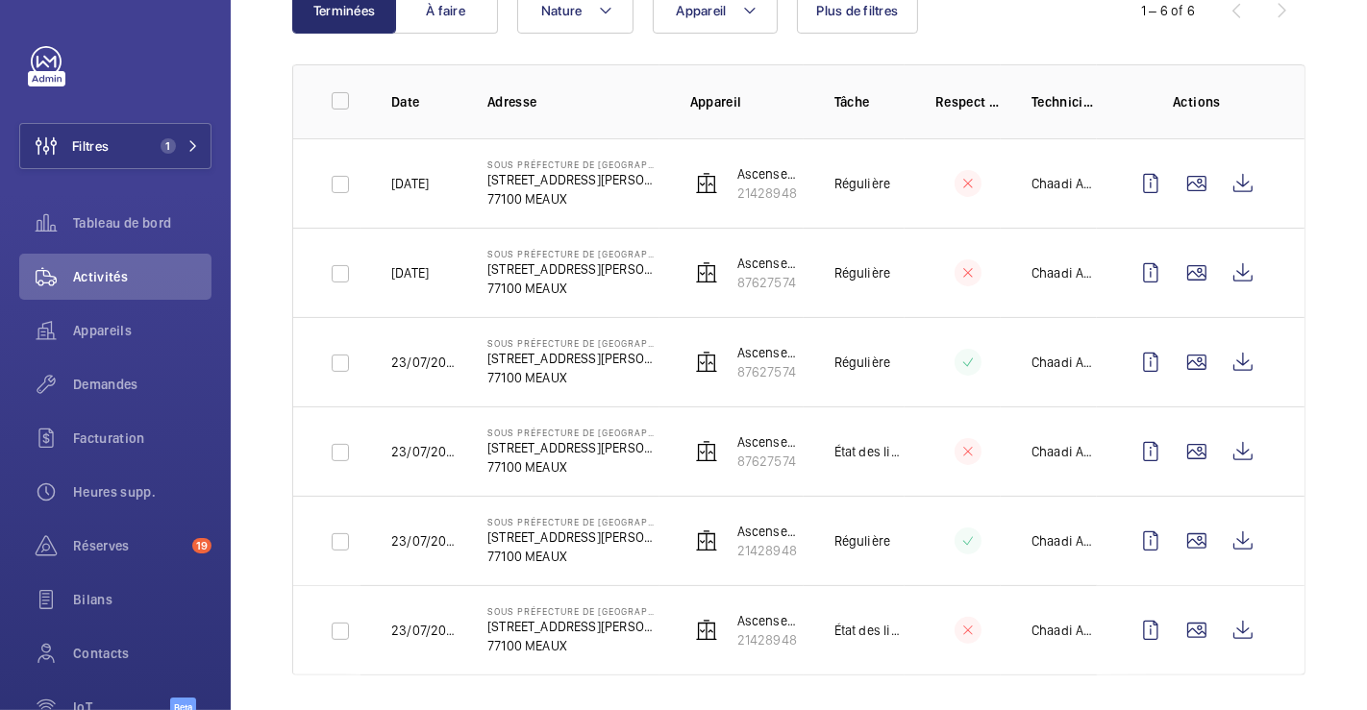
scroll to position [243, 0]
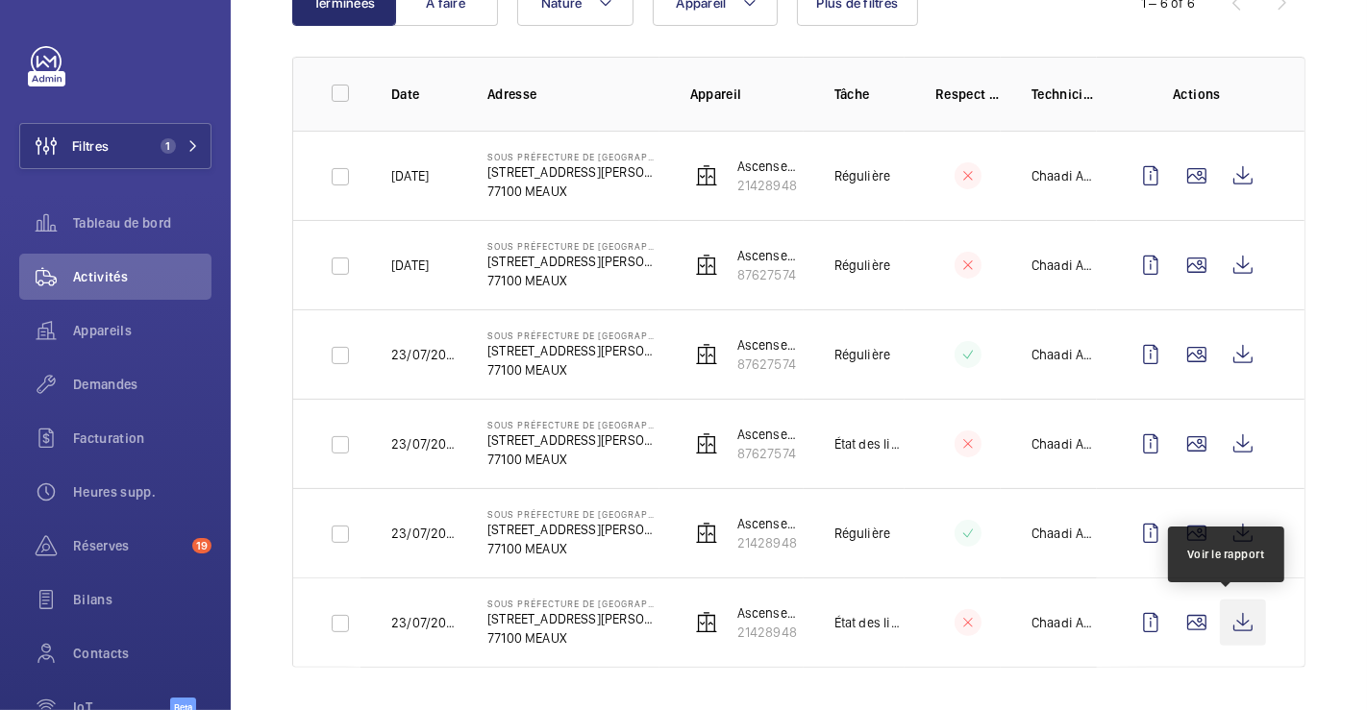
click at [1230, 622] on wm-front-icon-button at bounding box center [1243, 623] width 46 height 46
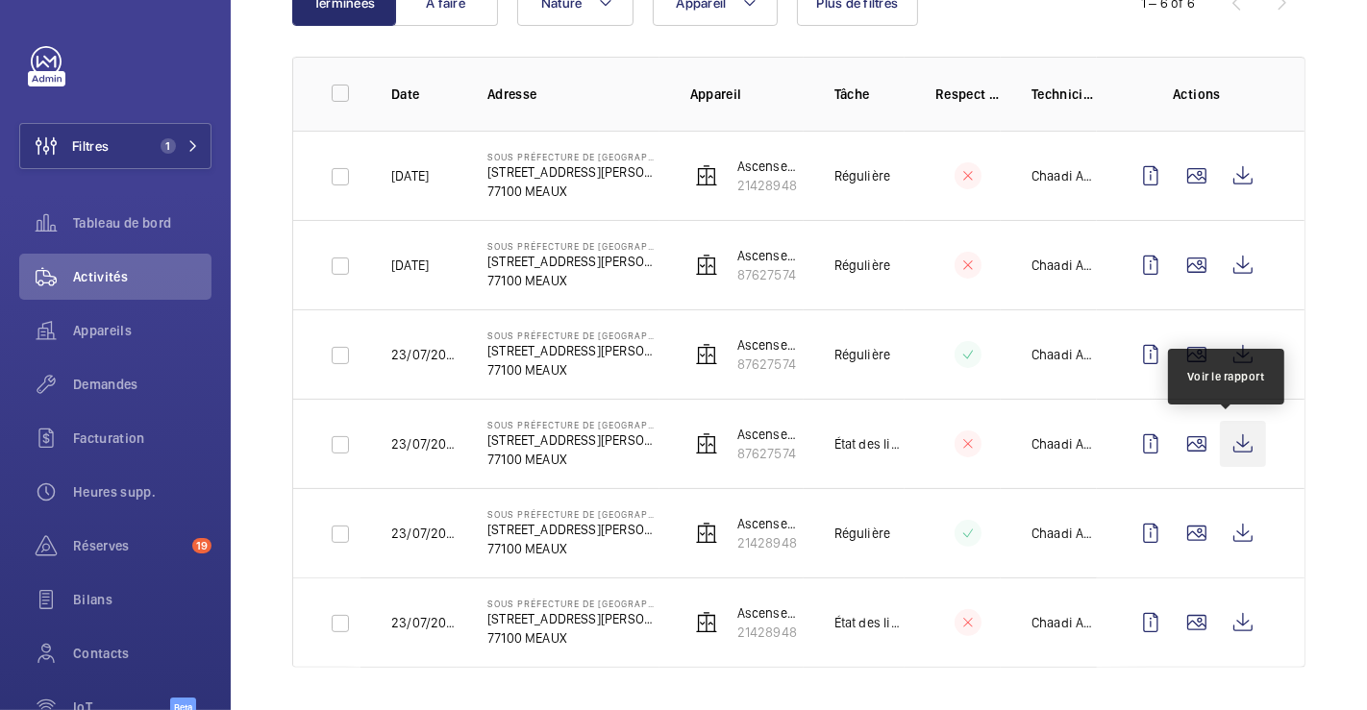
click at [1244, 439] on wm-front-icon-button at bounding box center [1243, 444] width 46 height 46
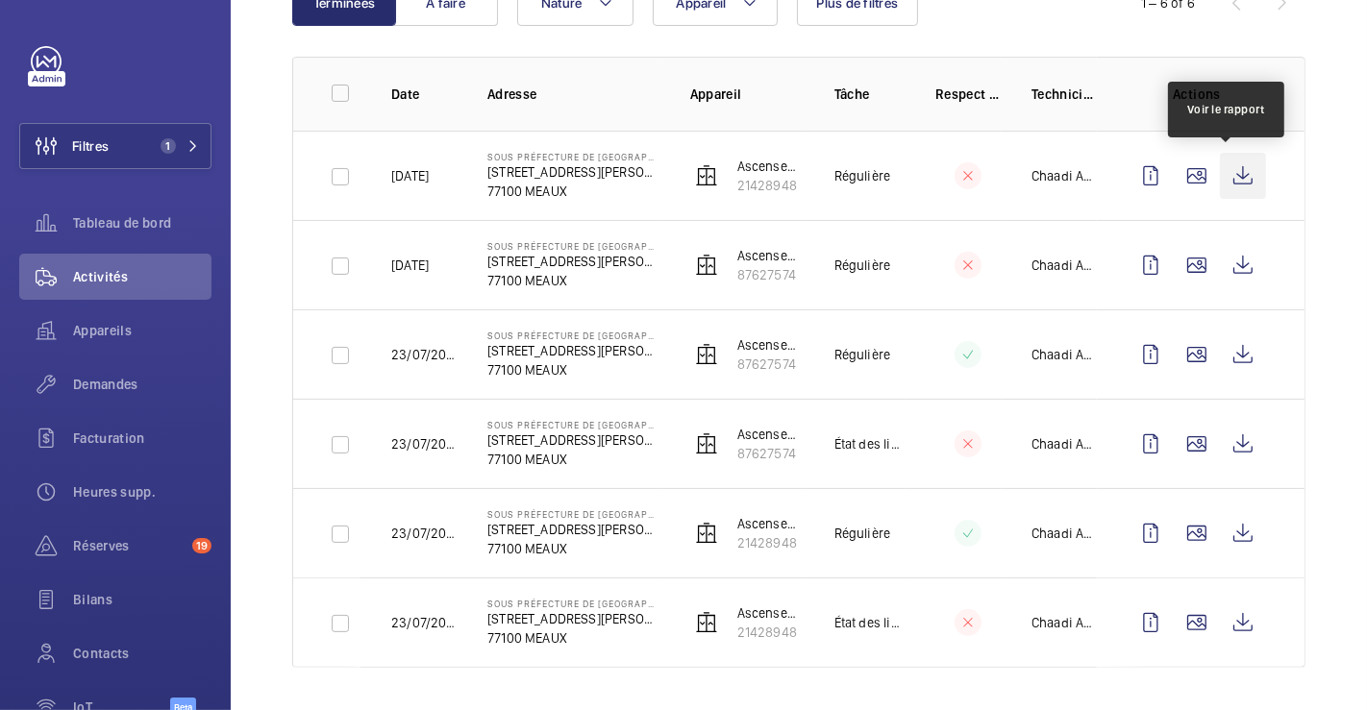
click at [1227, 178] on wm-front-icon-button at bounding box center [1243, 176] width 46 height 46
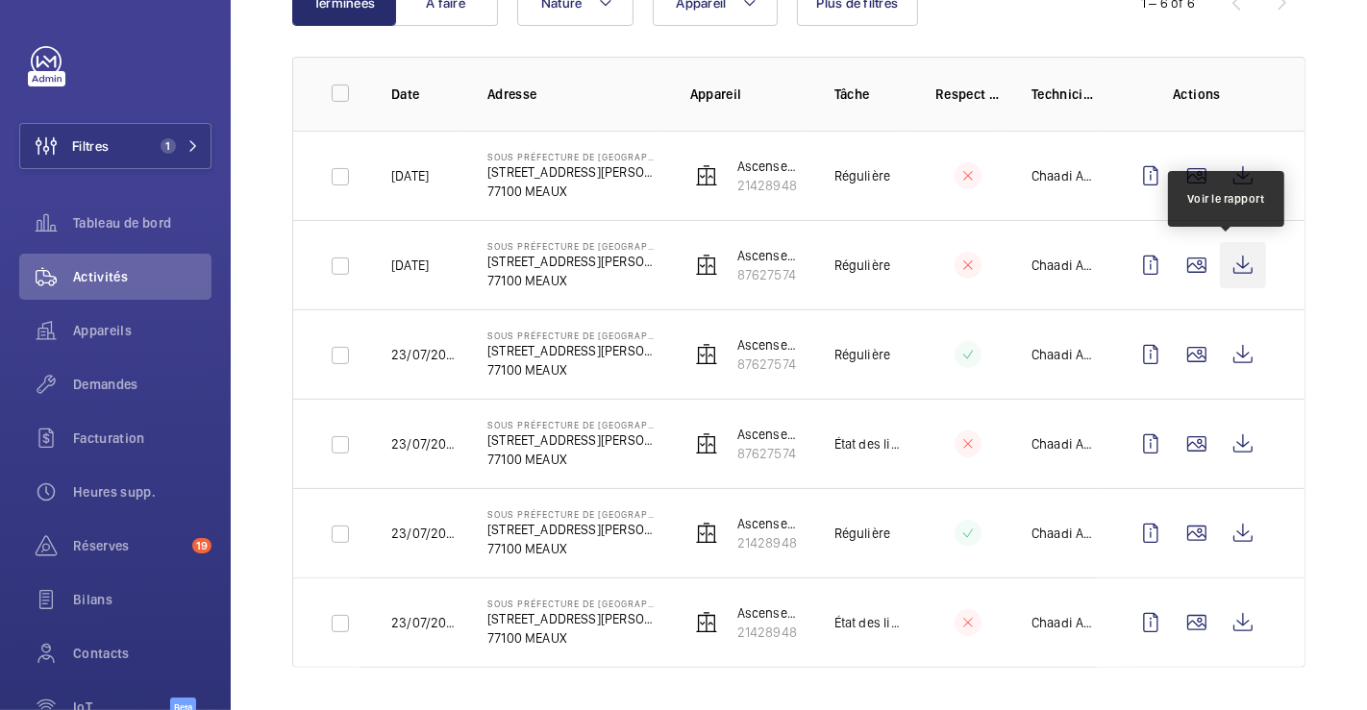
click at [1222, 262] on wm-front-icon-button at bounding box center [1243, 265] width 46 height 46
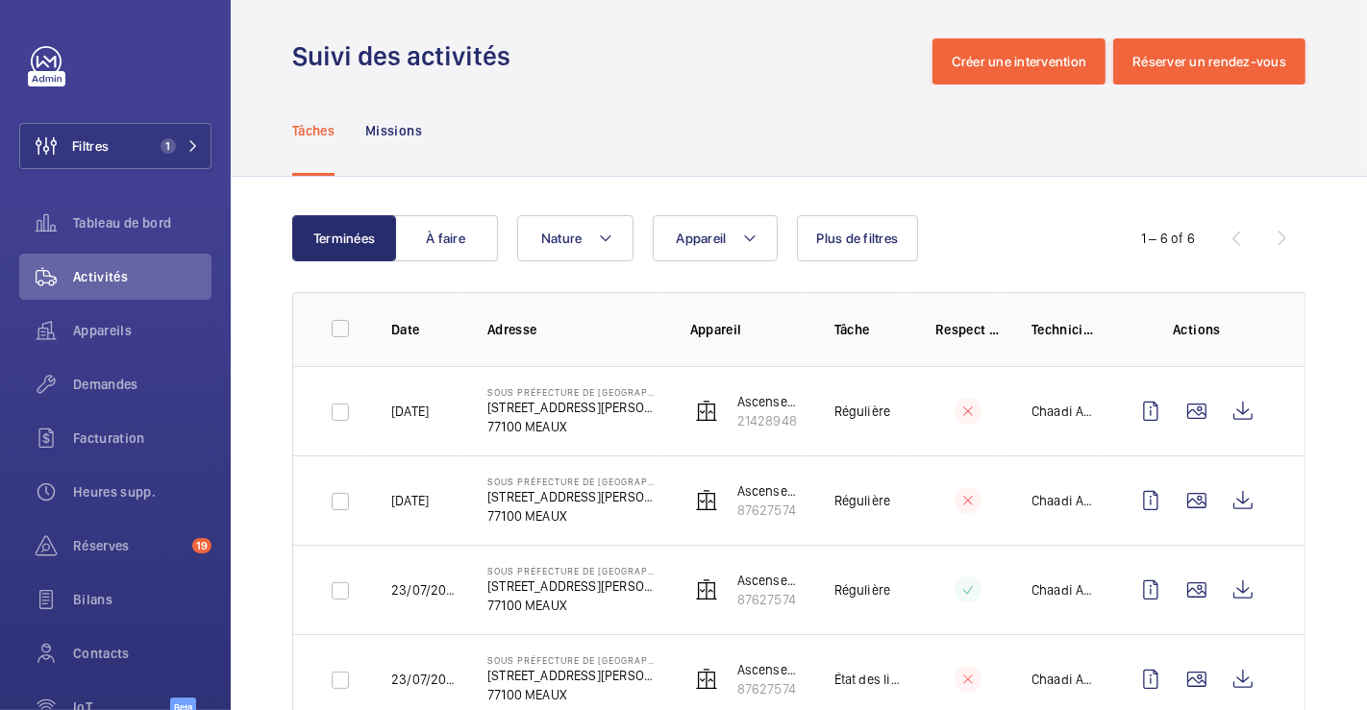
scroll to position [0, 0]
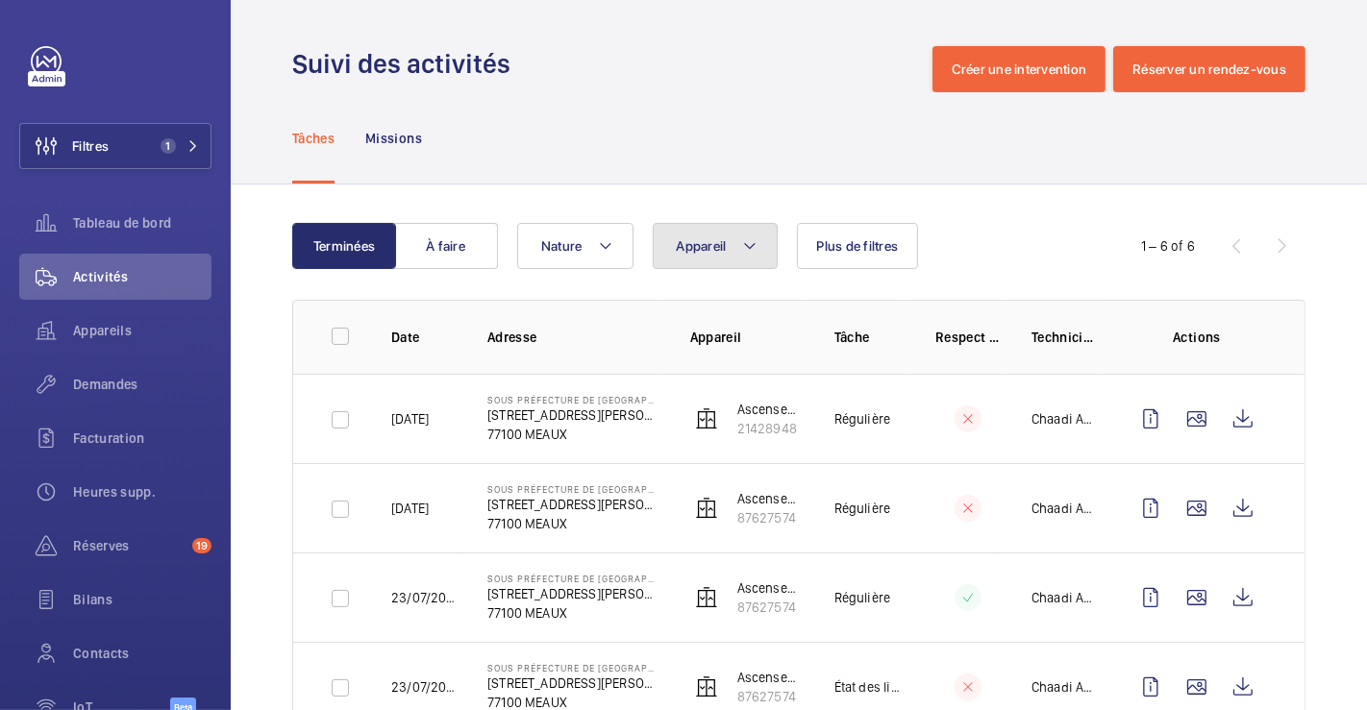
click at [749, 249] on mat-icon at bounding box center [749, 246] width 15 height 23
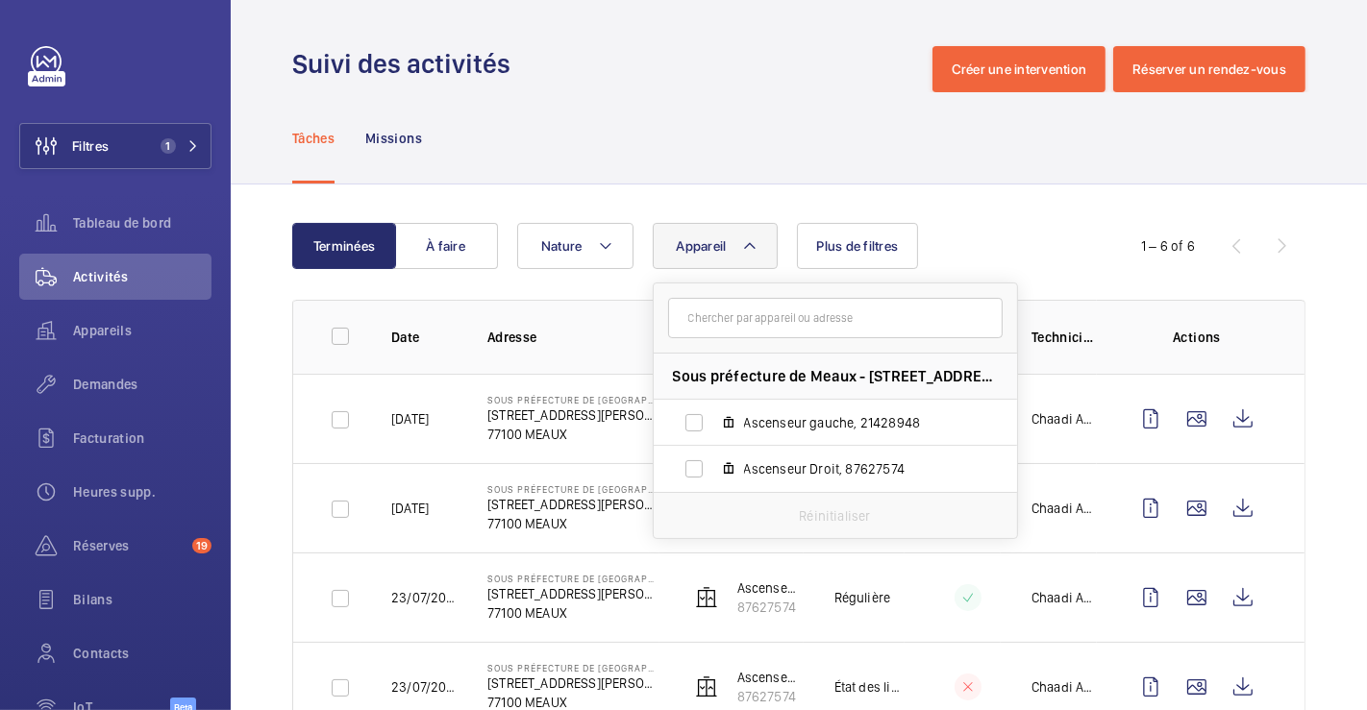
click at [756, 124] on div "Tâches Missions" at bounding box center [798, 137] width 1013 height 91
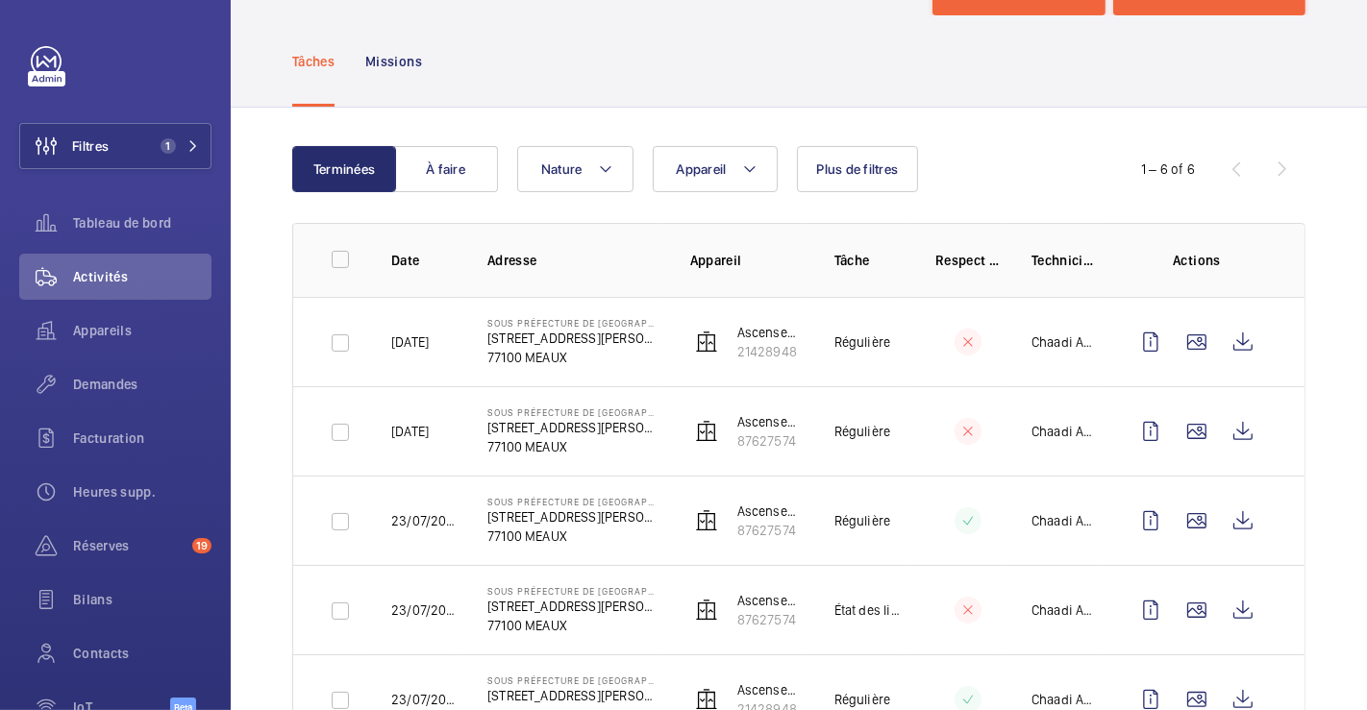
scroll to position [107, 0]
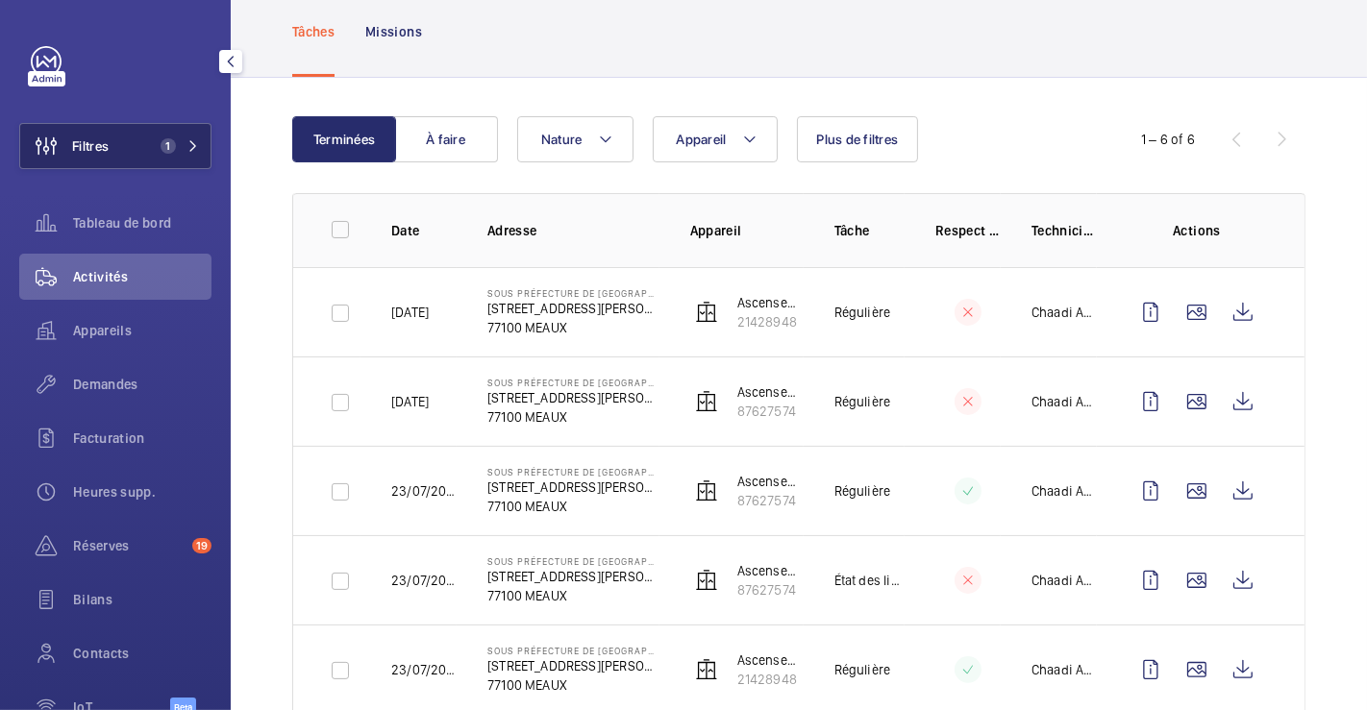
click at [139, 146] on button "Filtres 1" at bounding box center [115, 146] width 192 height 46
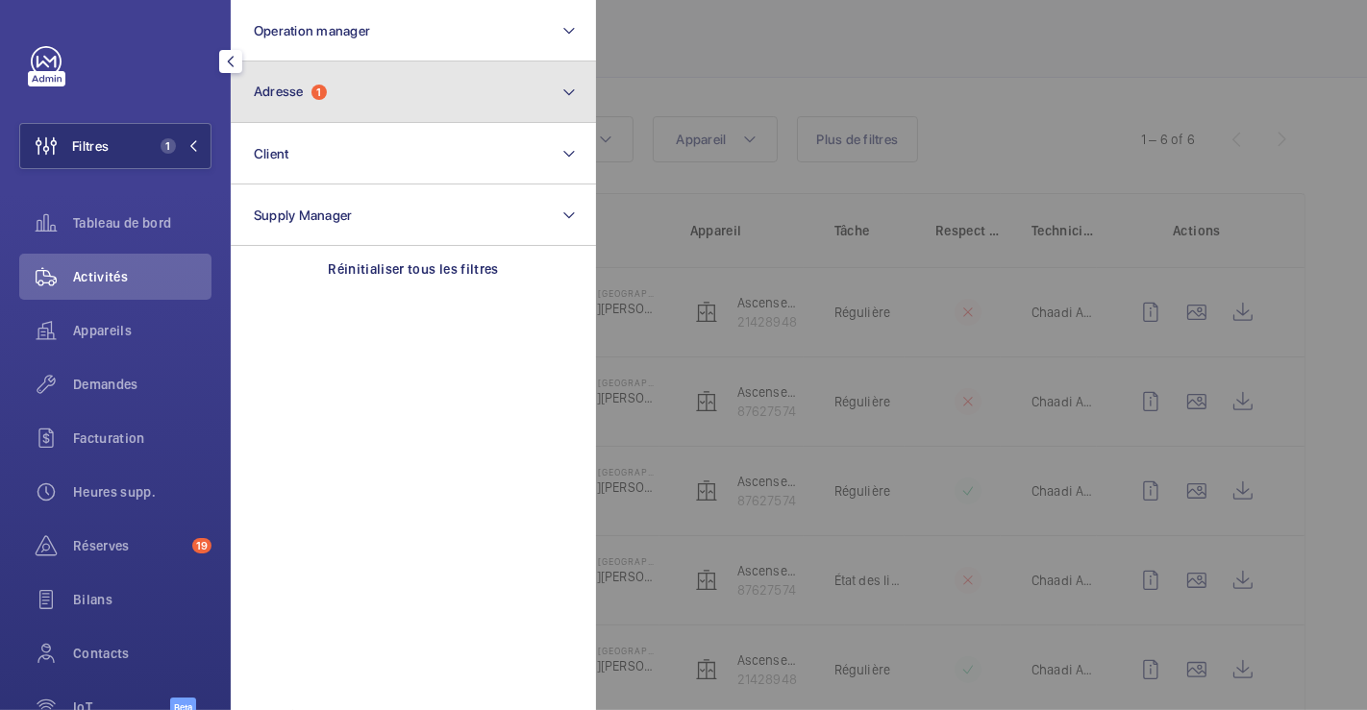
click at [320, 94] on span "1" at bounding box center [318, 92] width 15 height 15
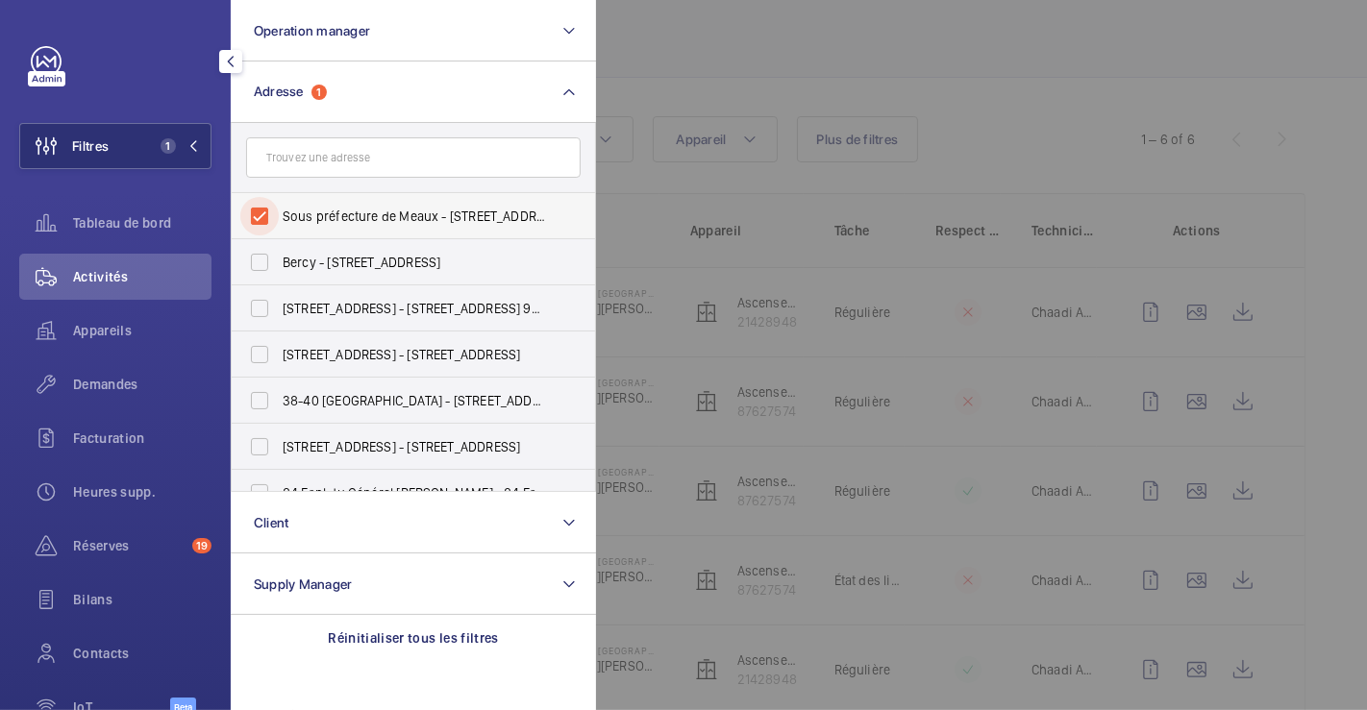
click at [258, 210] on input "Sous préfecture de Meaux - [STREET_ADDRESS][PERSON_NAME]" at bounding box center [259, 216] width 38 height 38
checkbox input "false"
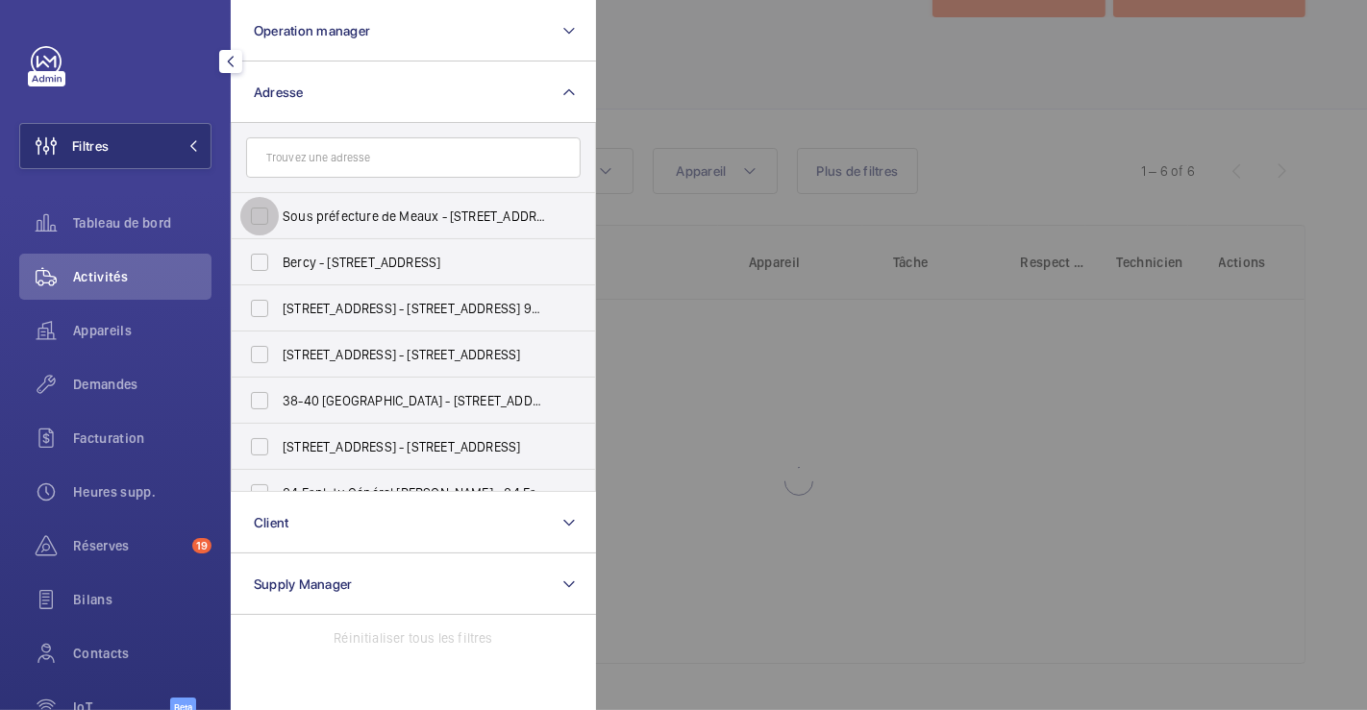
scroll to position [74, 0]
click at [708, 58] on div at bounding box center [1279, 355] width 1367 height 710
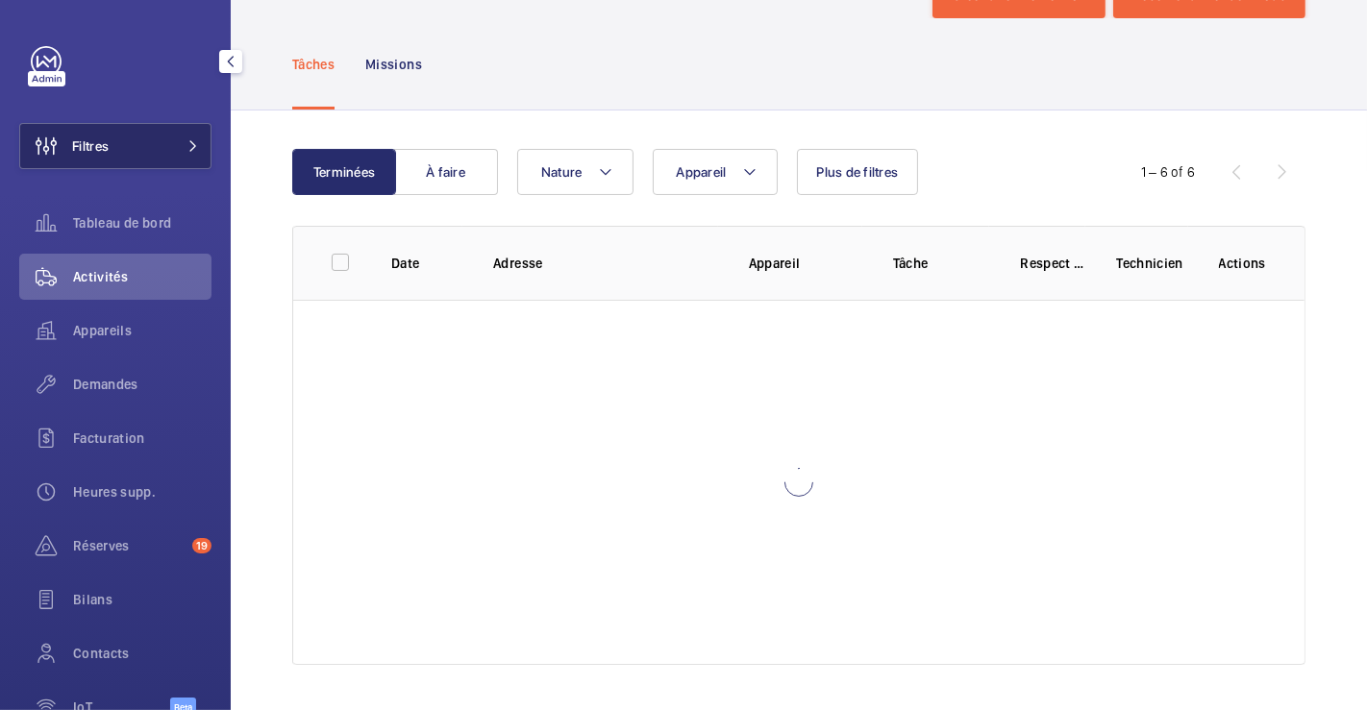
click at [99, 143] on span "Filtres" at bounding box center [90, 145] width 37 height 19
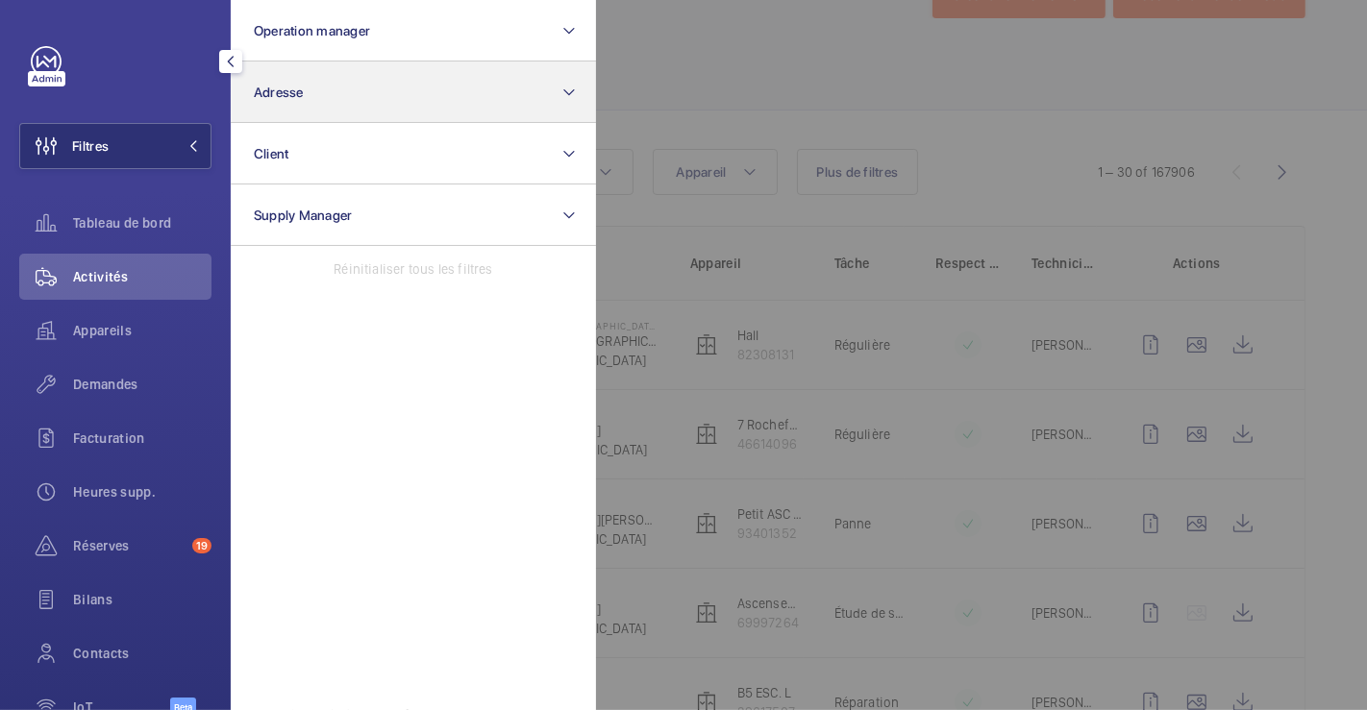
scroll to position [107, 0]
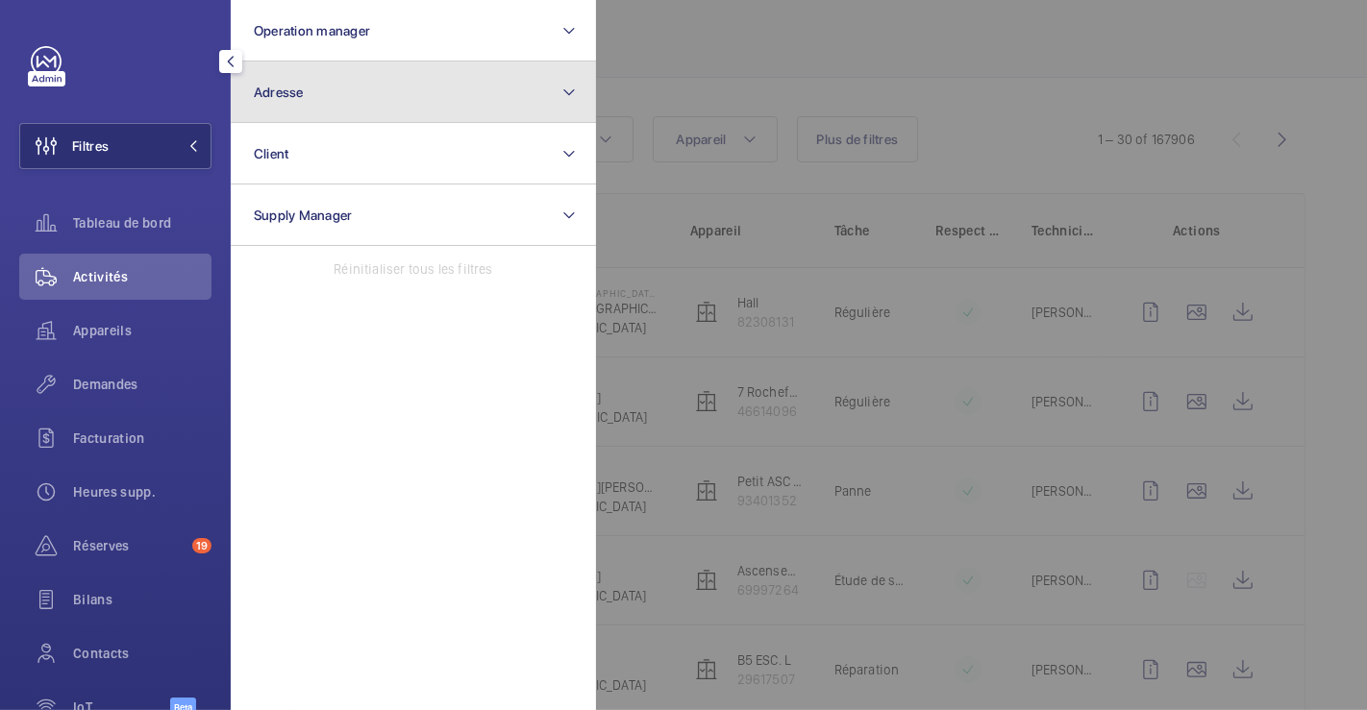
click at [308, 84] on button "Adresse" at bounding box center [413, 93] width 365 height 62
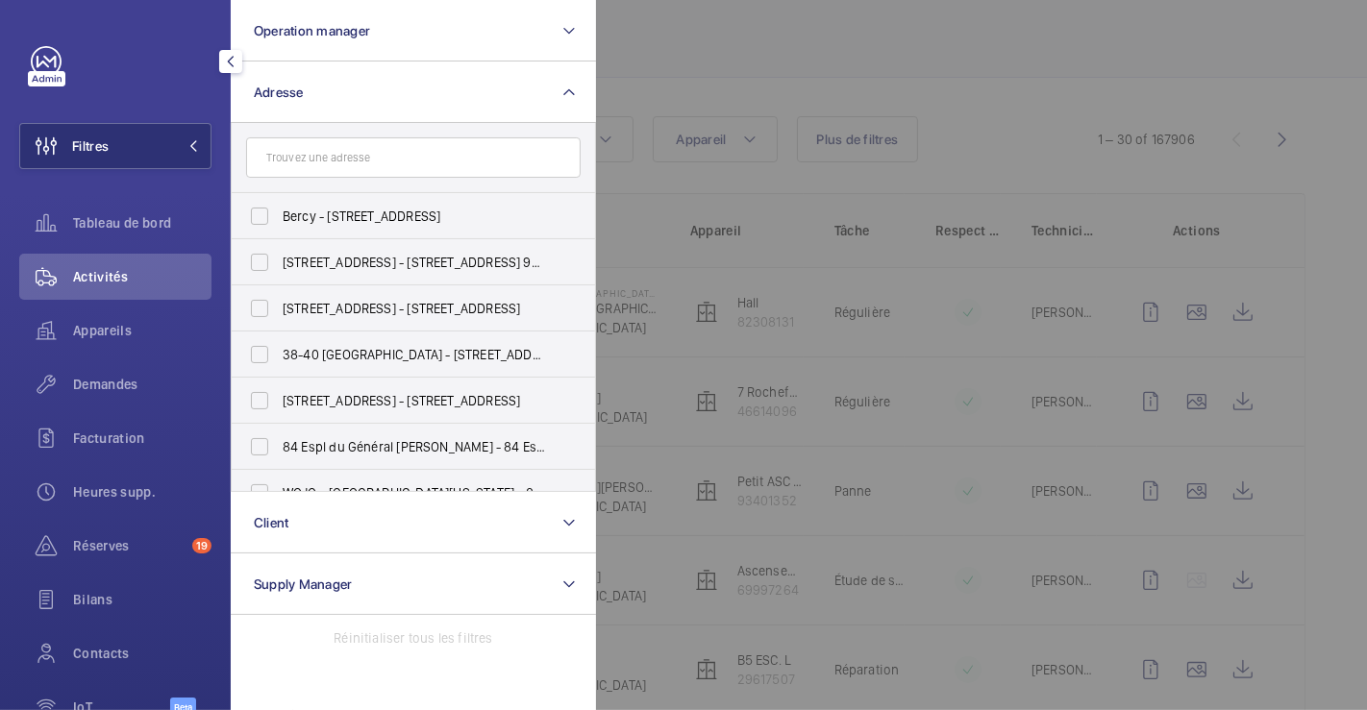
click at [332, 169] on input "text" at bounding box center [413, 157] width 334 height 40
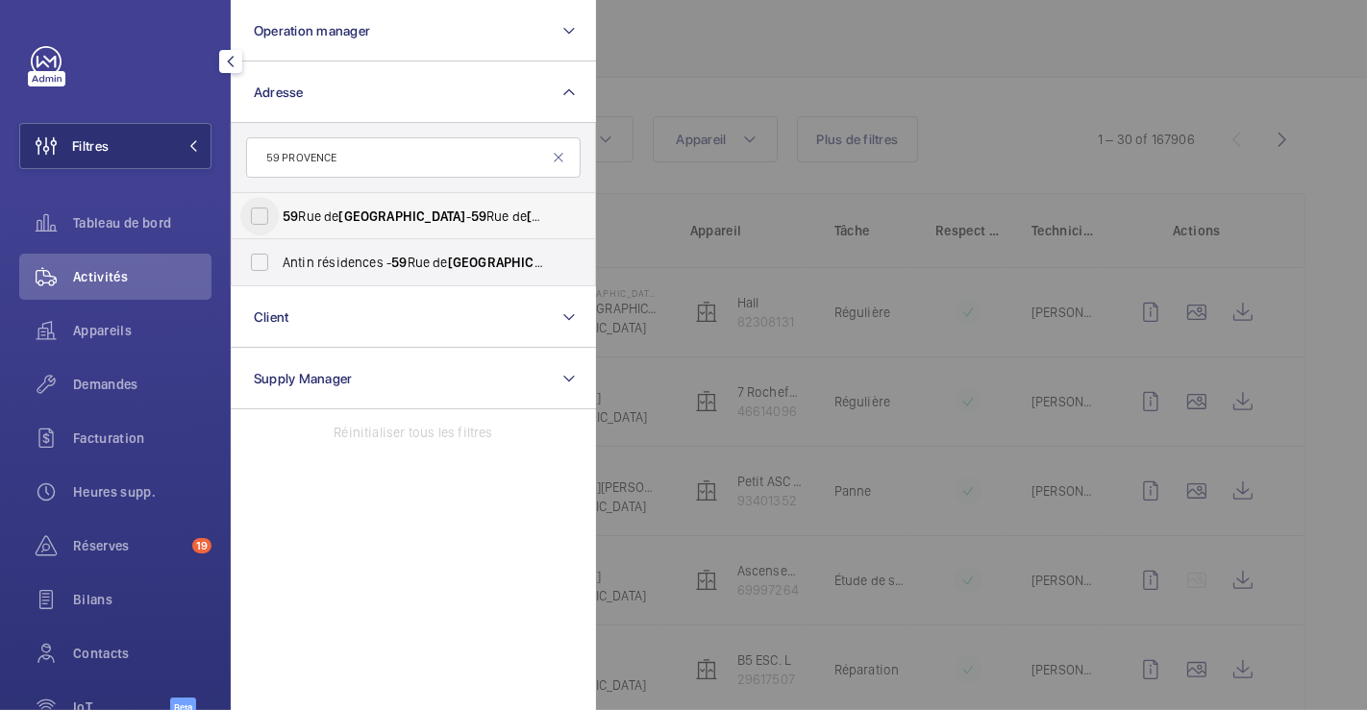
type input "59 PROVENCE"
drag, startPoint x: 265, startPoint y: 218, endPoint x: 407, endPoint y: 183, distance: 145.7
click at [264, 218] on input "[STREET_ADDRESS][GEOGRAPHIC_DATA][STREET_ADDRESS]" at bounding box center [259, 216] width 38 height 38
checkbox input "true"
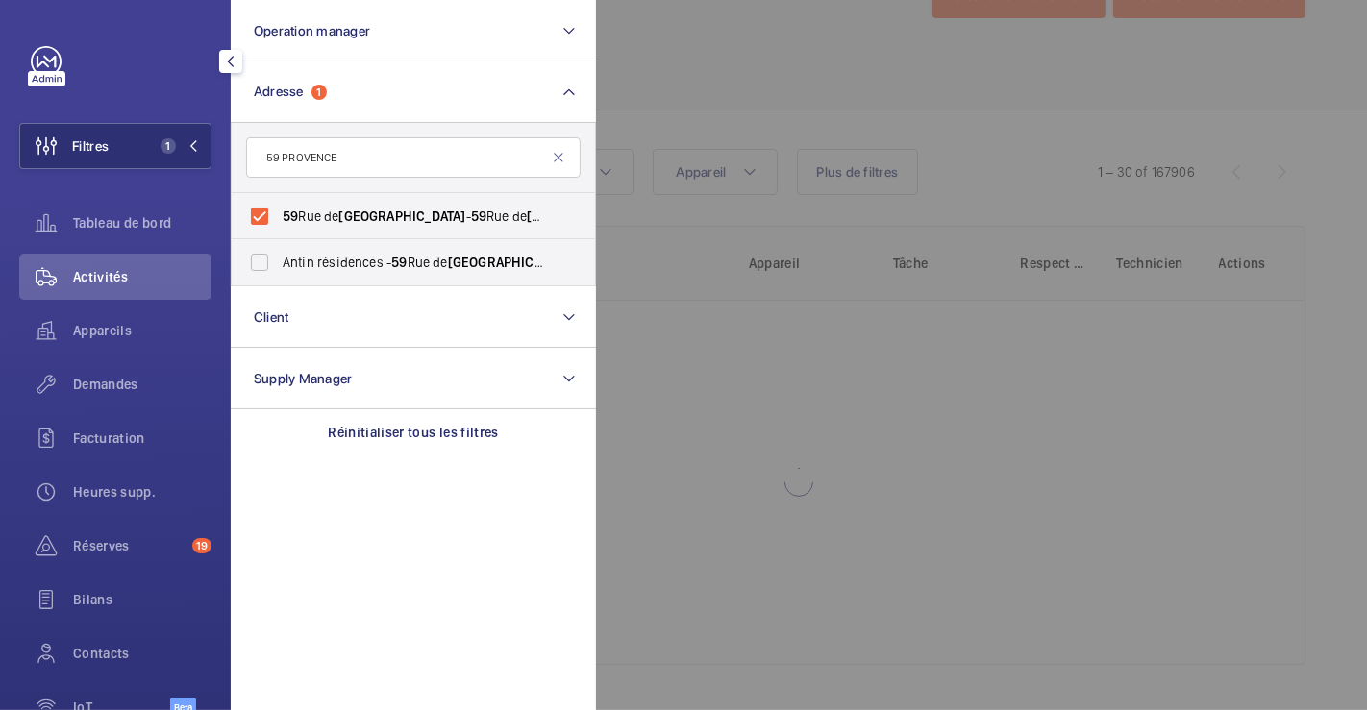
click at [695, 72] on div at bounding box center [1279, 355] width 1367 height 710
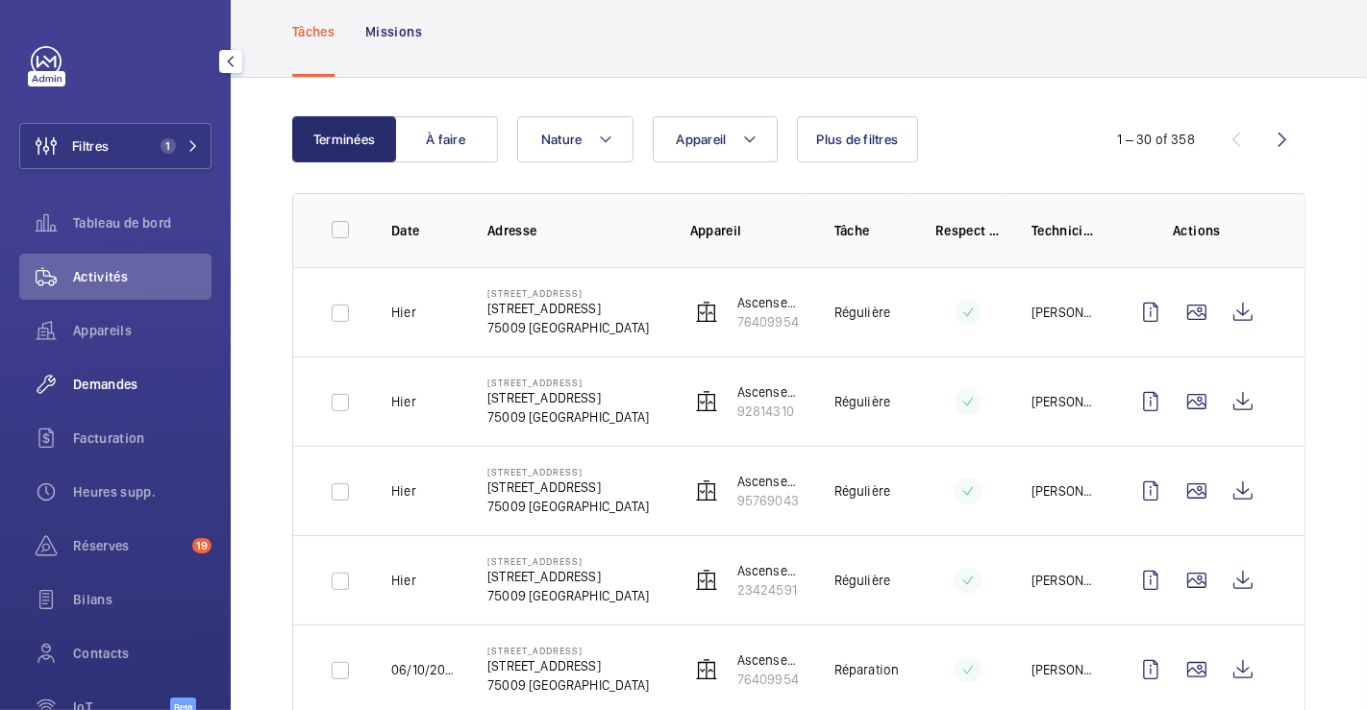
click at [120, 377] on span "Demandes" at bounding box center [142, 384] width 138 height 19
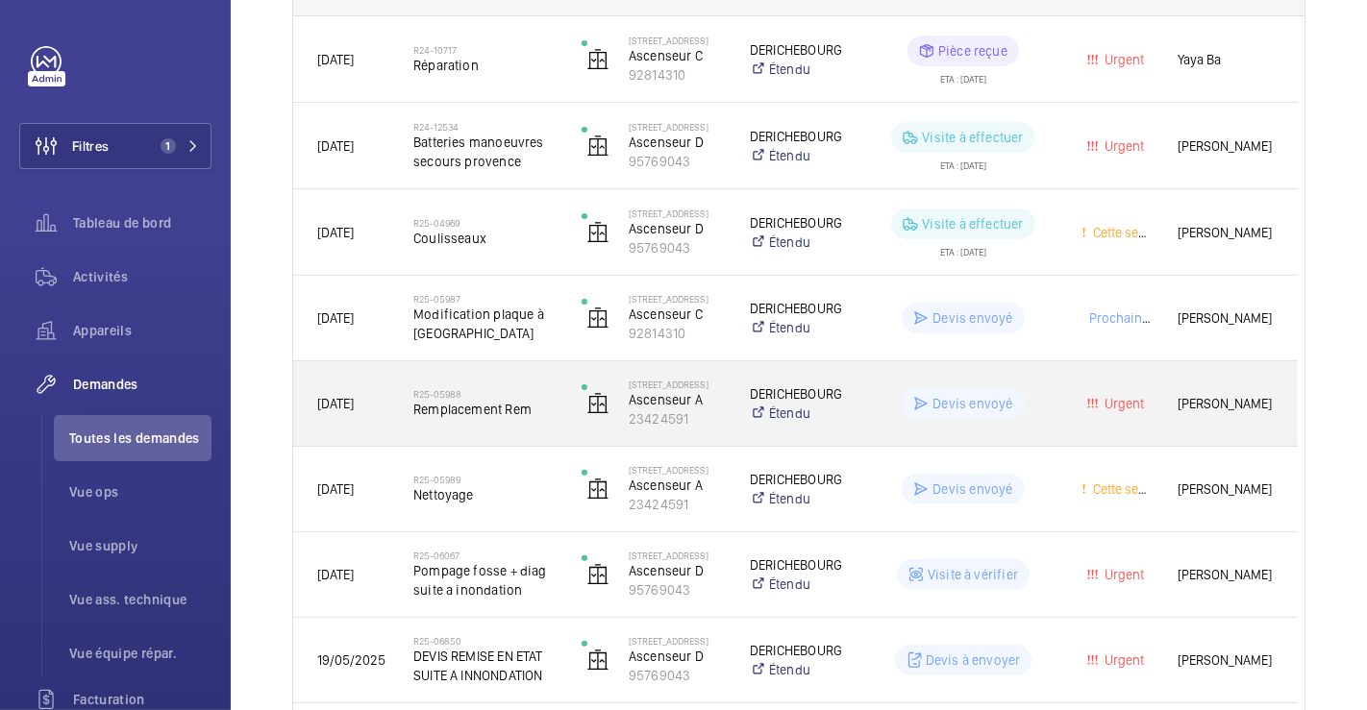
scroll to position [469, 0]
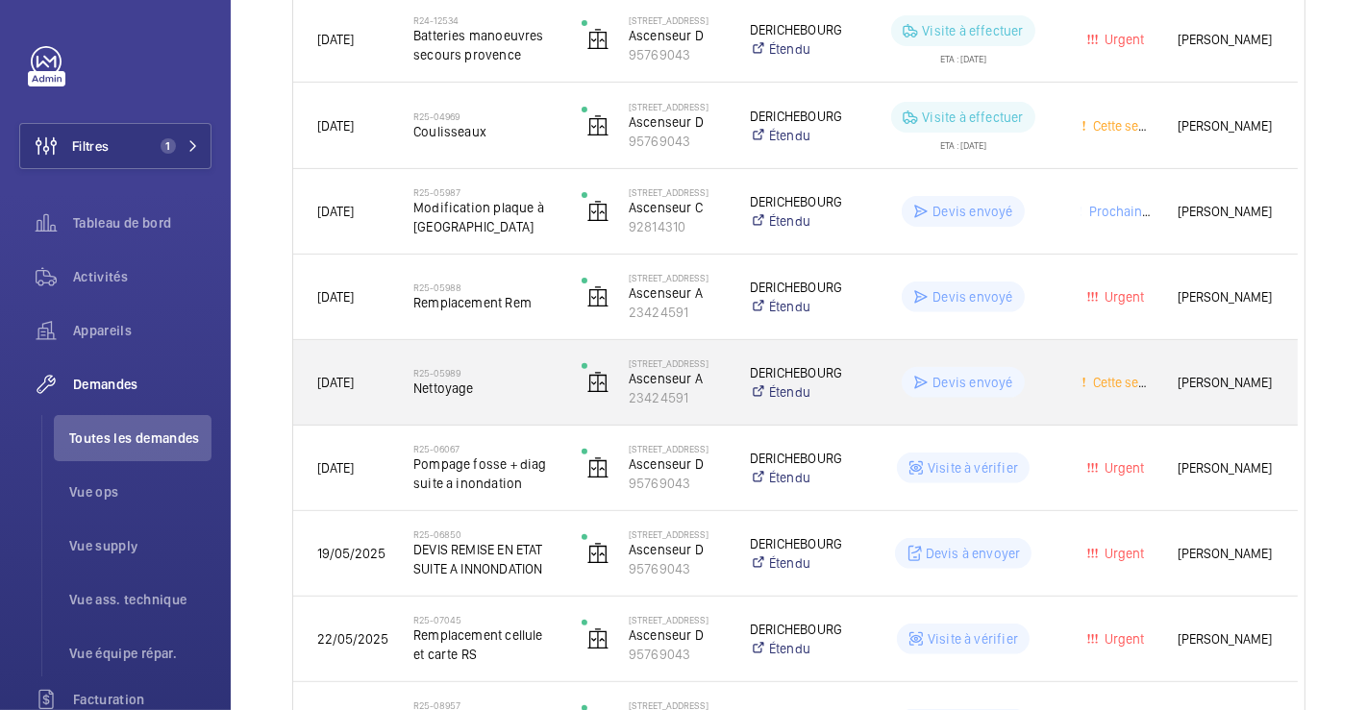
click at [529, 358] on div "R25-05989 Nettoyage" at bounding box center [484, 383] width 143 height 56
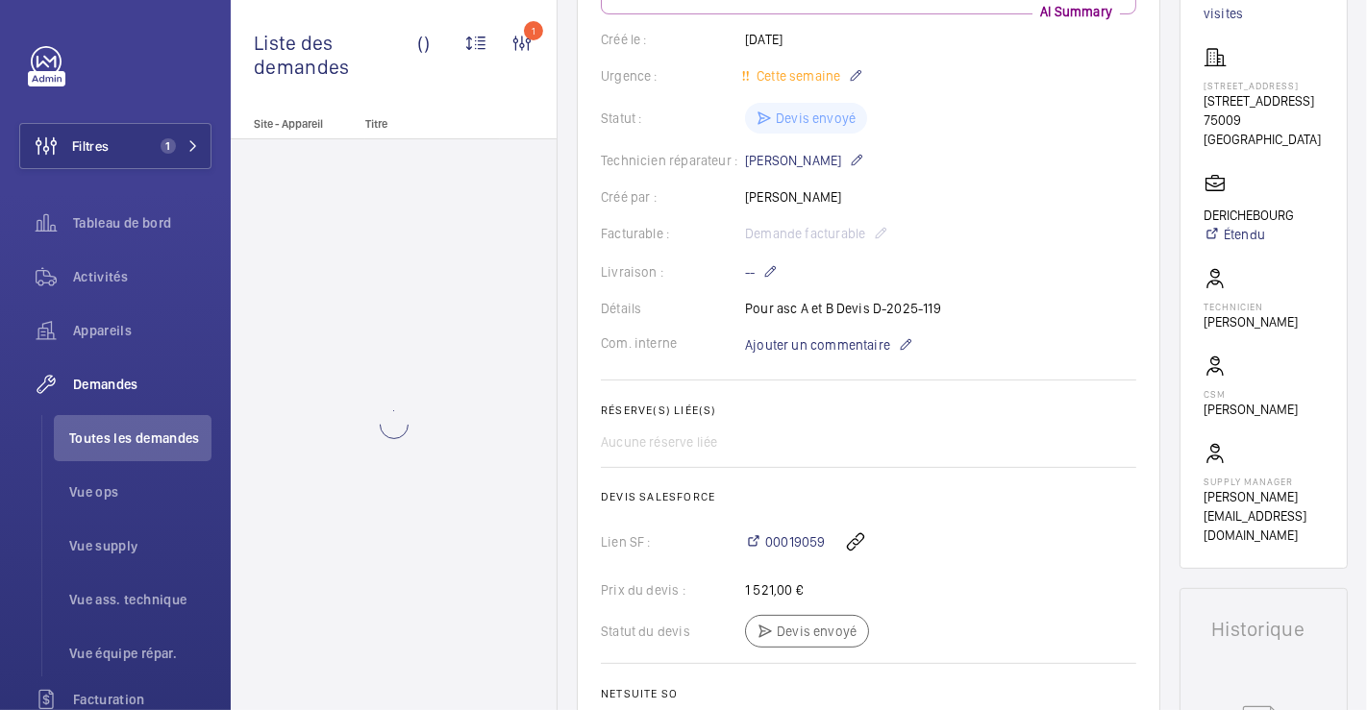
scroll to position [427, 0]
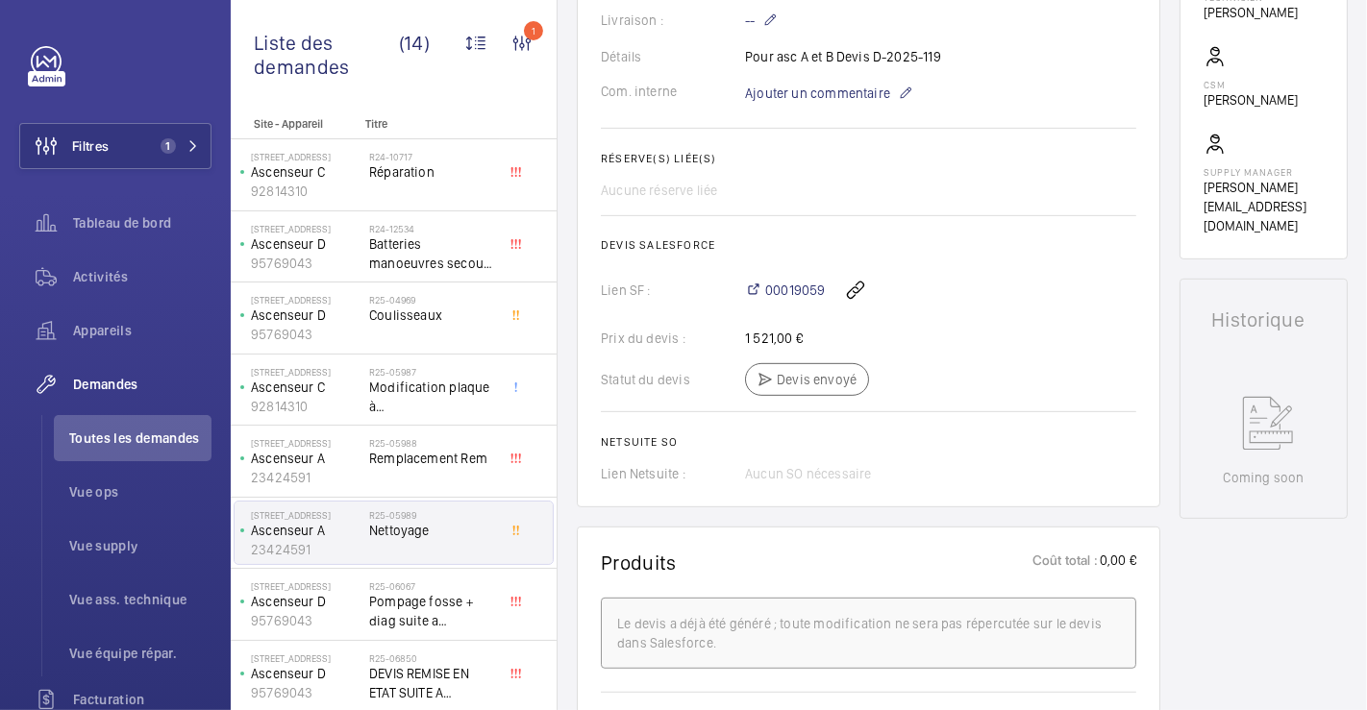
scroll to position [591, 0]
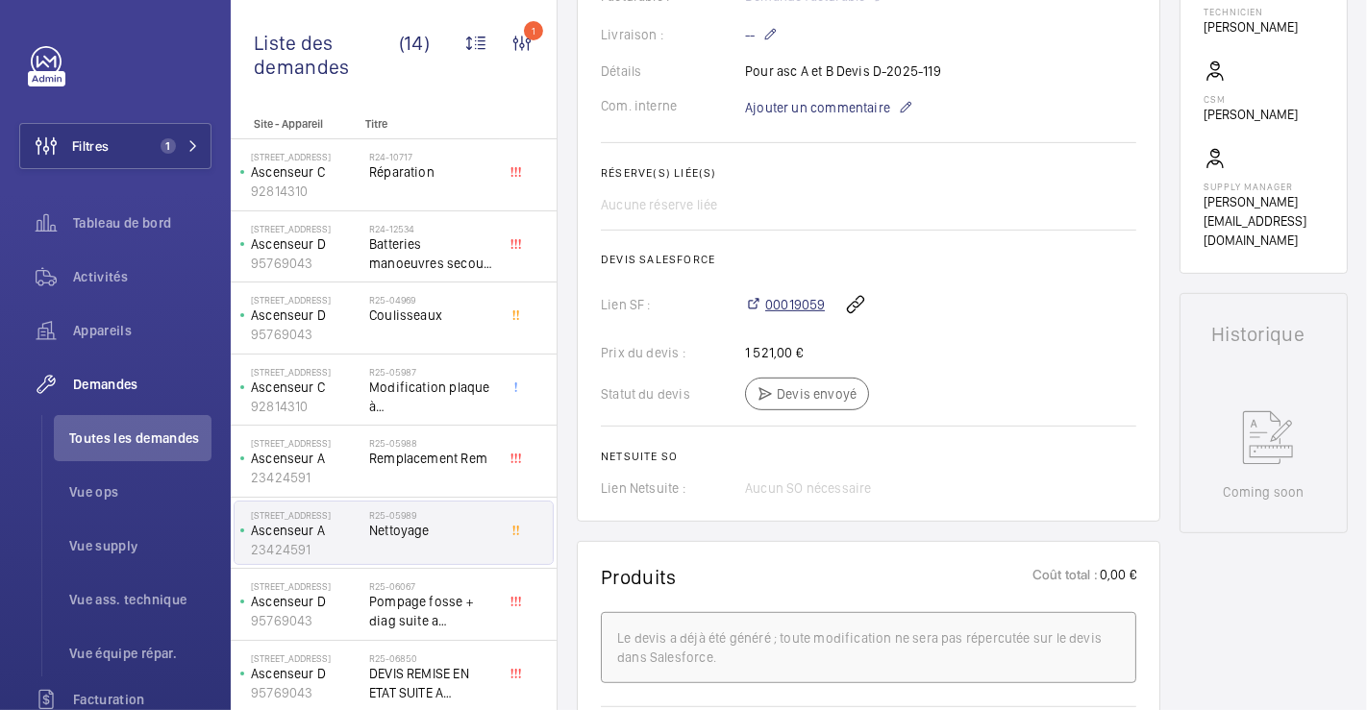
click at [804, 298] on span "00019059" at bounding box center [795, 304] width 60 height 19
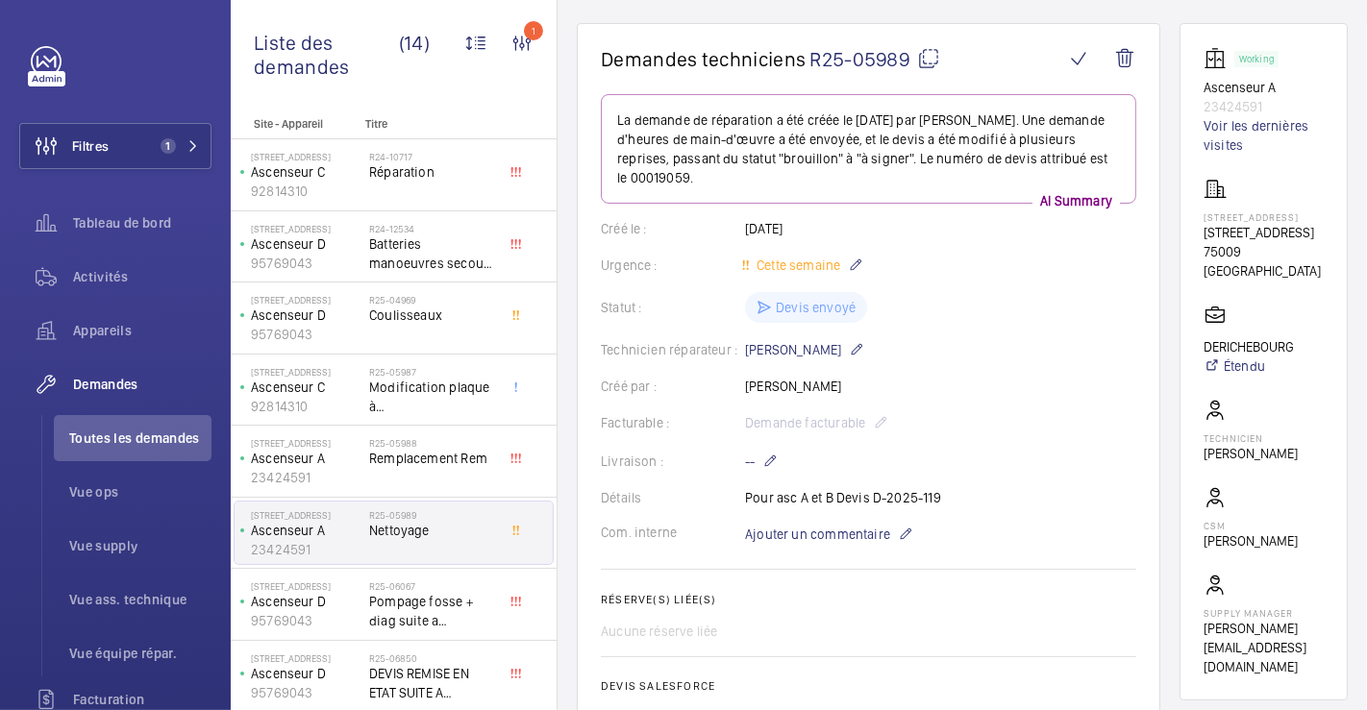
scroll to position [0, 0]
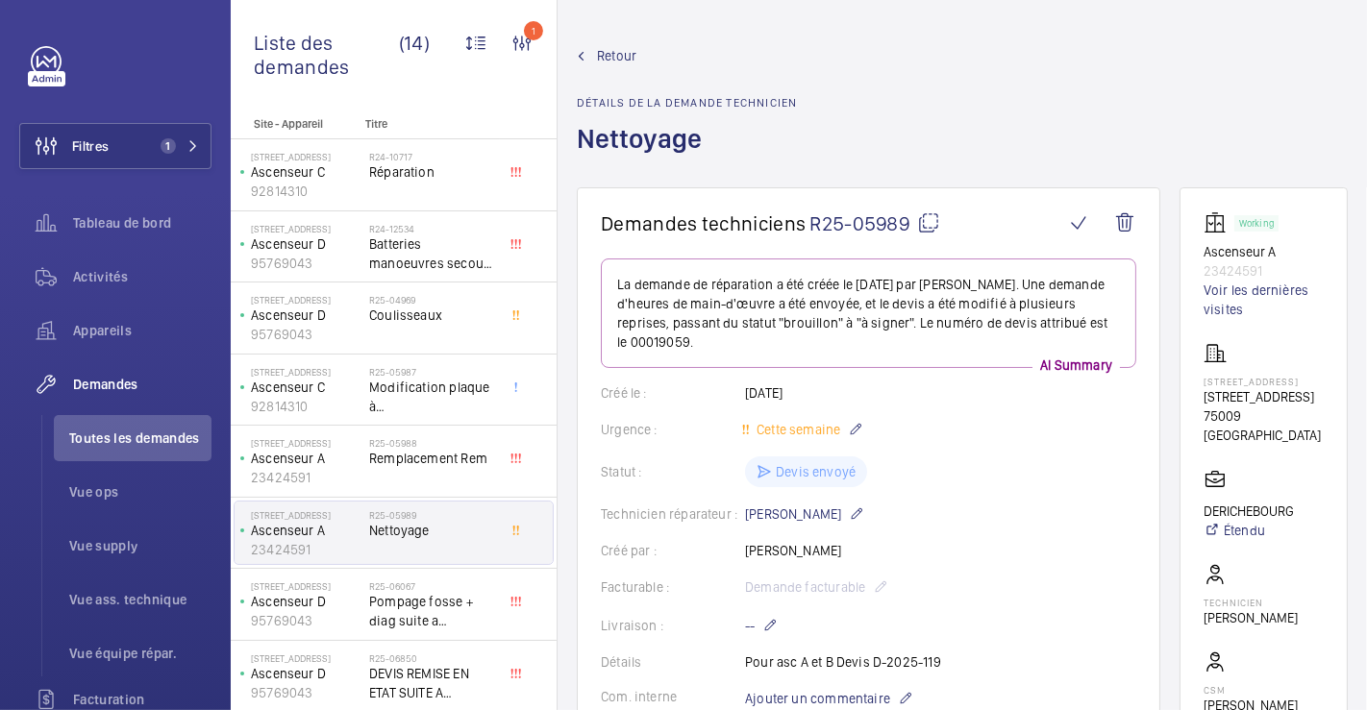
click at [633, 51] on span "Retour" at bounding box center [616, 55] width 39 height 19
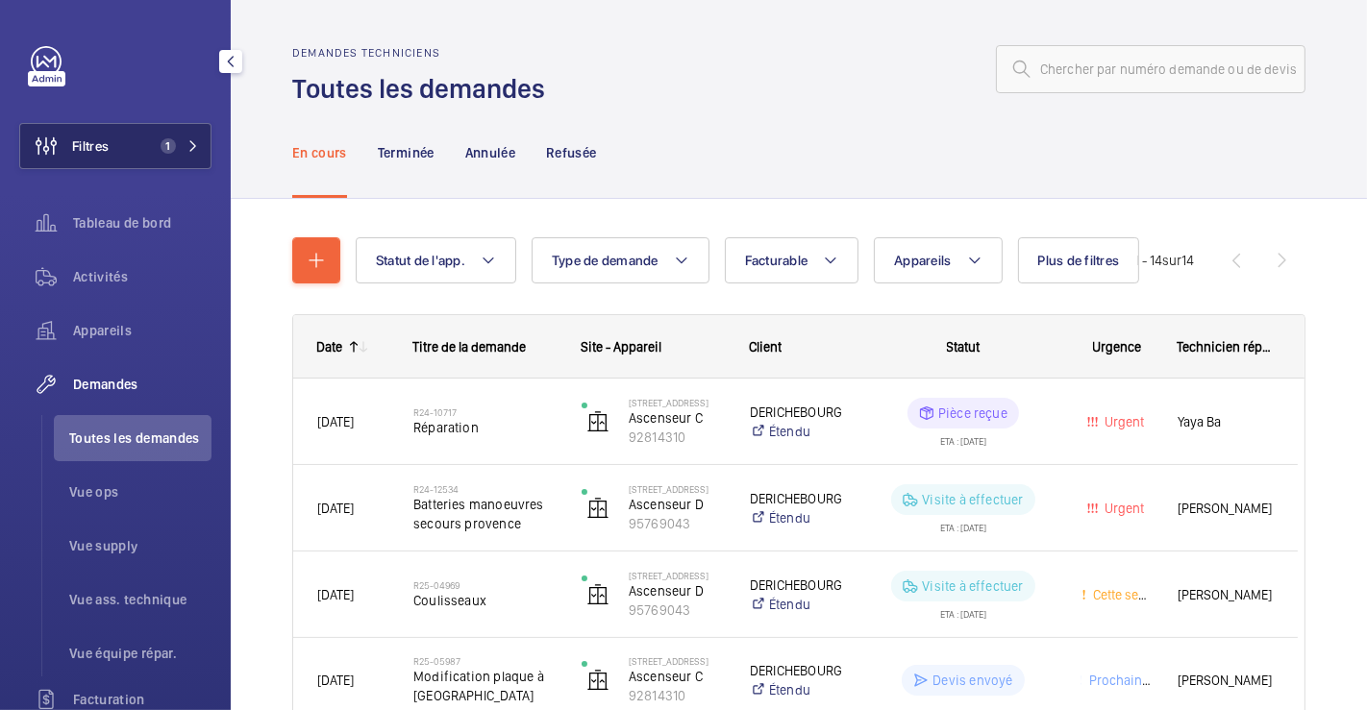
click at [122, 155] on button "Filtres 1" at bounding box center [115, 146] width 192 height 46
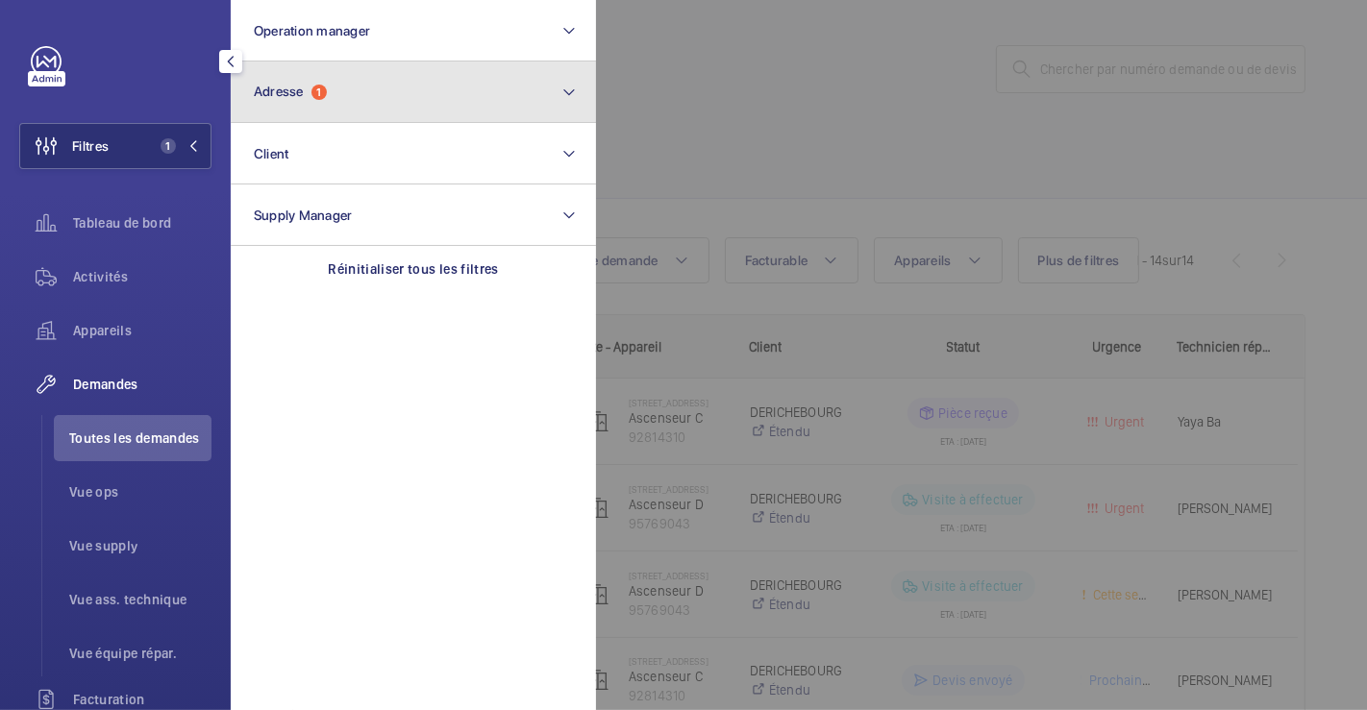
click at [318, 97] on span "1" at bounding box center [318, 92] width 15 height 15
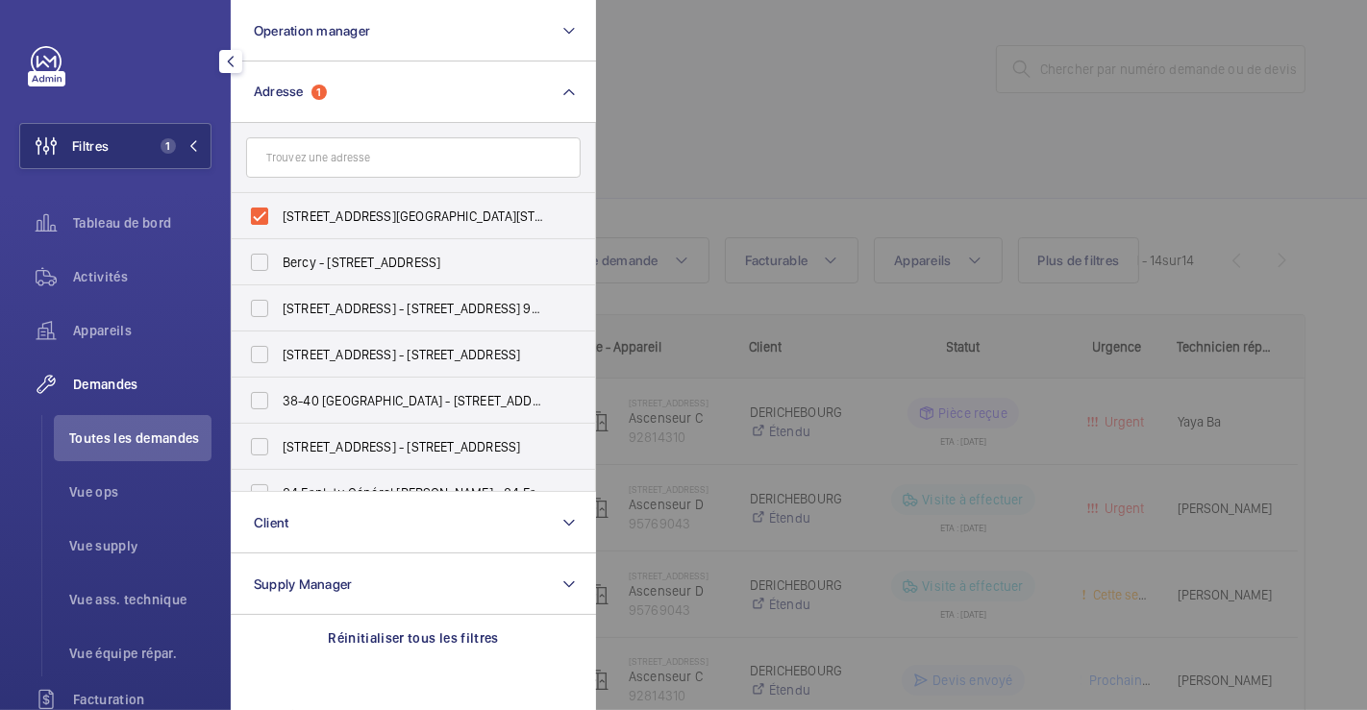
click at [720, 139] on div at bounding box center [1279, 355] width 1367 height 710
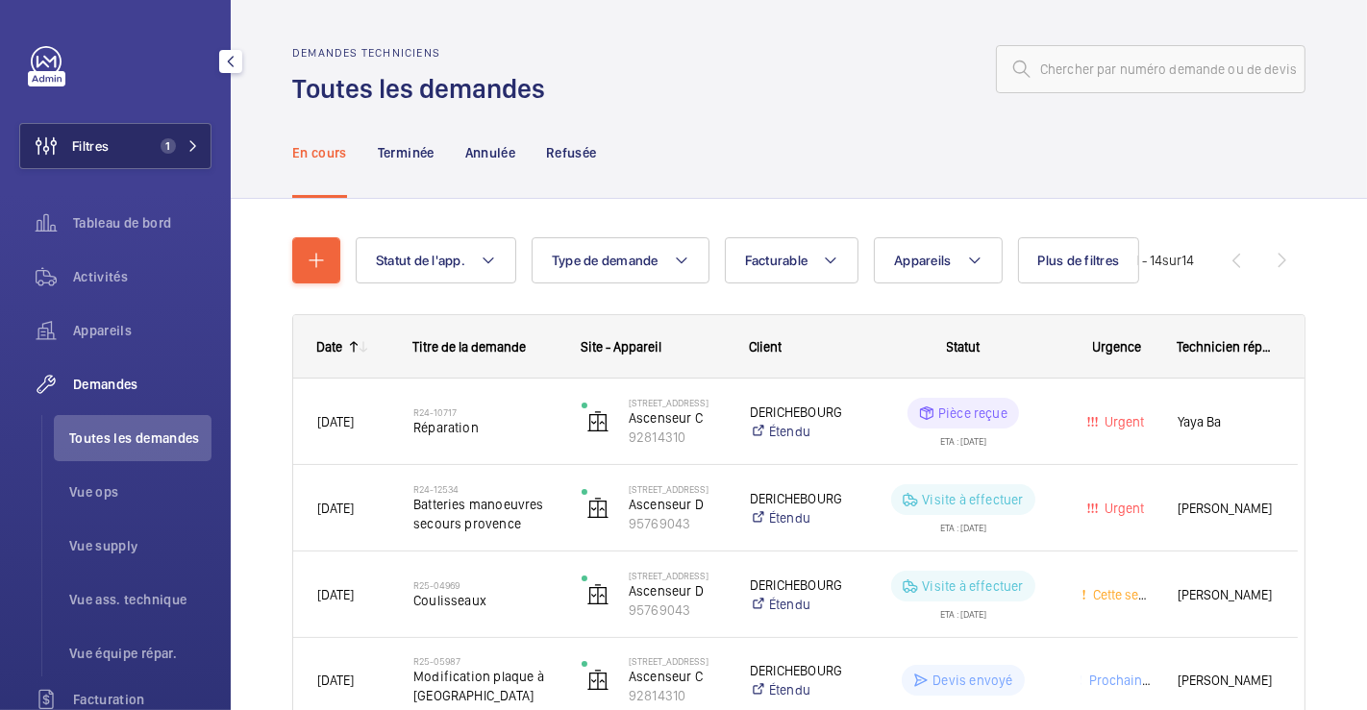
drag, startPoint x: 117, startPoint y: 125, endPoint x: 136, endPoint y: 136, distance: 21.9
click at [117, 125] on button "Filtres 1" at bounding box center [115, 146] width 192 height 46
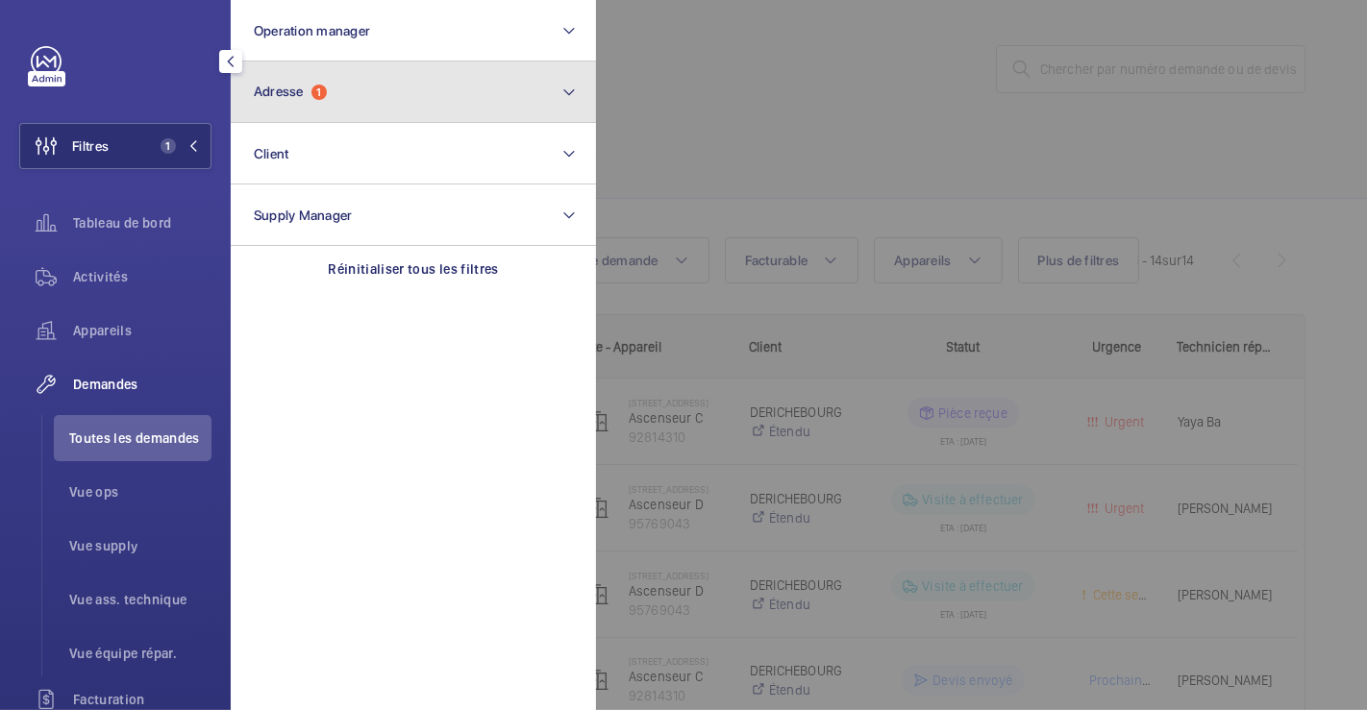
click at [384, 101] on button "Adresse 1" at bounding box center [413, 93] width 365 height 62
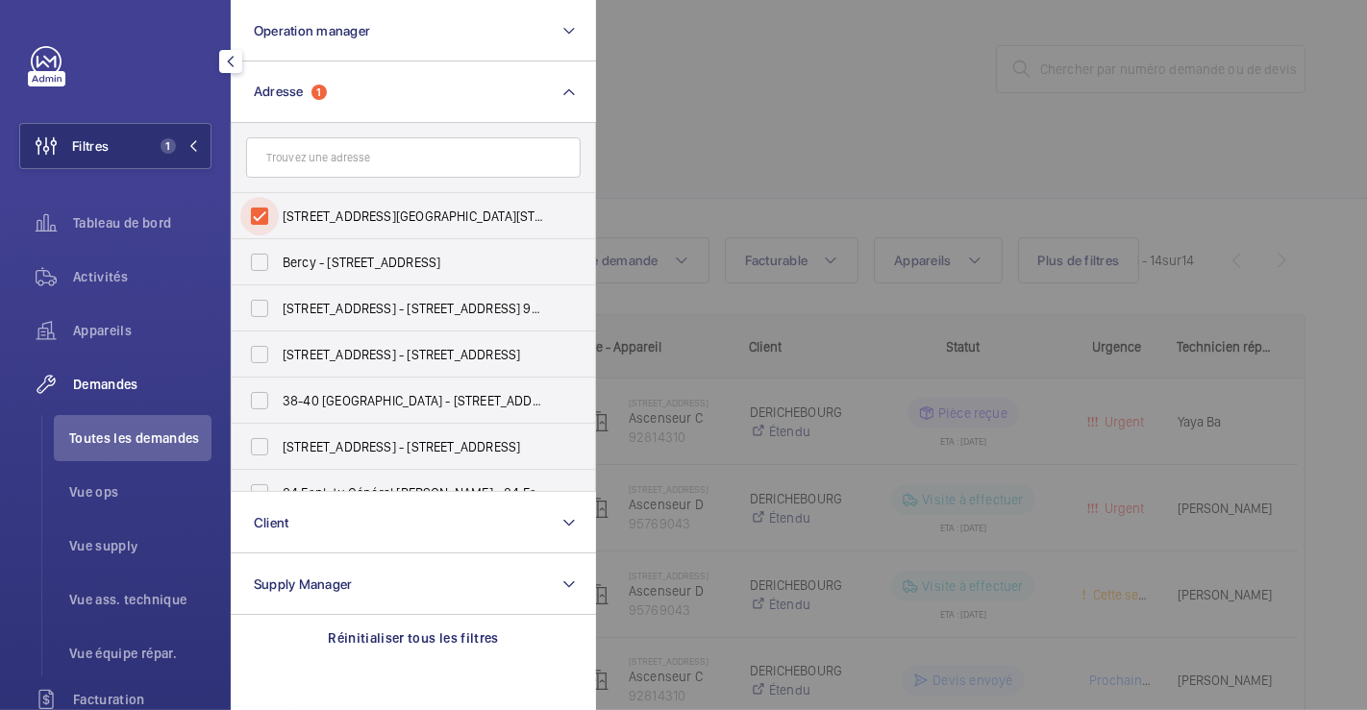
drag, startPoint x: 253, startPoint y: 212, endPoint x: 502, endPoint y: 167, distance: 253.0
click at [256, 211] on input "[STREET_ADDRESS][GEOGRAPHIC_DATA][STREET_ADDRESS]" at bounding box center [259, 216] width 38 height 38
checkbox input "false"
drag, startPoint x: 821, startPoint y: 92, endPoint x: 630, endPoint y: 108, distance: 191.9
click at [822, 92] on div at bounding box center [1279, 355] width 1367 height 710
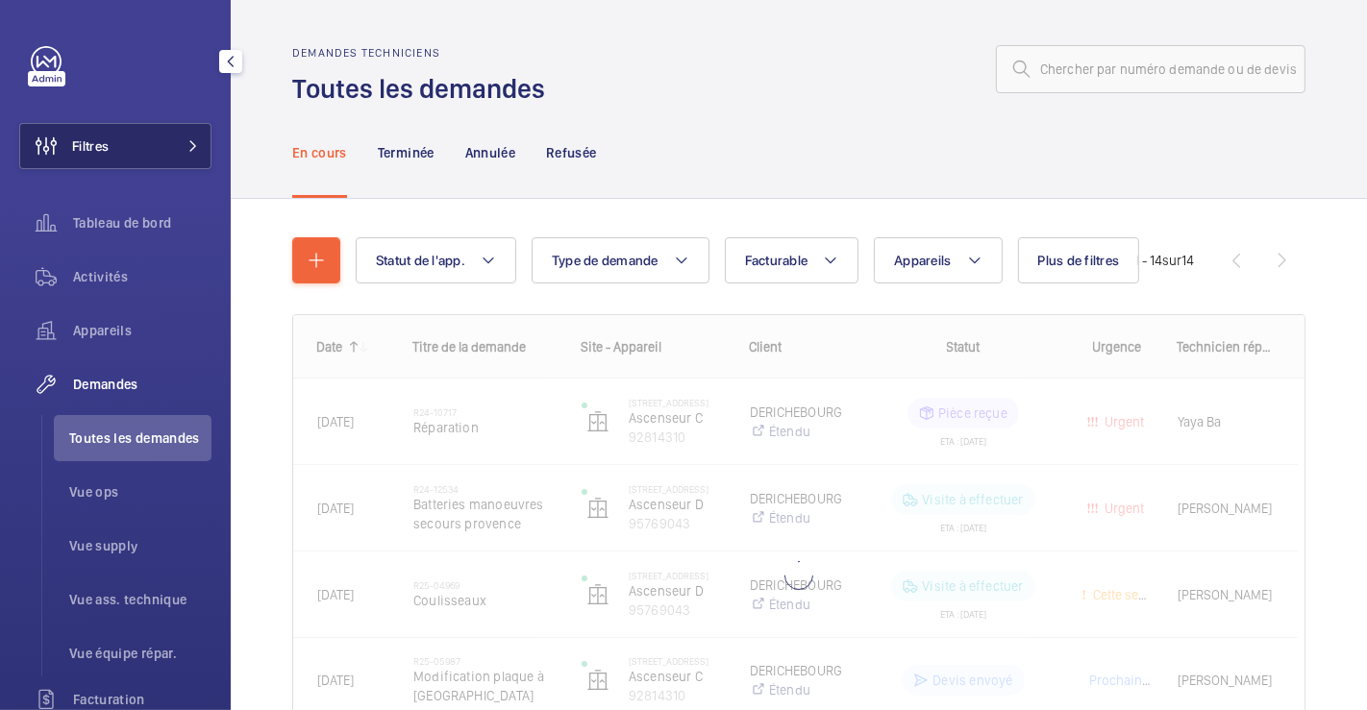
drag, startPoint x: 100, startPoint y: 141, endPoint x: 151, endPoint y: 136, distance: 51.3
click at [101, 141] on span "Filtres" at bounding box center [90, 145] width 37 height 19
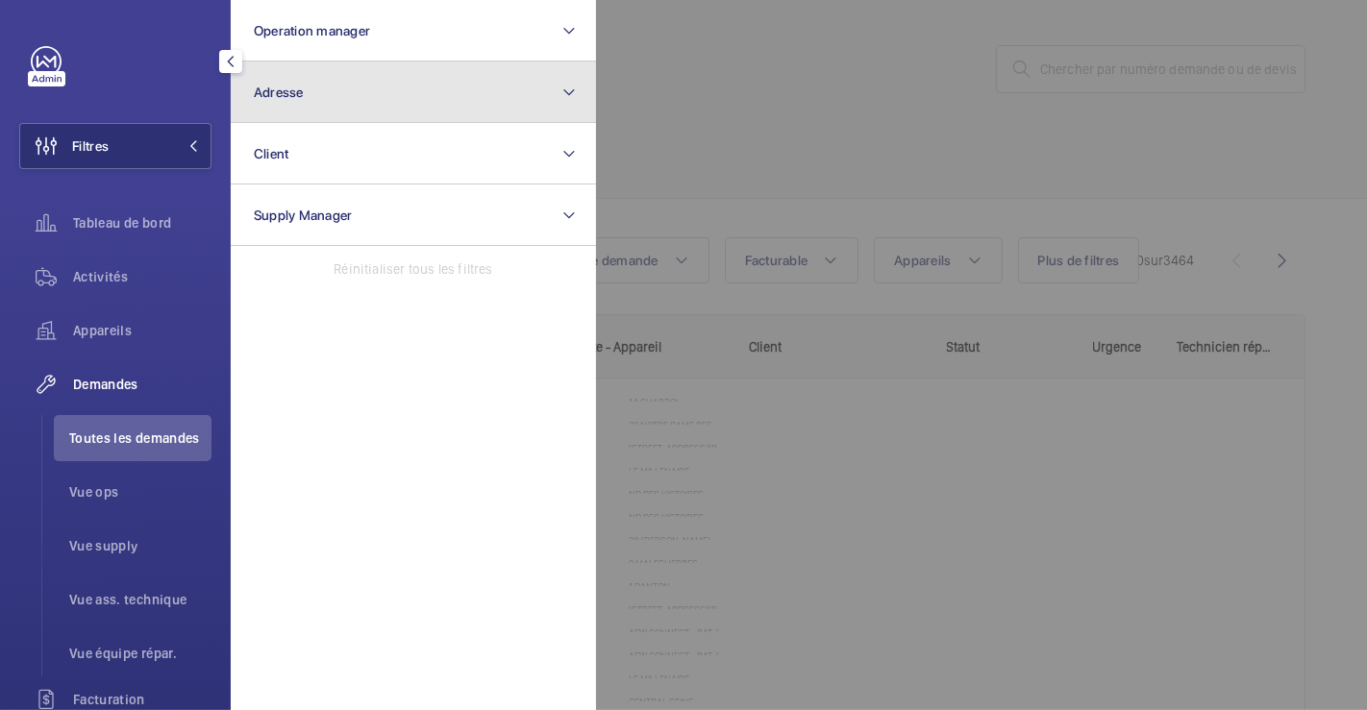
click at [352, 87] on button "Adresse" at bounding box center [413, 93] width 365 height 62
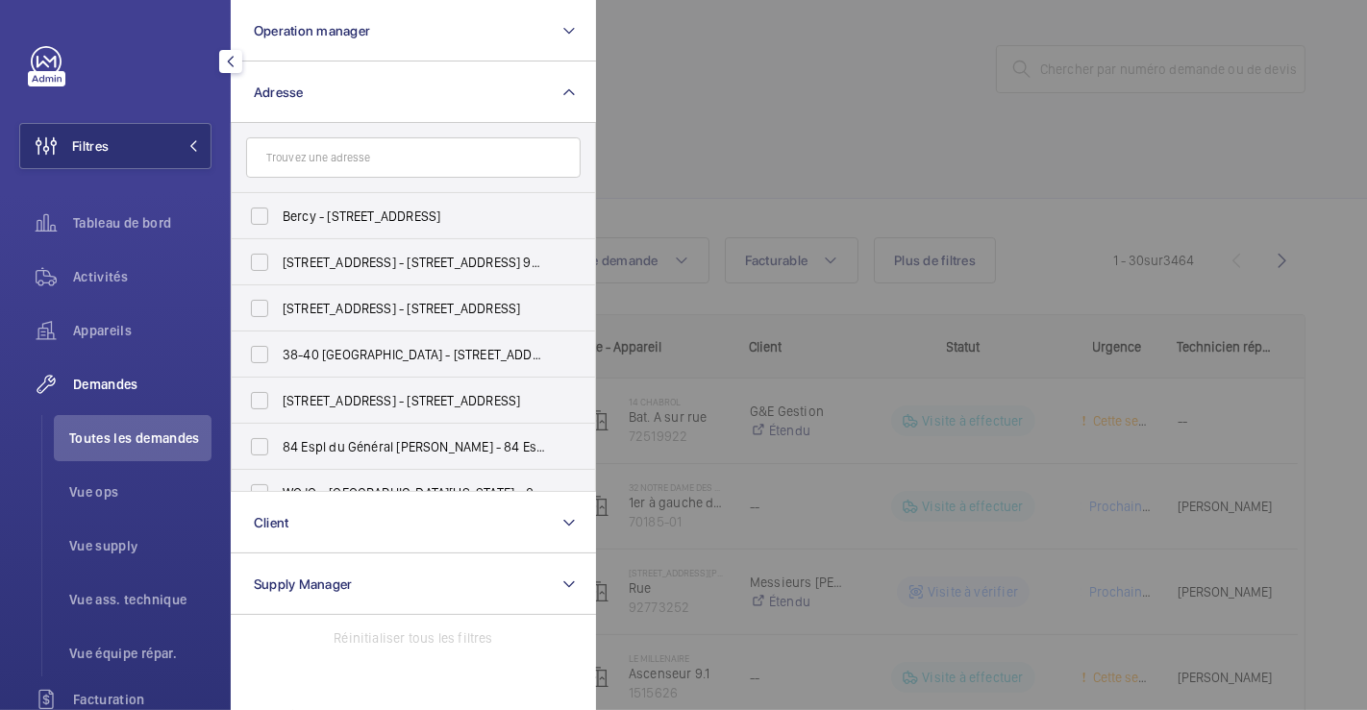
click at [348, 165] on input "text" at bounding box center [413, 157] width 334 height 40
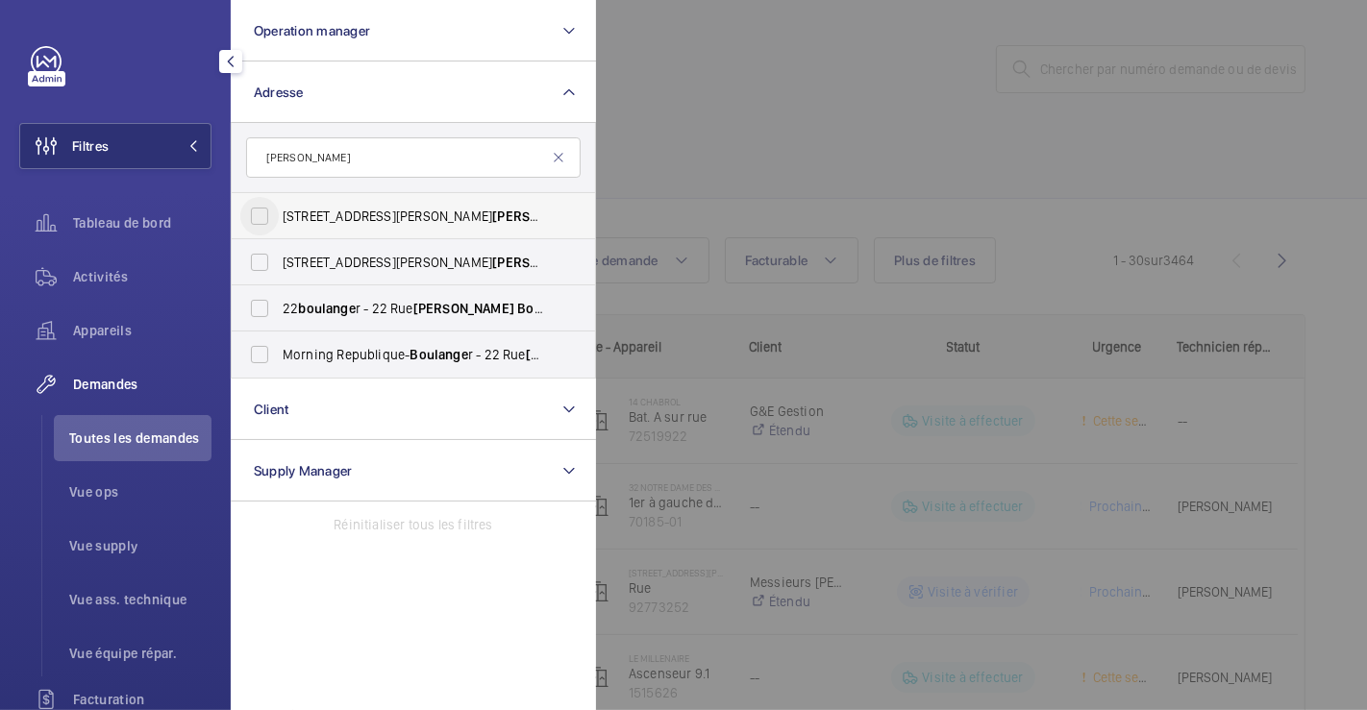
type input "[PERSON_NAME]"
click at [260, 203] on input "[STREET_ADDRESS][PERSON_NAME] r - [STREET_ADDRESS][PERSON_NAME]" at bounding box center [259, 216] width 38 height 38
checkbox input "true"
click at [104, 271] on span "Activités" at bounding box center [142, 276] width 138 height 19
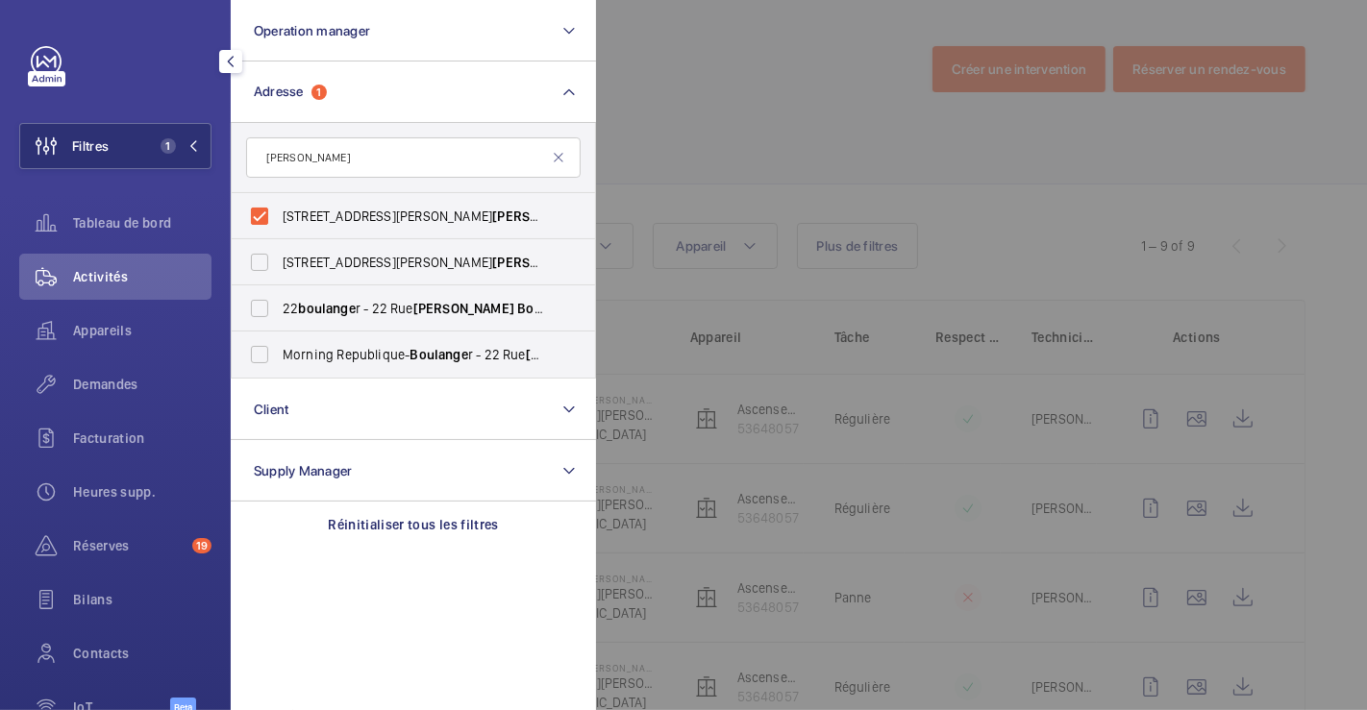
click at [774, 139] on div at bounding box center [1279, 355] width 1367 height 710
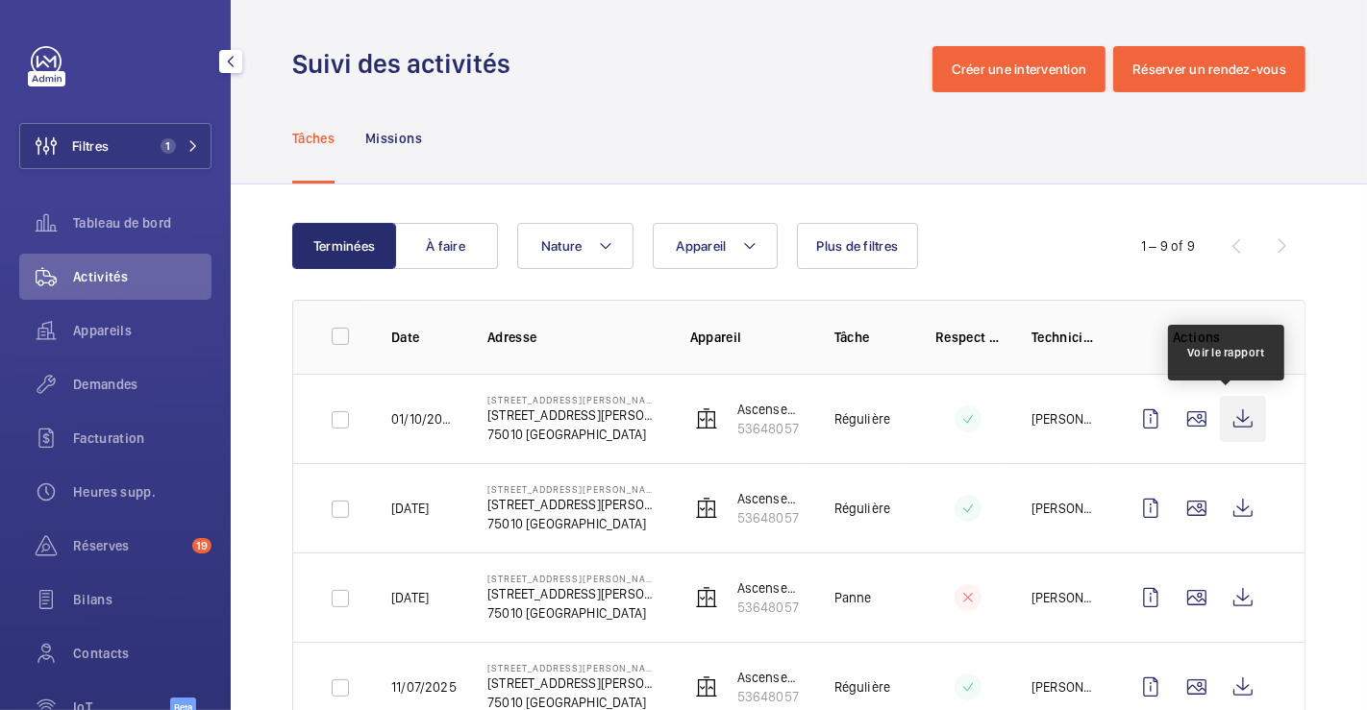
click at [1226, 421] on wm-front-icon-button at bounding box center [1243, 419] width 46 height 46
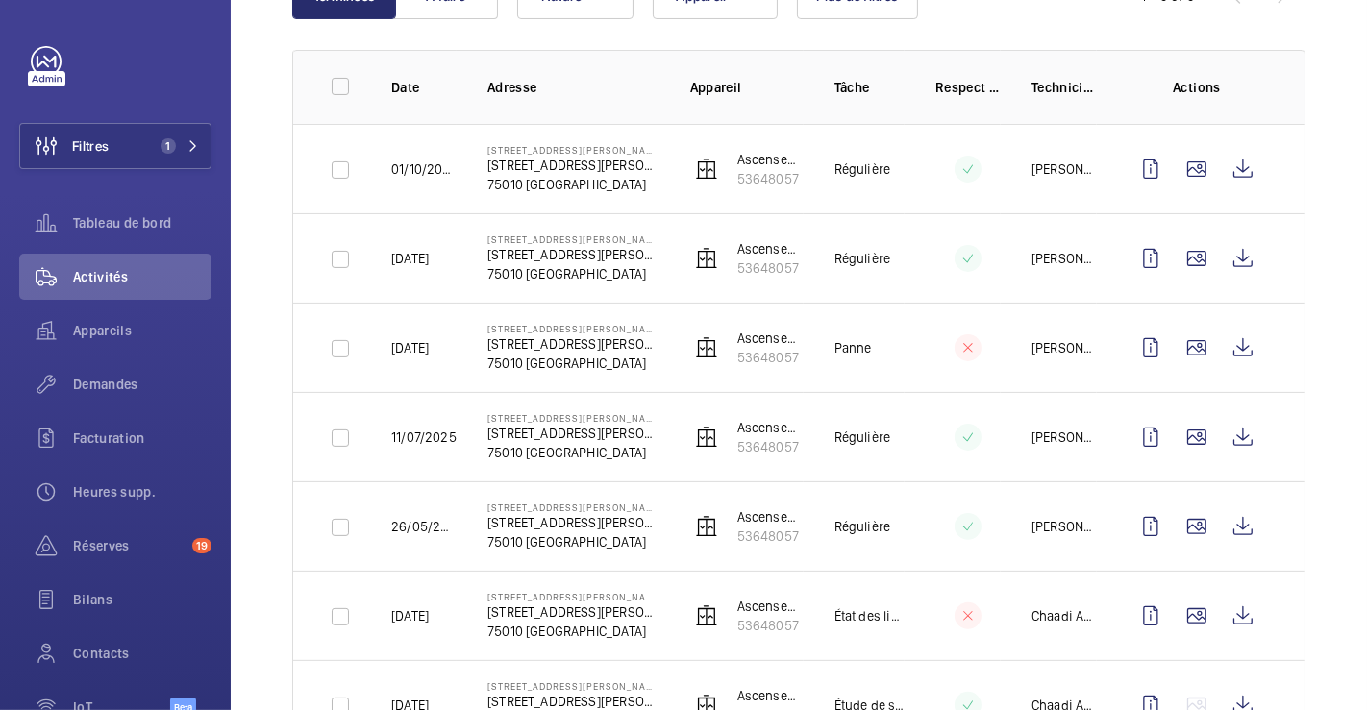
scroll to position [296, 0]
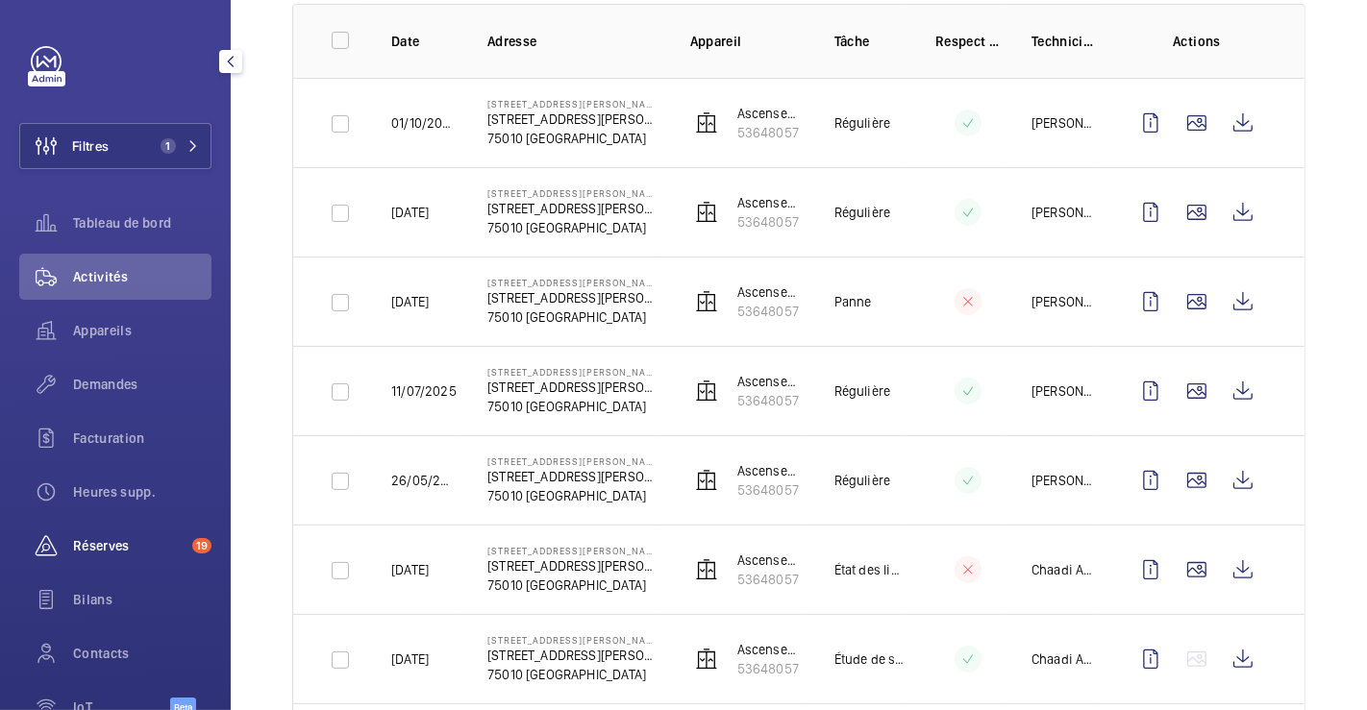
drag, startPoint x: 127, startPoint y: 547, endPoint x: 146, endPoint y: 539, distance: 20.7
click at [127, 547] on span "Réserves" at bounding box center [128, 545] width 111 height 19
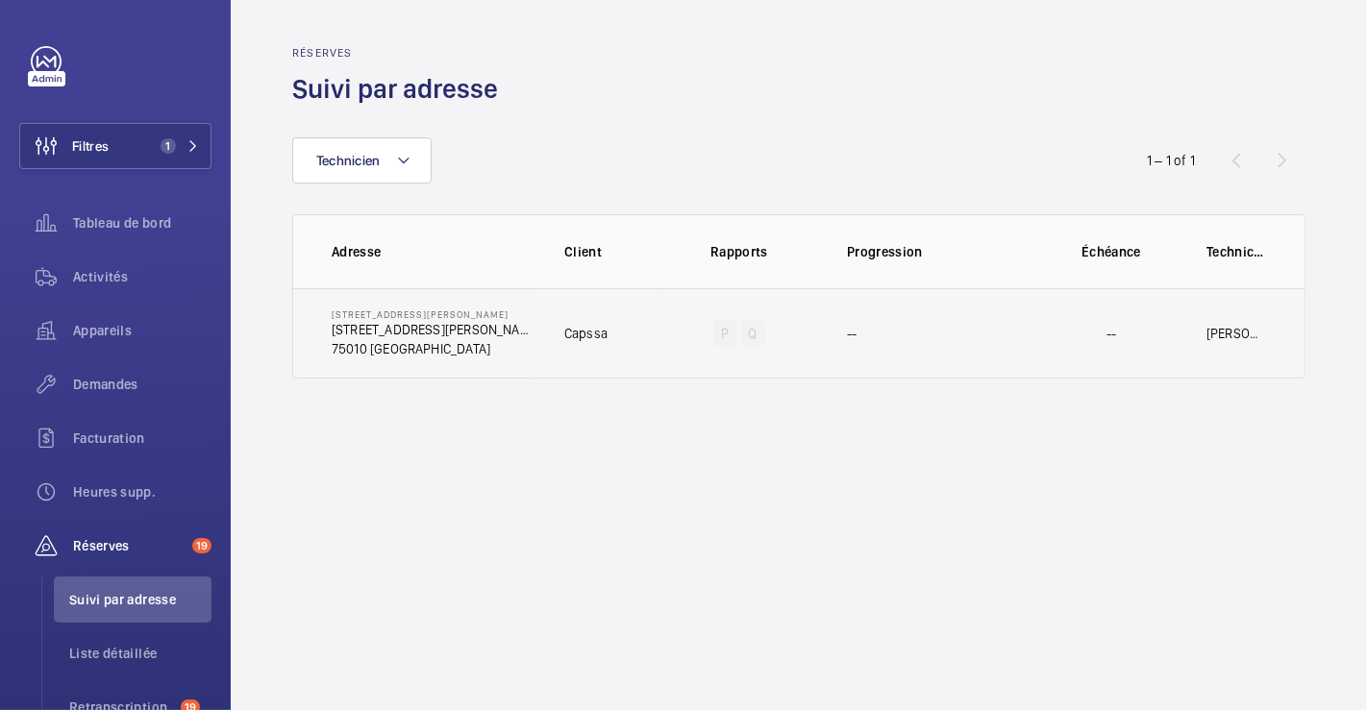
click at [874, 306] on td "--" at bounding box center [931, 333] width 231 height 90
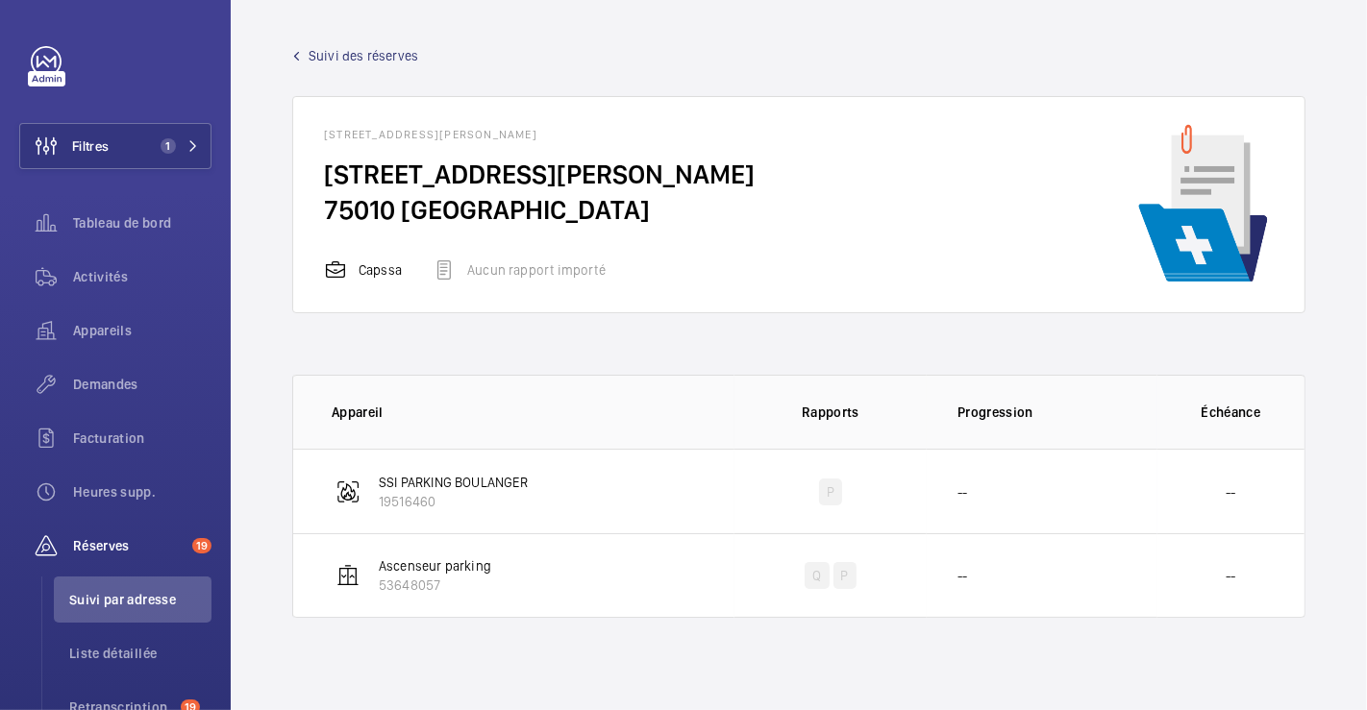
click at [354, 59] on span "Suivi des réserves" at bounding box center [364, 55] width 110 height 19
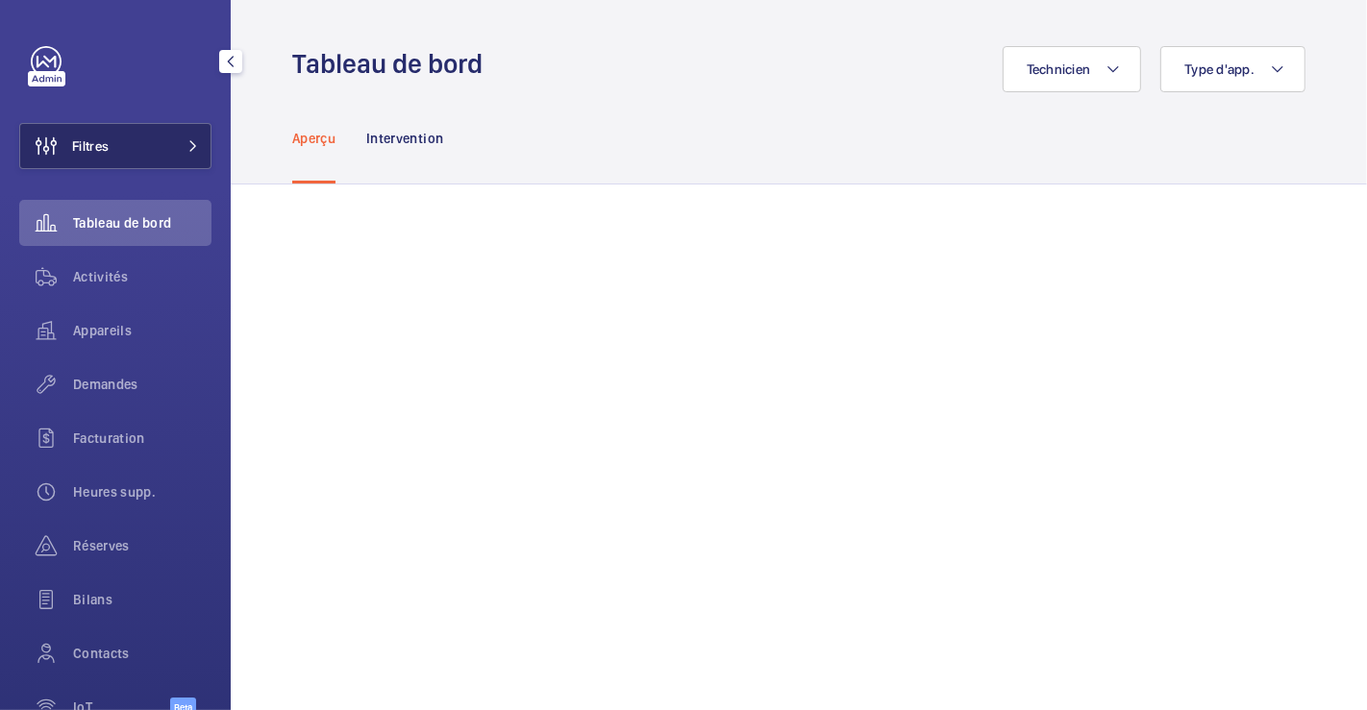
click at [93, 142] on span "Filtres" at bounding box center [90, 145] width 37 height 19
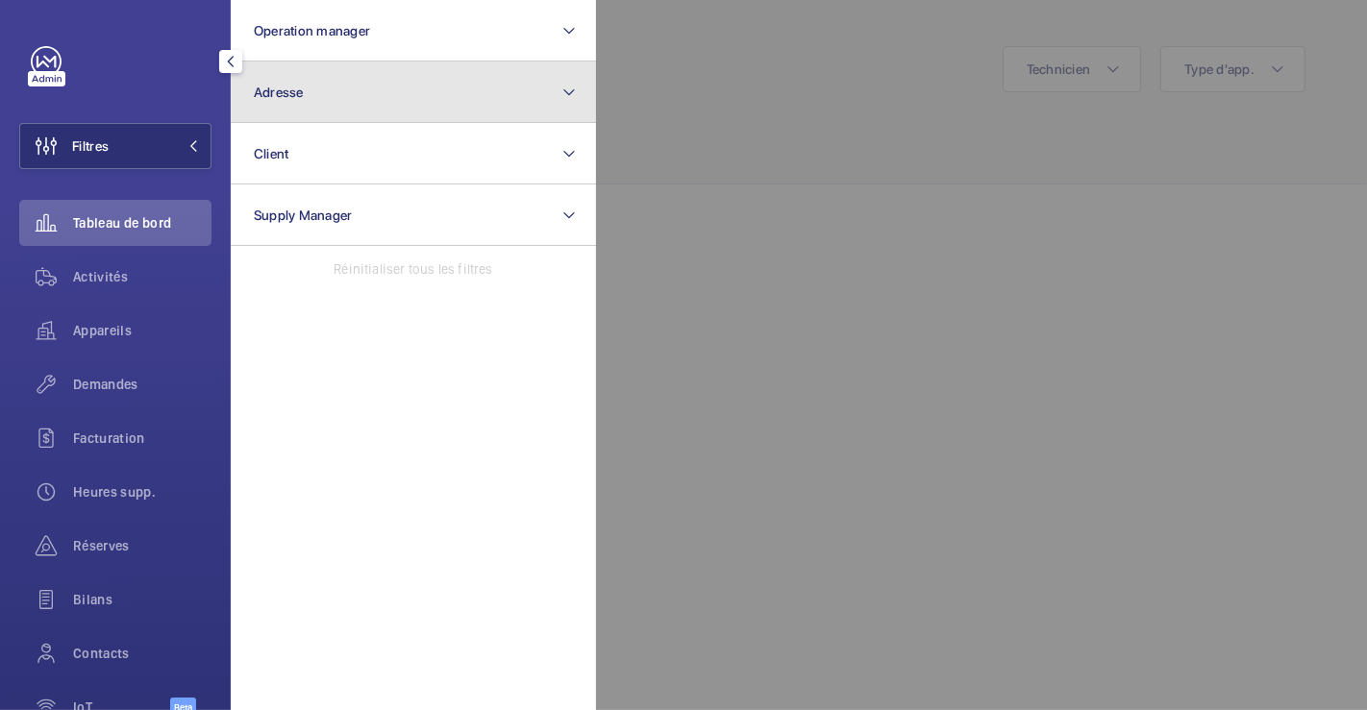
click at [320, 106] on button "Adresse" at bounding box center [413, 93] width 365 height 62
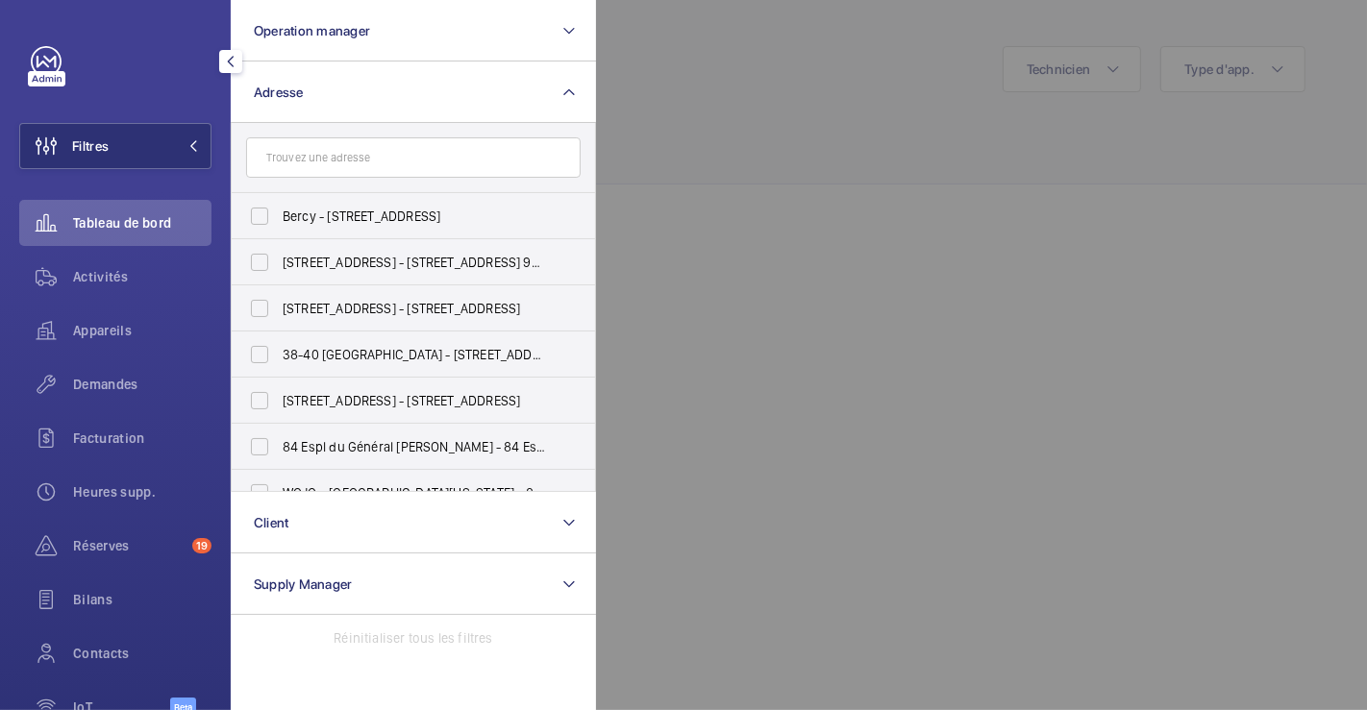
click at [317, 163] on input "text" at bounding box center [413, 157] width 334 height 40
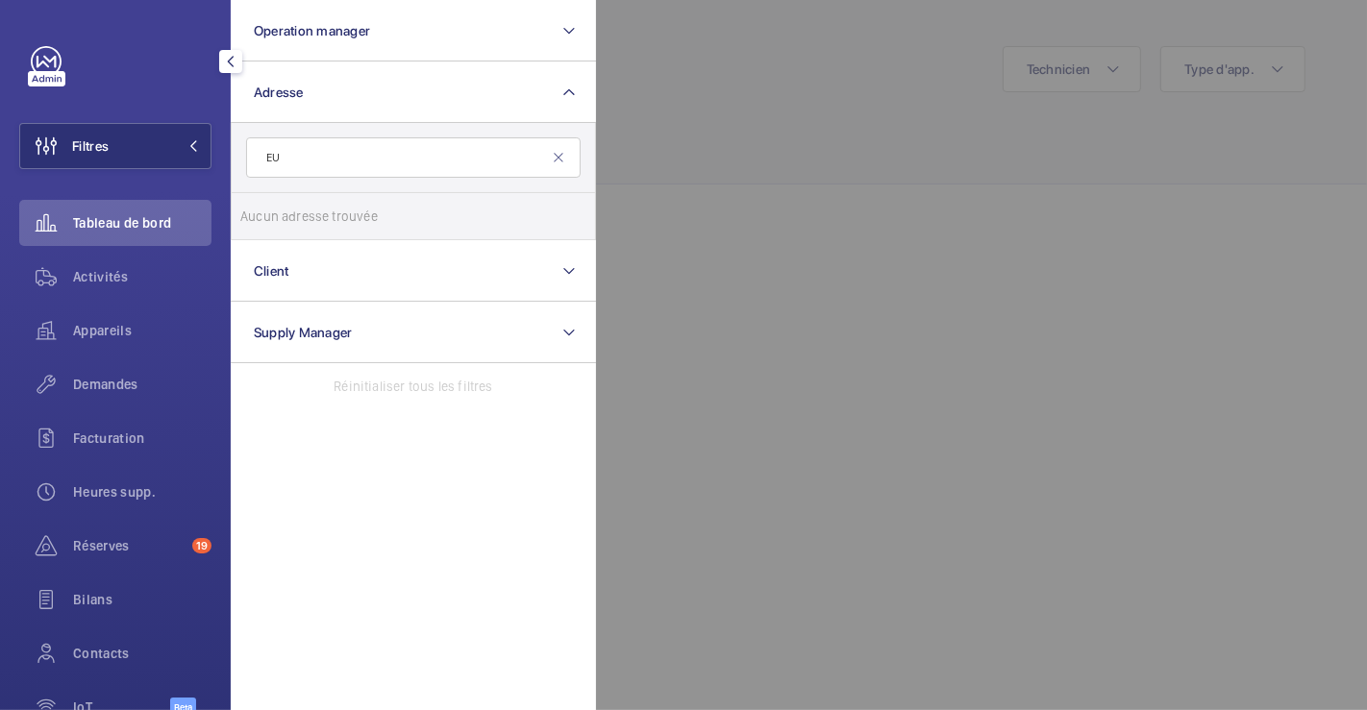
type input "E"
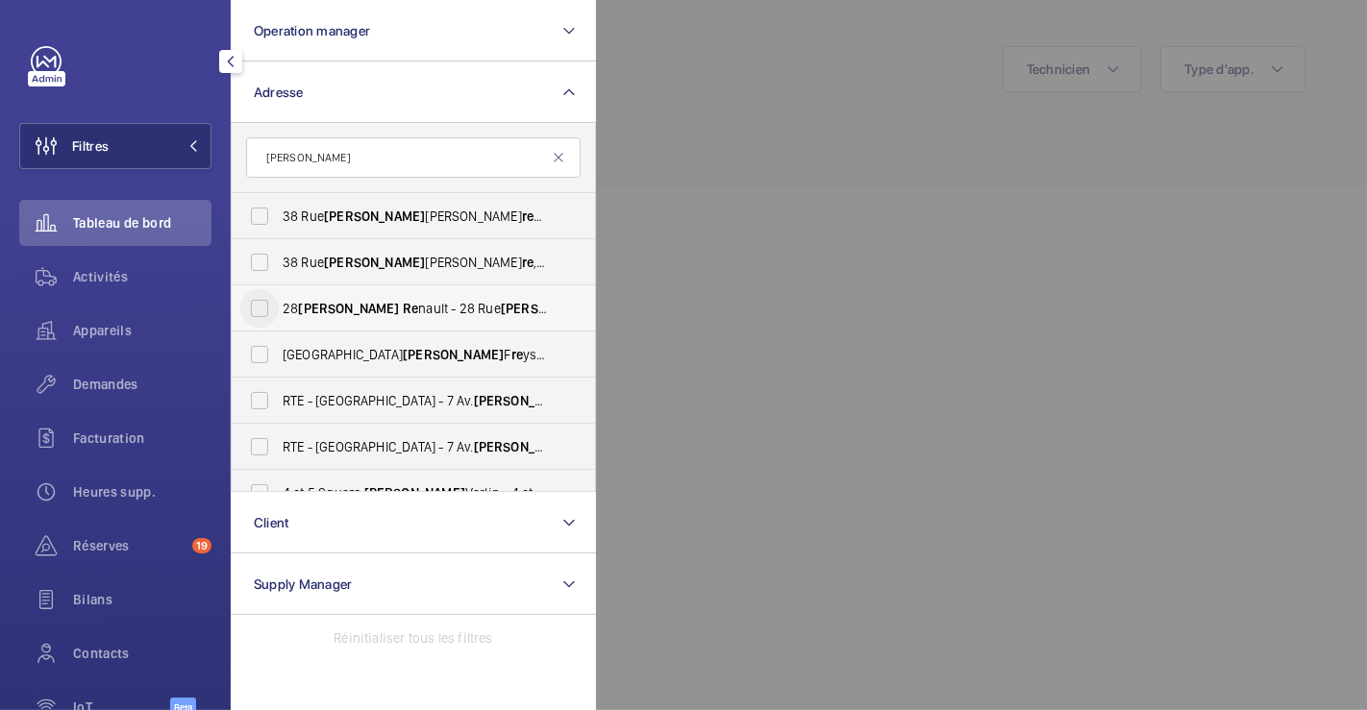
type input "eugène re"
click at [260, 308] on input "28 Eugène Re nault - 28 Rue Eugène Re nault, MAISONS-ALFORT 94700" at bounding box center [259, 308] width 38 height 38
checkbox input "true"
click at [115, 275] on span "Activités" at bounding box center [142, 276] width 138 height 19
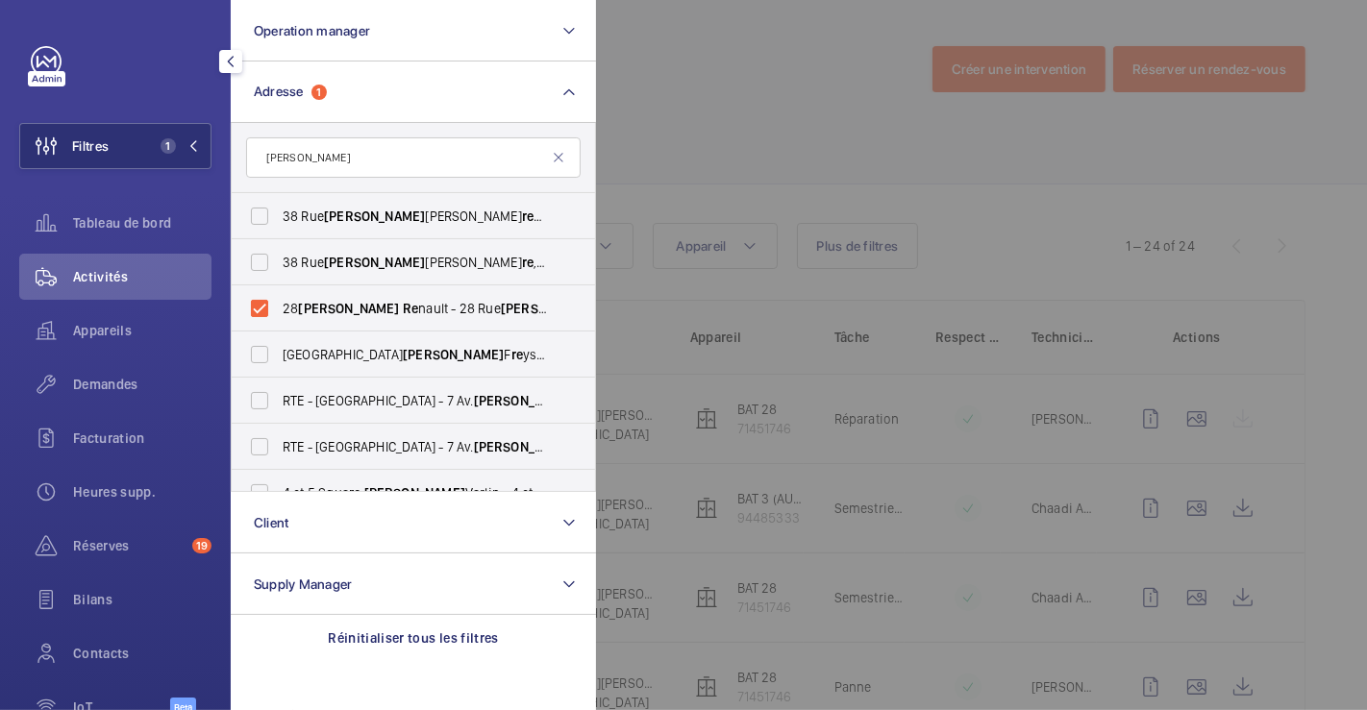
drag, startPoint x: 1312, startPoint y: 221, endPoint x: 1294, endPoint y: 227, distance: 19.2
click at [1314, 221] on div at bounding box center [1279, 355] width 1367 height 710
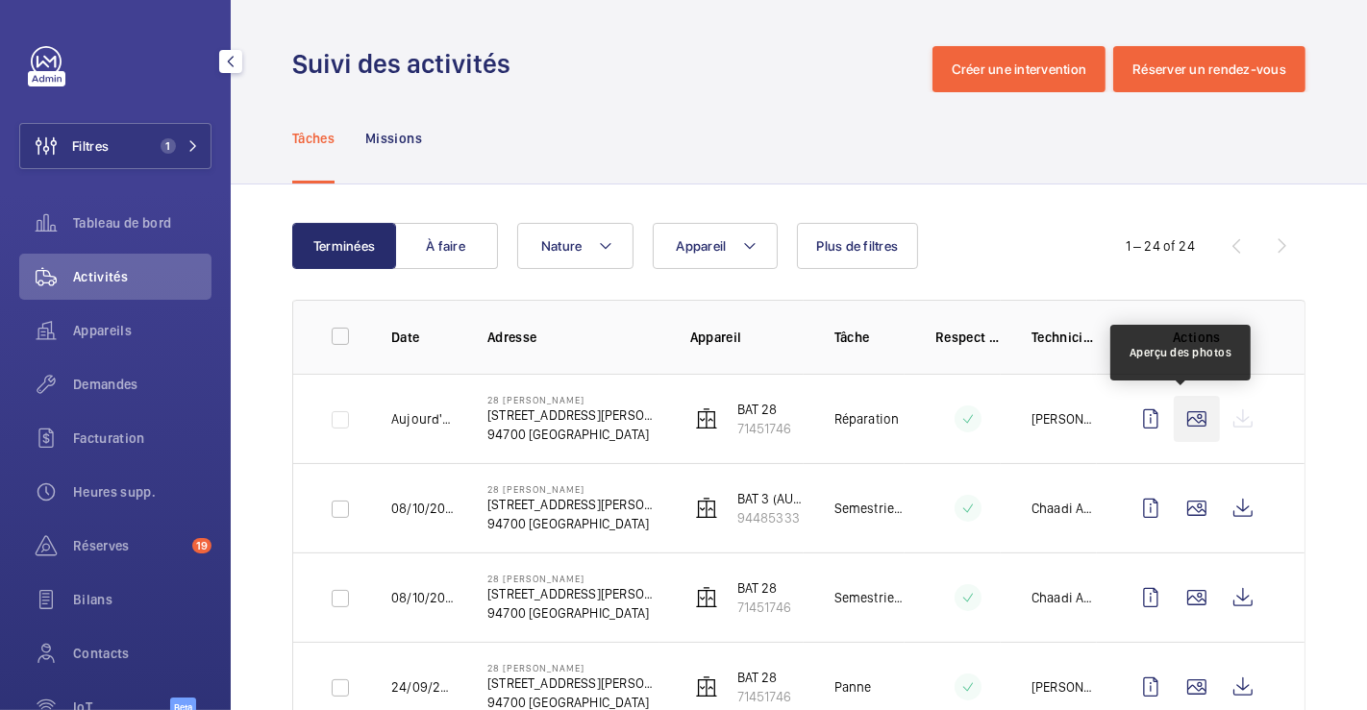
click at [1175, 419] on wm-front-icon-button at bounding box center [1197, 419] width 46 height 46
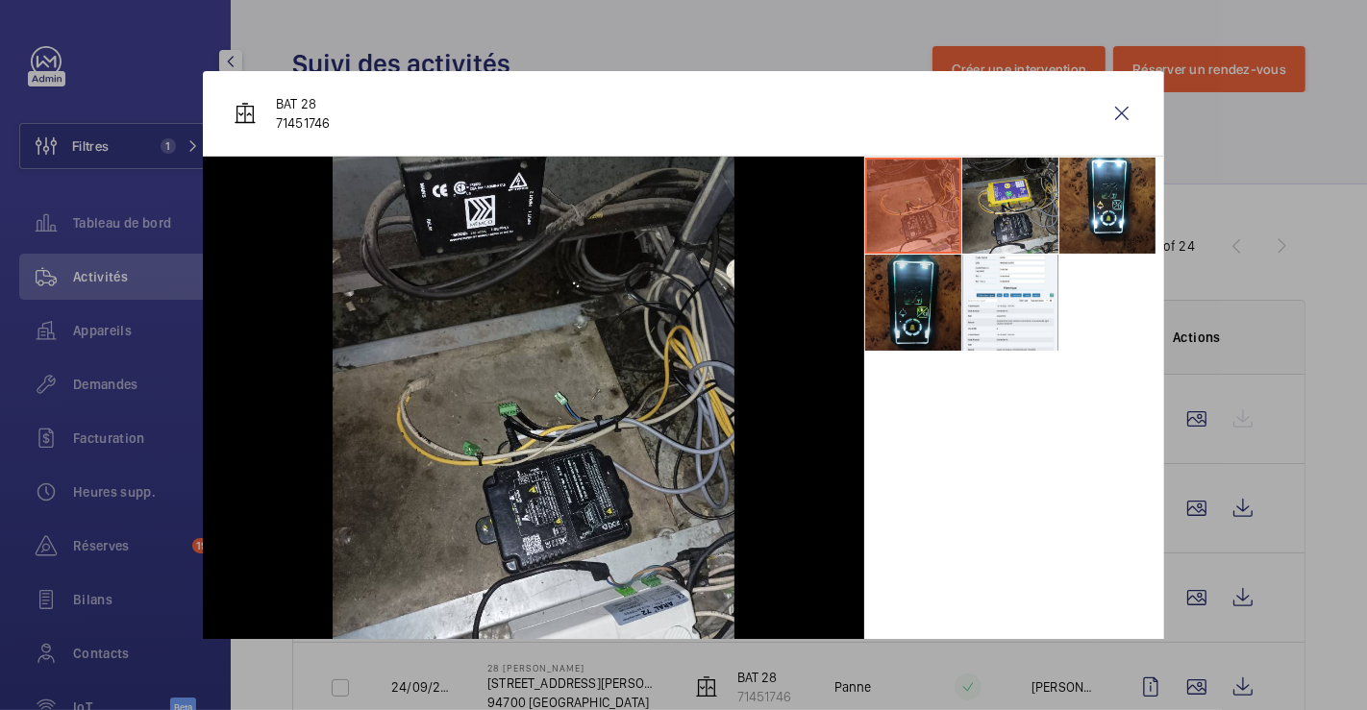
click at [871, 296] on li at bounding box center [913, 303] width 96 height 96
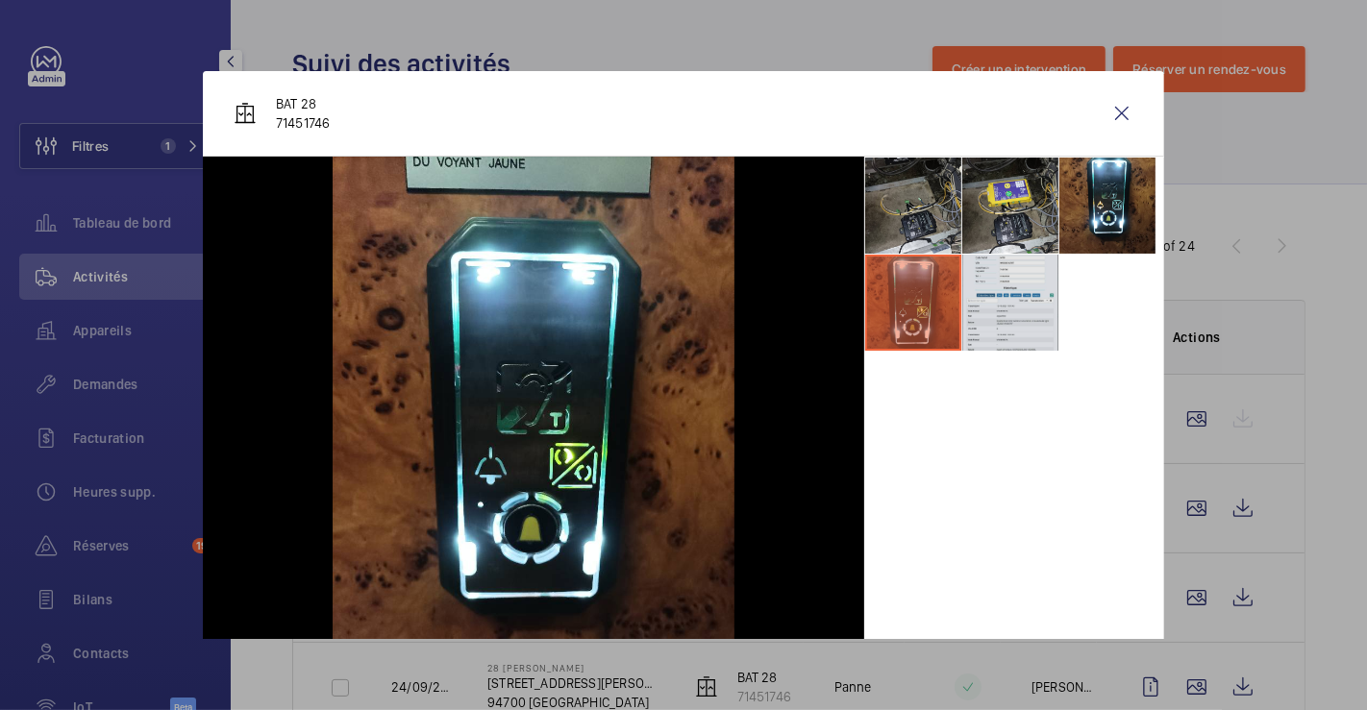
click at [982, 299] on li at bounding box center [1010, 303] width 96 height 96
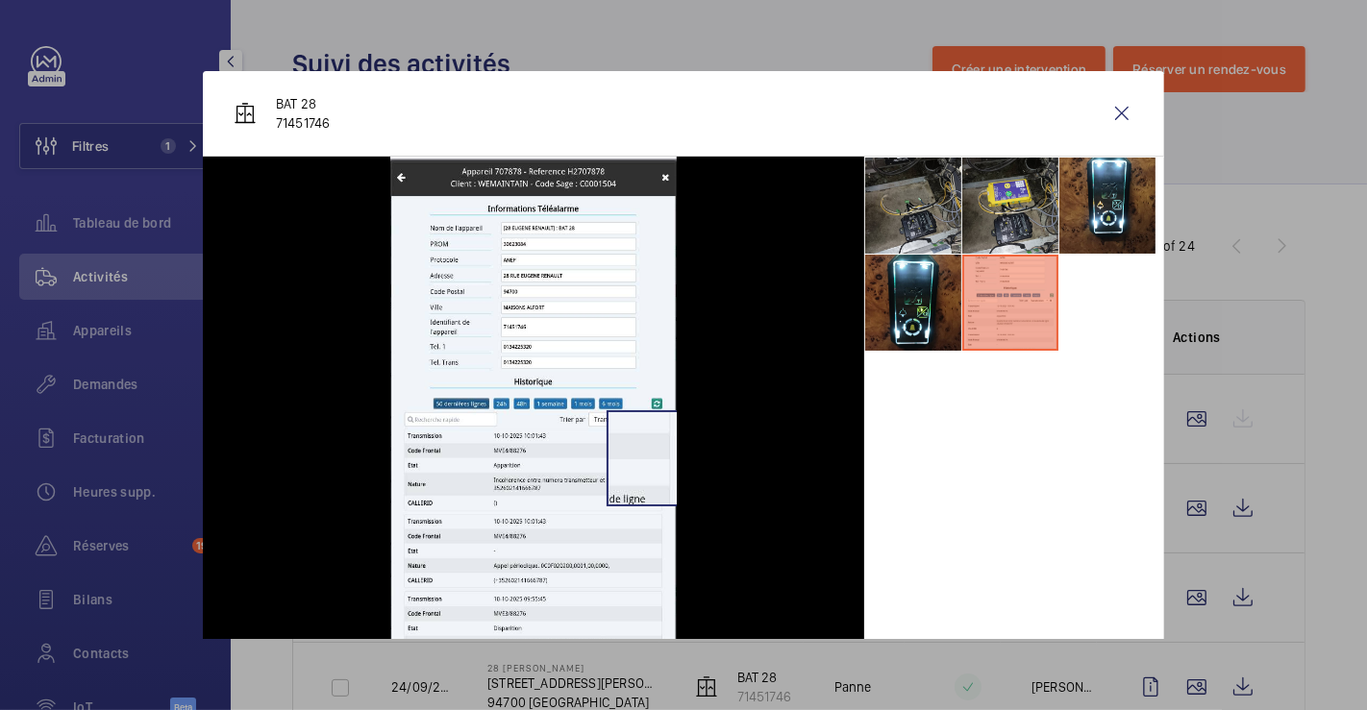
scroll to position [55, 0]
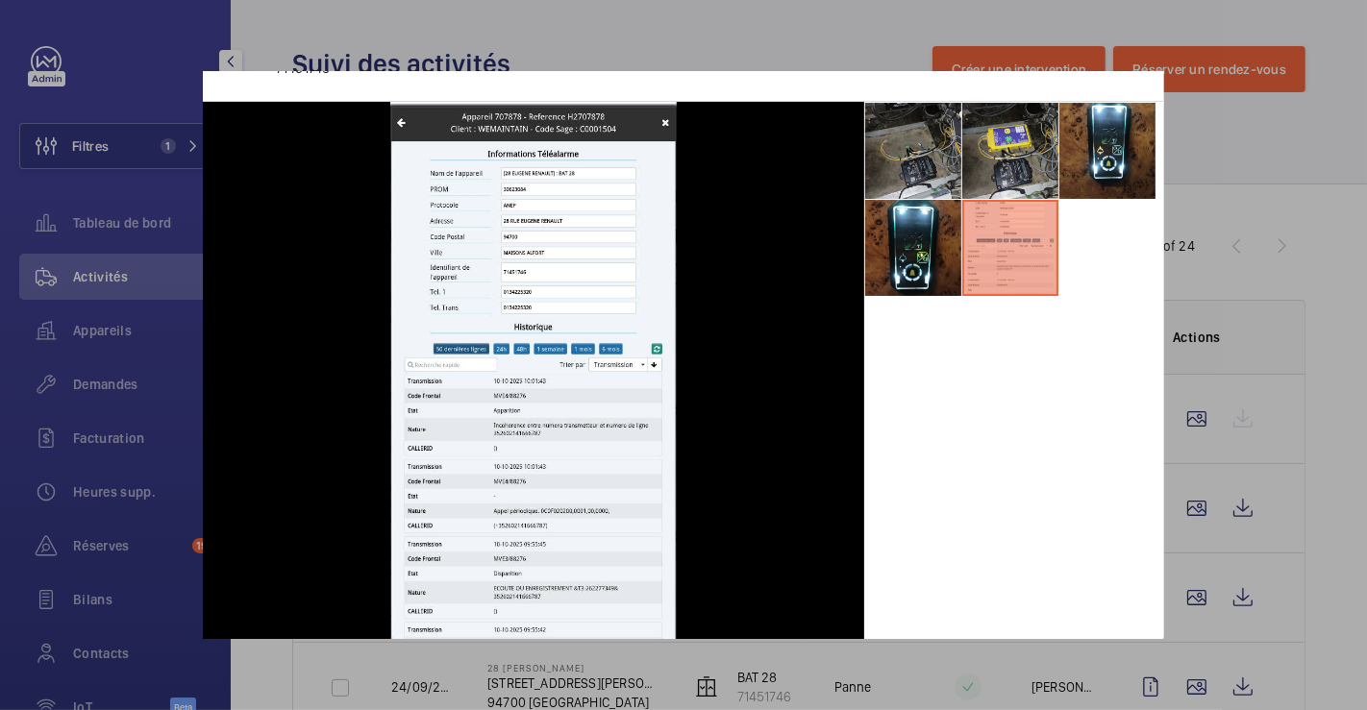
click at [1307, 125] on div at bounding box center [683, 355] width 1367 height 710
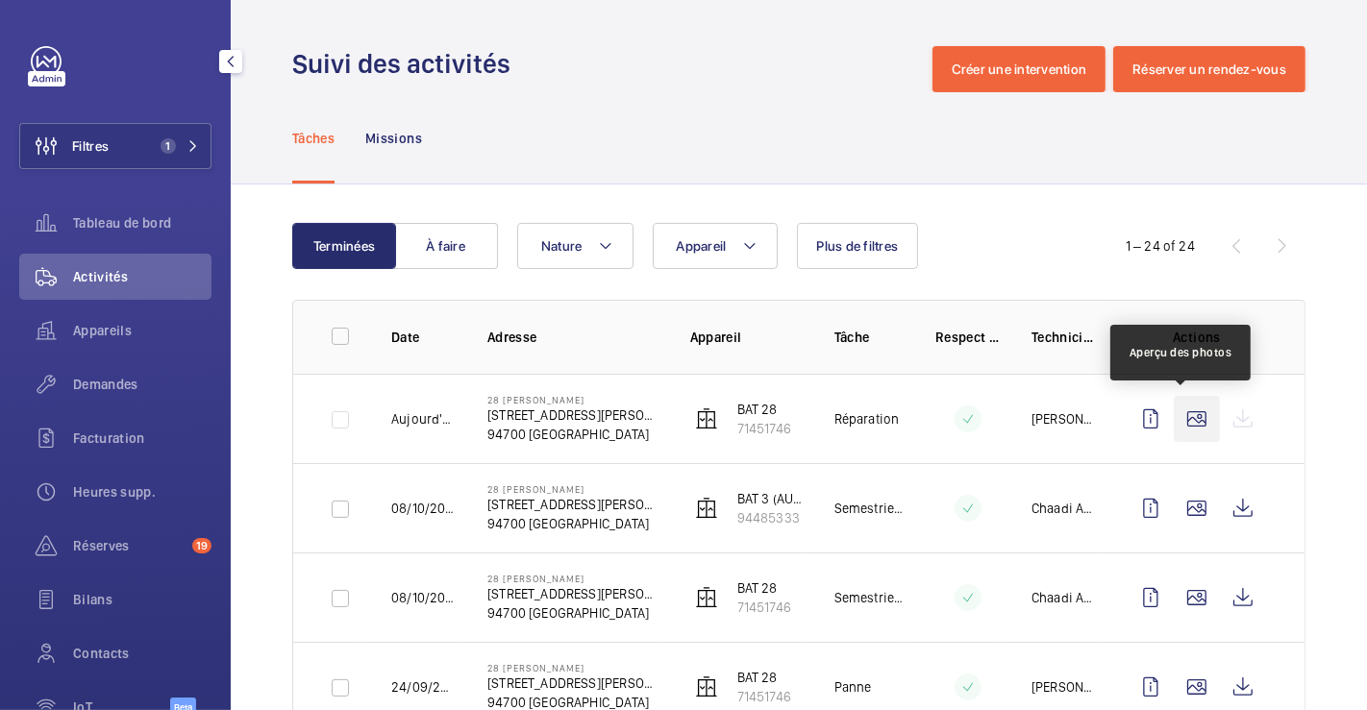
click at [1191, 418] on wm-front-icon-button at bounding box center [1197, 419] width 46 height 46
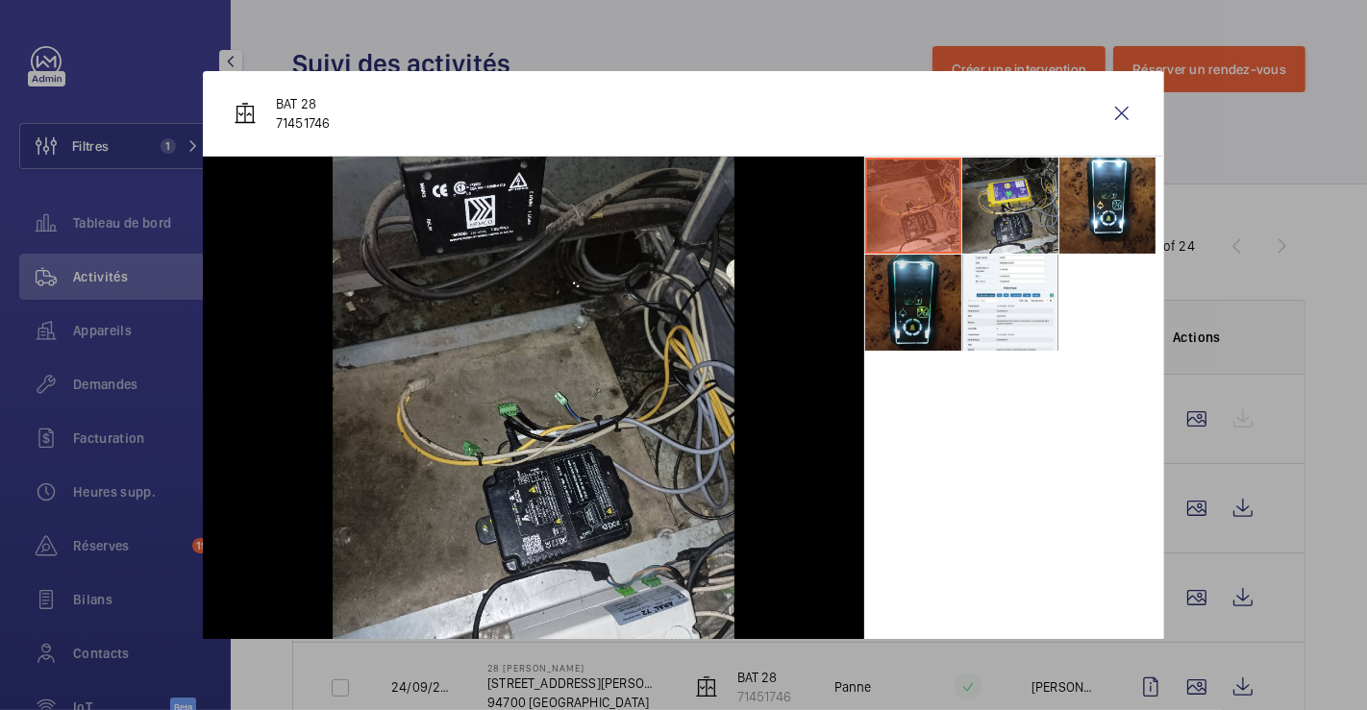
click at [913, 322] on li at bounding box center [913, 303] width 96 height 96
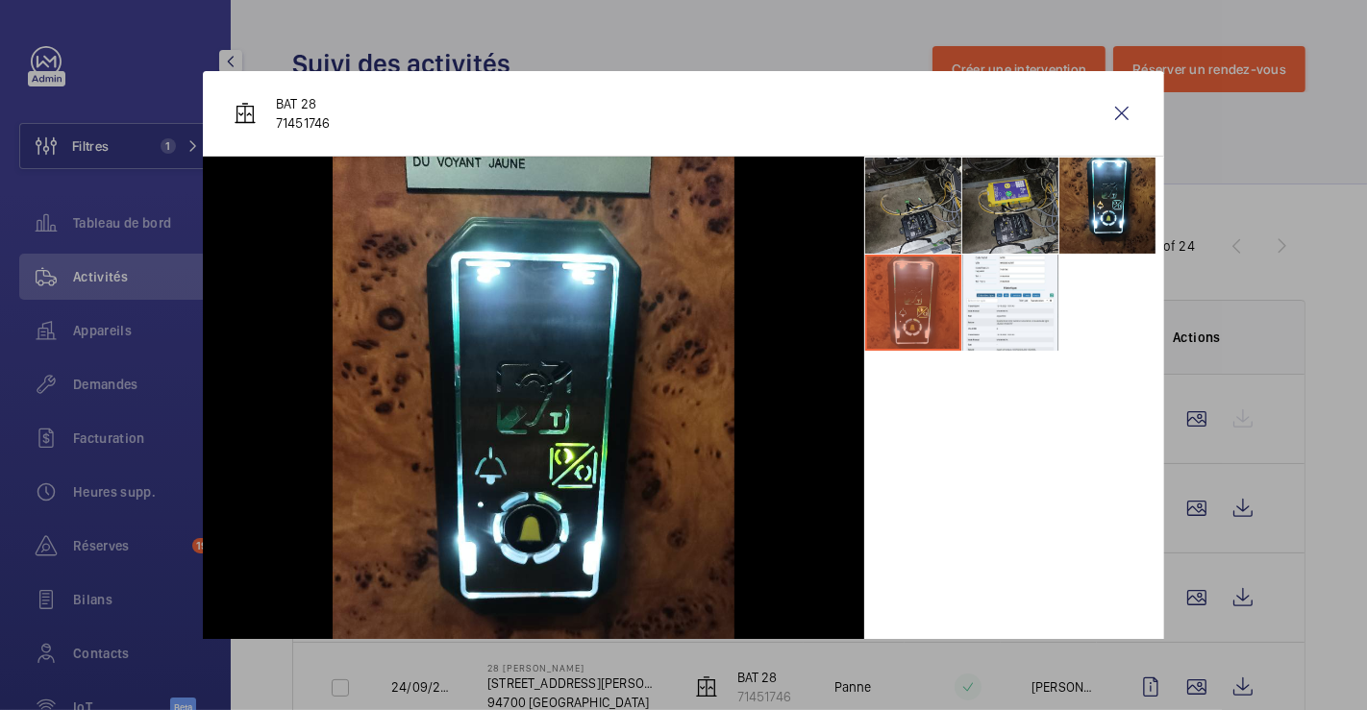
click at [1008, 217] on li at bounding box center [1010, 206] width 96 height 96
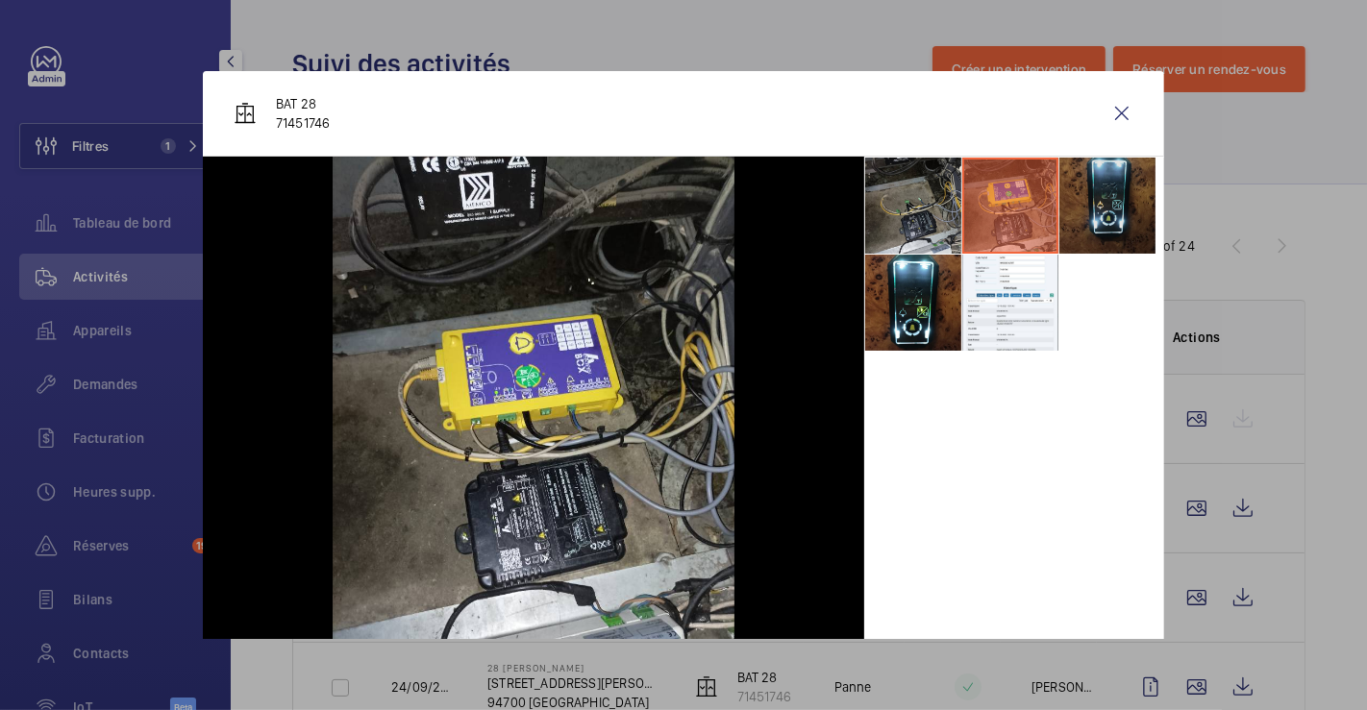
click at [1106, 204] on li at bounding box center [1107, 206] width 96 height 96
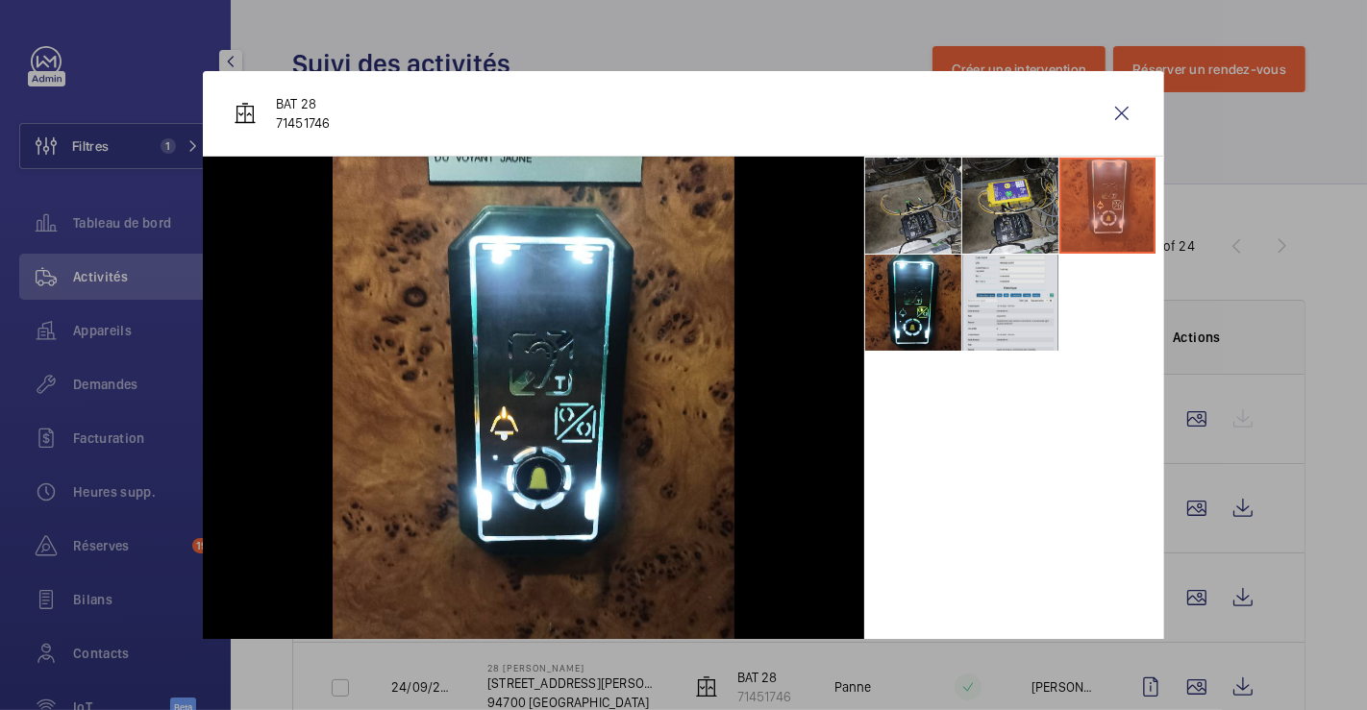
click at [1024, 317] on li at bounding box center [1010, 303] width 96 height 96
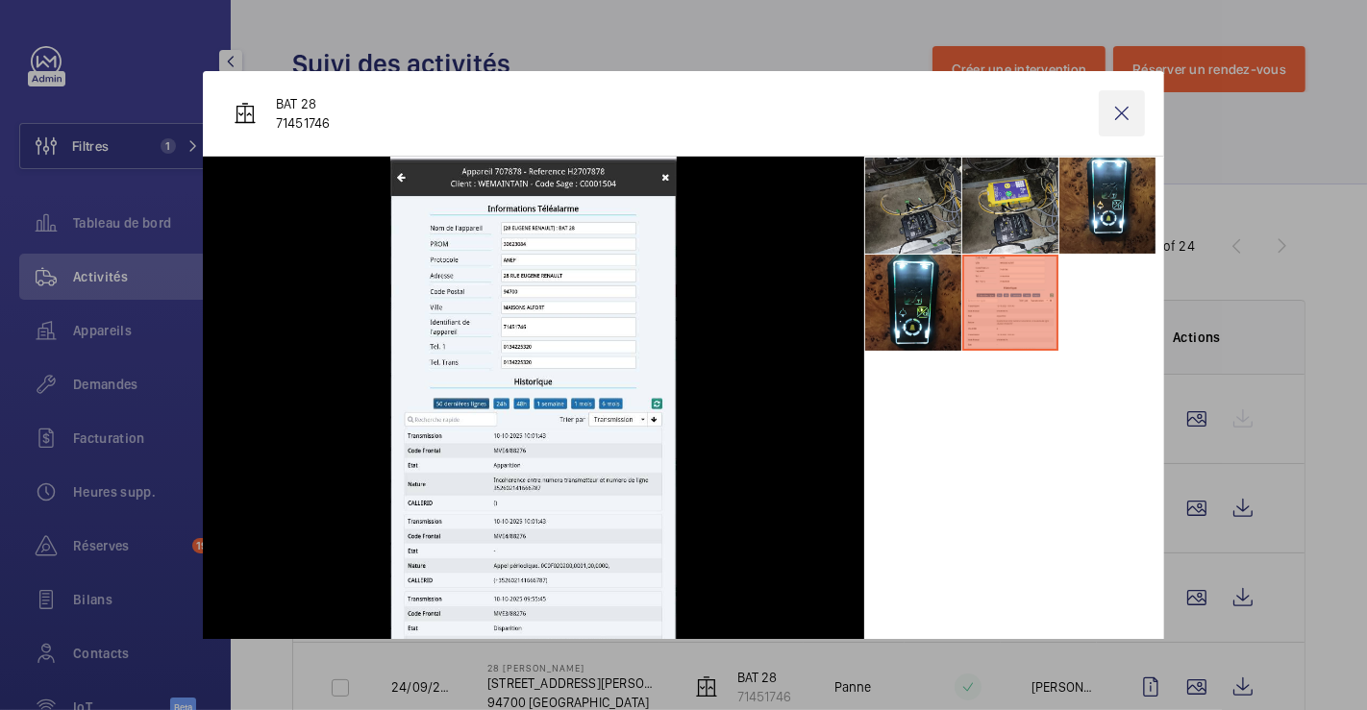
click at [1122, 115] on wm-front-icon-button at bounding box center [1122, 113] width 46 height 46
